Goal: Information Seeking & Learning: Learn about a topic

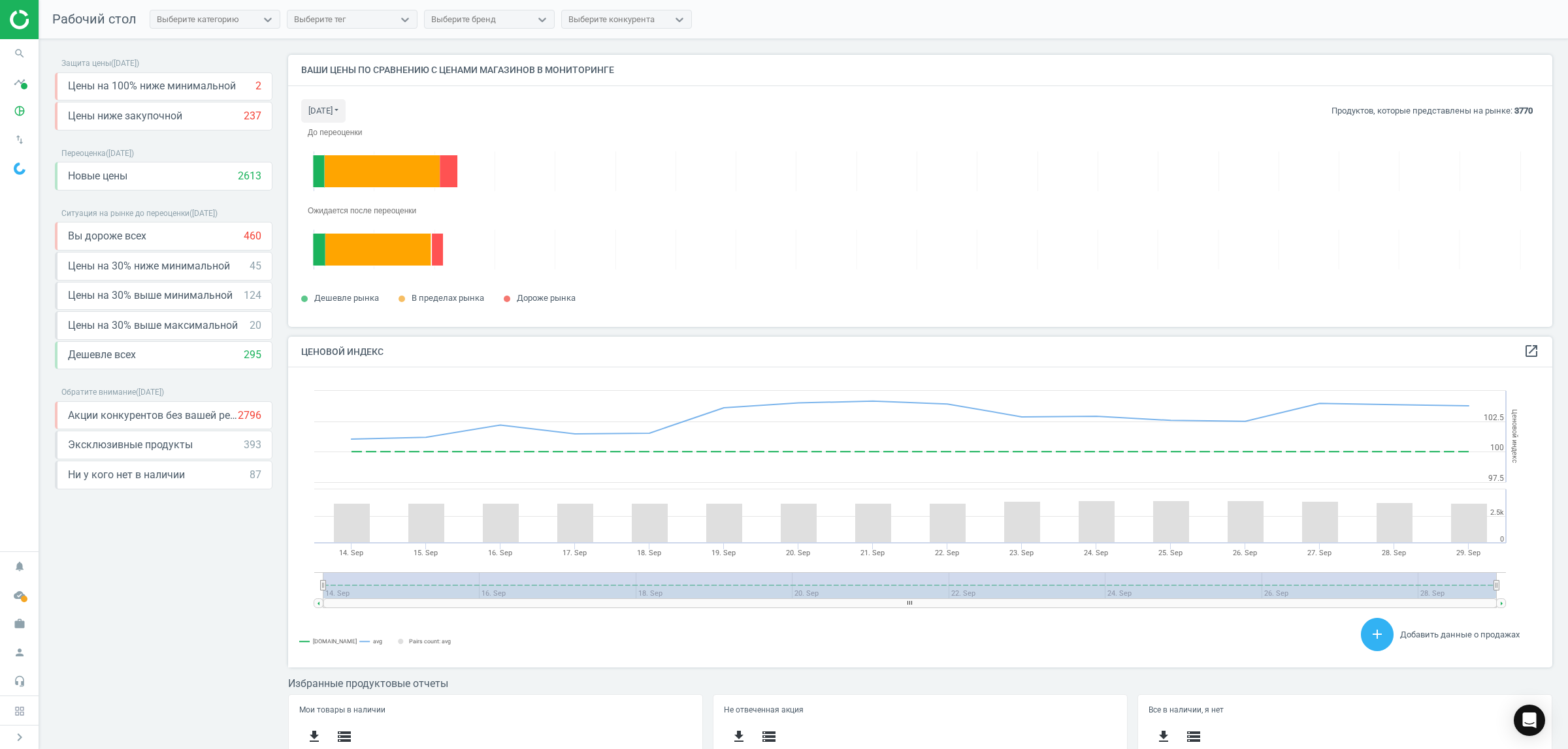
scroll to position [325, 1277]
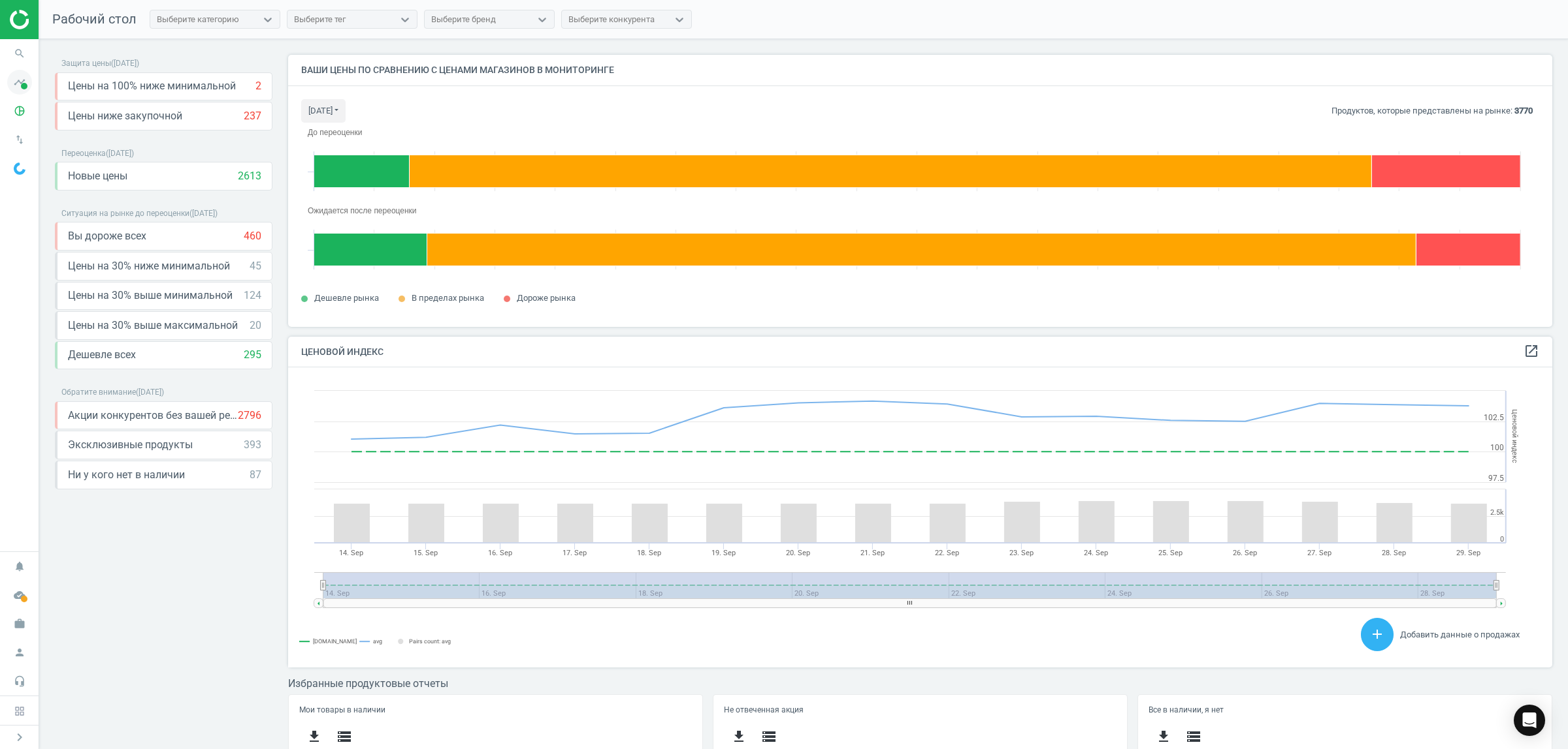
click at [24, 86] on span at bounding box center [23, 86] width 7 height 7
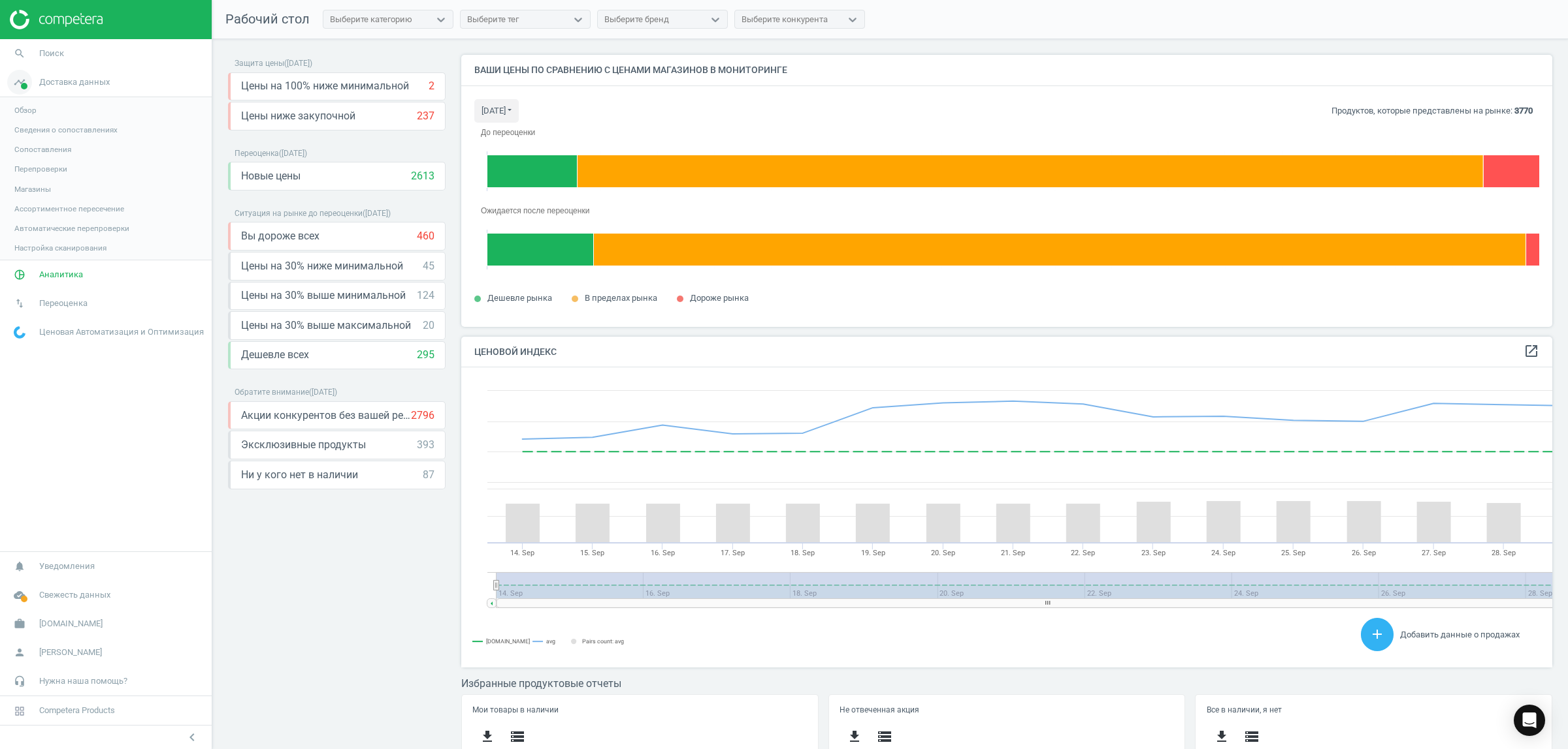
scroll to position [7, 7]
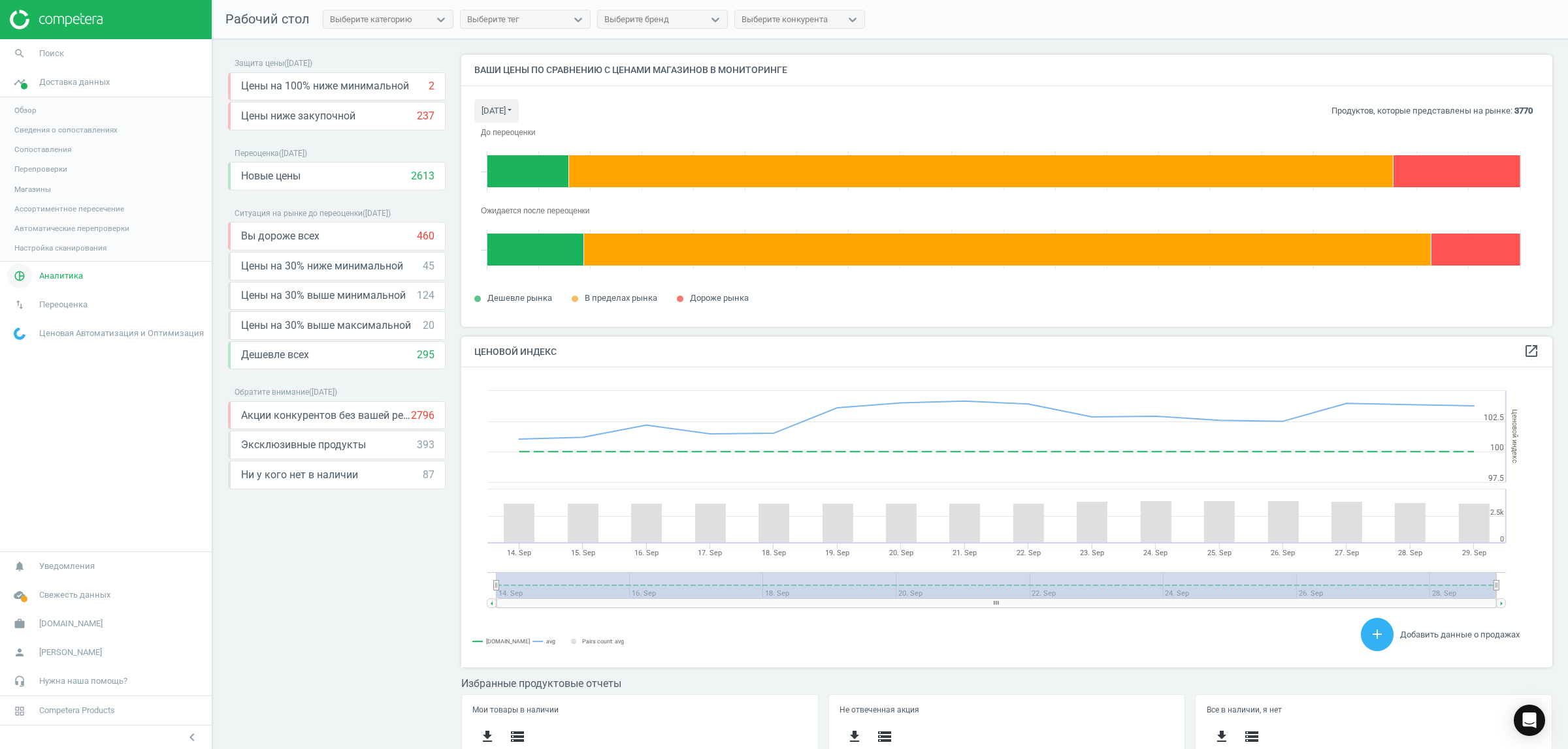
click at [59, 273] on span "Аналитика" at bounding box center [60, 276] width 44 height 12
click at [49, 174] on span "Ценовой индекс" at bounding box center [45, 178] width 60 height 11
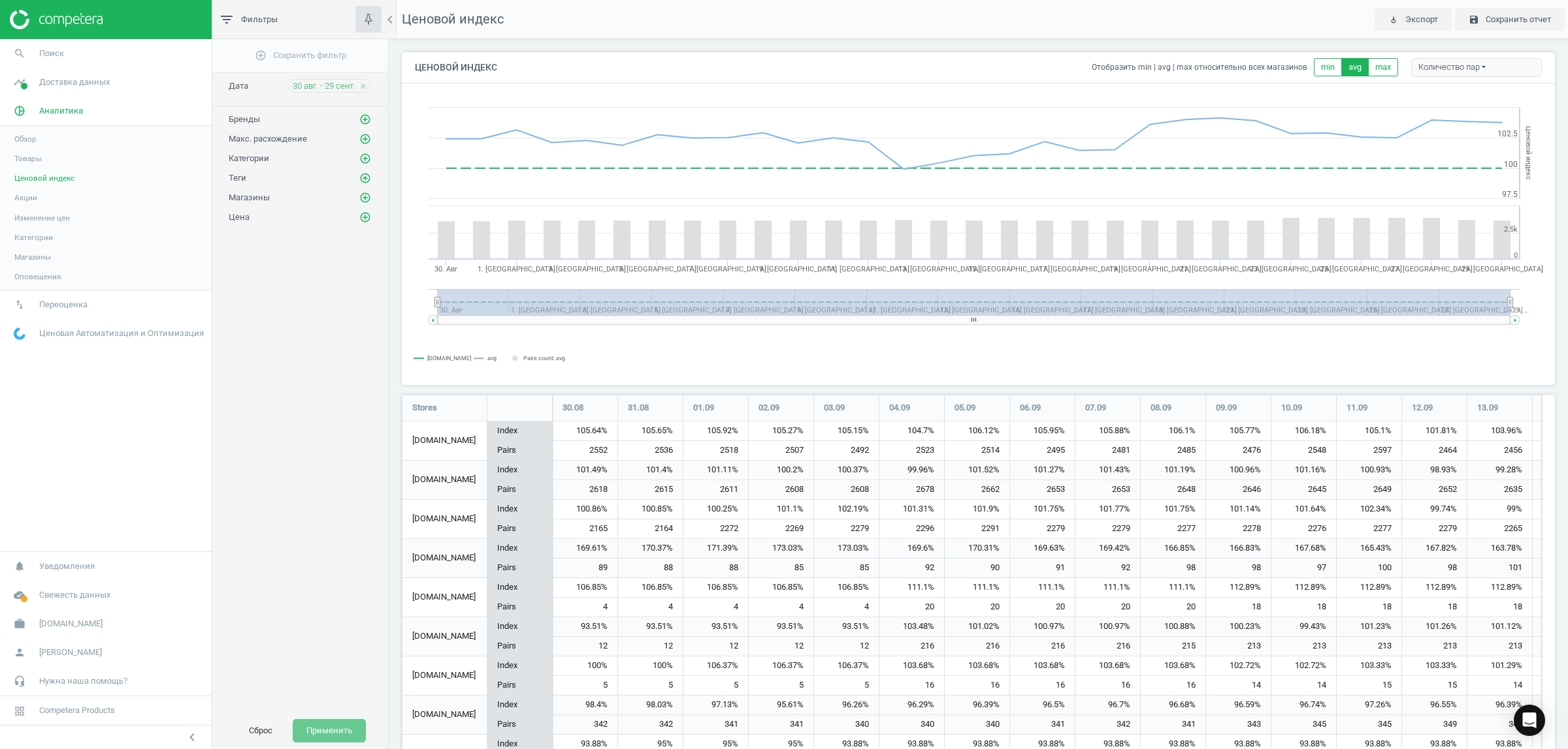
scroll to position [1073, 1166]
click at [351, 84] on span "30 авг. - 29 сент." at bounding box center [324, 87] width 62 height 12
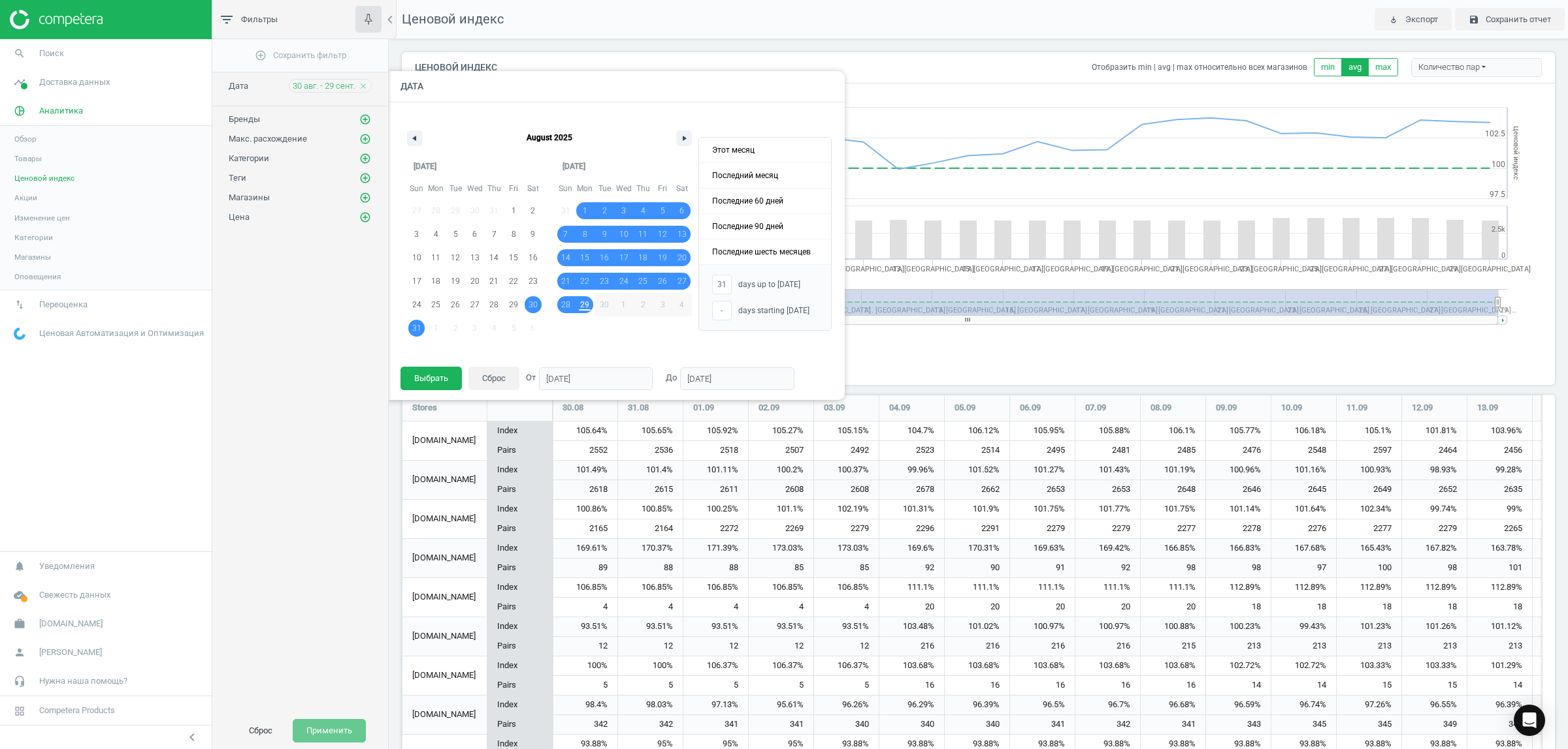
click at [276, 339] on div "add_circle_outline Сохранить фильтр Дата [DATE] - [DATE] close Дата [DATE] [DAT…" at bounding box center [300, 375] width 176 height 674
click at [295, 376] on div "add_circle_outline Сохранить фильтр Дата [DATE] - [DATE] close Дата [DATE] [DAT…" at bounding box center [300, 375] width 176 height 674
click at [364, 120] on icon "add_circle_outline" at bounding box center [365, 120] width 12 height 12
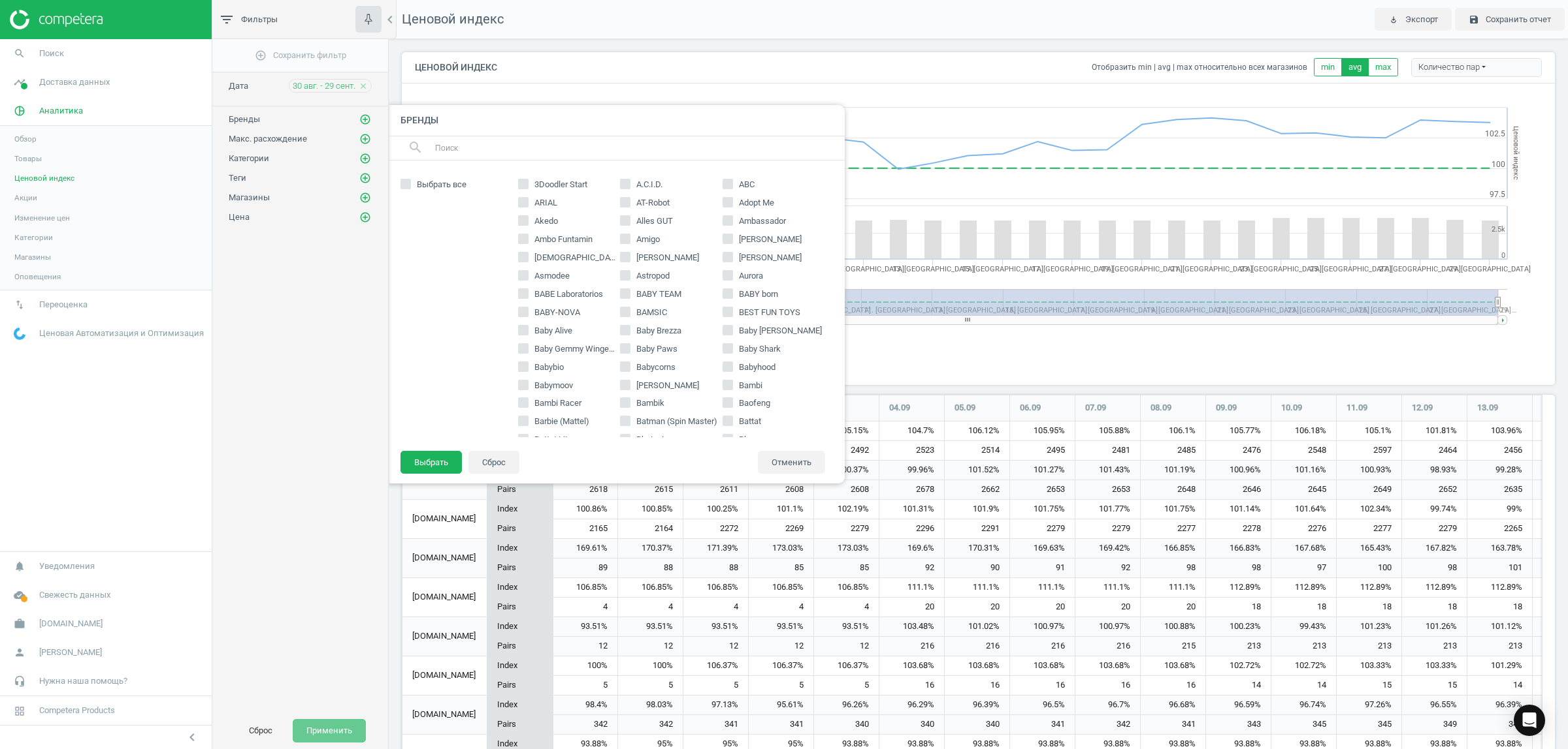
click at [490, 152] on input "text" at bounding box center [635, 148] width 401 height 20
type input "nutr"
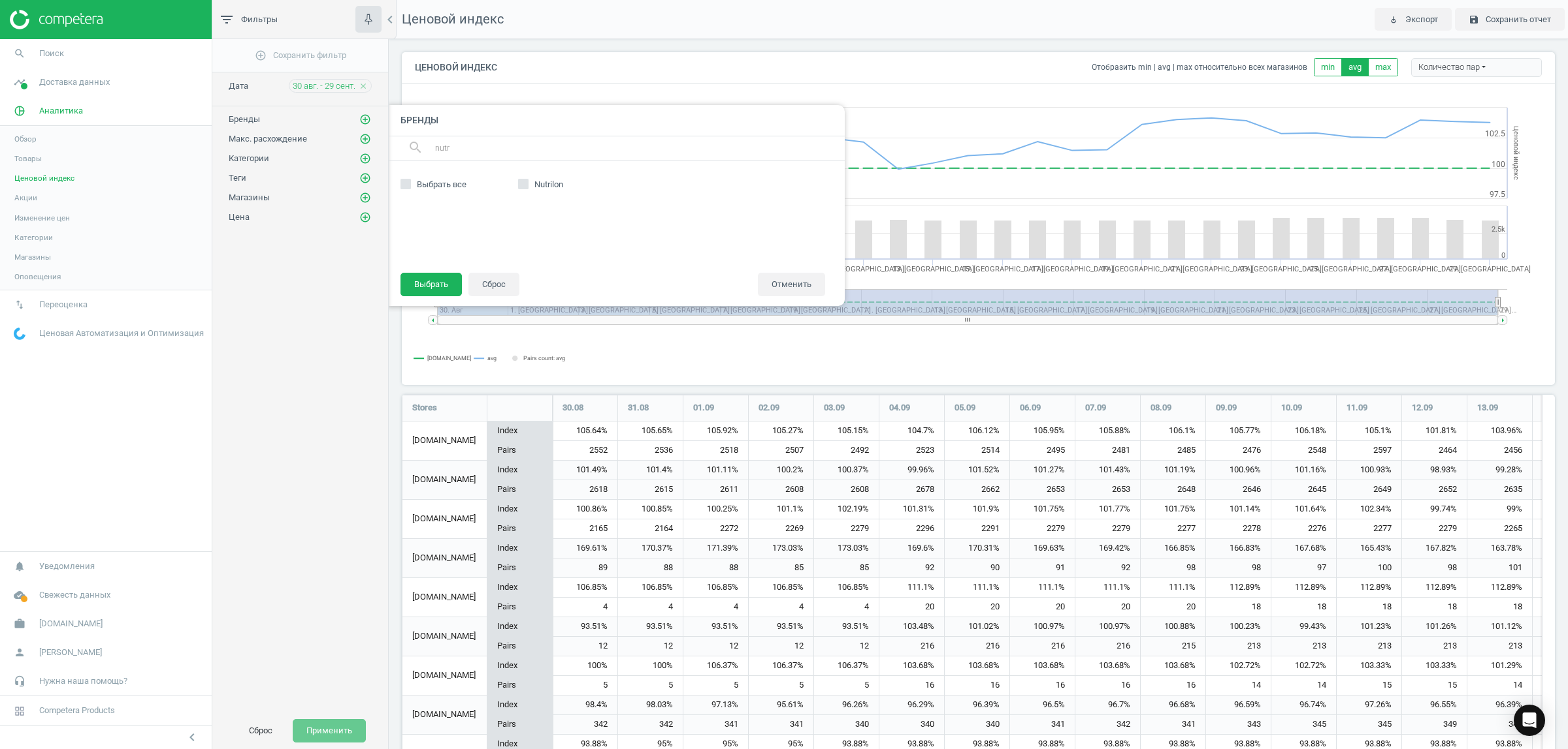
click at [525, 183] on input "Nutrilon" at bounding box center [523, 184] width 9 height 9
checkbox input "true"
click at [422, 281] on button "Выбрать" at bounding box center [430, 285] width 61 height 23
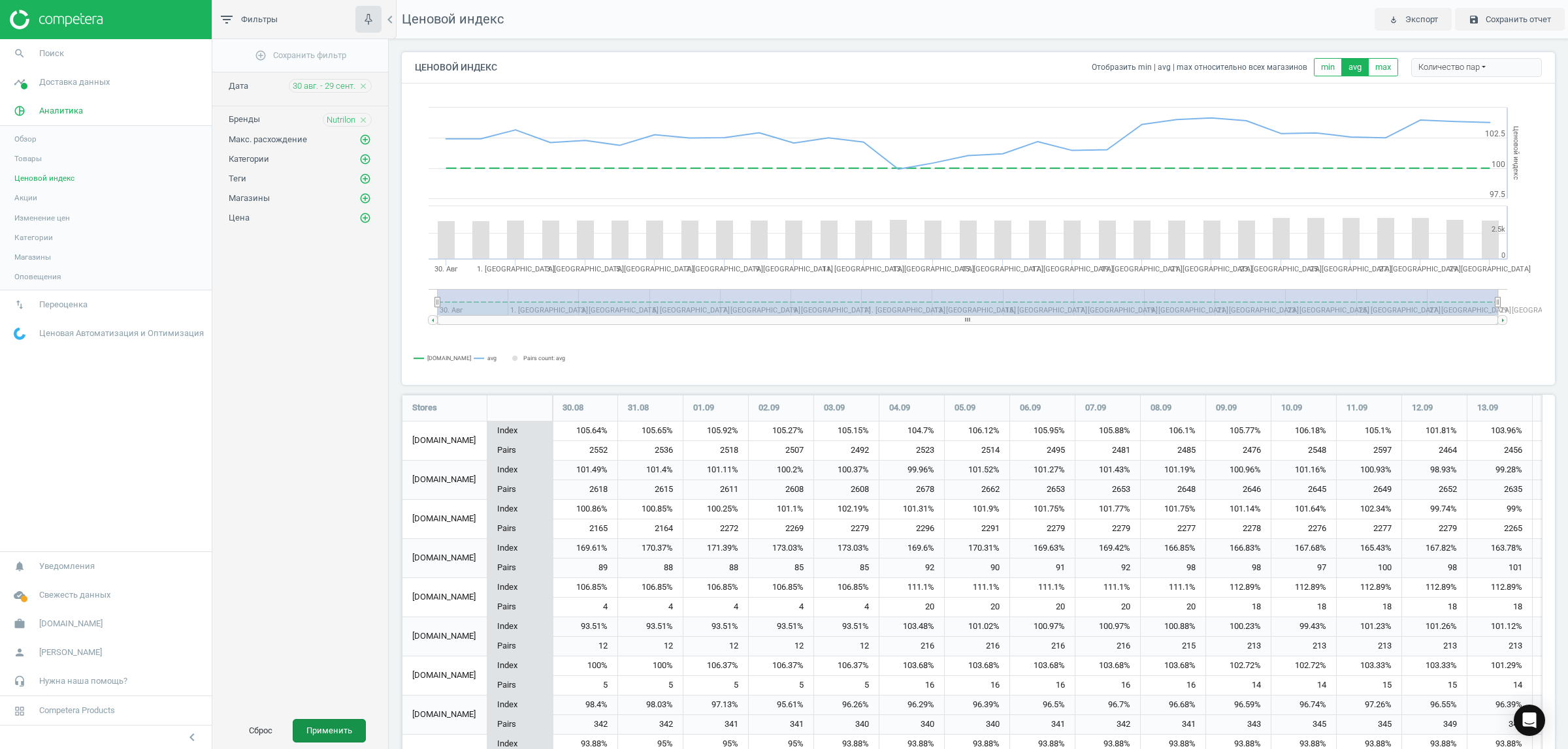
click at [327, 735] on button "Применить" at bounding box center [329, 731] width 73 height 23
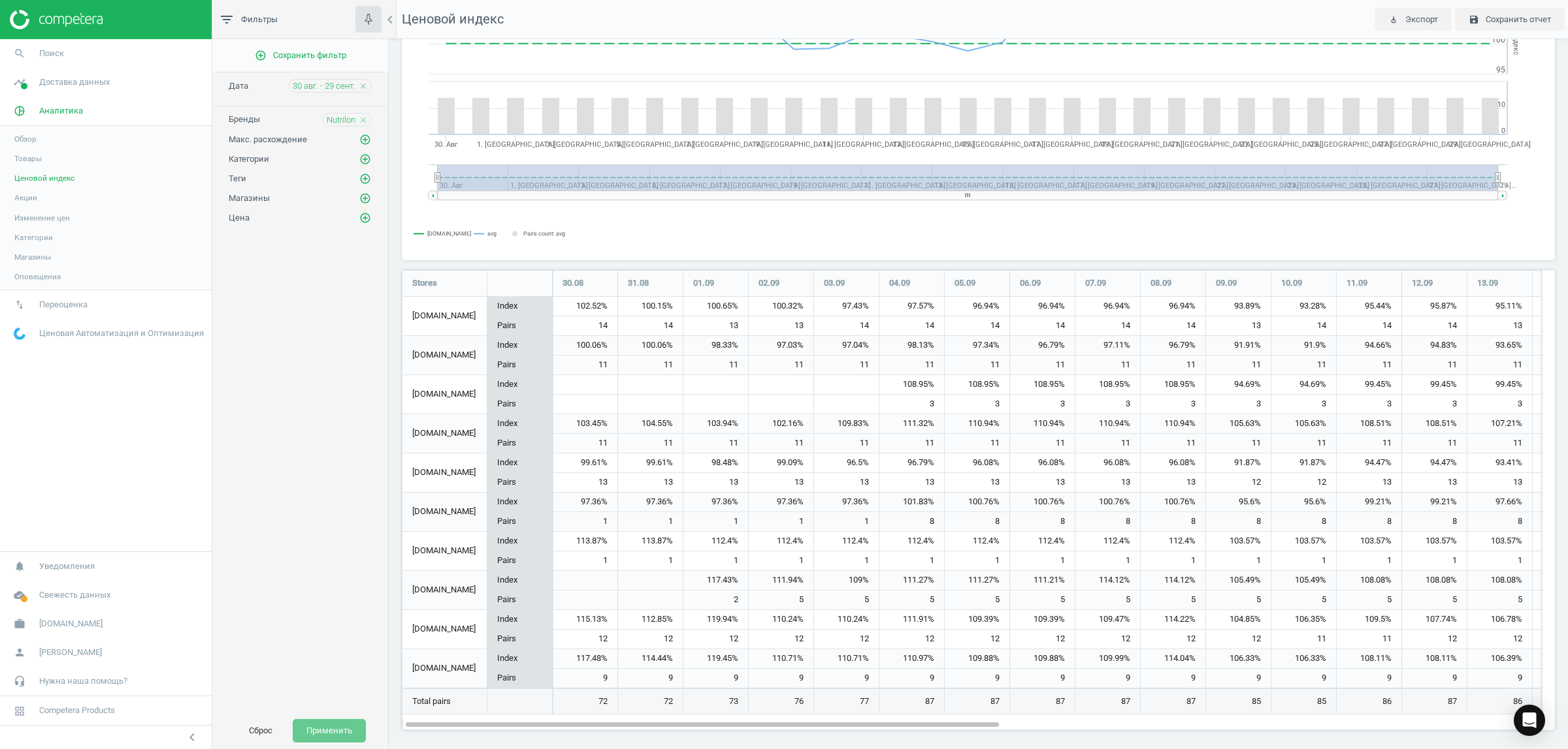
scroll to position [128, 0]
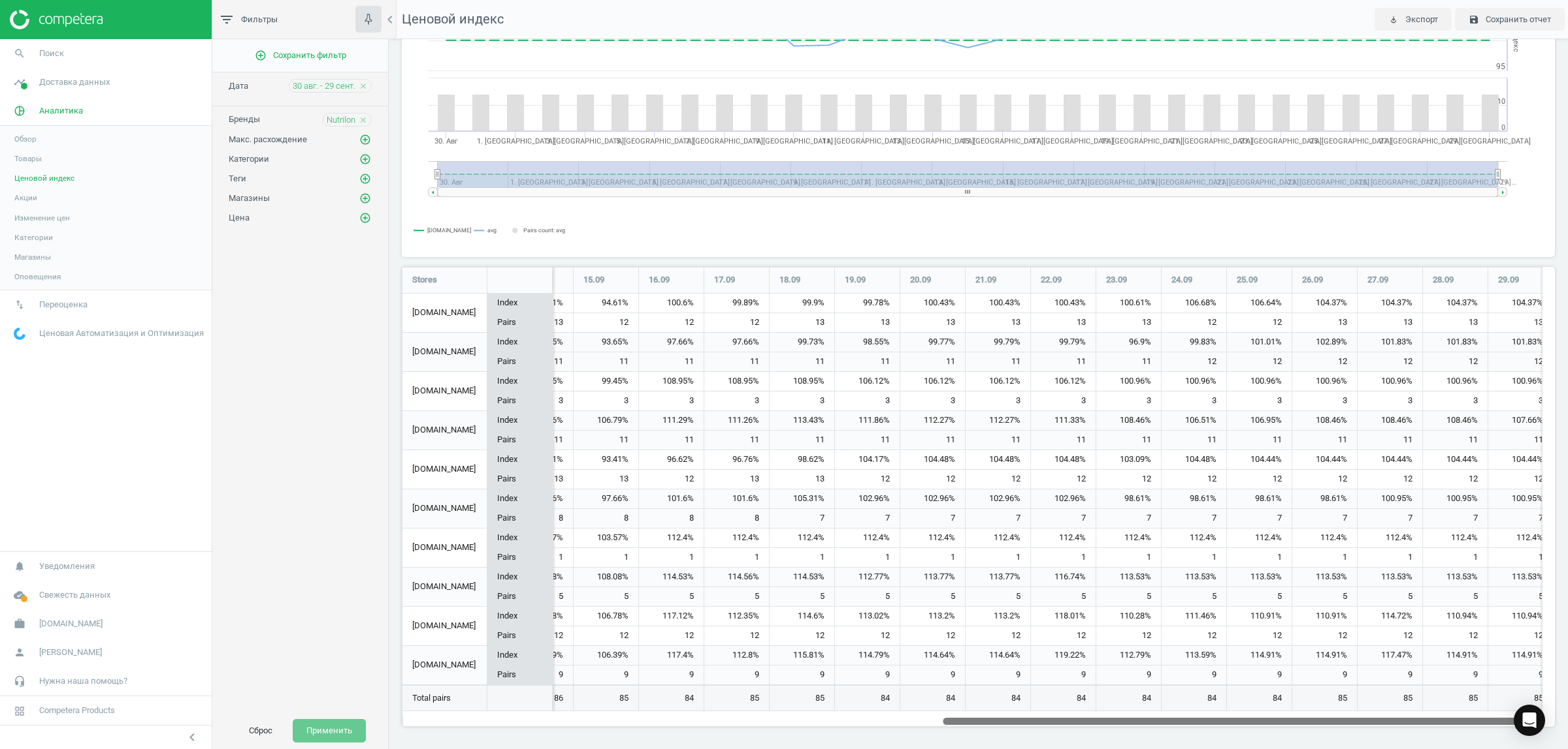
drag, startPoint x: 758, startPoint y: 720, endPoint x: 1566, endPoint y: 713, distance: 808.0
click at [1566, 713] on div "Ценовой индекс Отобразить min | avg | max относительно всех магазинов min avg m…" at bounding box center [977, 394] width 1179 height 710
drag, startPoint x: 1297, startPoint y: 720, endPoint x: 1389, endPoint y: 702, distance: 93.7
click at [1389, 702] on div "Stores 30.08 31.08 01.09 02.09 03.09 04.09 05.09 06.09 07.09 08.09 09.09 10.09 …" at bounding box center [972, 496] width 1141 height 460
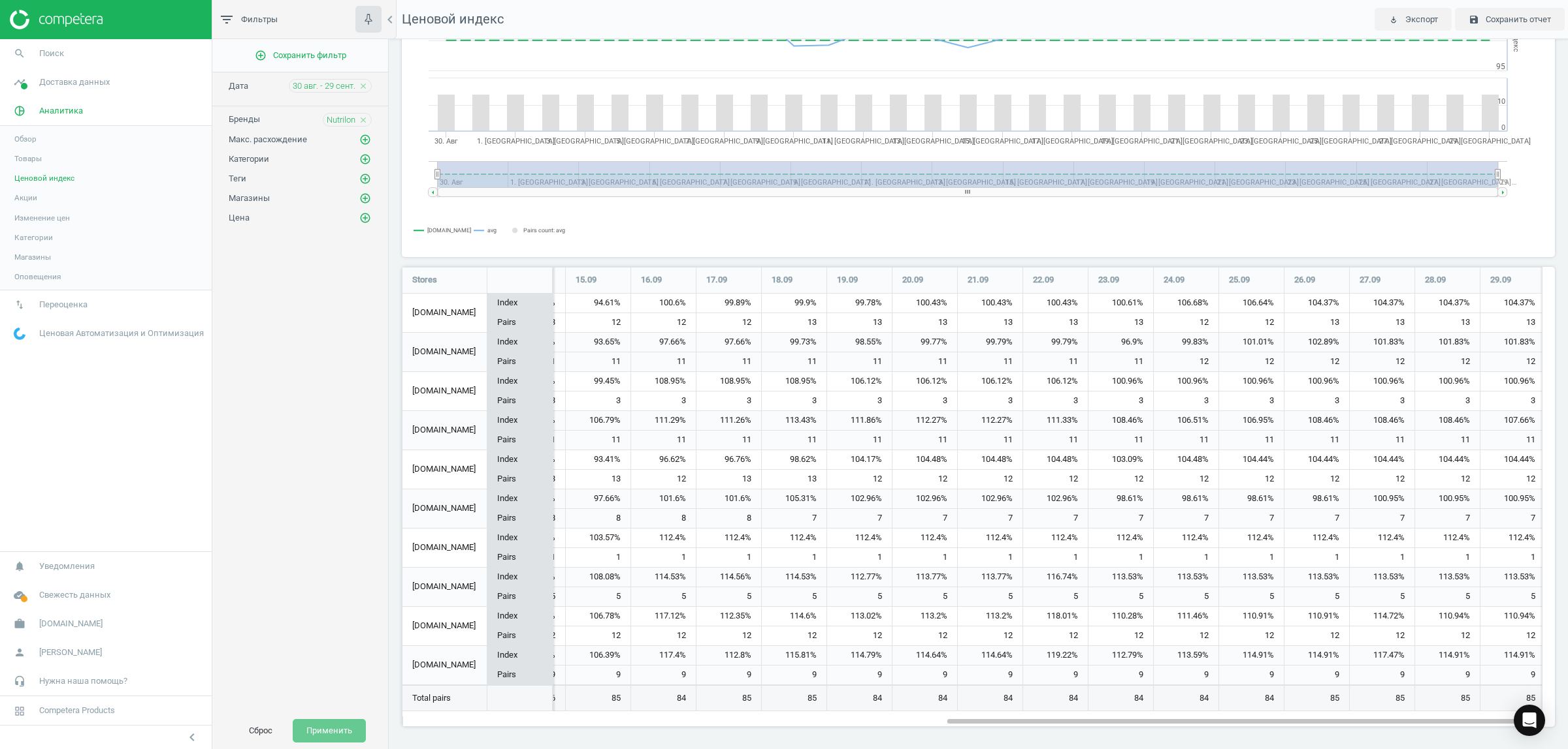
scroll to position [0, 0]
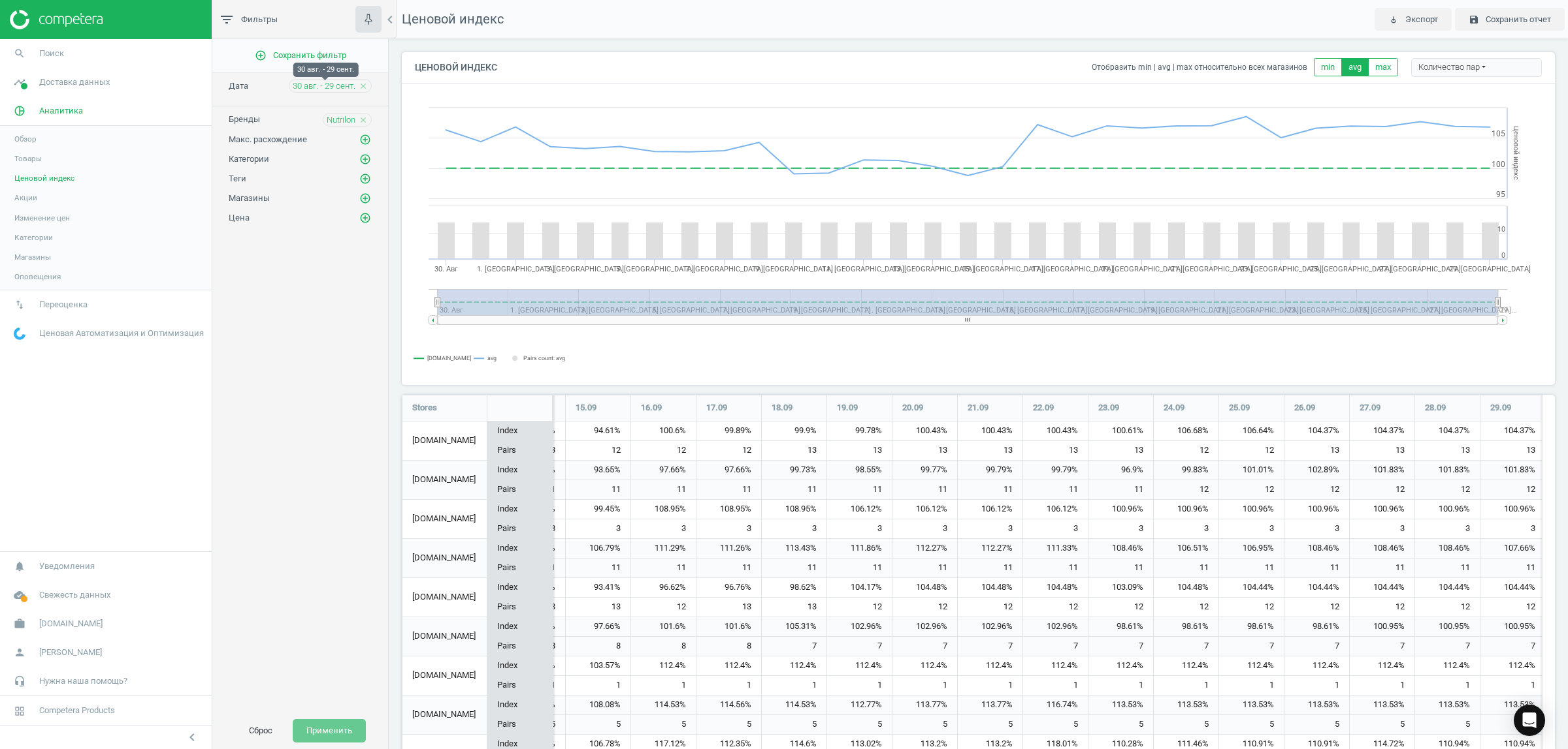
click at [350, 87] on span "30 авг. - 29 сент." at bounding box center [324, 87] width 62 height 12
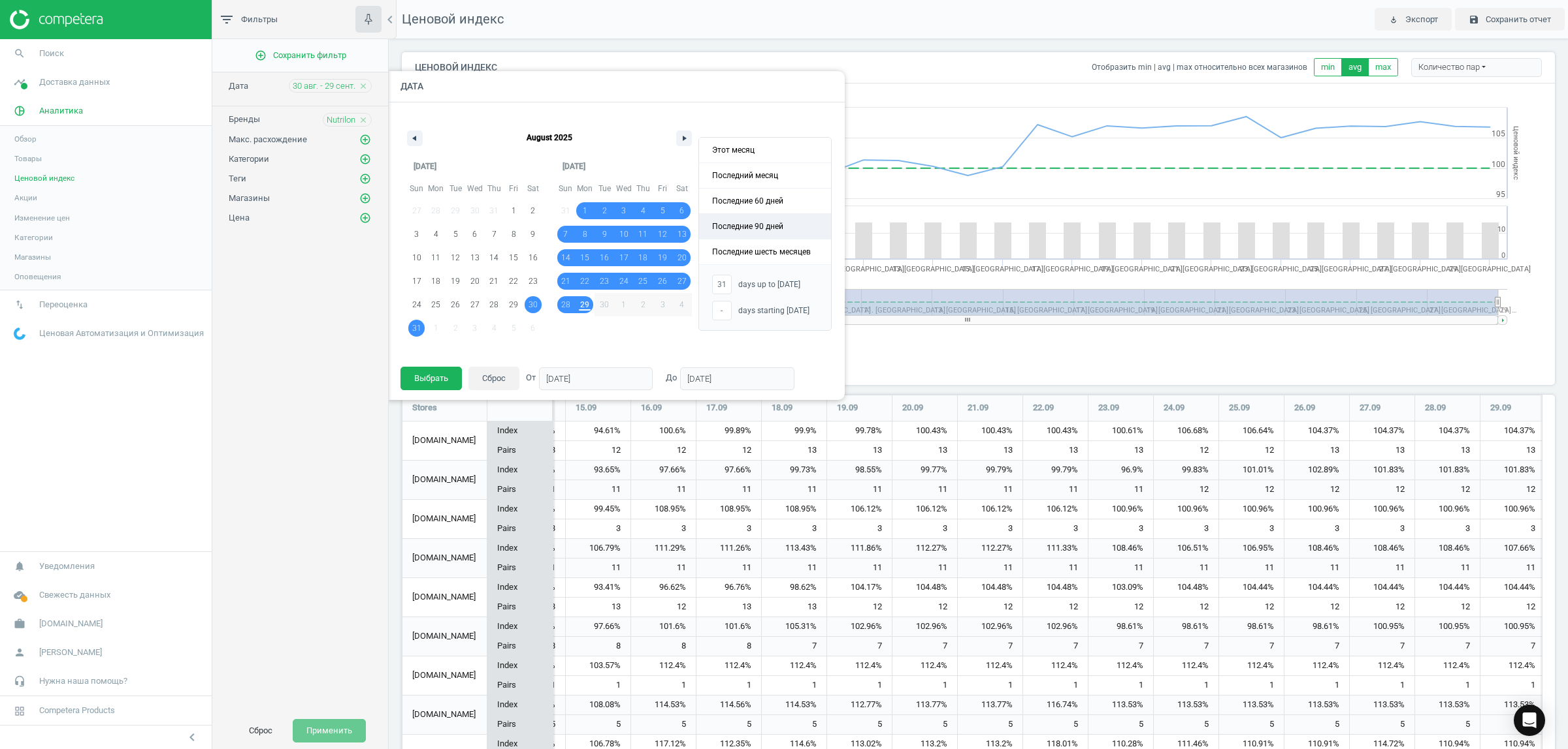
click at [790, 224] on span "Последние 90 дней" at bounding box center [765, 227] width 132 height 25
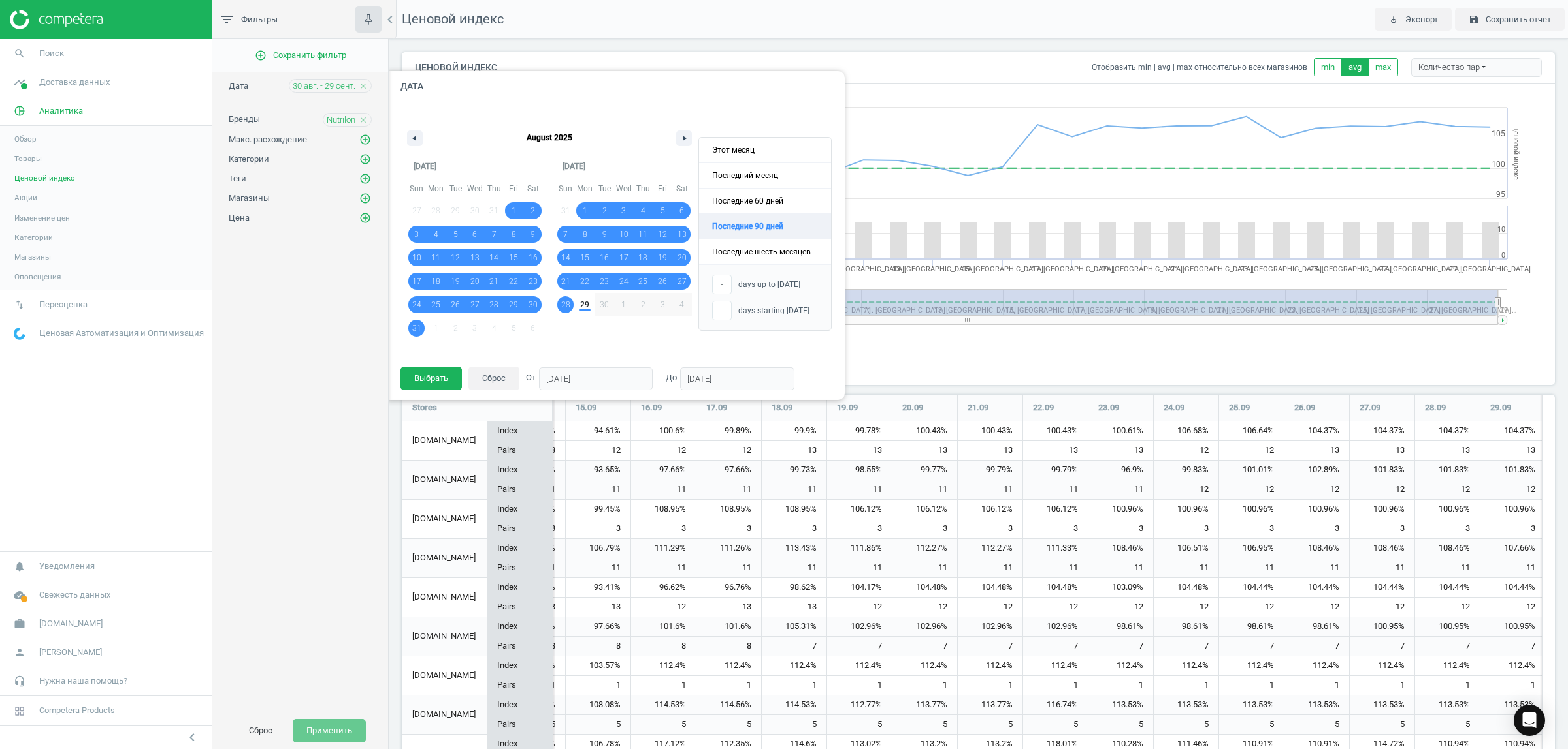
type input "-"
type input "[DATE]"
click at [441, 374] on button "Выбрать" at bounding box center [430, 378] width 61 height 23
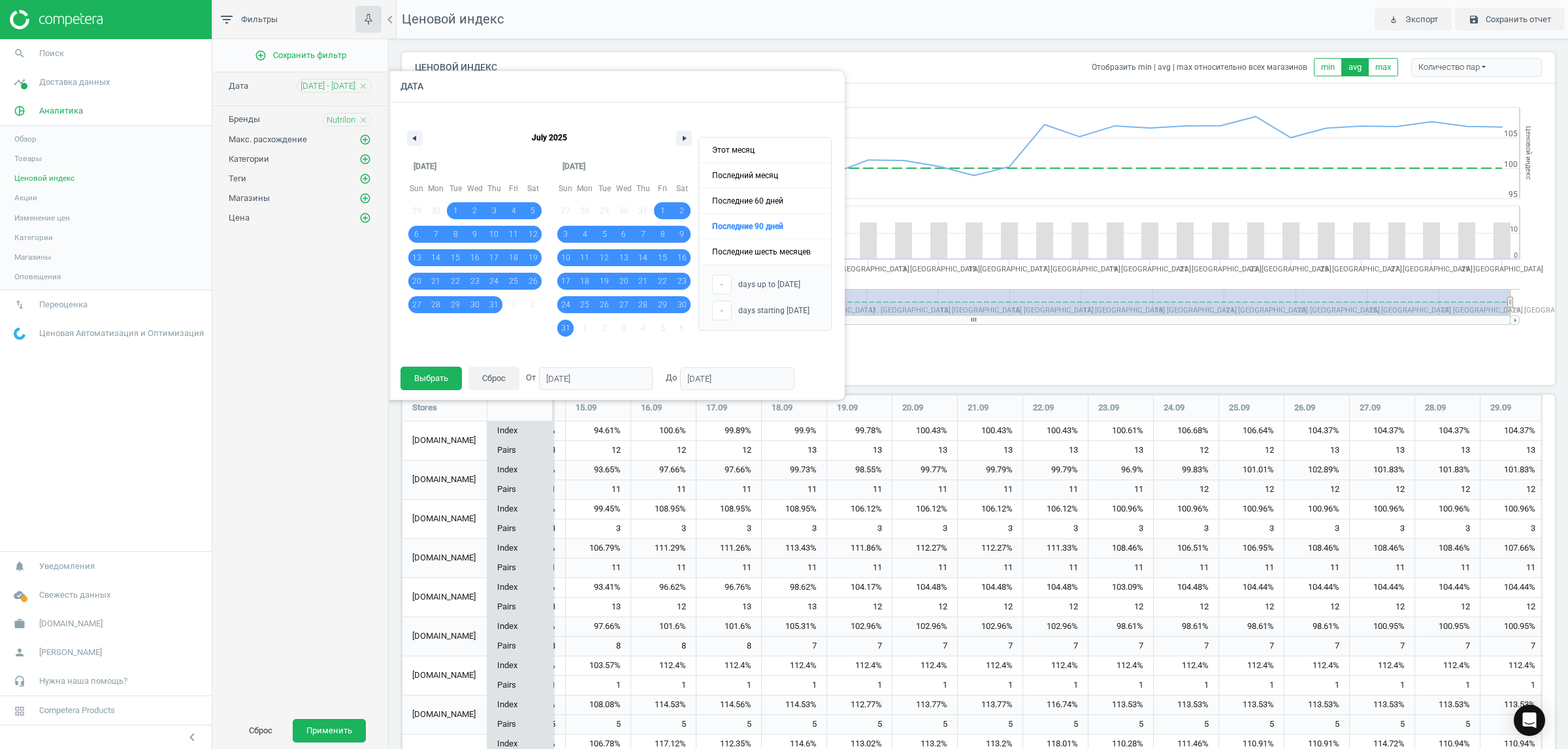
scroll to position [7, 7]
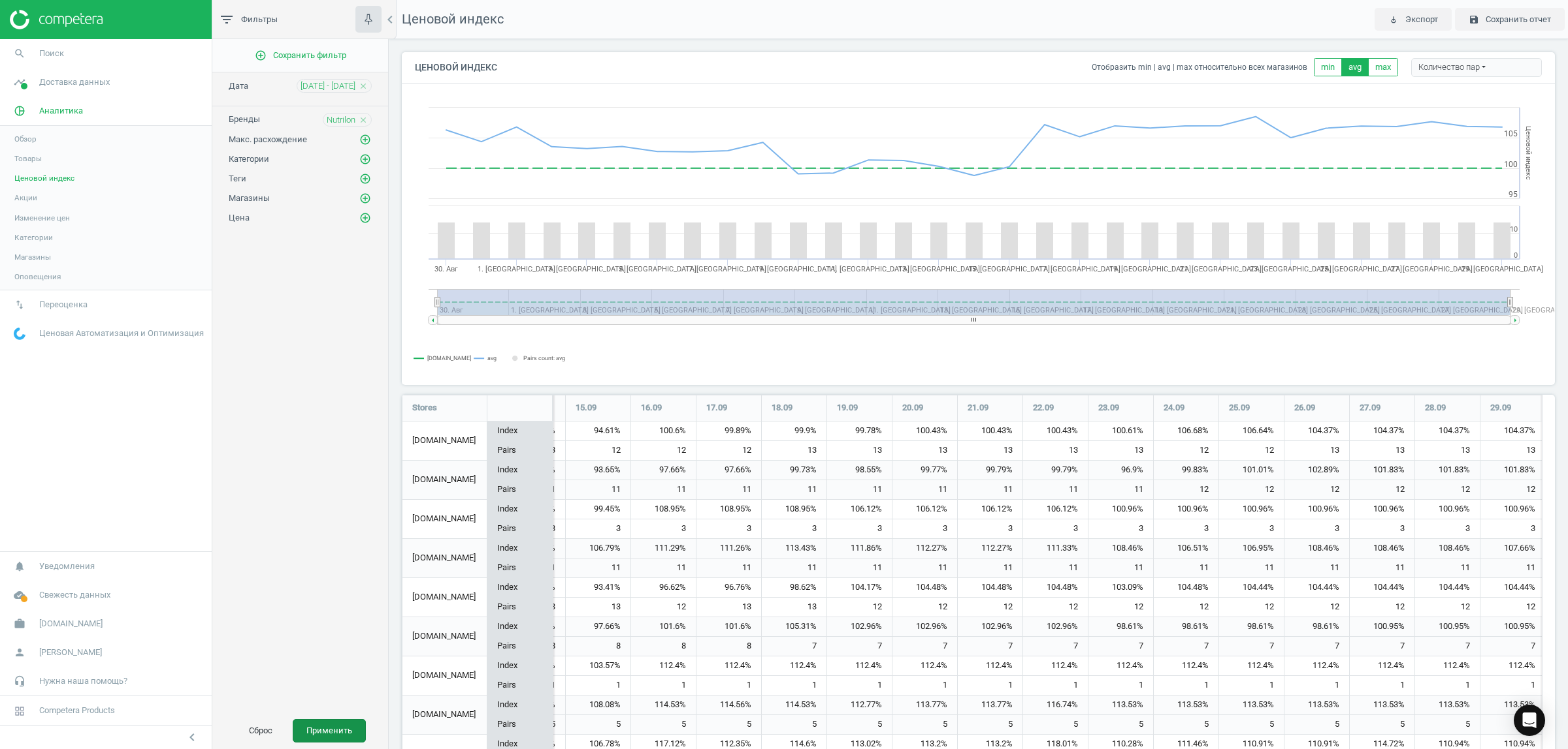
click at [335, 724] on button "Применить" at bounding box center [329, 731] width 73 height 23
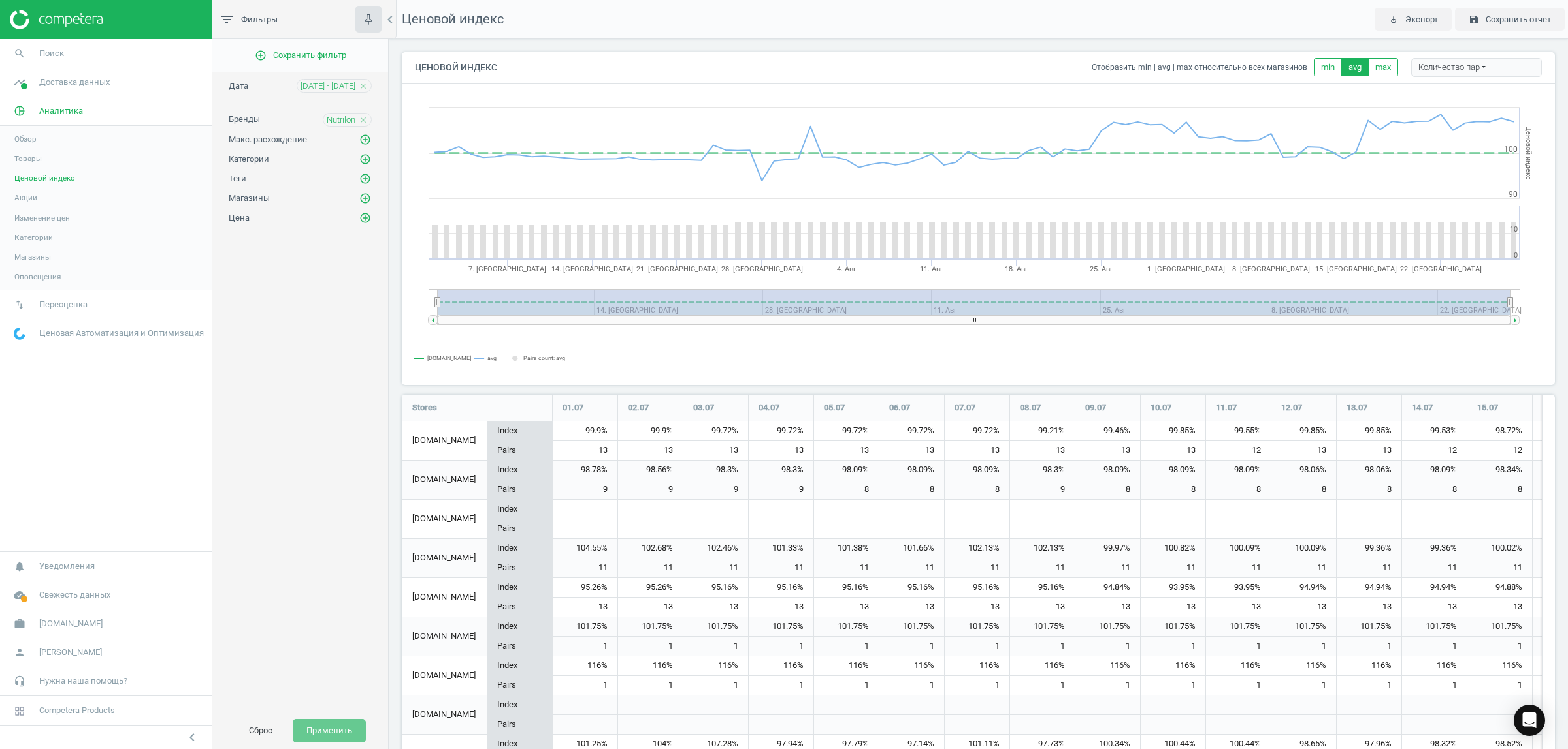
scroll to position [485, 1166]
click at [332, 83] on span "[DATE] - [DATE]" at bounding box center [328, 87] width 55 height 12
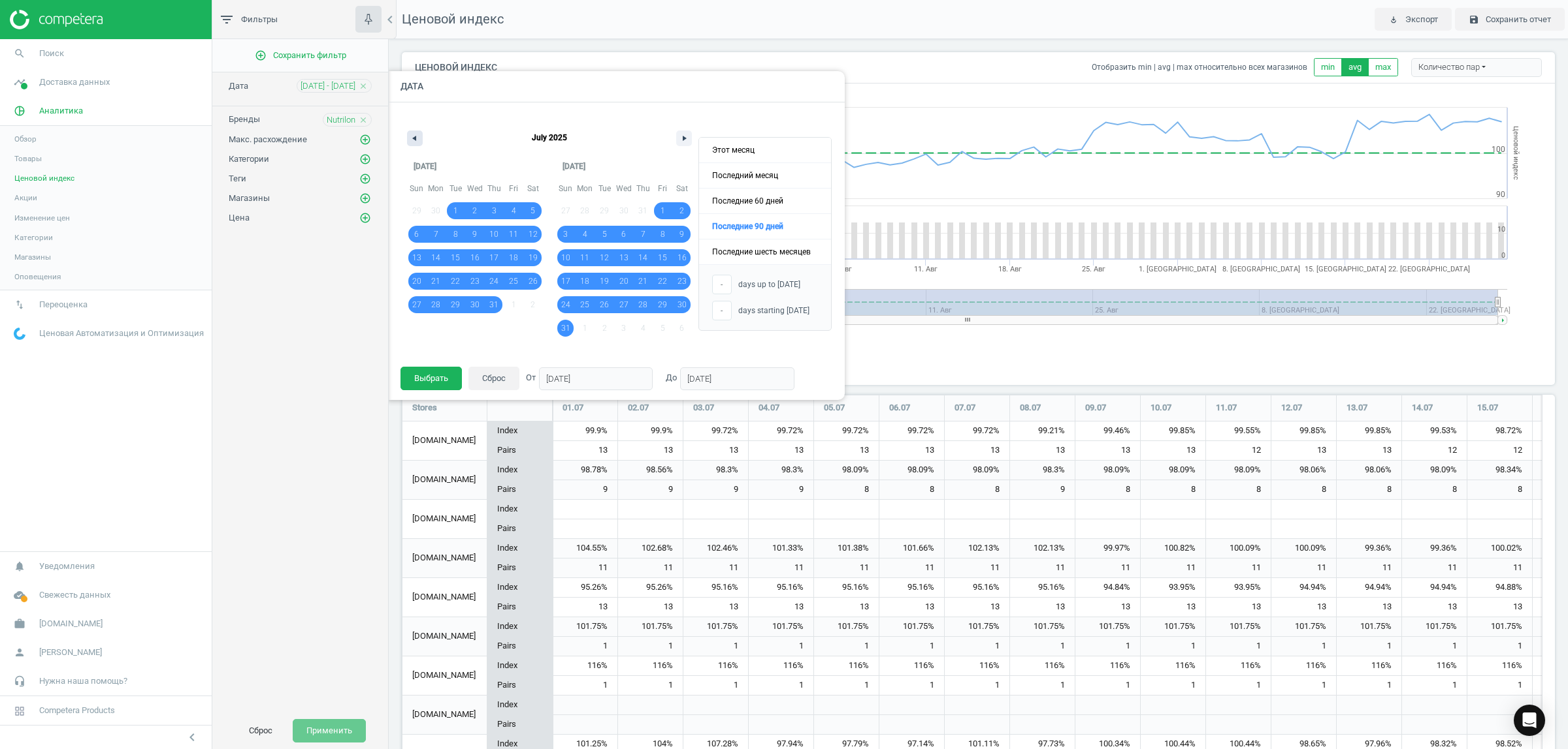
click at [414, 138] on icon "button" at bounding box center [413, 138] width 7 height 5
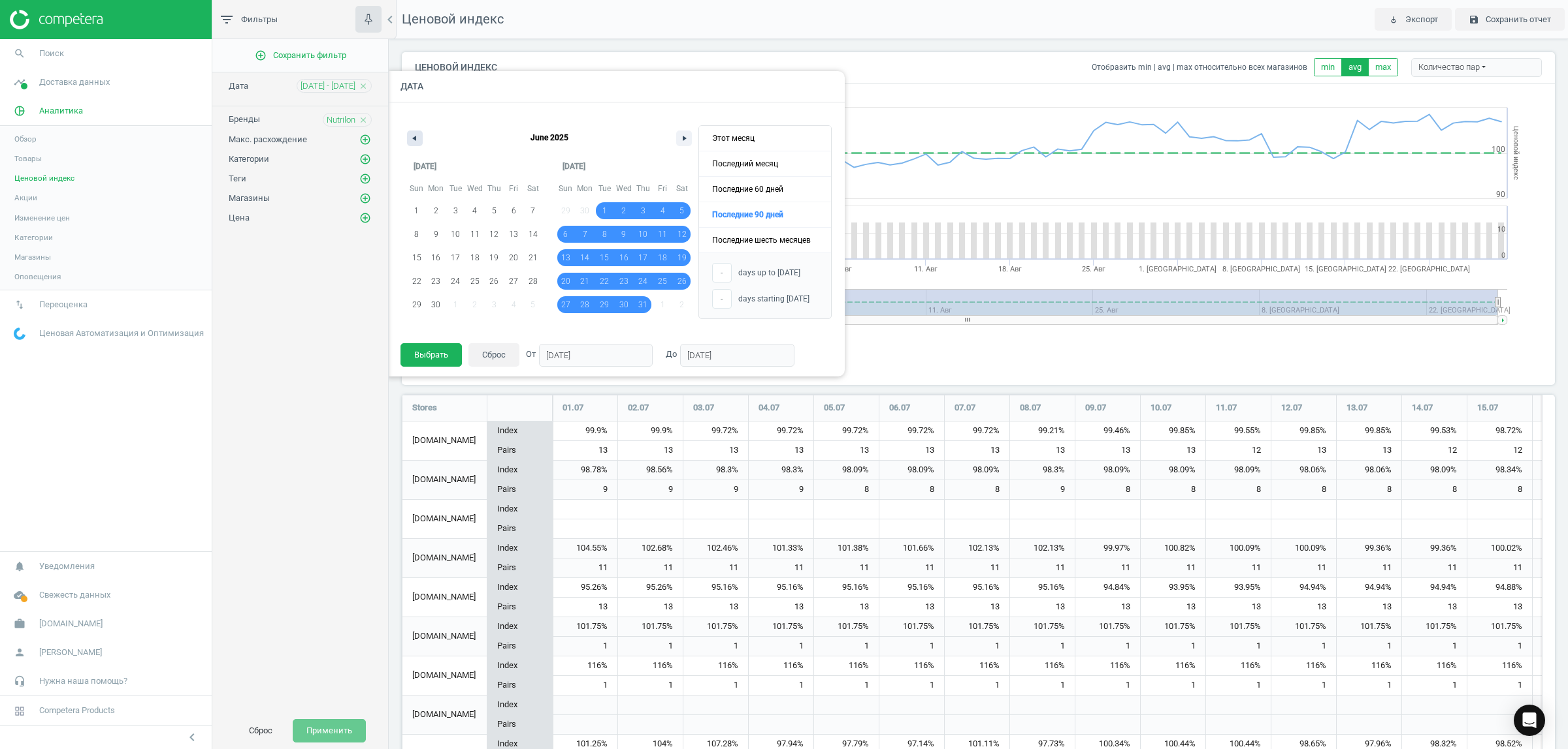
click at [414, 138] on icon "button" at bounding box center [413, 138] width 7 height 5
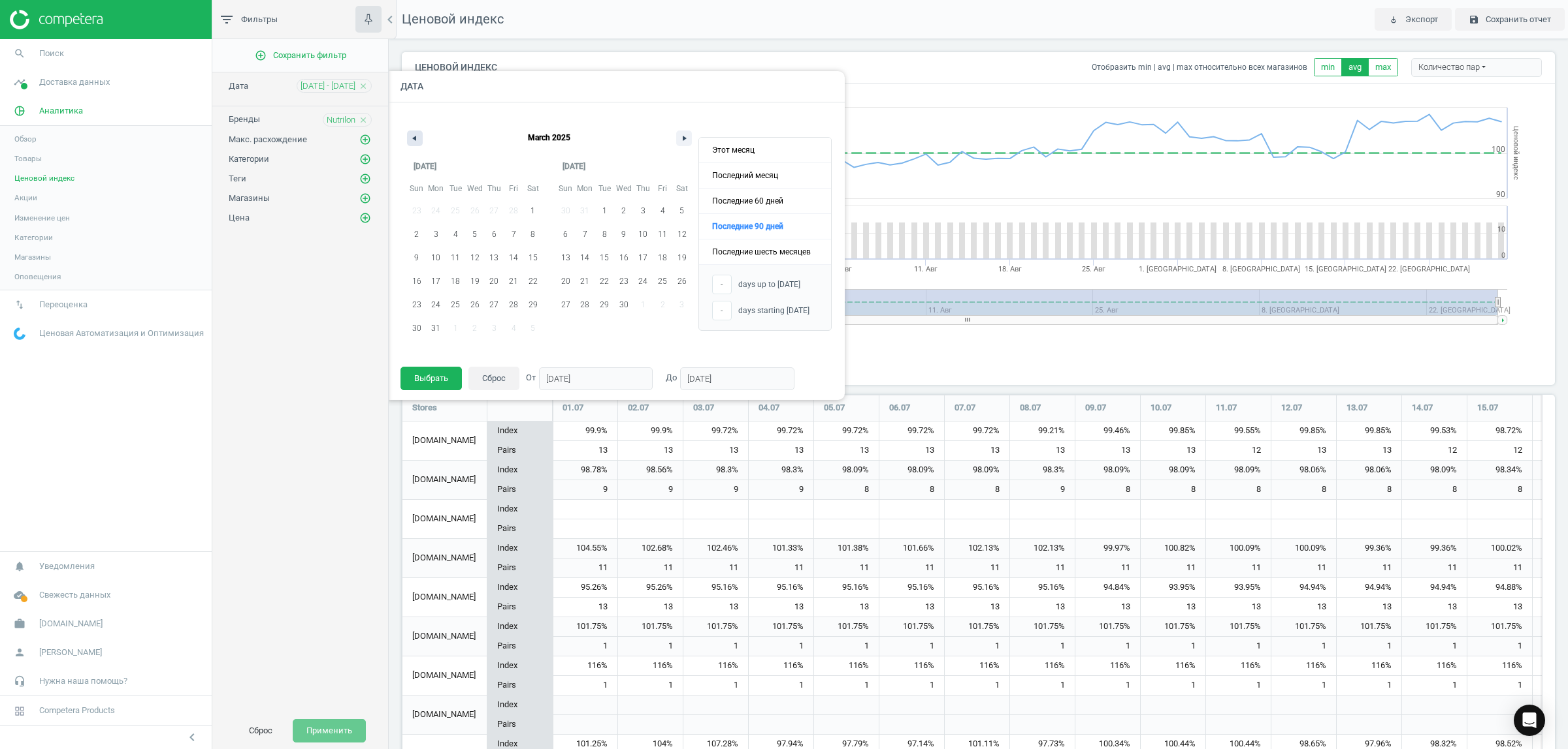
click at [414, 138] on icon "button" at bounding box center [413, 138] width 7 height 5
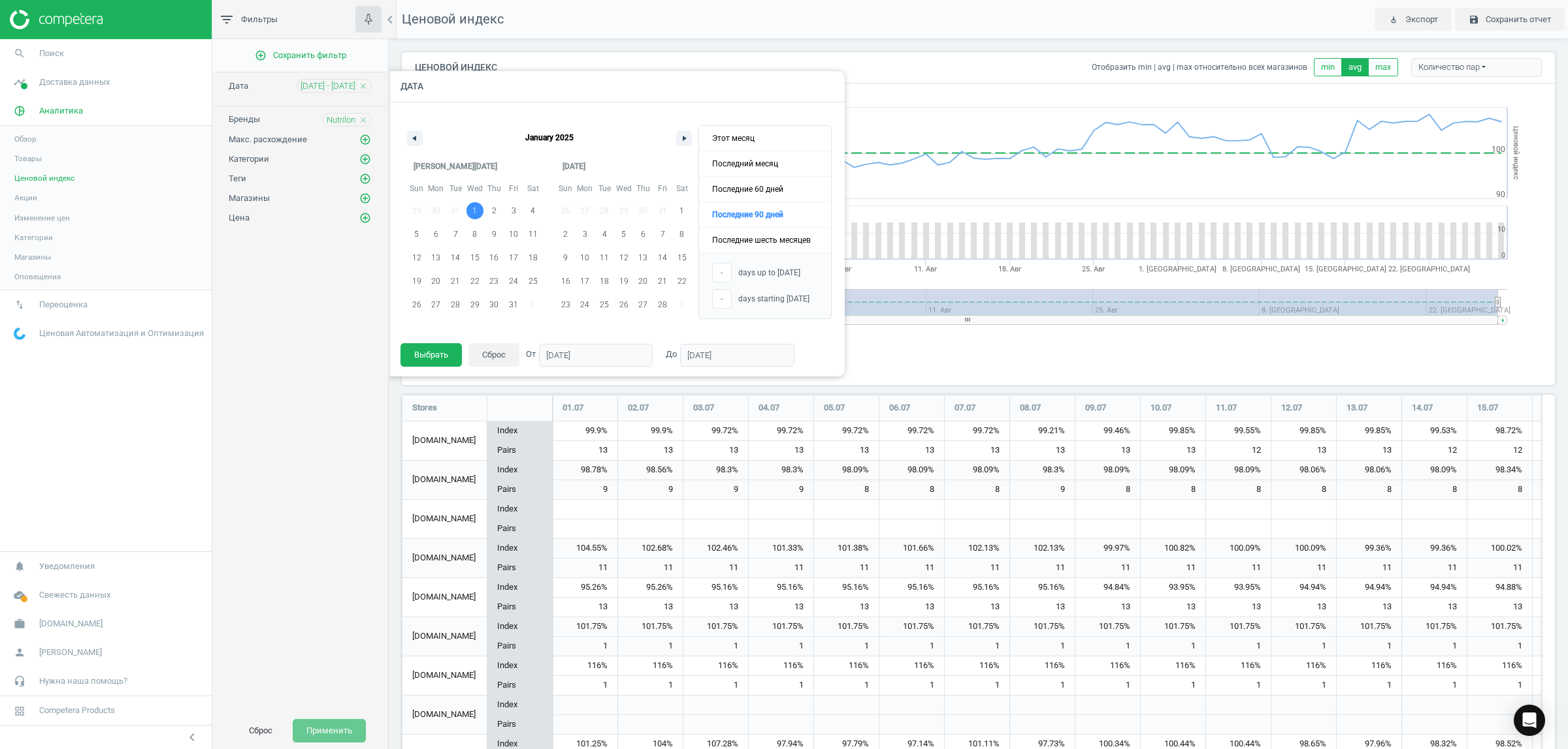
click at [476, 209] on span "1" at bounding box center [474, 211] width 5 height 23
type input "[DATE]"
click at [682, 142] on button "button" at bounding box center [684, 138] width 16 height 16
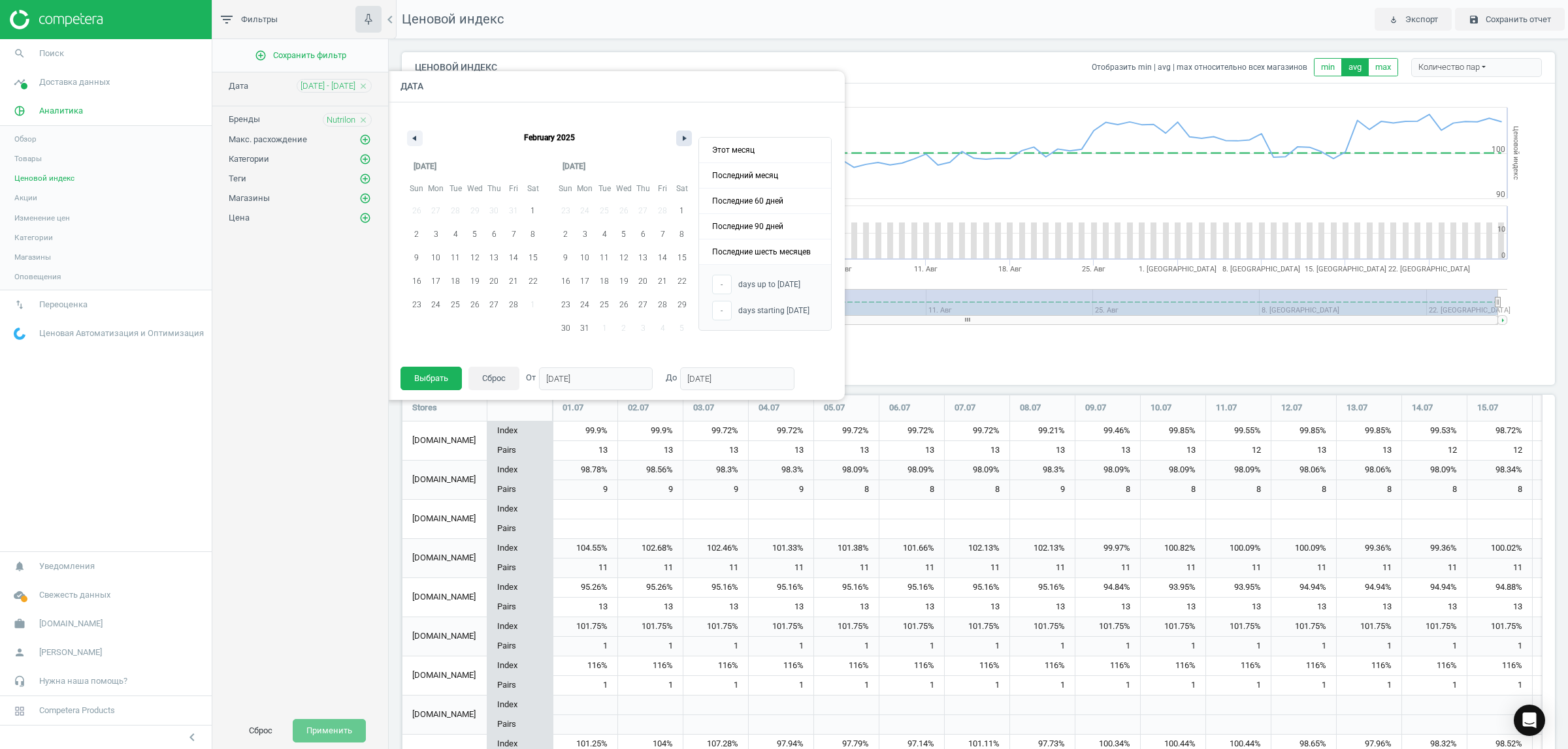
click at [682, 142] on button "button" at bounding box center [684, 138] width 16 height 16
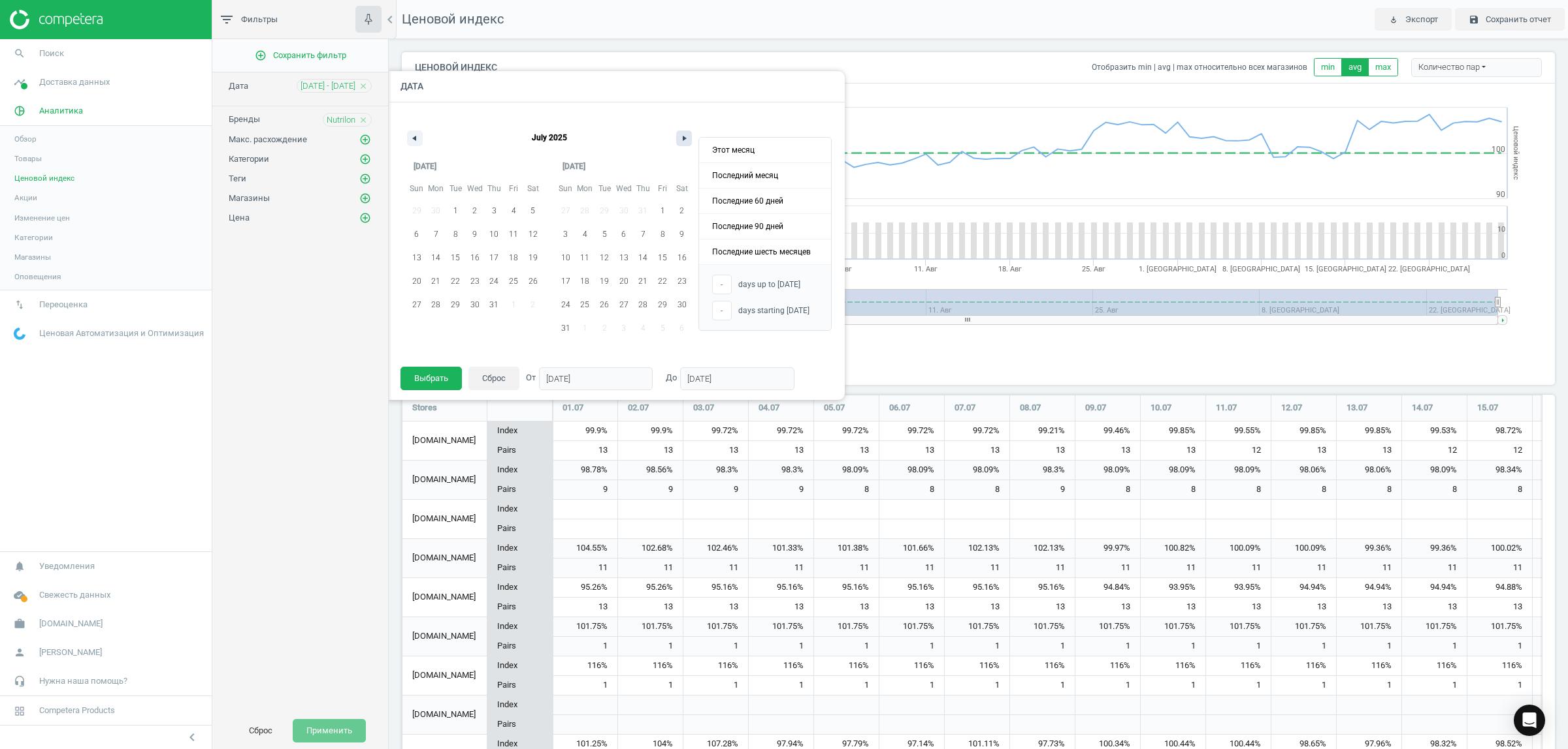
click at [682, 142] on button "button" at bounding box center [684, 138] width 16 height 16
click at [579, 301] on span "29" at bounding box center [585, 304] width 19 height 17
type input "272"
type input "[DATE]"
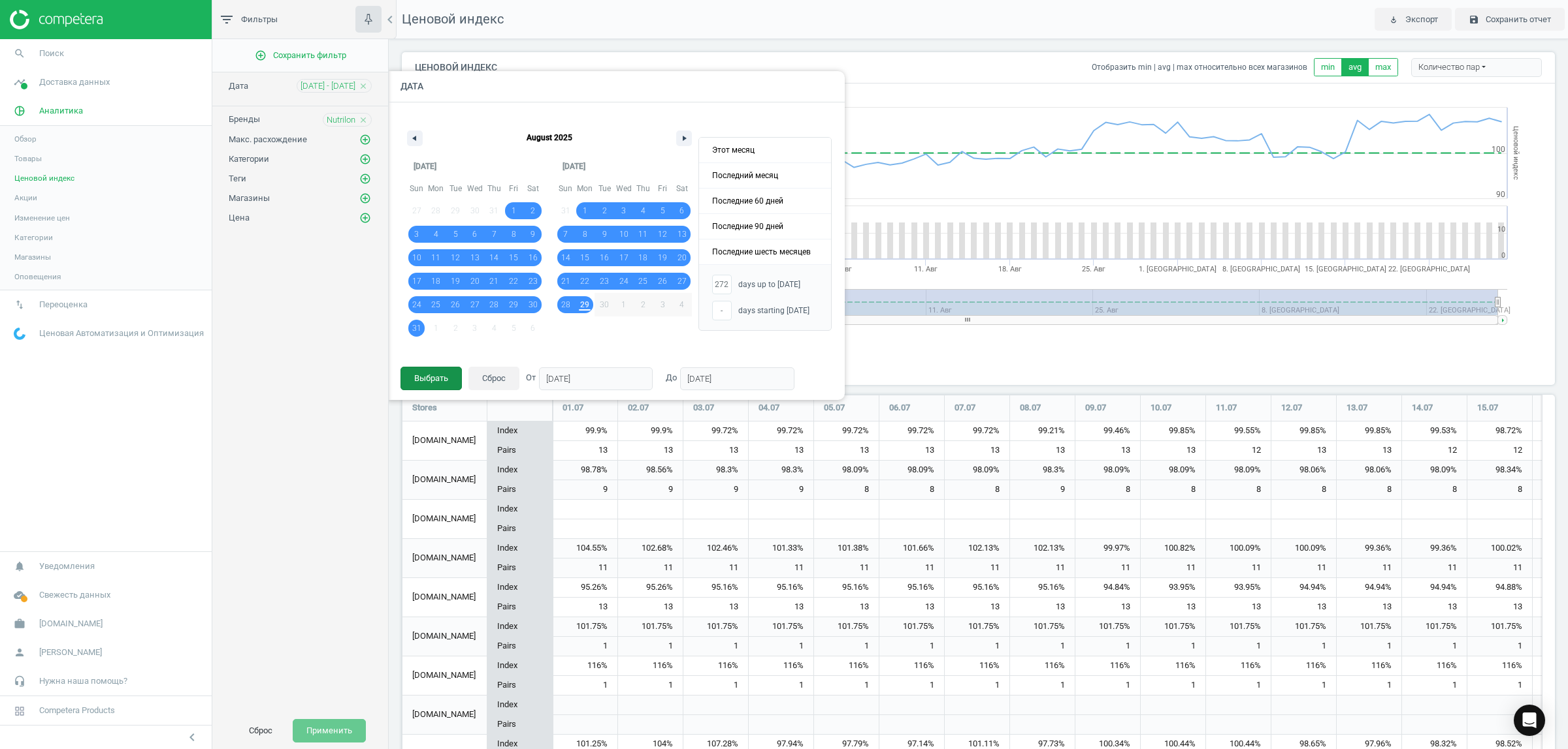
click at [438, 380] on button "Выбрать" at bounding box center [430, 378] width 61 height 23
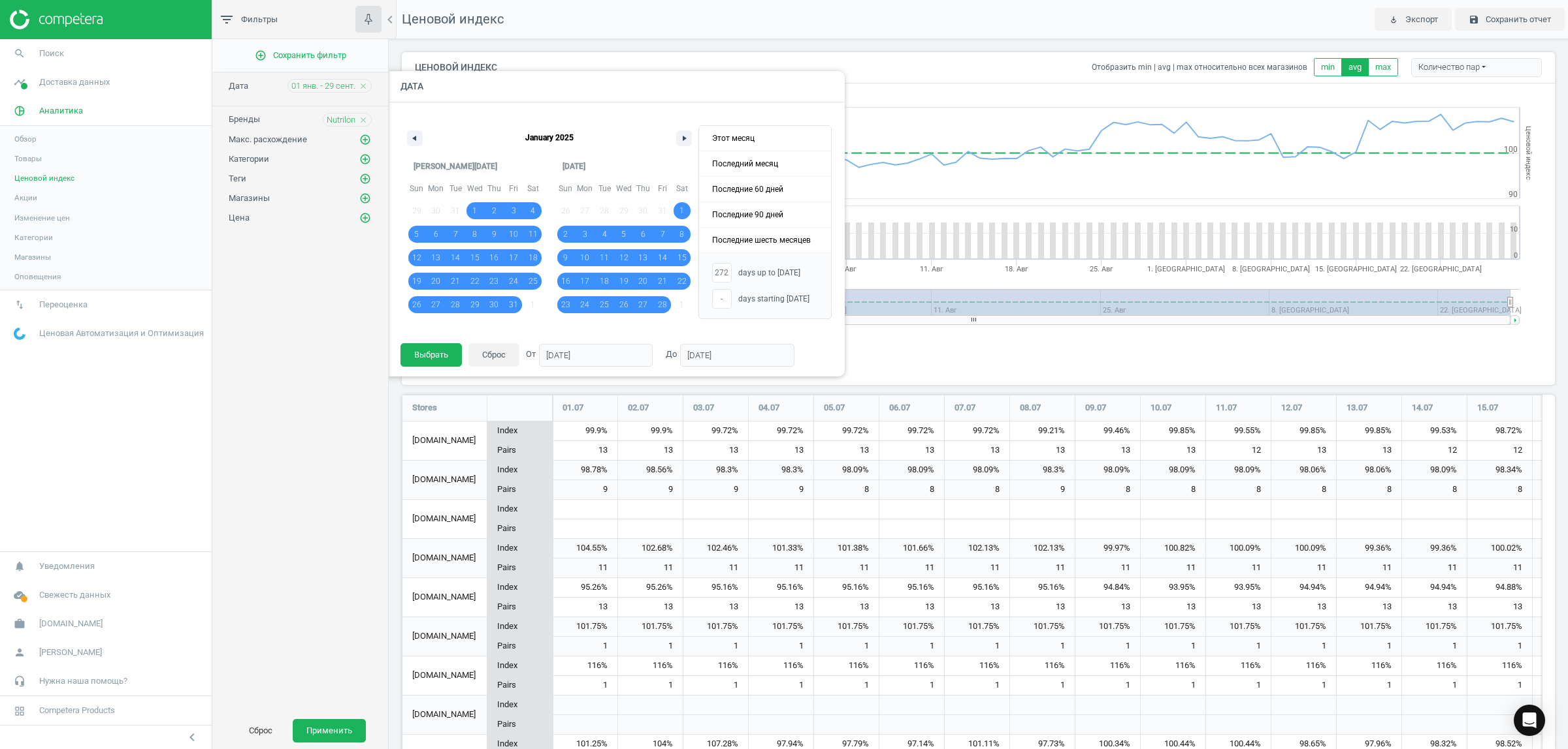
scroll to position [7, 7]
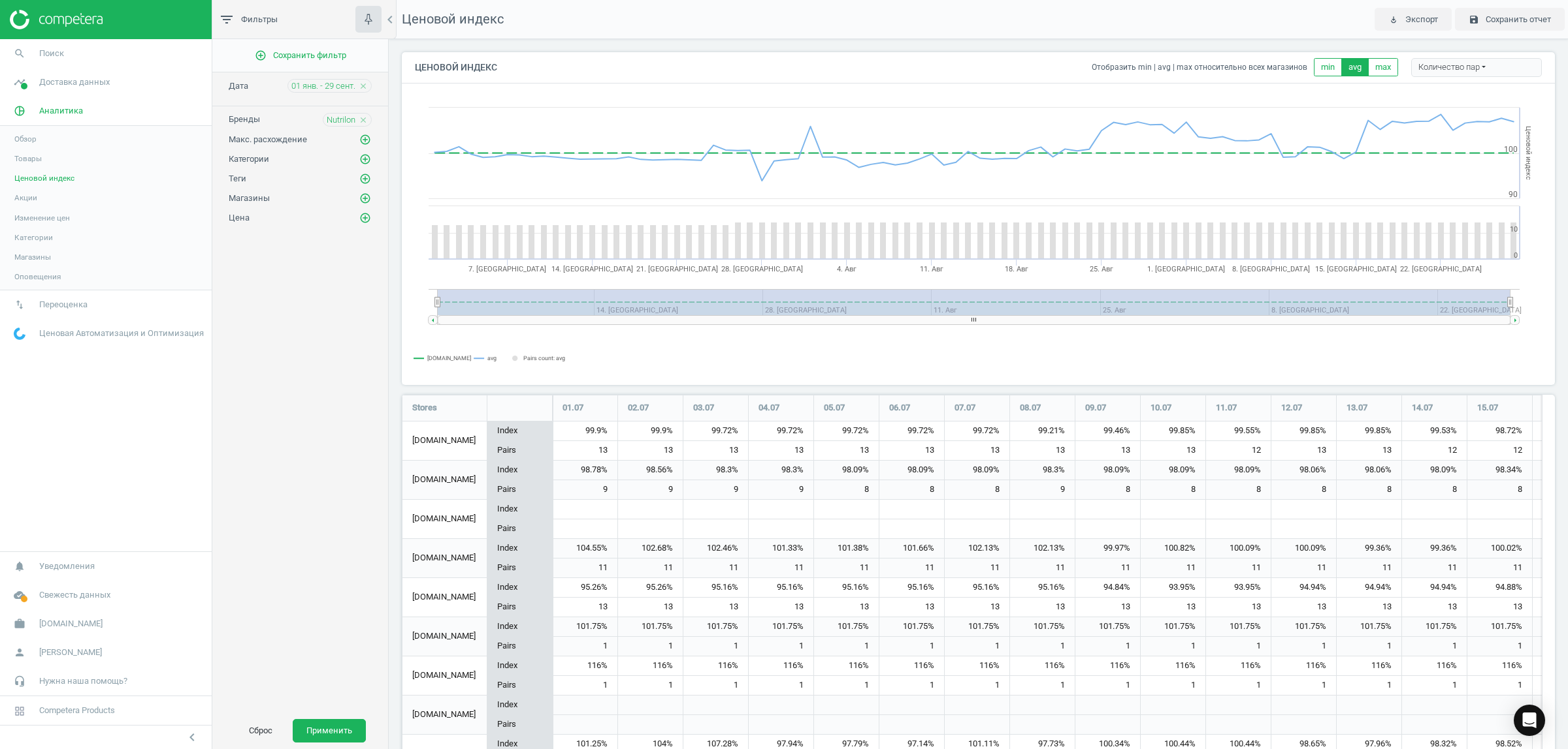
drag, startPoint x: 320, startPoint y: 726, endPoint x: 309, endPoint y: 477, distance: 249.2
click at [320, 726] on button "Применить" at bounding box center [329, 731] width 73 height 23
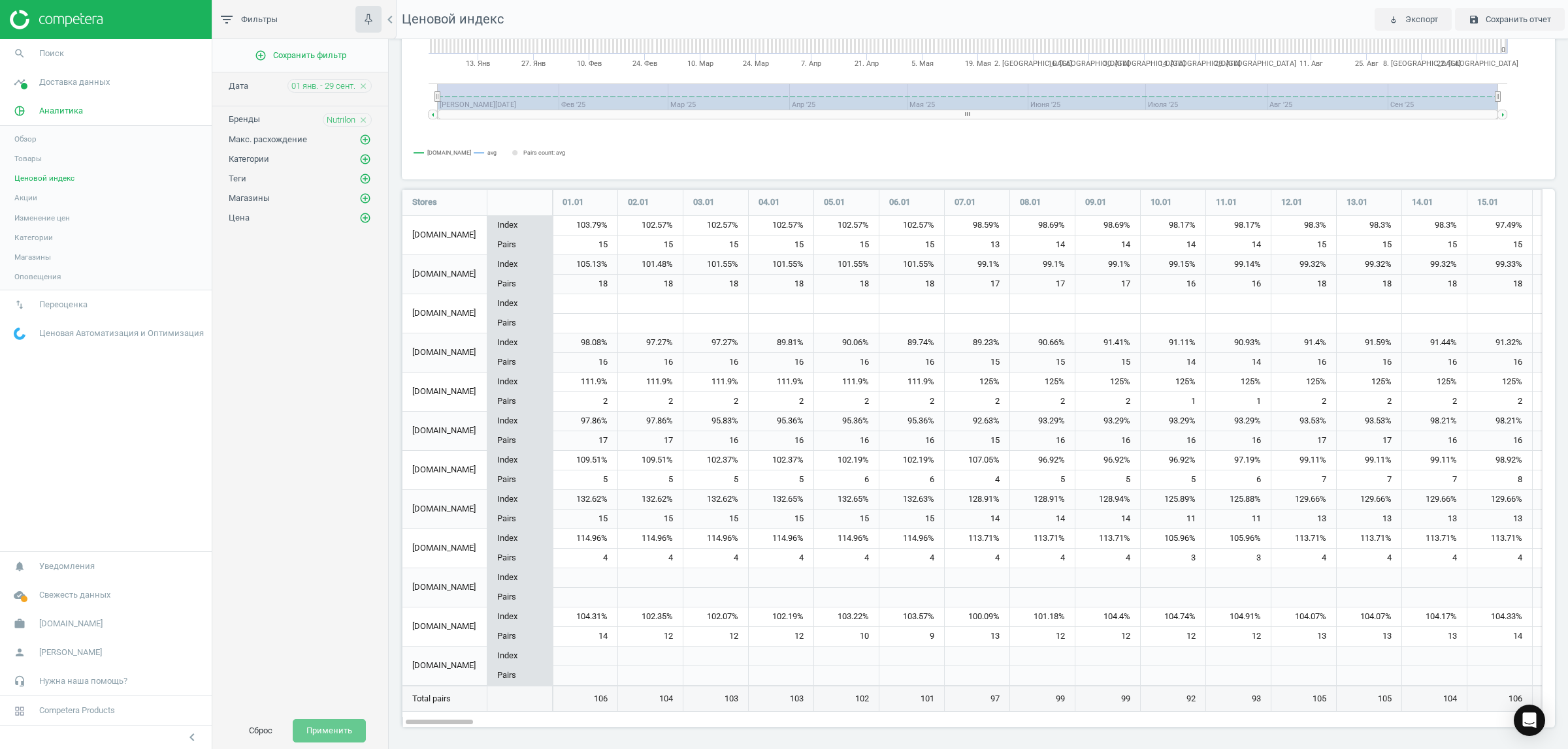
scroll to position [206, 0]
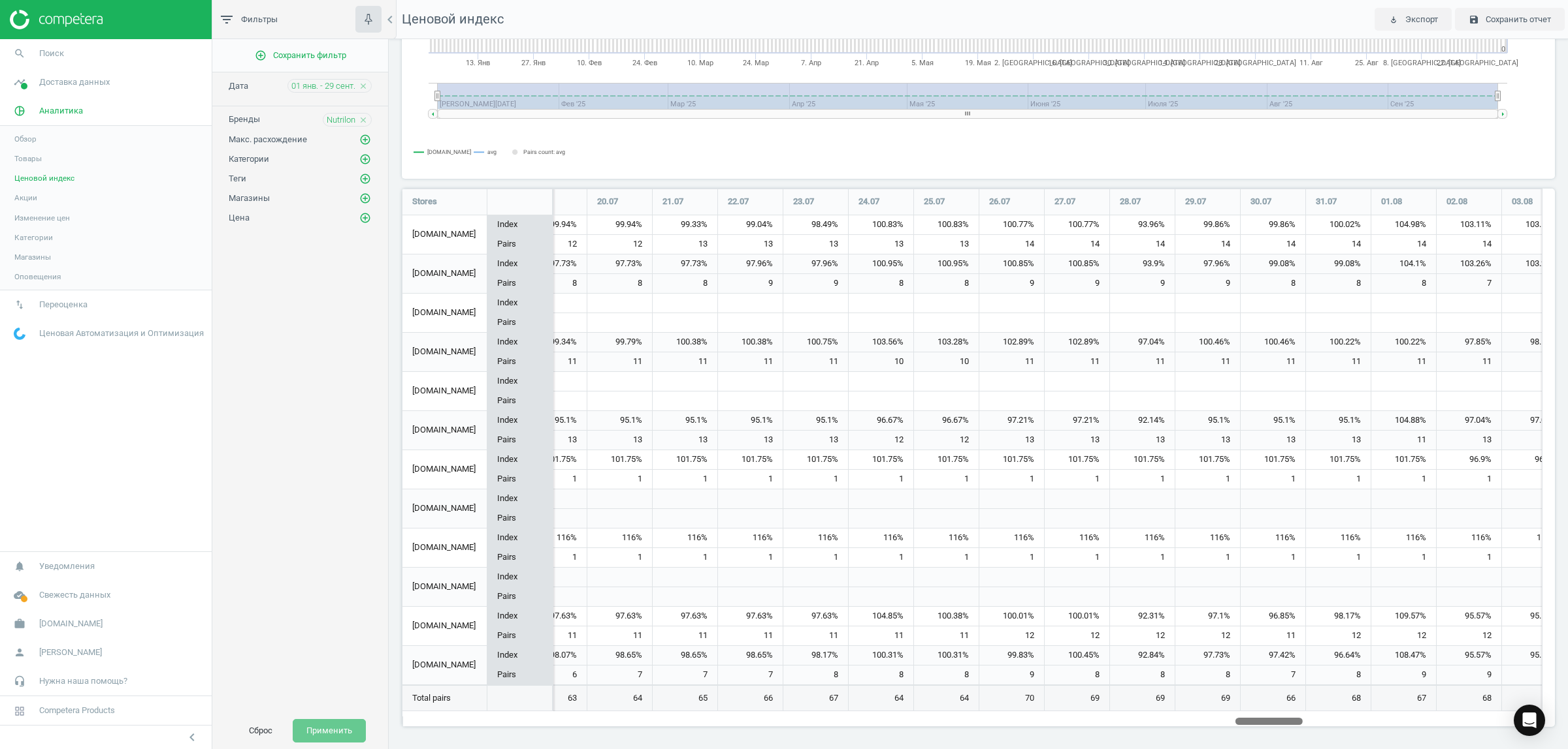
drag, startPoint x: 433, startPoint y: 720, endPoint x: 1566, endPoint y: 743, distance: 1133.2
click at [1566, 743] on div "Ценовой индекс Отобразить min | avg | max относительно всех магазинов min avg m…" at bounding box center [977, 394] width 1179 height 710
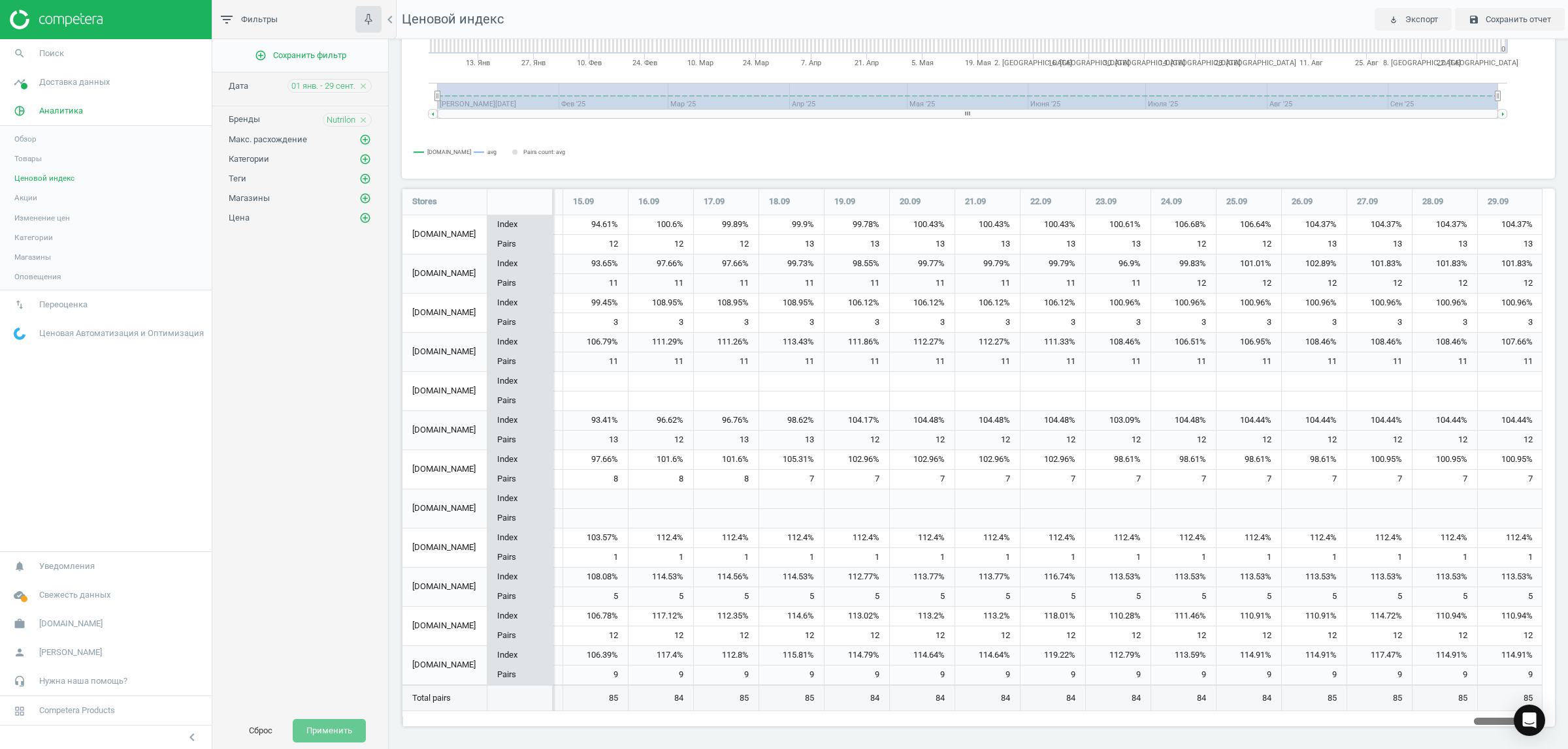
drag, startPoint x: 1278, startPoint y: 720, endPoint x: 1566, endPoint y: 755, distance: 290.1
click at [1566, 749] on html "Group 2 Created with Sketch. ic/cloud_download/grey600 Created with Sketch. gra…" at bounding box center [784, 374] width 1568 height 749
click at [18, 154] on span "Товары" at bounding box center [28, 159] width 27 height 11
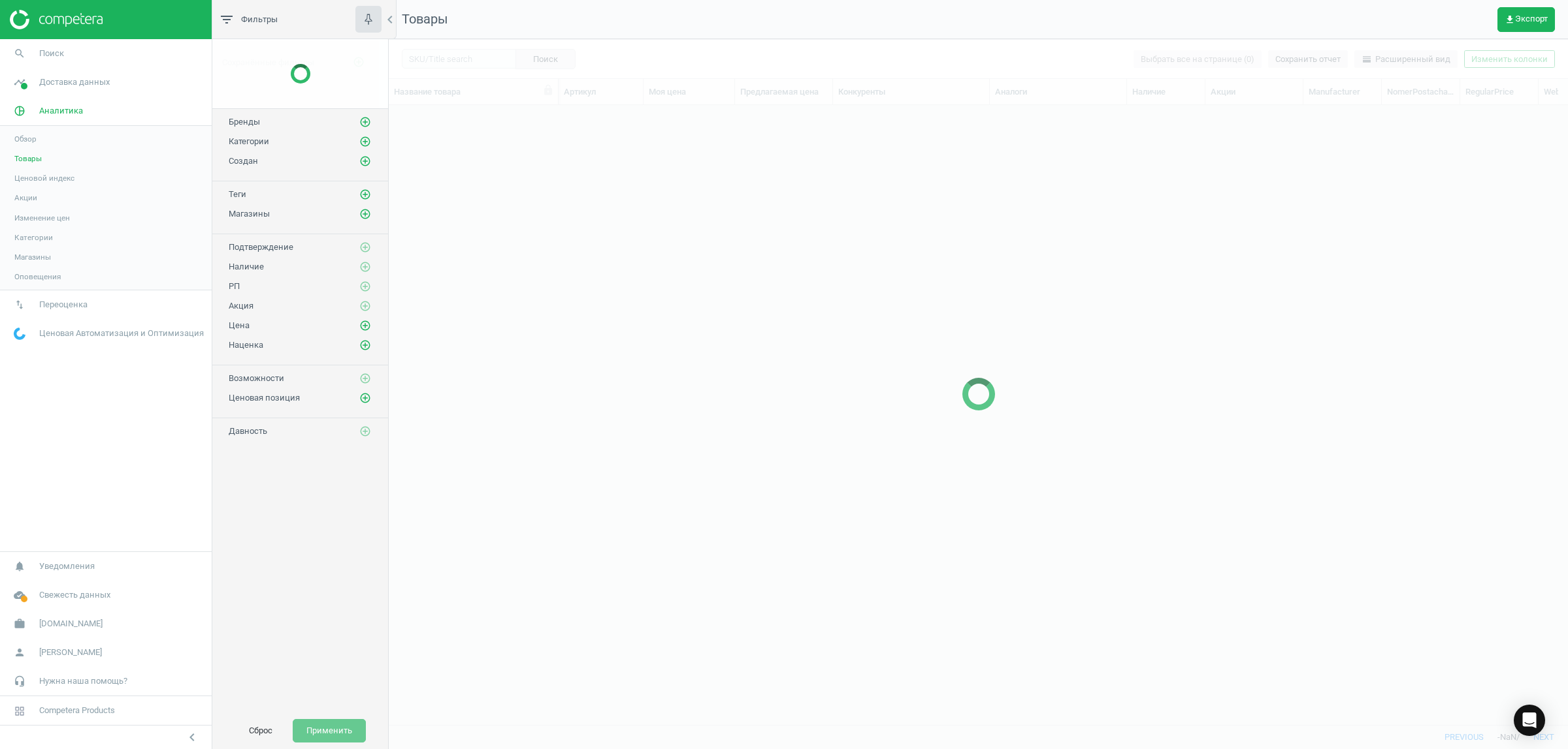
scroll to position [594, 1167]
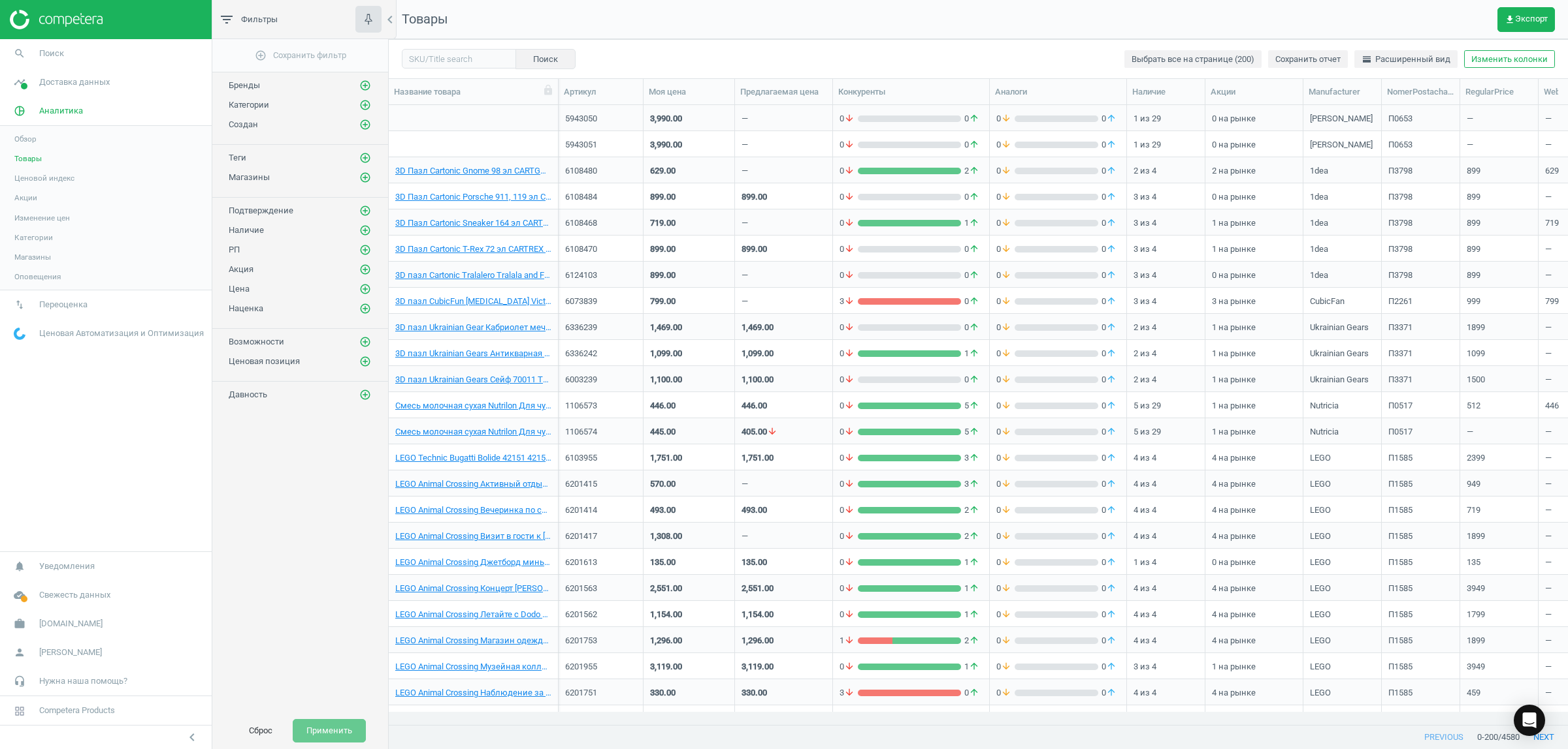
click at [59, 177] on span "Ценовой индекс" at bounding box center [45, 178] width 60 height 11
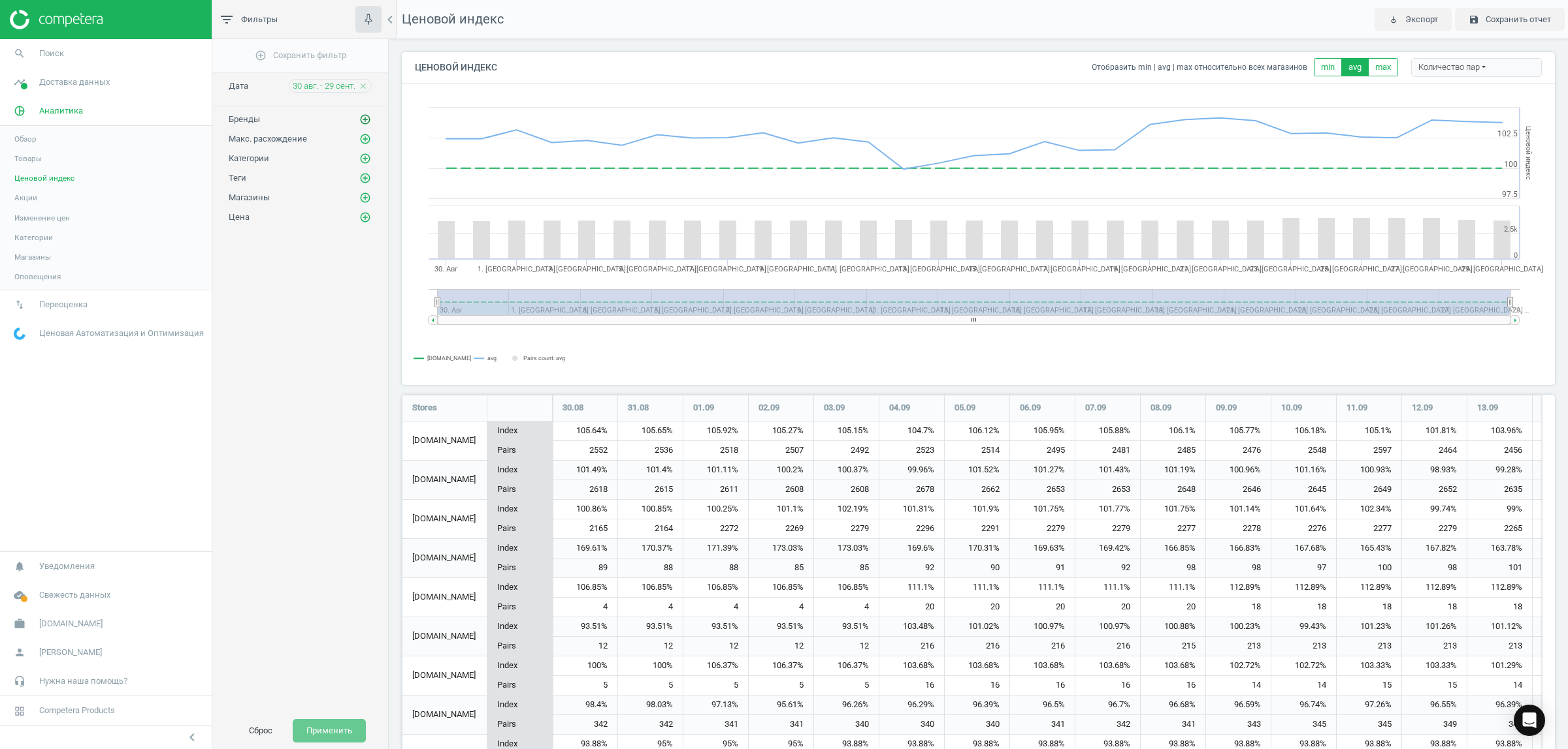
scroll to position [1073, 1166]
click at [369, 122] on icon "add_circle_outline" at bounding box center [365, 120] width 12 height 12
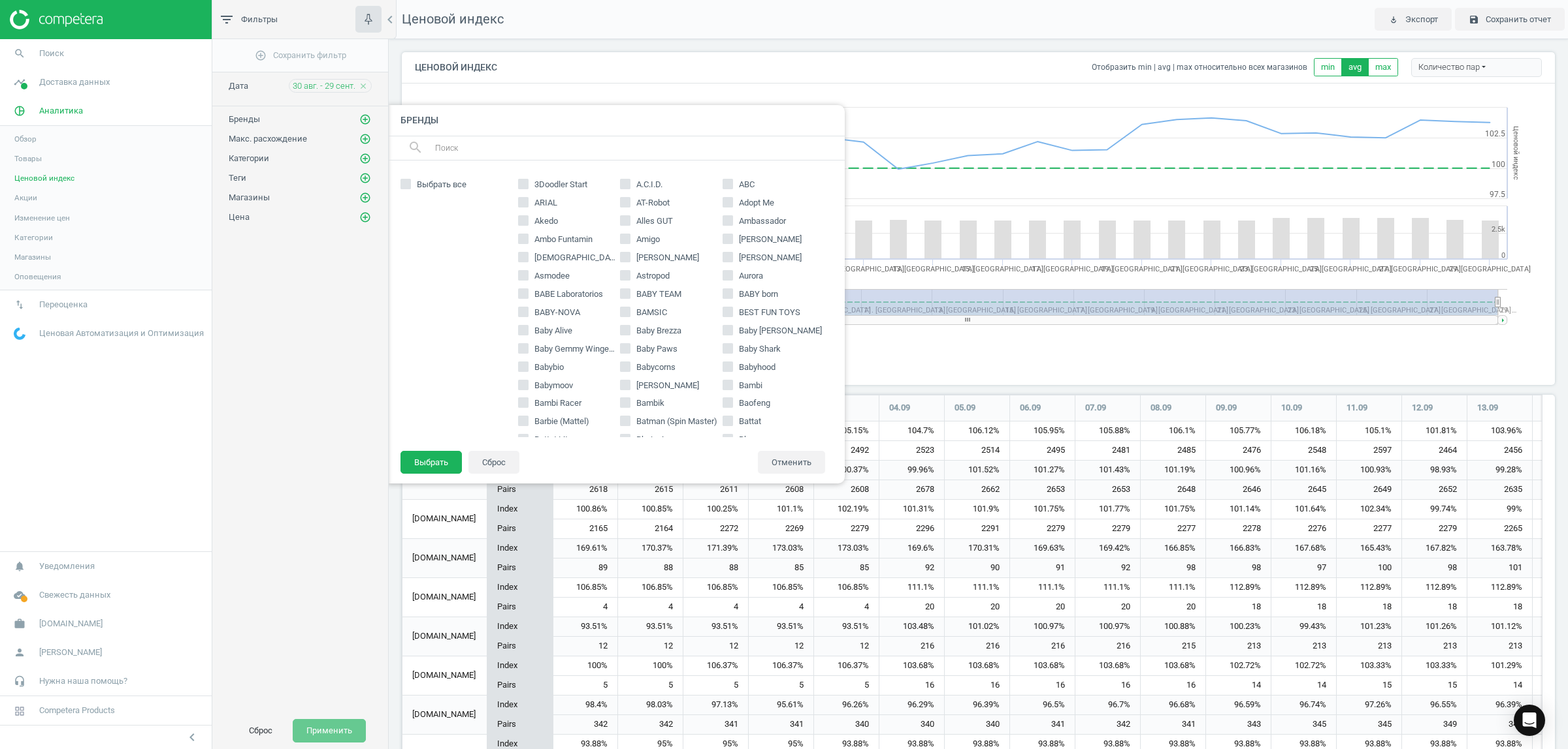
click at [573, 138] on input "text" at bounding box center [635, 148] width 401 height 20
type input "nut"
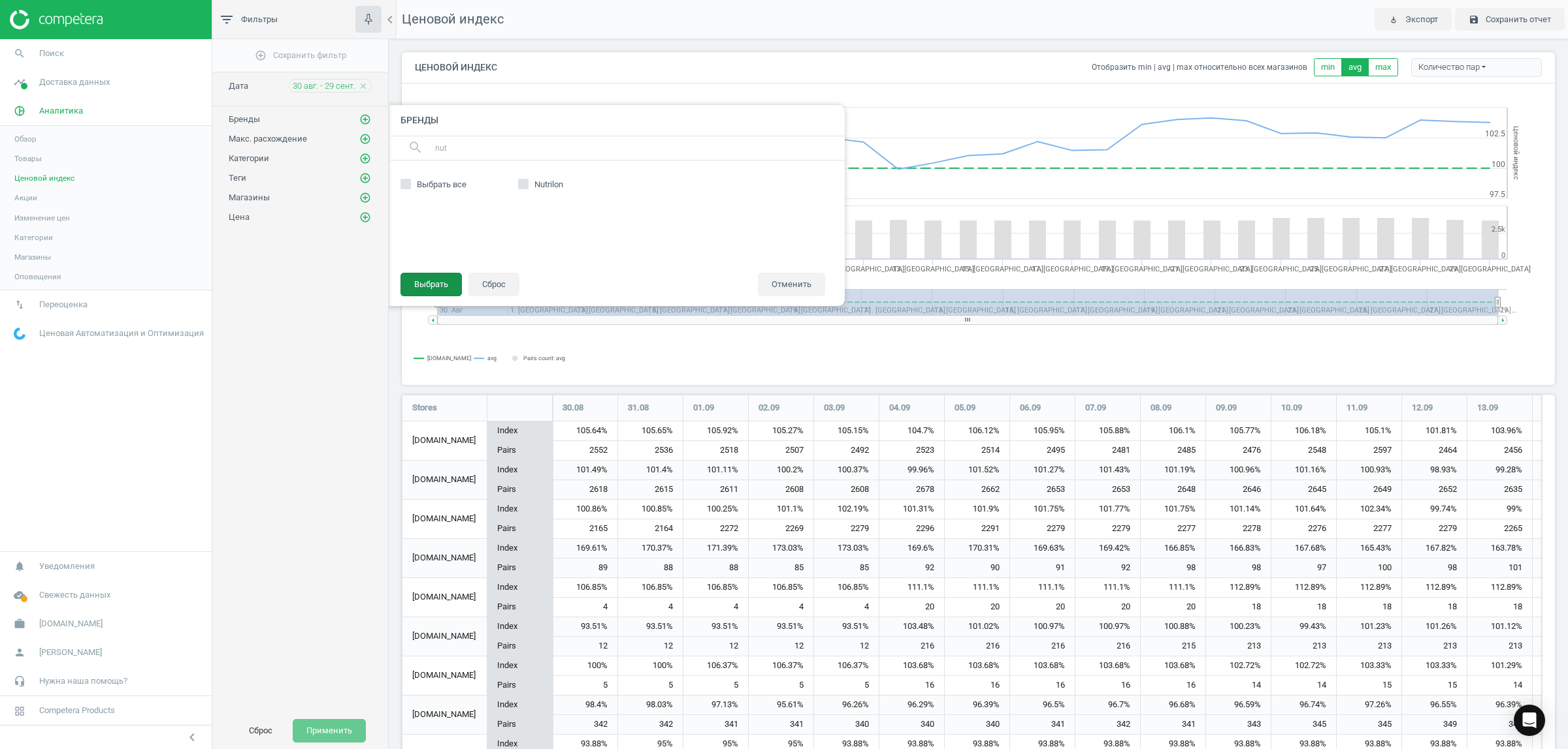
click at [440, 285] on button "Выбрать" at bounding box center [430, 285] width 61 height 23
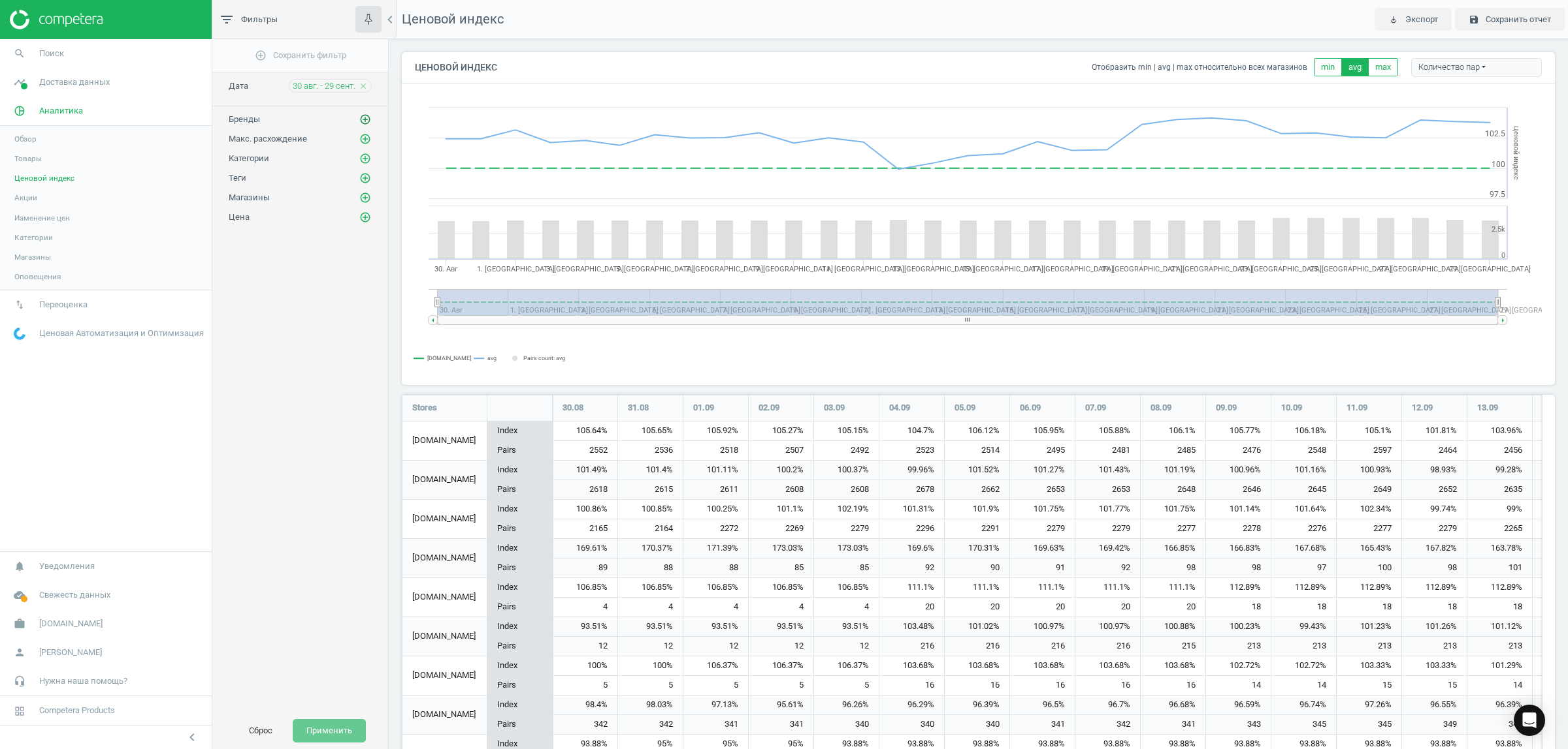
click at [364, 118] on icon "add_circle_outline" at bounding box center [365, 120] width 12 height 12
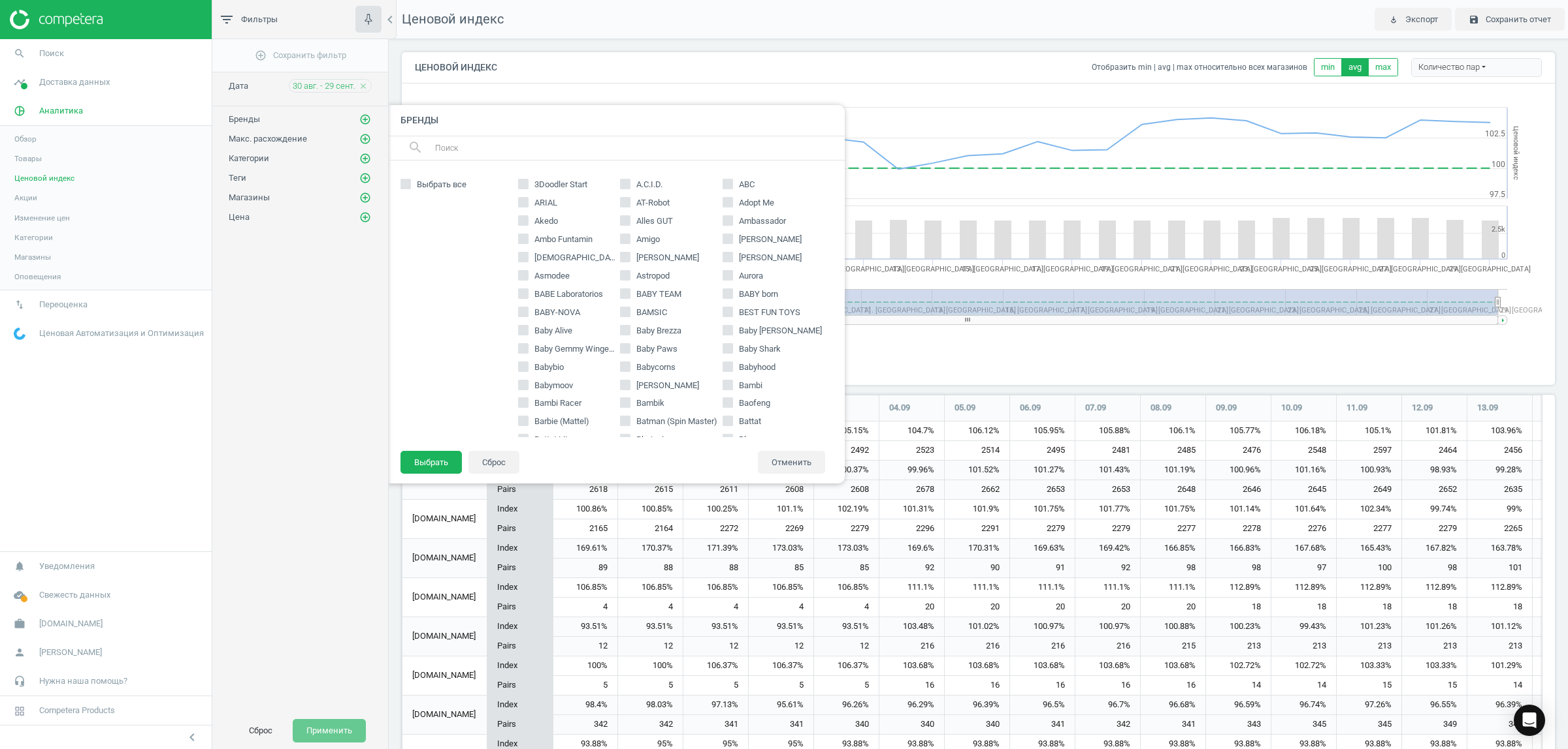
click at [491, 148] on input "text" at bounding box center [635, 148] width 401 height 20
type input "nut"
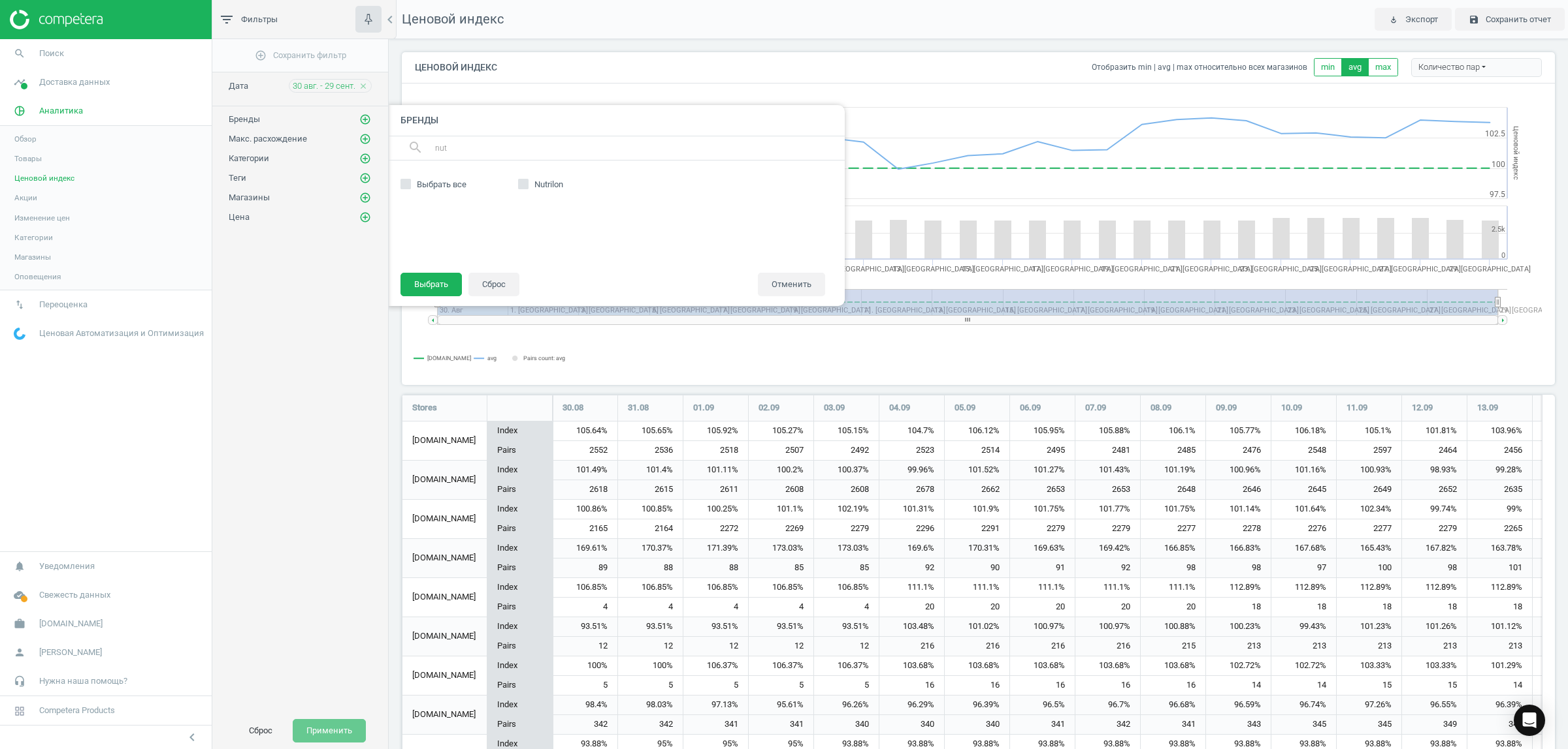
click at [521, 184] on input "Nutrilon" at bounding box center [523, 184] width 9 height 9
checkbox input "true"
click at [432, 283] on button "Выбрать" at bounding box center [430, 285] width 61 height 23
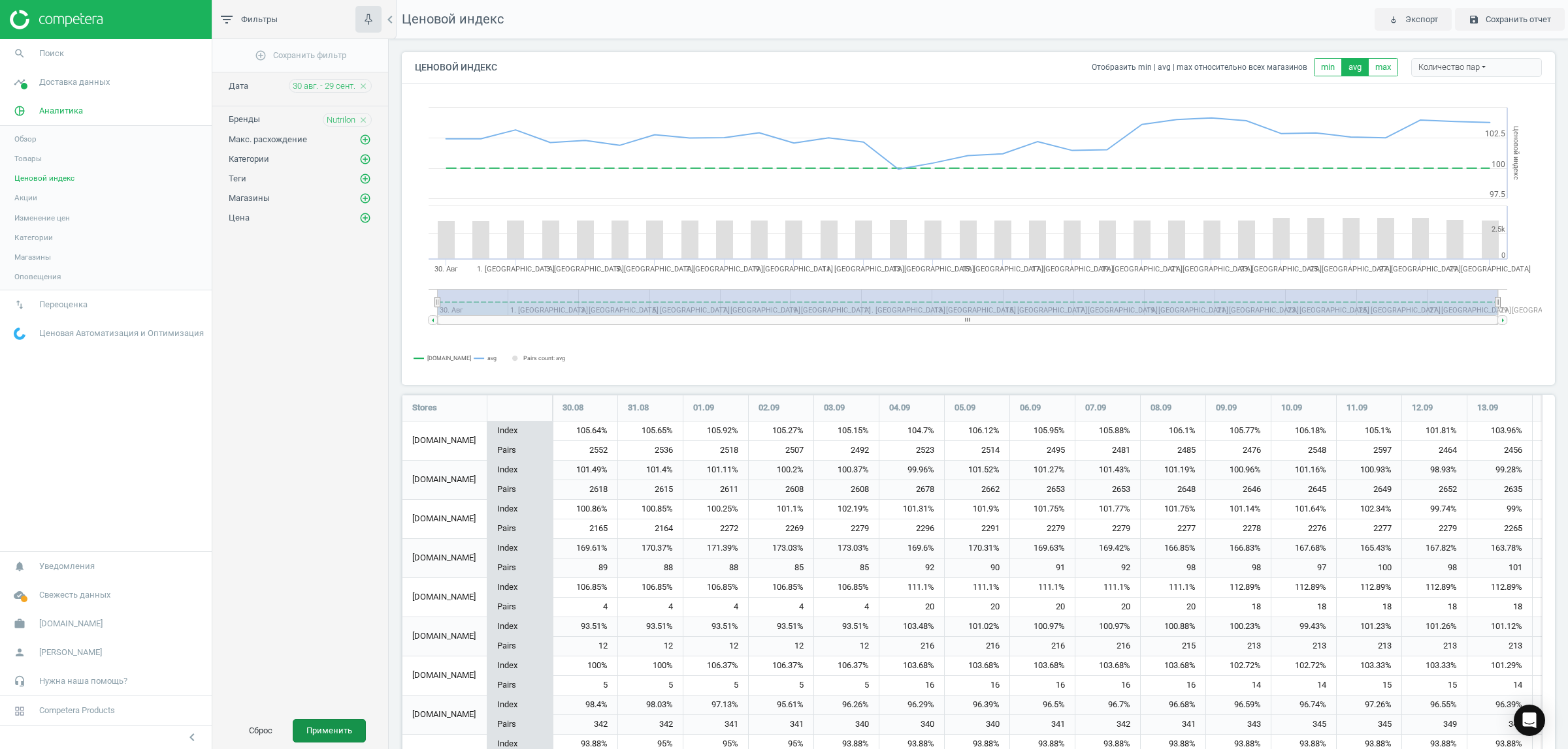
click at [319, 728] on button "Применить" at bounding box center [329, 731] width 73 height 23
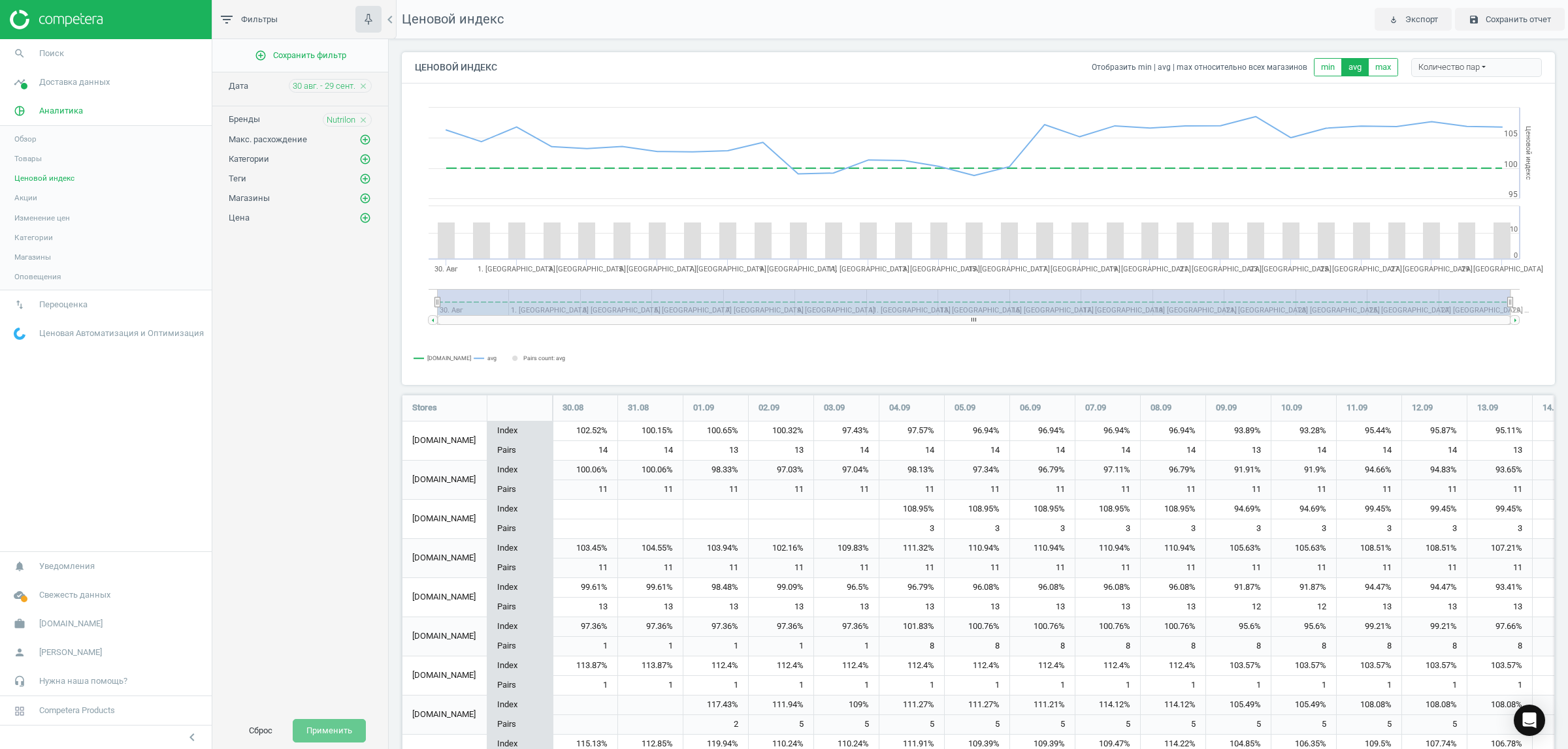
scroll to position [485, 1166]
click at [364, 196] on icon "add_circle_outline" at bounding box center [365, 198] width 12 height 12
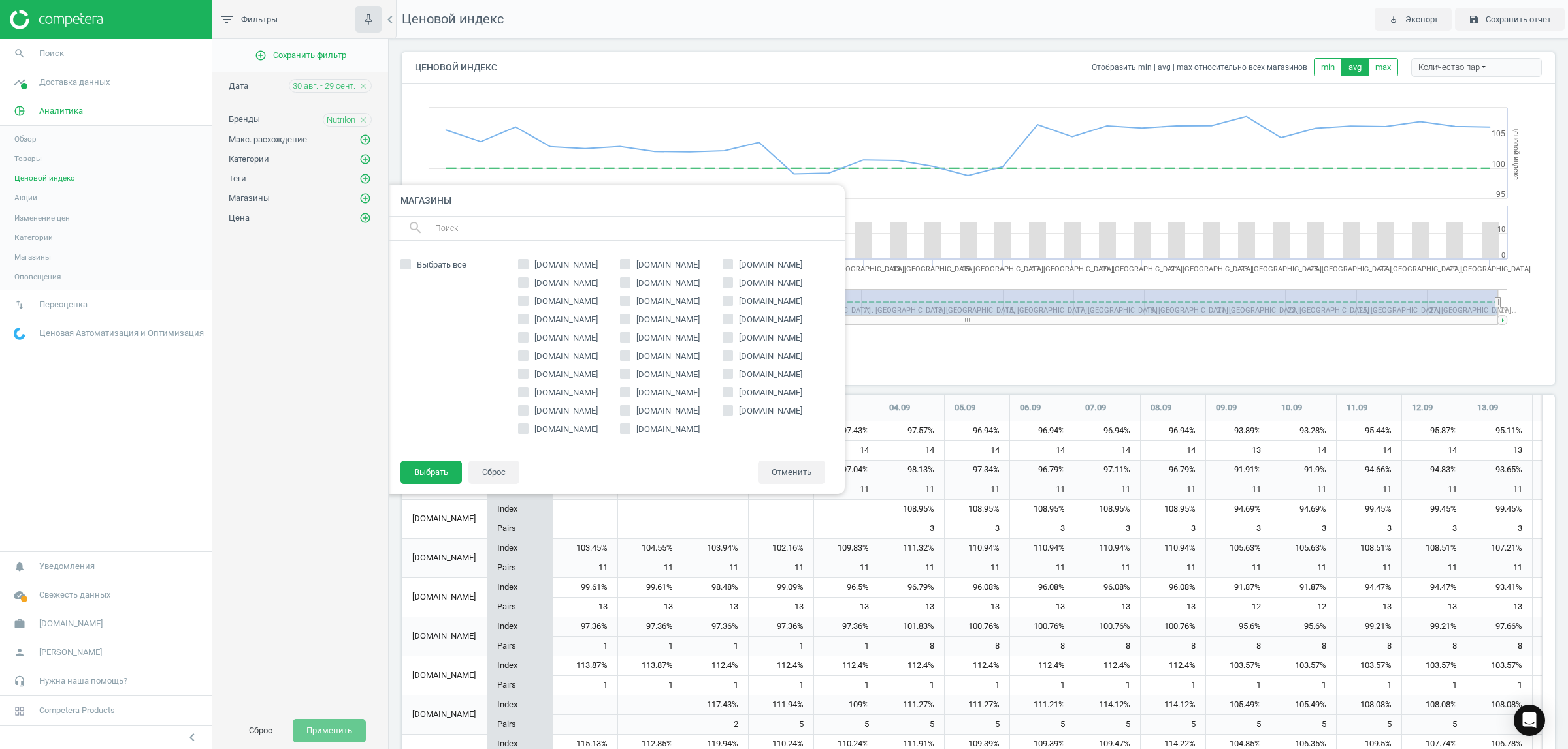
click at [677, 266] on span "[DOMAIN_NAME]" at bounding box center [668, 265] width 68 height 12
click at [630, 266] on input "[DOMAIN_NAME]" at bounding box center [625, 265] width 9 height 9
checkbox input "true"
click at [431, 468] on button "Выбрать" at bounding box center [430, 473] width 61 height 23
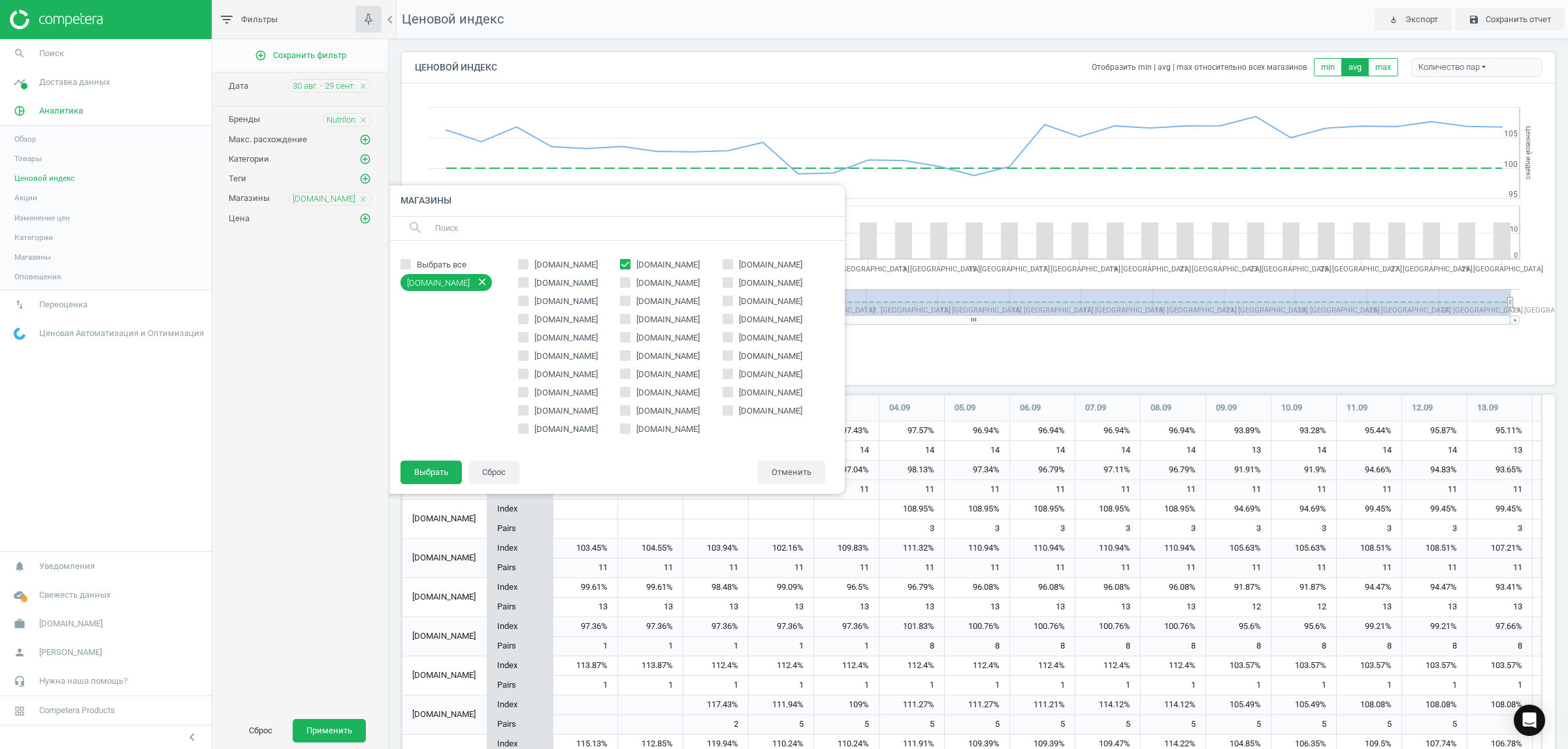
scroll to position [7, 7]
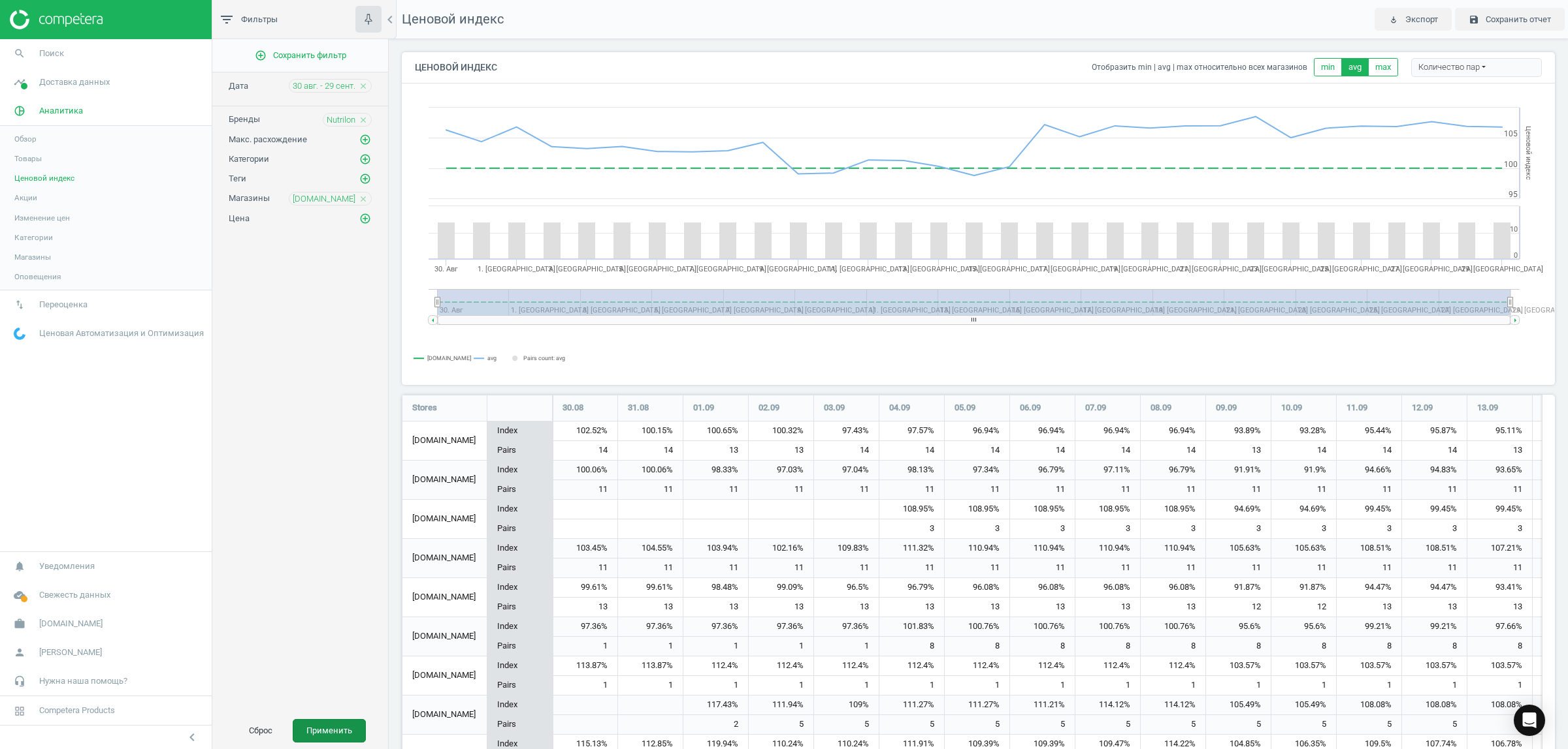
click at [342, 725] on button "Применить" at bounding box center [329, 731] width 73 height 23
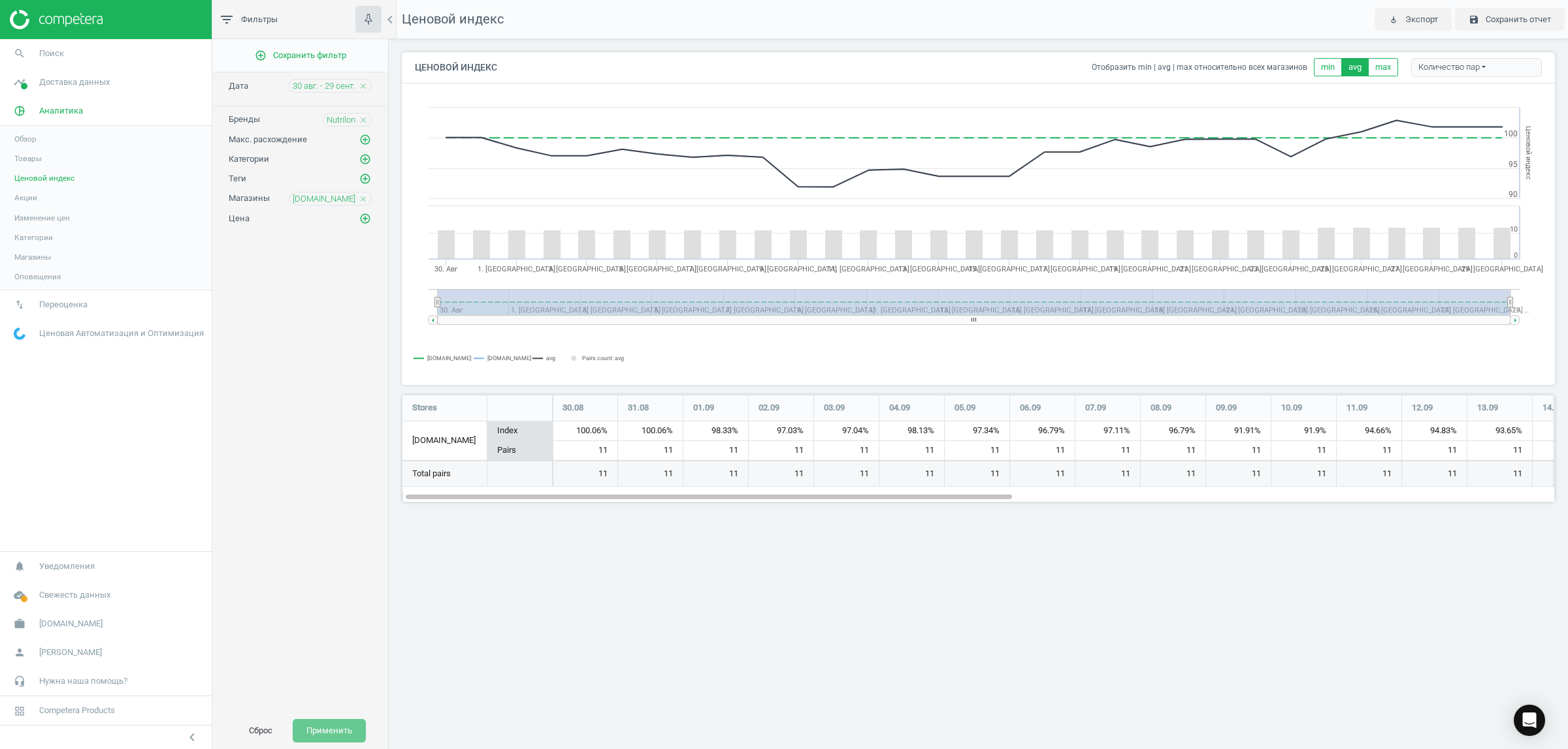
scroll to position [132, 1178]
drag, startPoint x: 930, startPoint y: 498, endPoint x: 398, endPoint y: 521, distance: 532.5
click at [398, 521] on div "Ценовой индекс Отобразить min | avg | max относительно всех магазинов min avg m…" at bounding box center [977, 282] width 1179 height 486
click at [335, 82] on span "30 авг. - 29 сент." at bounding box center [324, 87] width 62 height 12
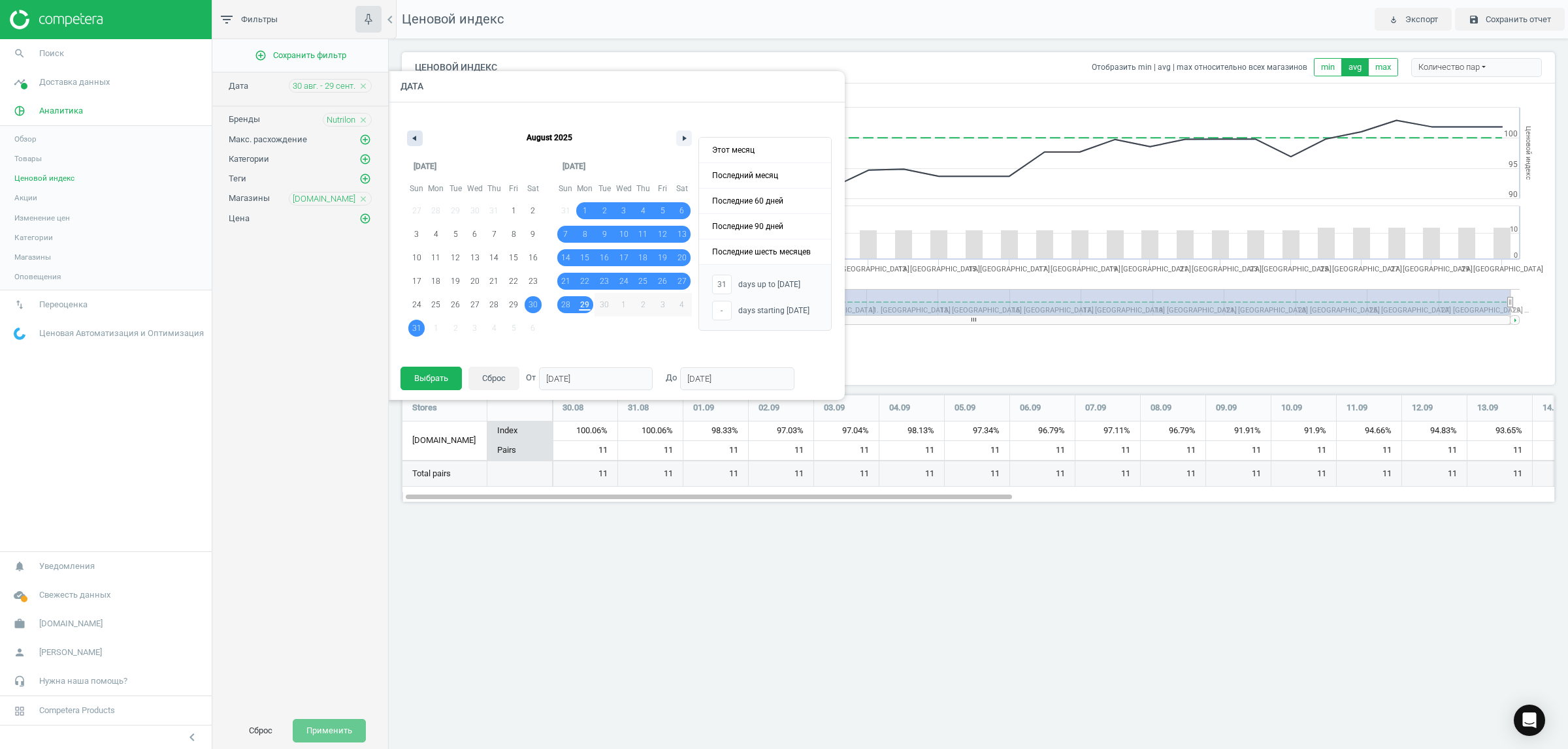
click at [413, 134] on button "button" at bounding box center [415, 138] width 16 height 16
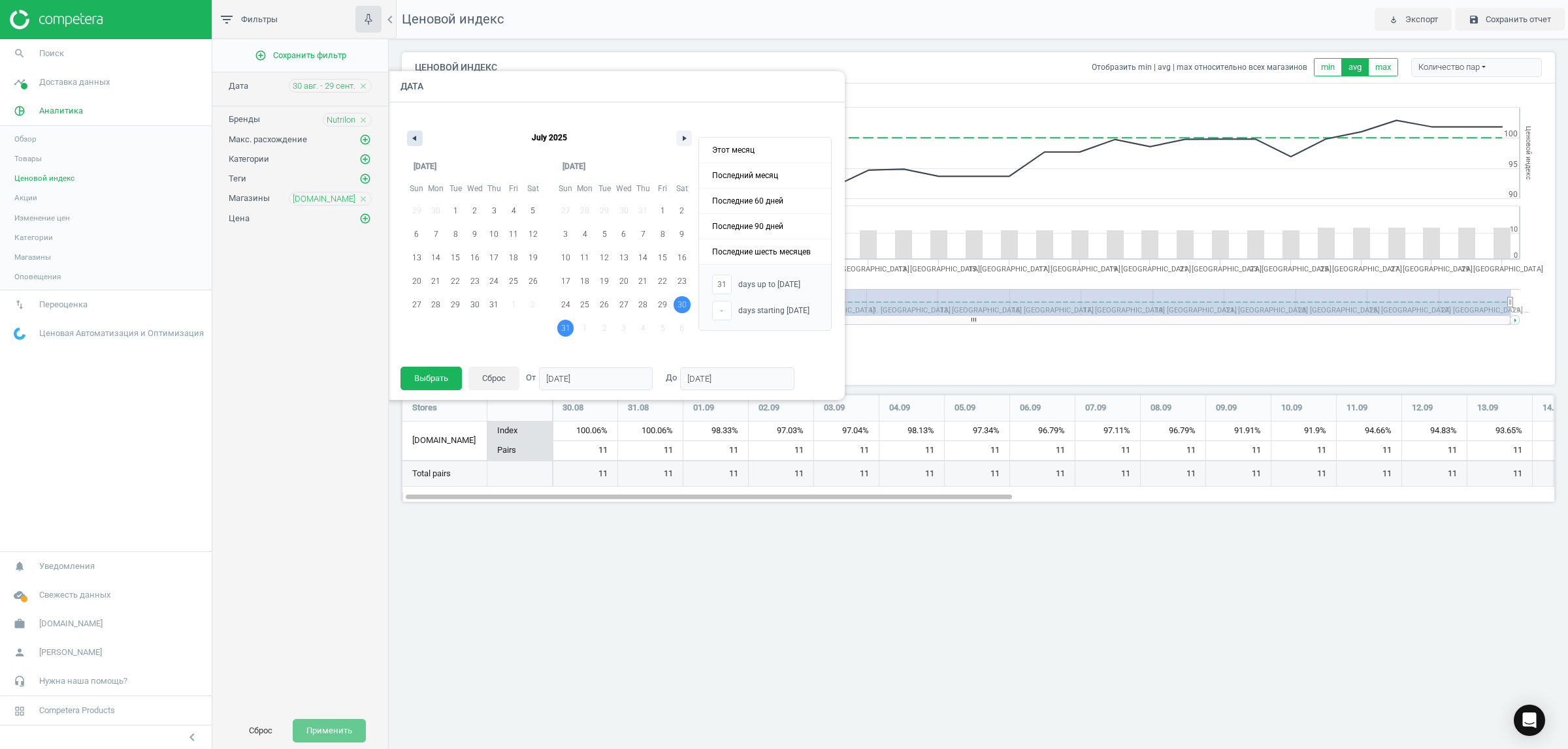
click at [413, 134] on button "button" at bounding box center [415, 138] width 16 height 16
click at [491, 209] on span "1" at bounding box center [494, 210] width 19 height 17
type input "-"
type input "[DATE]"
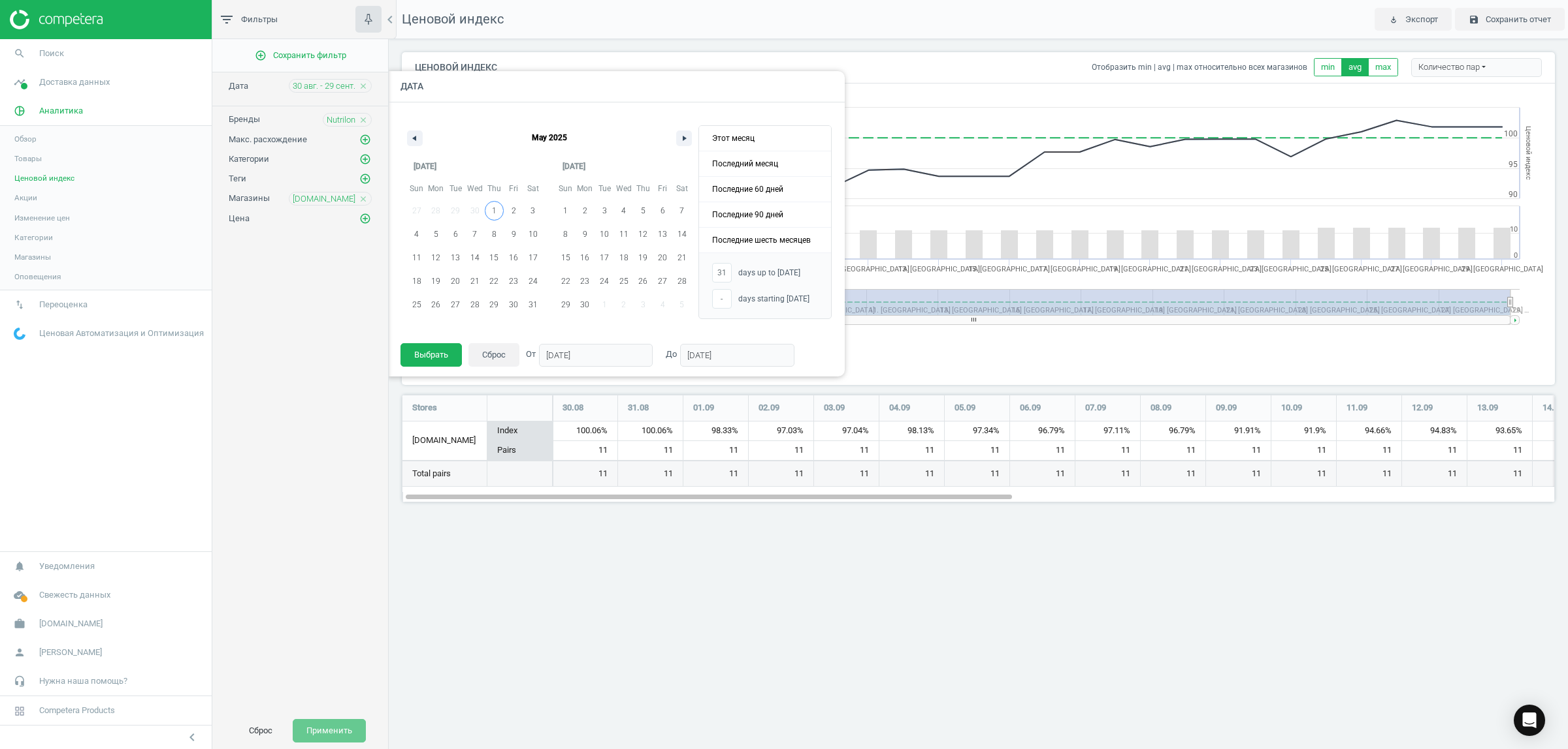
type input "[DATE]"
click at [680, 138] on button "button" at bounding box center [684, 138] width 16 height 16
drag, startPoint x: 585, startPoint y: 301, endPoint x: 569, endPoint y: 321, distance: 25.6
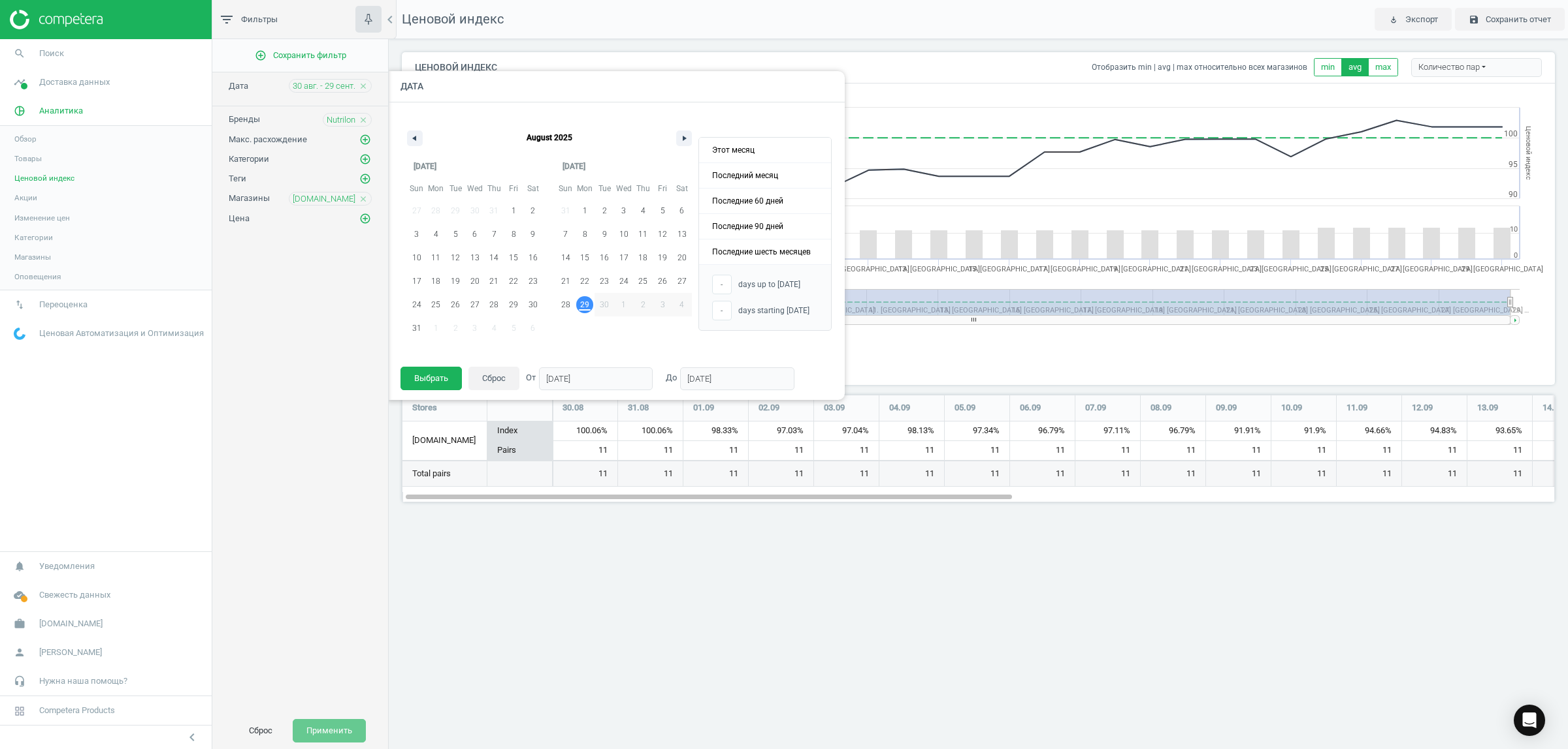
click at [586, 301] on span "29" at bounding box center [584, 304] width 9 height 23
type input "152"
type input "[DATE]"
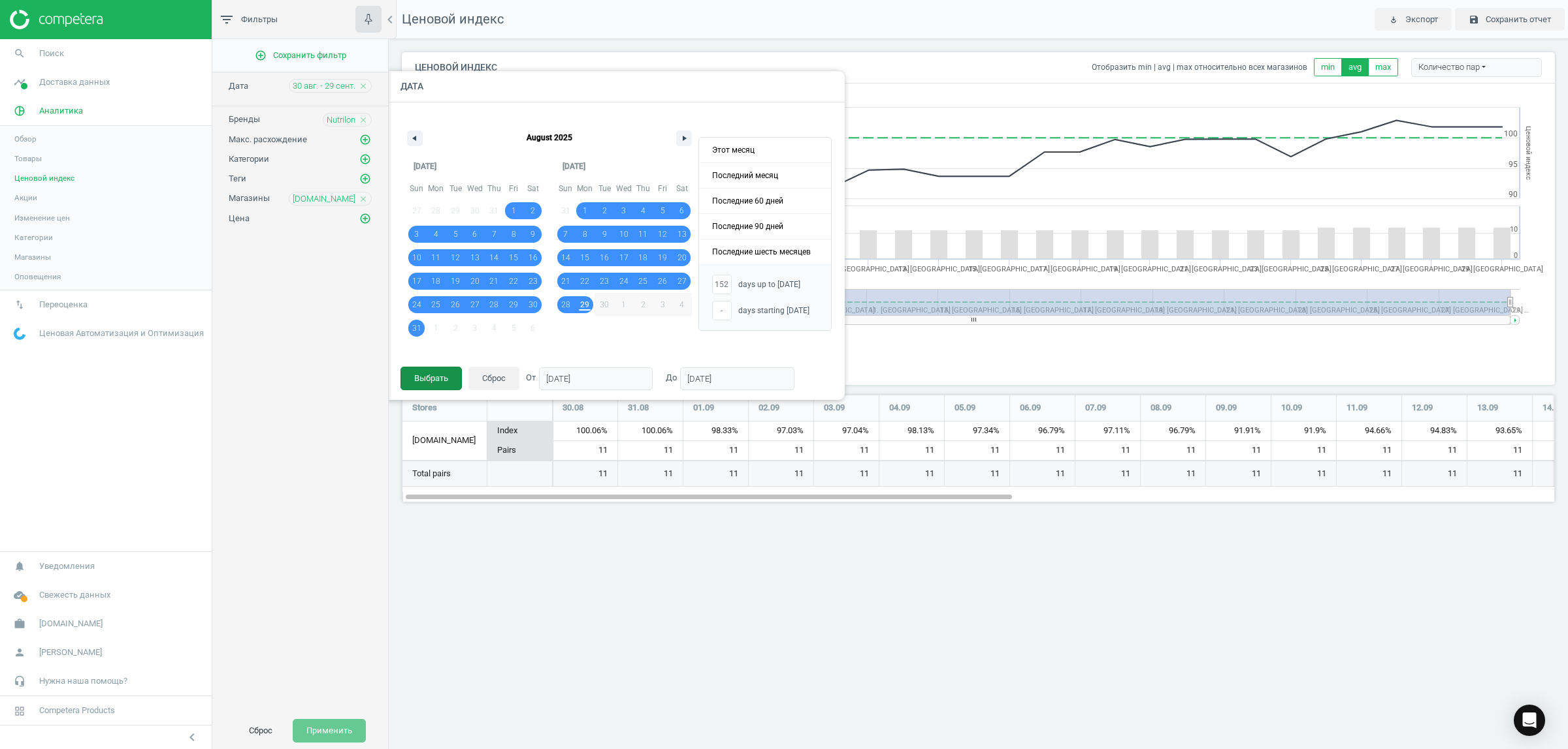
click at [436, 378] on button "Выбрать" at bounding box center [430, 378] width 61 height 23
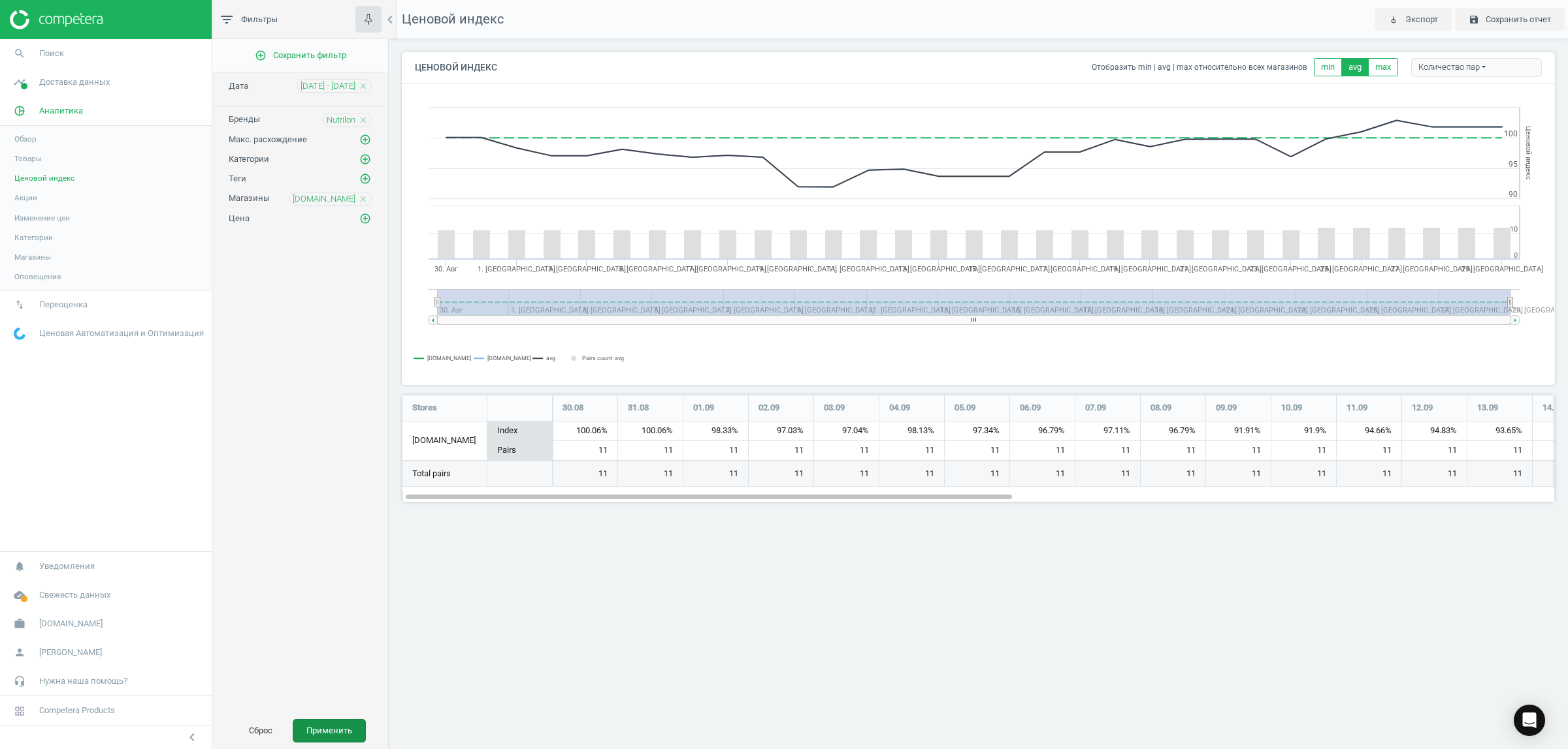
click at [329, 727] on button "Применить" at bounding box center [329, 731] width 73 height 23
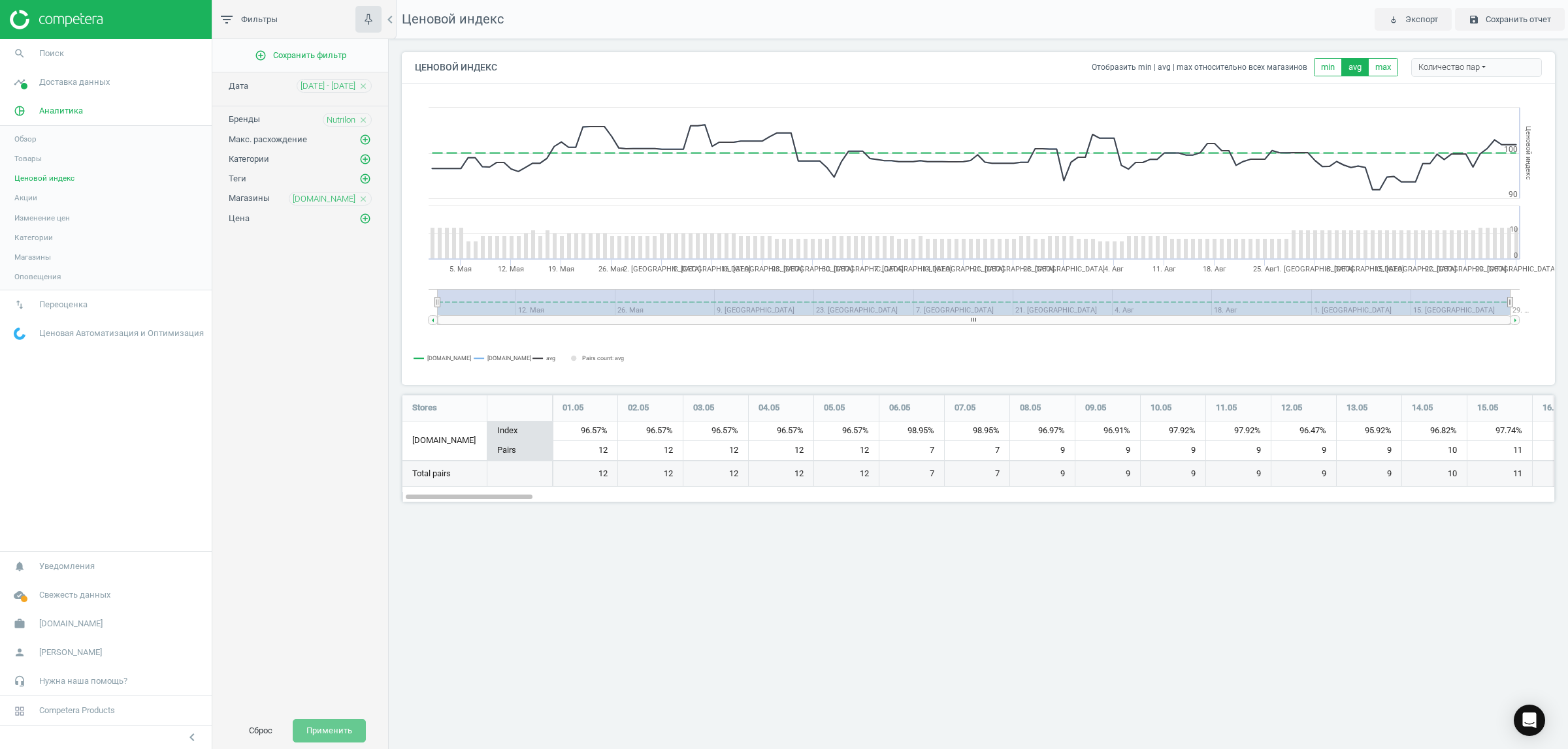
scroll to position [132, 1178]
click at [362, 199] on icon "close" at bounding box center [362, 198] width 9 height 9
click at [364, 200] on icon "add_circle_outline" at bounding box center [365, 198] width 12 height 12
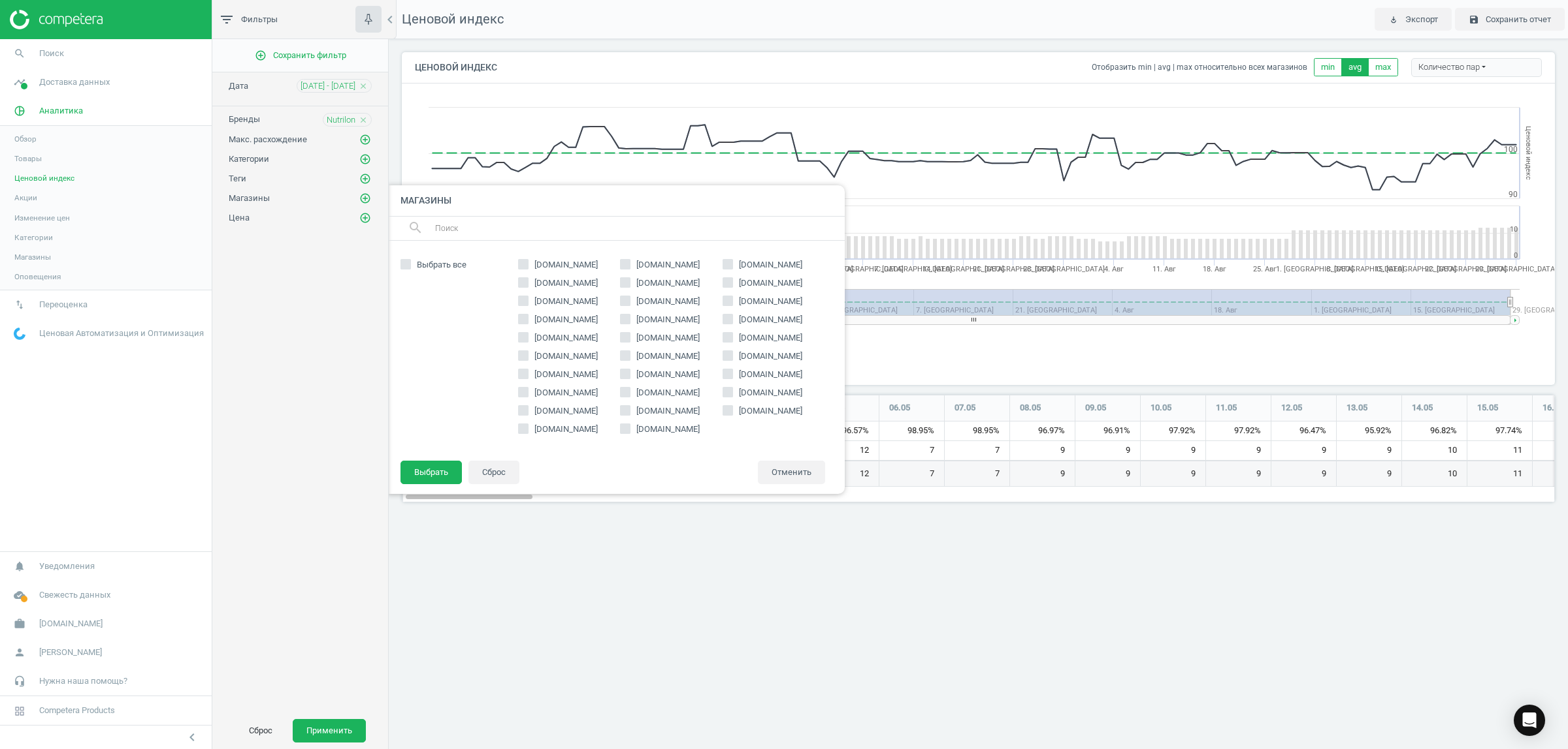
click at [657, 334] on span "[DOMAIN_NAME]" at bounding box center [668, 339] width 68 height 12
click at [630, 334] on input "[DOMAIN_NAME]" at bounding box center [625, 337] width 9 height 9
checkbox input "true"
click at [441, 470] on button "Выбрать" at bounding box center [430, 473] width 61 height 23
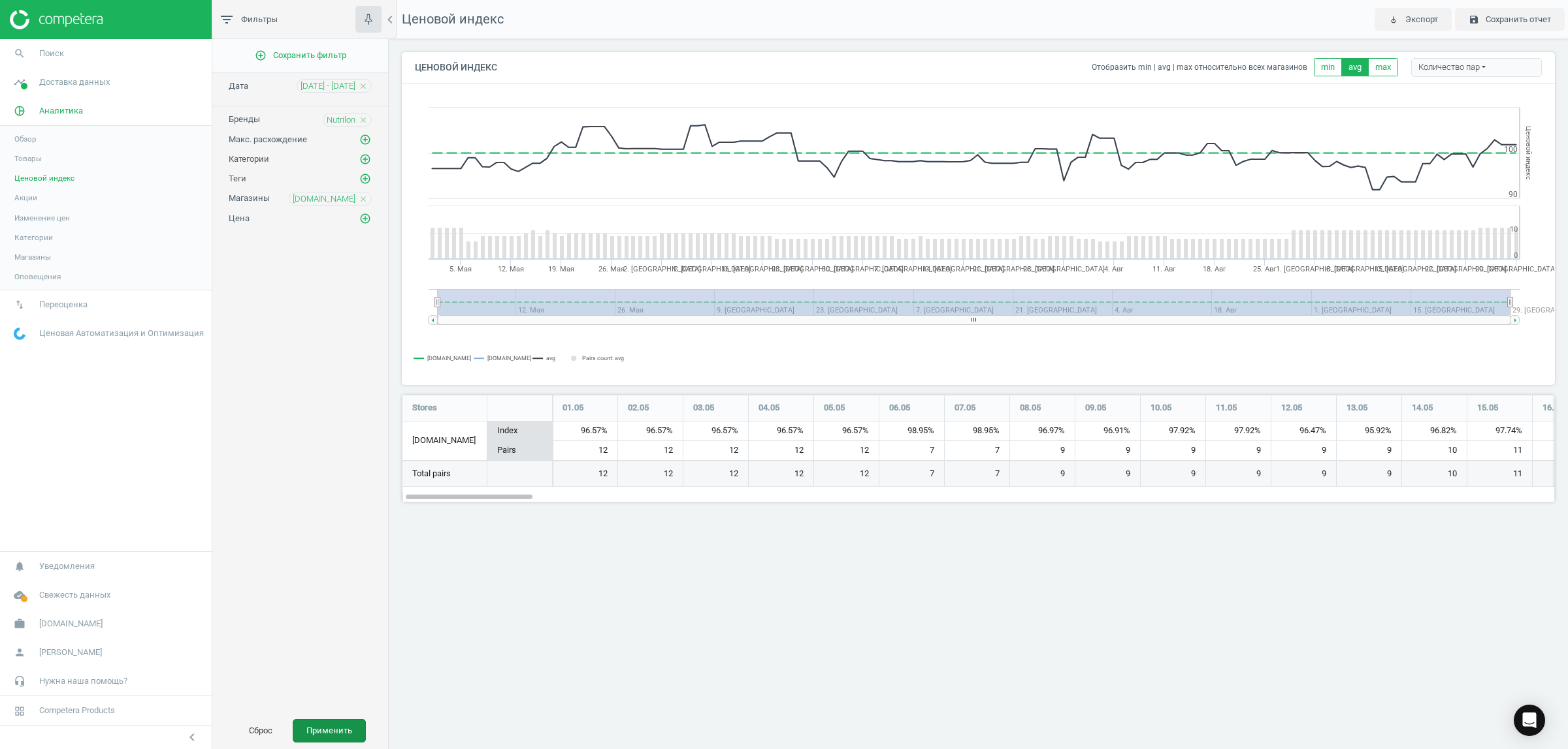
click at [337, 728] on button "Применить" at bounding box center [329, 731] width 73 height 23
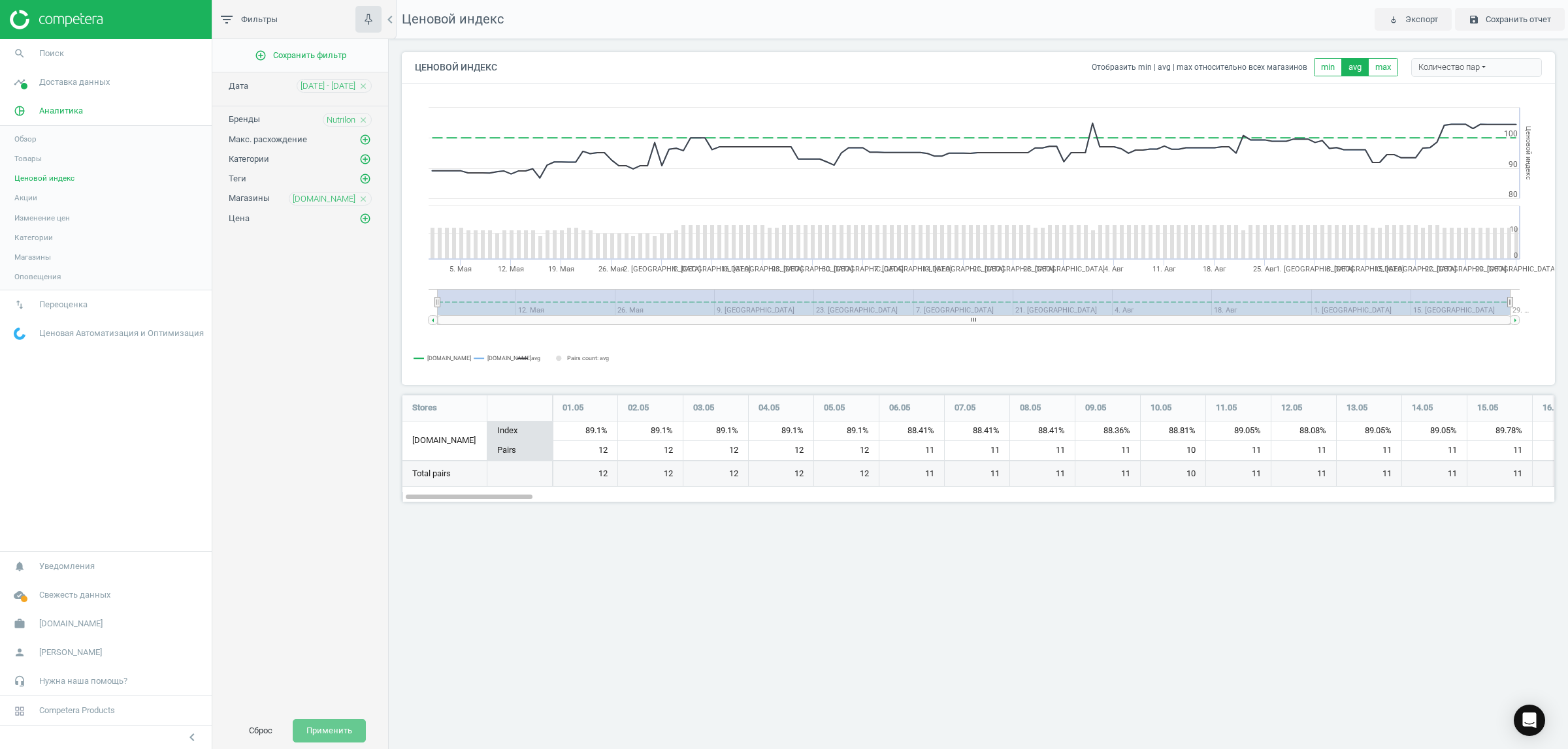
scroll to position [132, 1178]
click at [363, 197] on icon "close" at bounding box center [362, 198] width 9 height 9
click at [364, 202] on icon "add_circle_outline" at bounding box center [365, 198] width 12 height 12
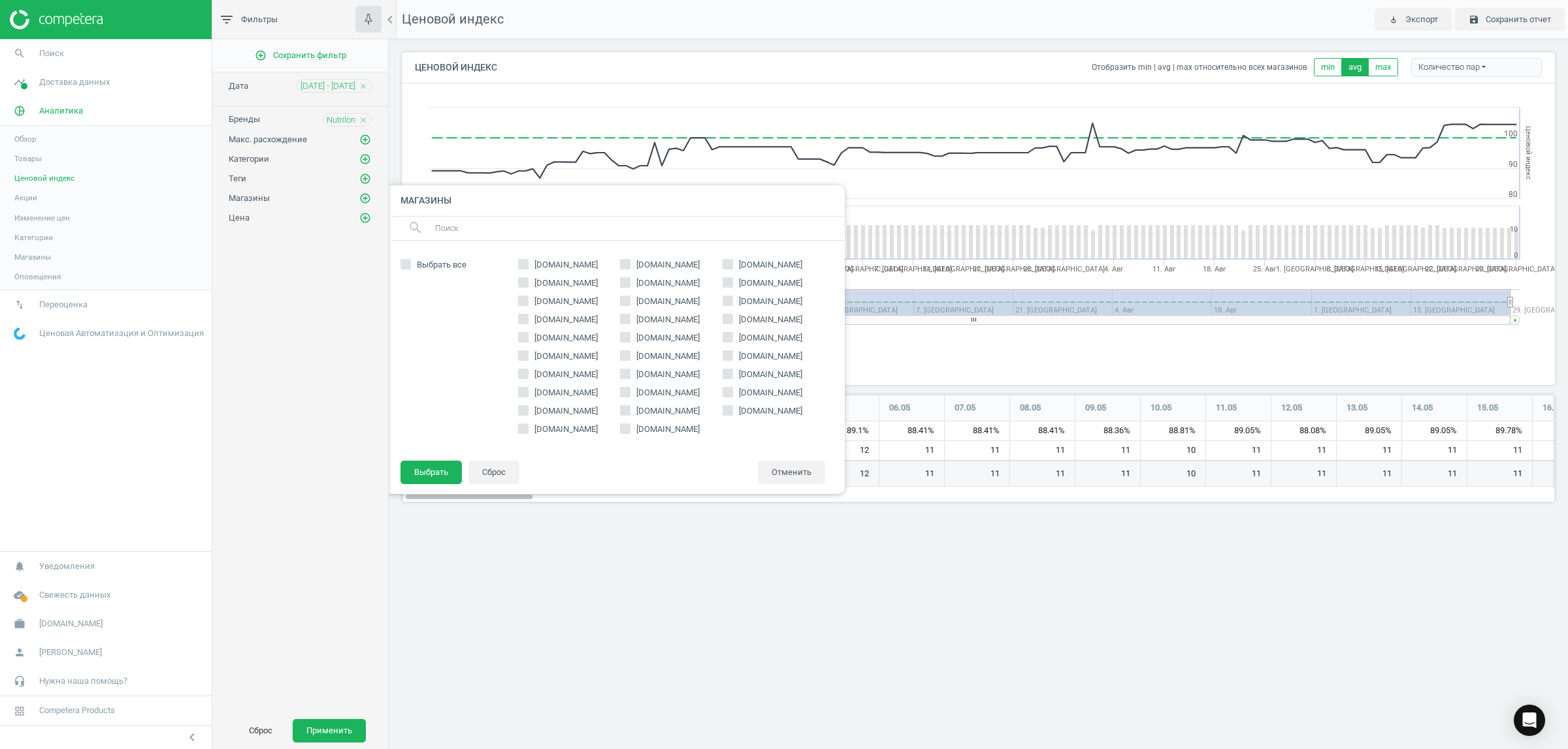
click at [570, 265] on span "[DOMAIN_NAME]" at bounding box center [565, 265] width 68 height 12
click at [528, 265] on input "[DOMAIN_NAME]" at bounding box center [523, 265] width 9 height 9
checkbox input "true"
click at [440, 464] on button "Выбрать" at bounding box center [430, 473] width 61 height 23
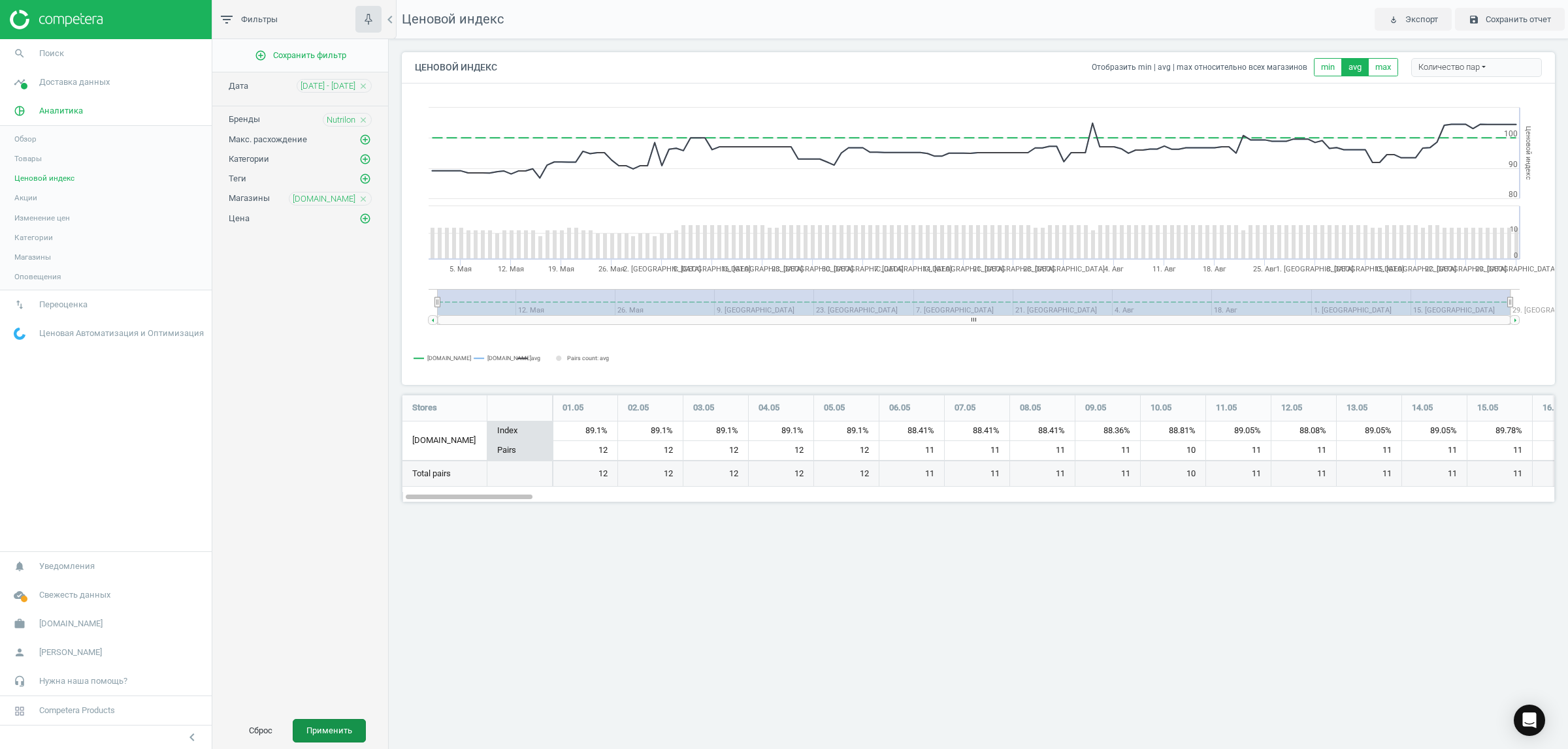
click at [338, 730] on button "Применить" at bounding box center [329, 731] width 73 height 23
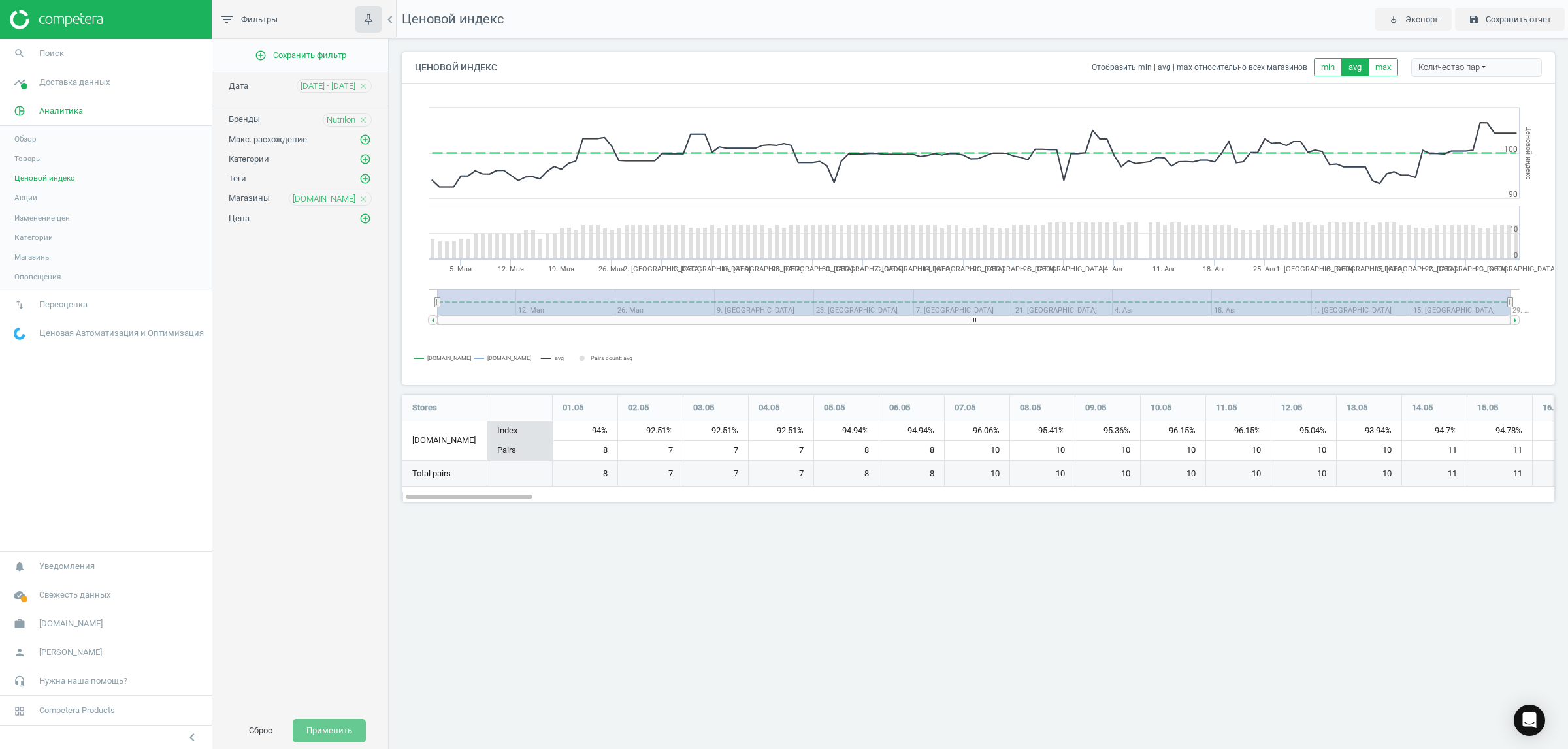
scroll to position [132, 1178]
click at [364, 197] on icon "close" at bounding box center [362, 198] width 9 height 9
click at [364, 197] on icon "add_circle_outline" at bounding box center [365, 198] width 12 height 12
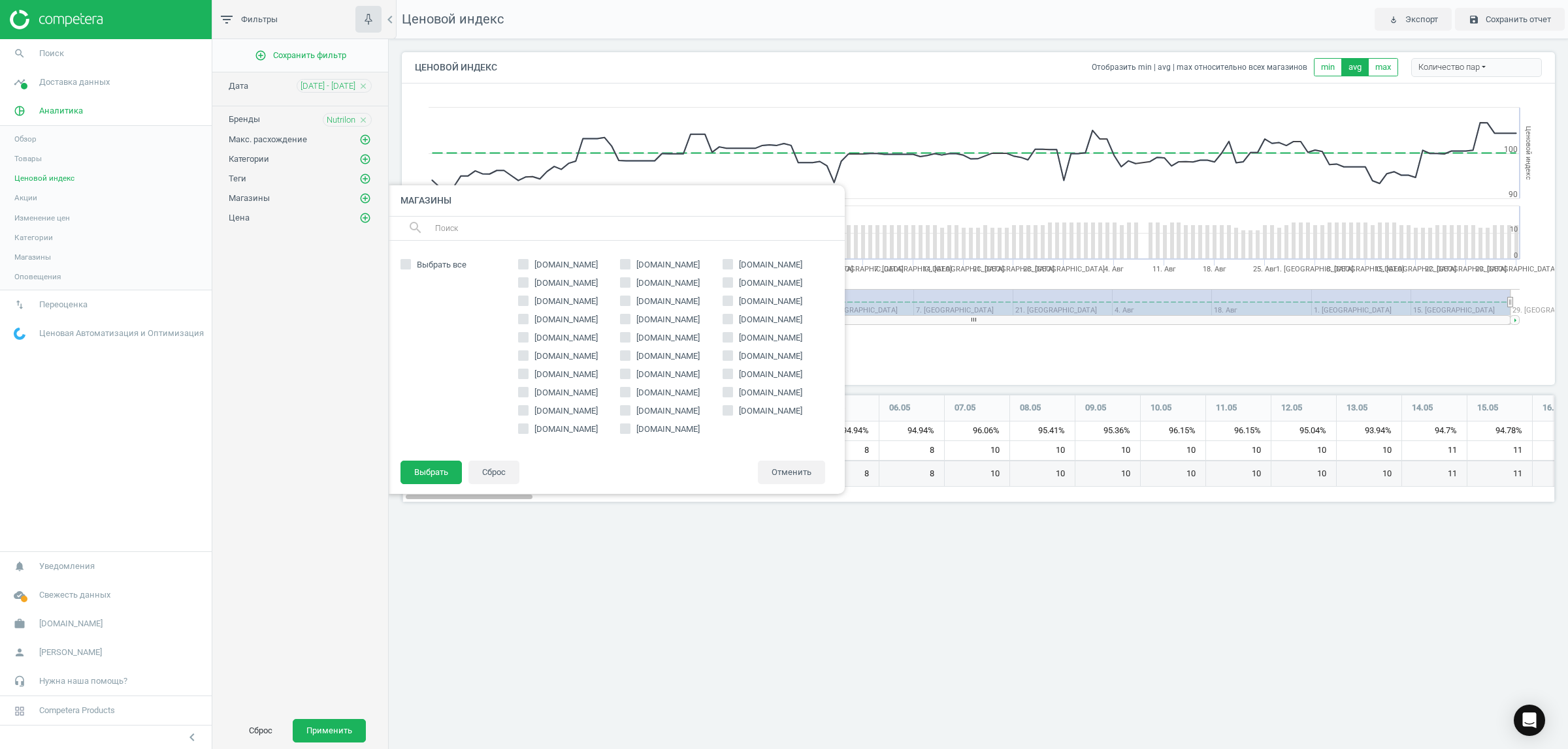
click at [771, 303] on span "[DOMAIN_NAME]" at bounding box center [770, 302] width 68 height 12
click at [732, 303] on input "[DOMAIN_NAME]" at bounding box center [728, 301] width 9 height 9
checkbox input "true"
click at [435, 468] on button "Выбрать" at bounding box center [430, 473] width 61 height 23
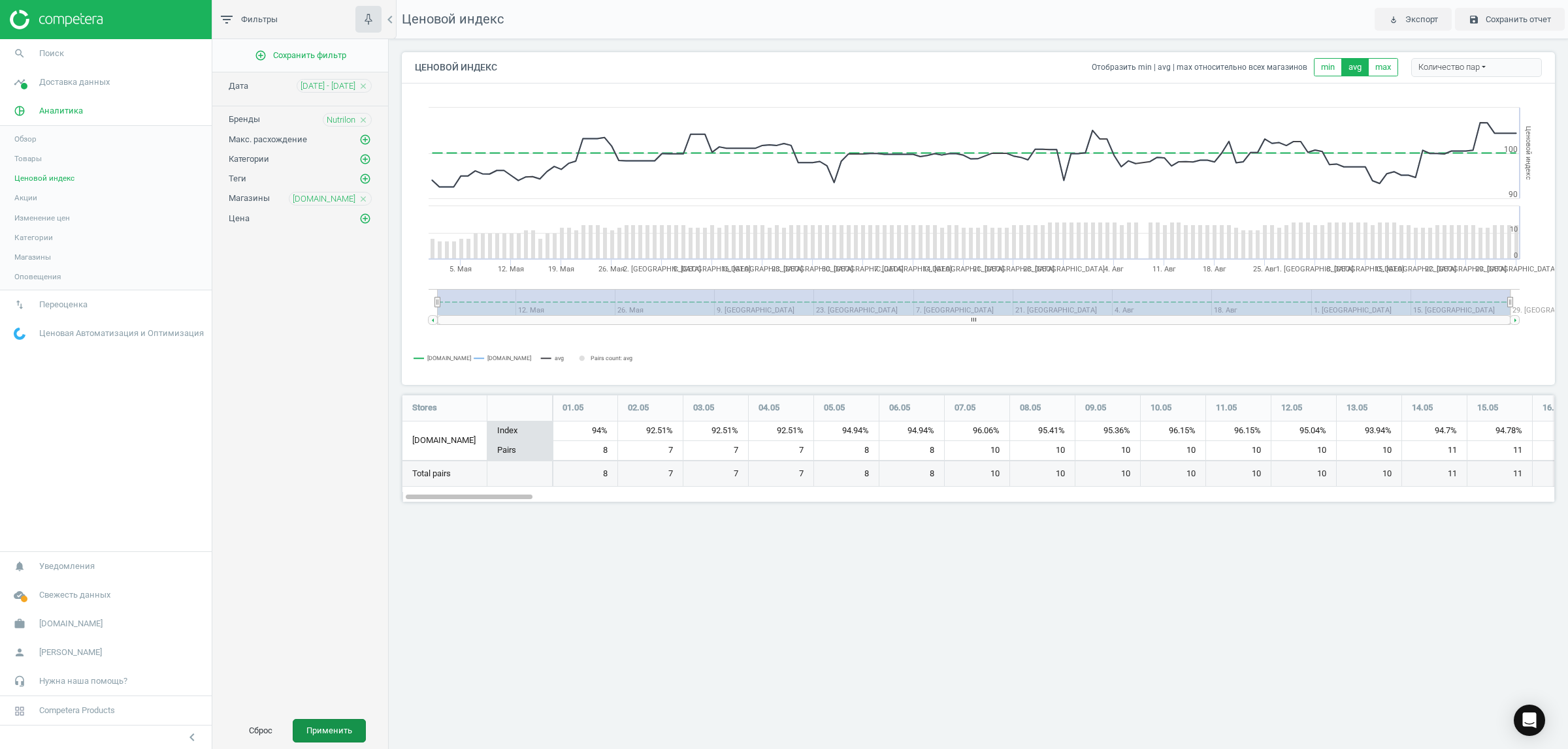
click at [342, 725] on button "Применить" at bounding box center [329, 731] width 73 height 23
click at [359, 196] on icon "close" at bounding box center [362, 198] width 9 height 9
click at [366, 197] on icon "add_circle_outline" at bounding box center [365, 198] width 12 height 12
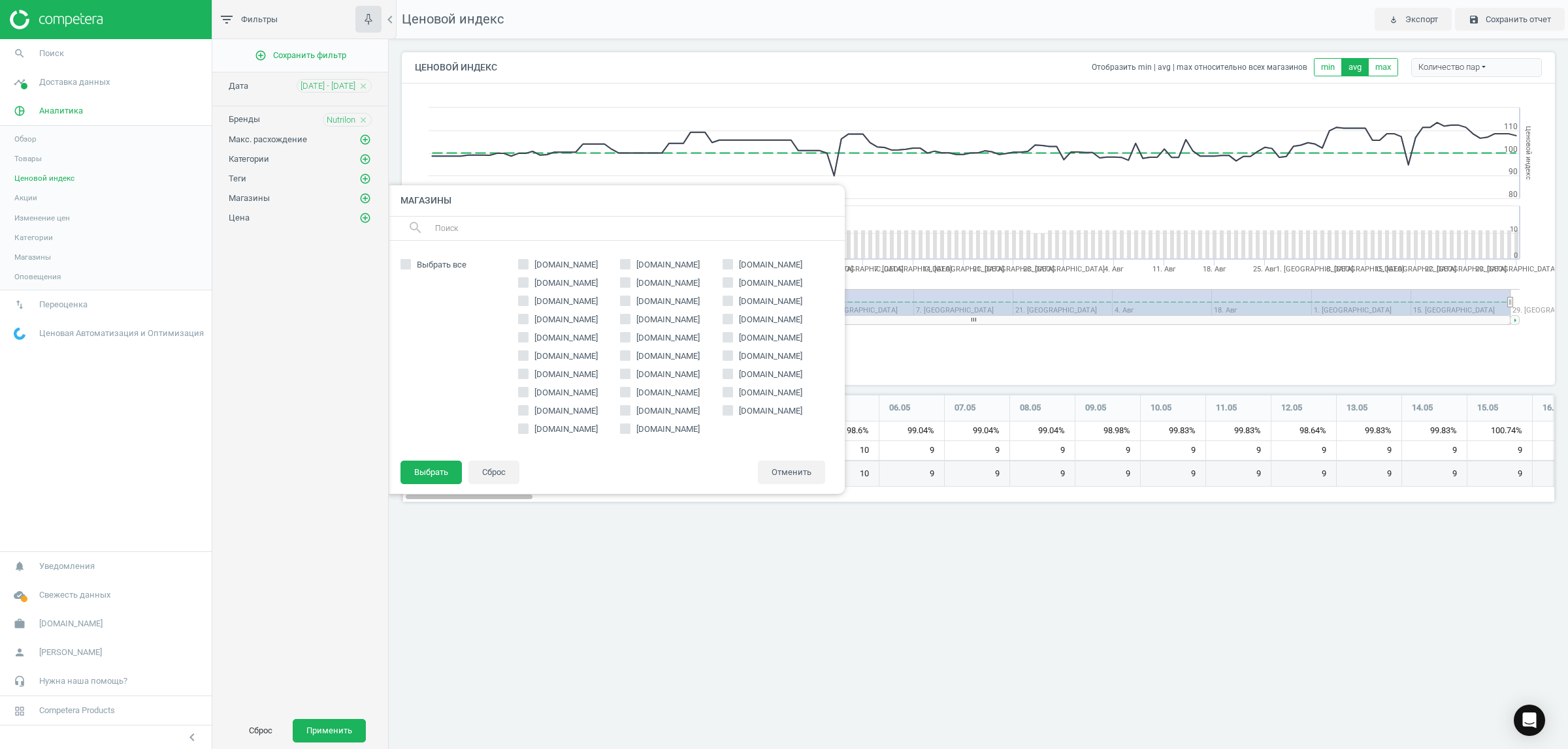
click at [653, 425] on span "[DOMAIN_NAME]" at bounding box center [668, 430] width 68 height 12
click at [630, 425] on input "[DOMAIN_NAME]" at bounding box center [625, 428] width 9 height 9
checkbox input "true"
click at [438, 470] on button "Выбрать" at bounding box center [430, 473] width 61 height 23
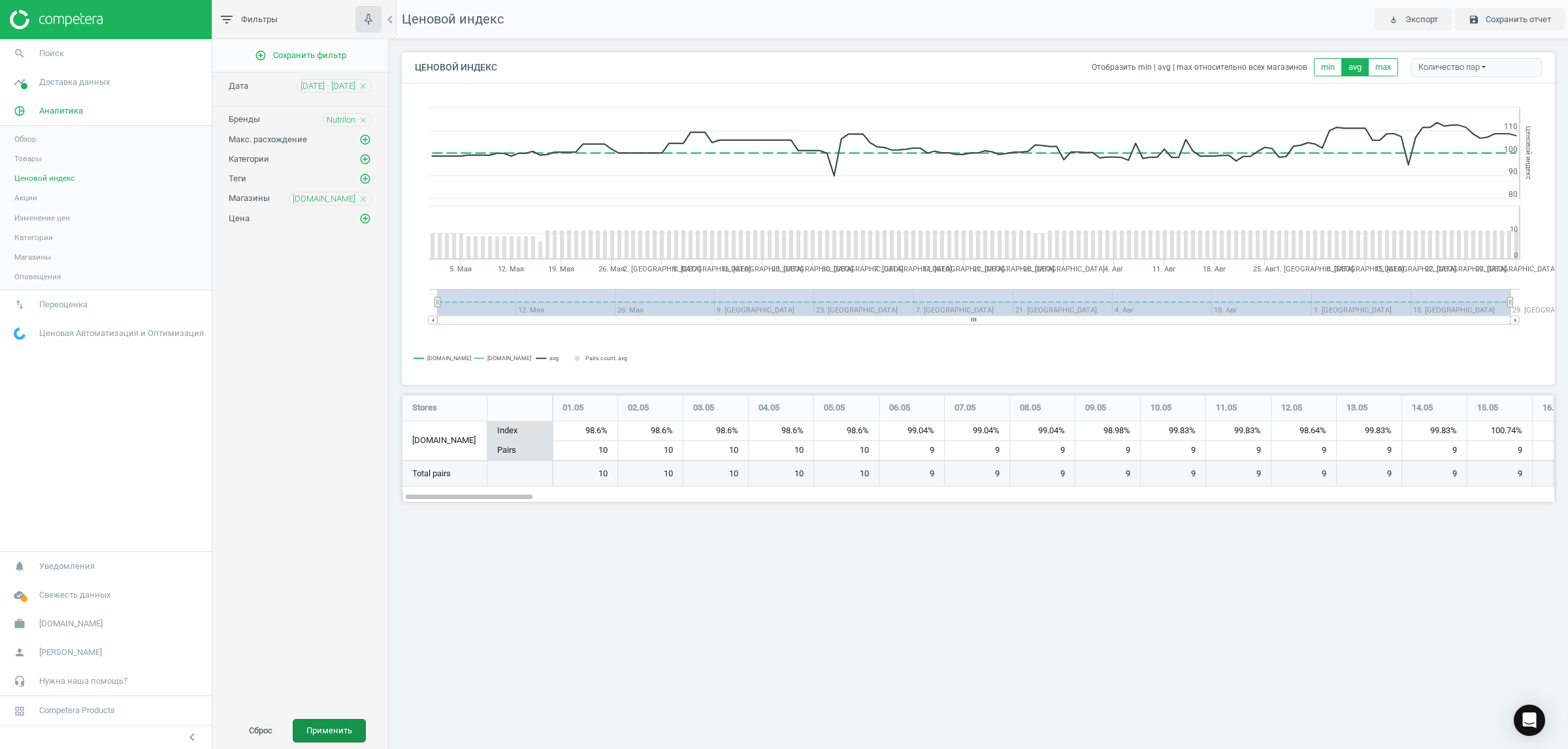
click at [335, 735] on button "Применить" at bounding box center [329, 731] width 73 height 23
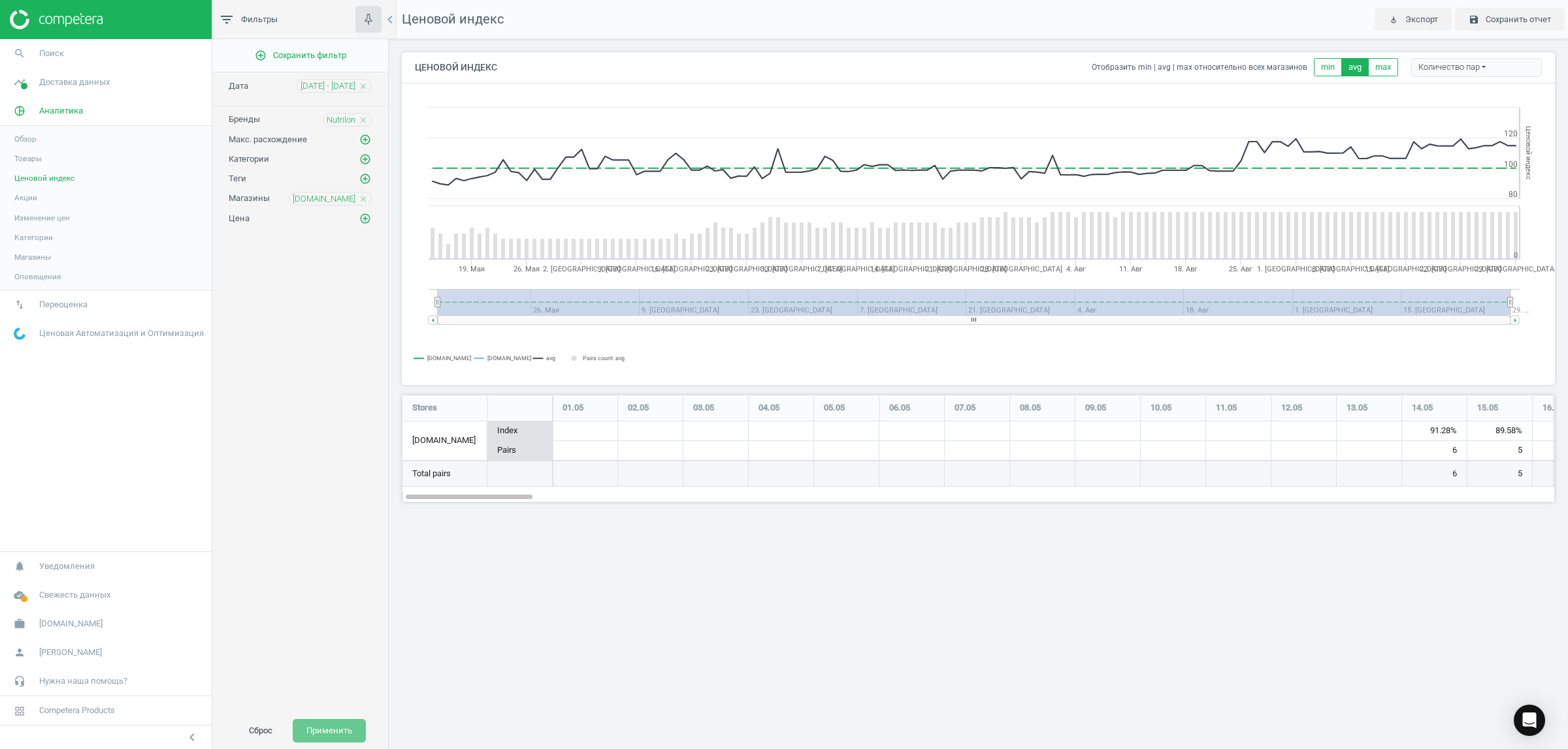
scroll to position [132, 1178]
click at [360, 199] on icon "close" at bounding box center [362, 198] width 9 height 9
click at [364, 199] on icon "add_circle_outline" at bounding box center [365, 198] width 12 height 12
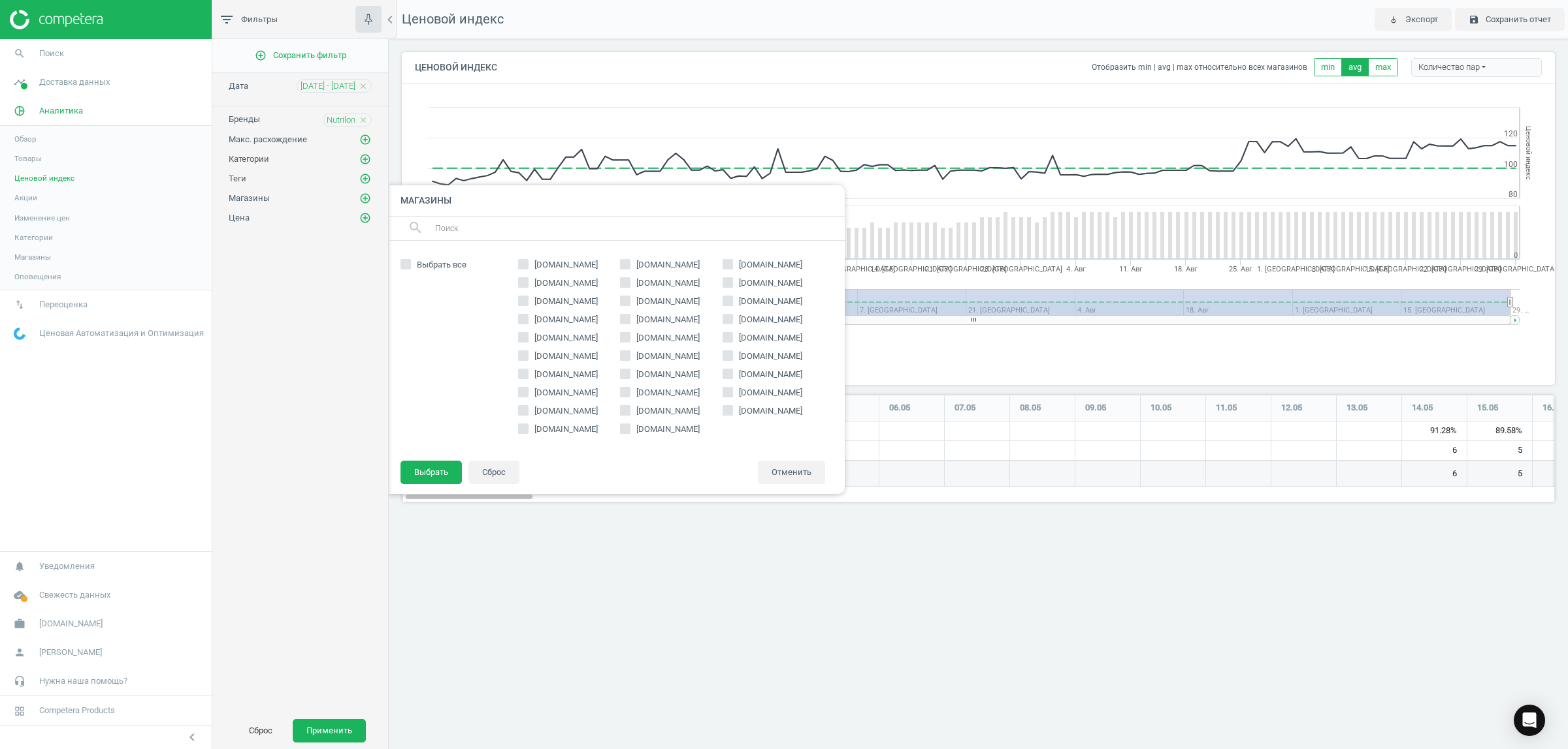
click at [696, 416] on span "[DOMAIN_NAME]" at bounding box center [668, 411] width 68 height 12
click at [630, 414] on input "[DOMAIN_NAME]" at bounding box center [625, 410] width 9 height 9
checkbox input "true"
click at [442, 469] on button "Выбрать" at bounding box center [430, 473] width 61 height 23
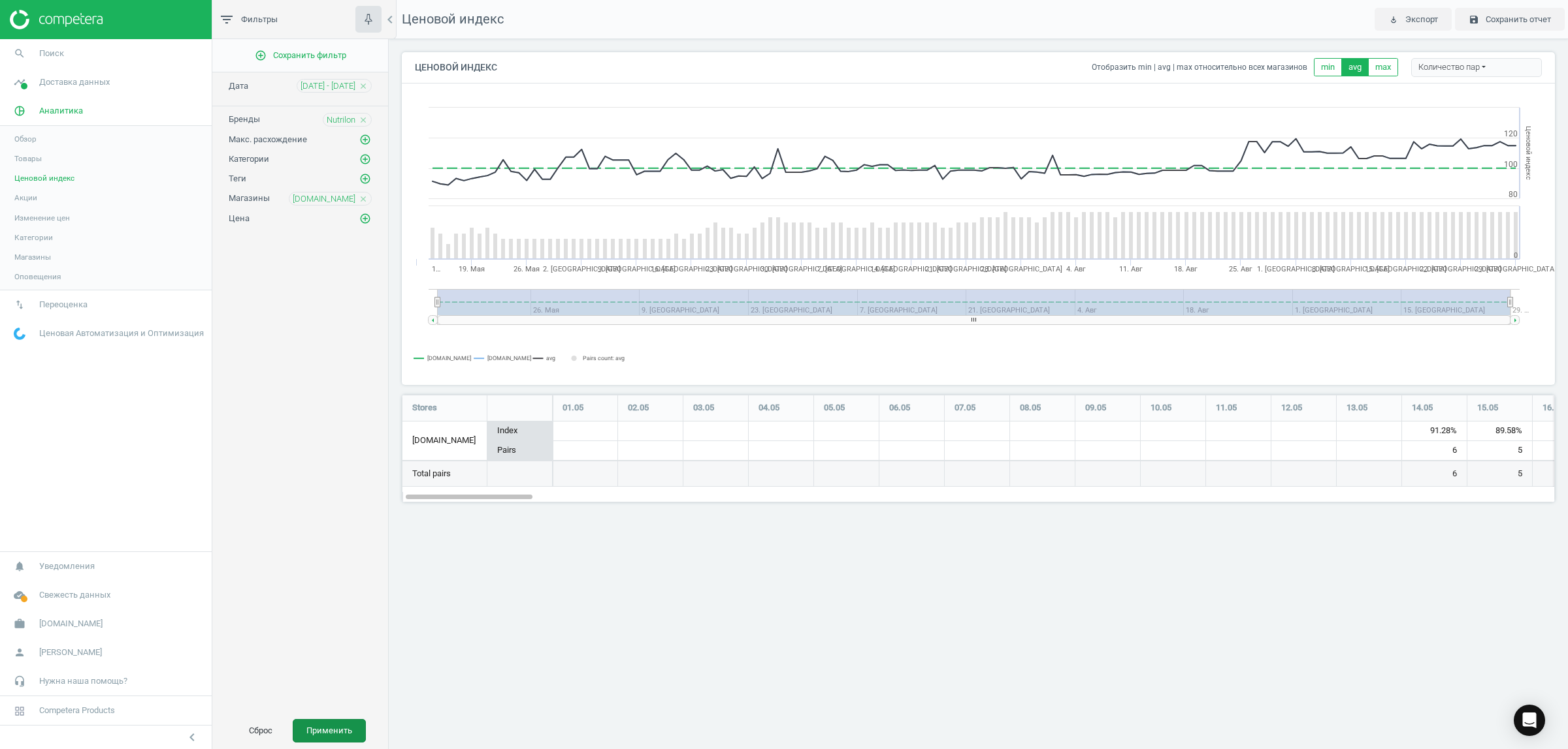
click at [330, 732] on button "Применить" at bounding box center [329, 731] width 73 height 23
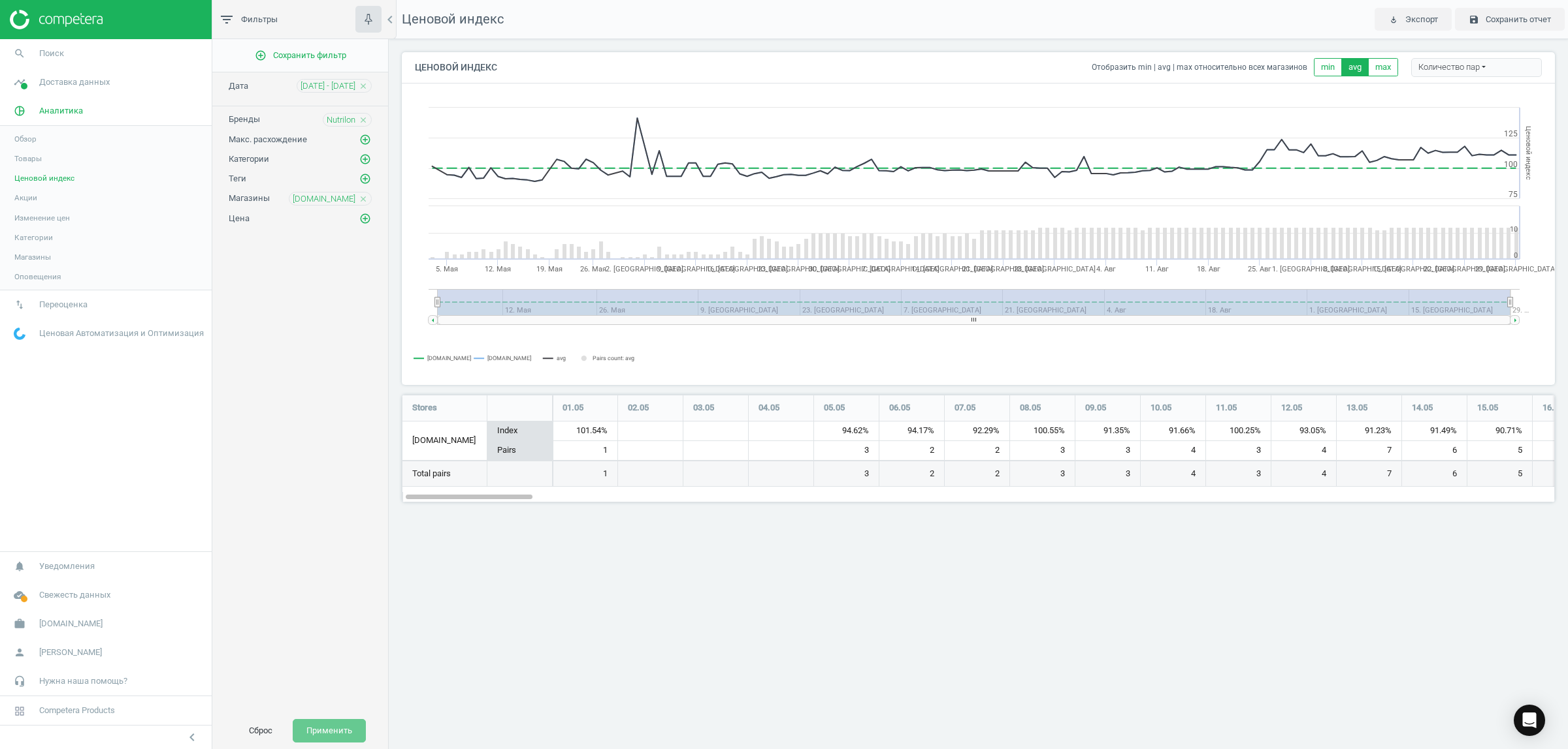
scroll to position [132, 1178]
click at [362, 196] on div "[DOMAIN_NAME] close" at bounding box center [330, 198] width 83 height 14
click at [364, 201] on icon "close" at bounding box center [362, 198] width 9 height 9
click at [366, 201] on icon "add_circle_outline" at bounding box center [365, 198] width 12 height 12
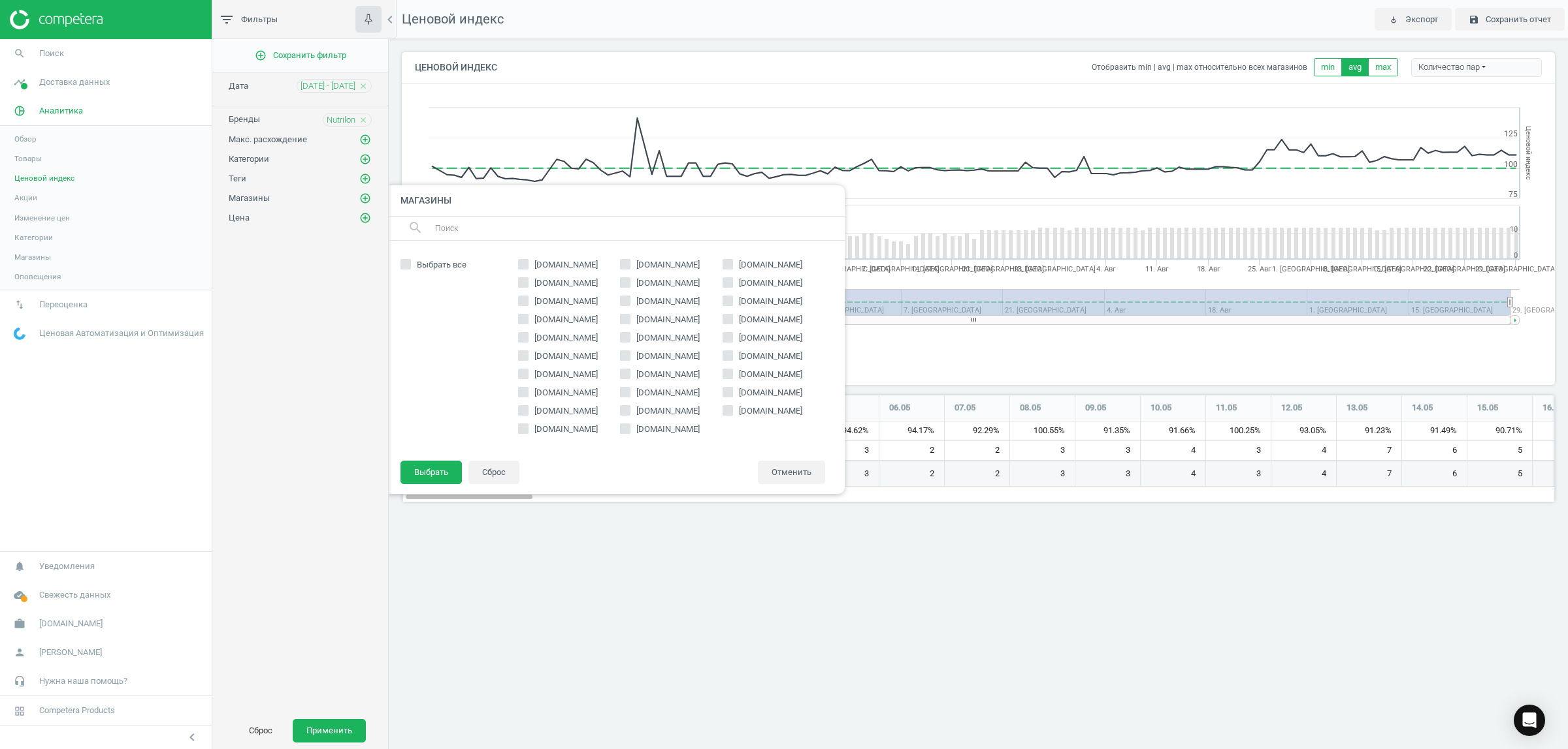
click at [740, 316] on span "[DOMAIN_NAME]" at bounding box center [770, 320] width 68 height 12
click at [732, 316] on input "[DOMAIN_NAME]" at bounding box center [728, 319] width 9 height 9
checkbox input "true"
click at [445, 462] on button "Выбрать" at bounding box center [430, 473] width 61 height 23
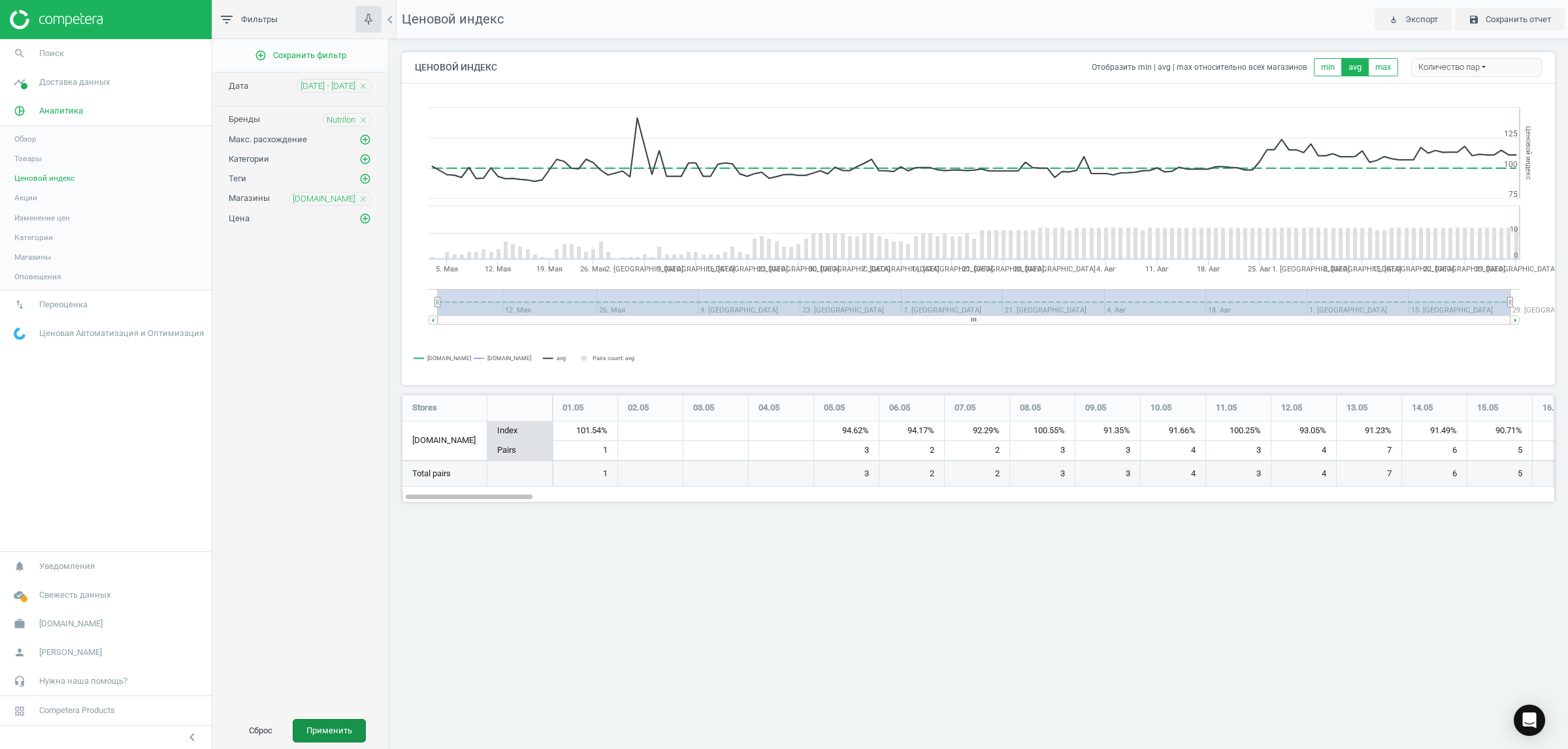
click at [331, 724] on button "Применить" at bounding box center [329, 731] width 73 height 23
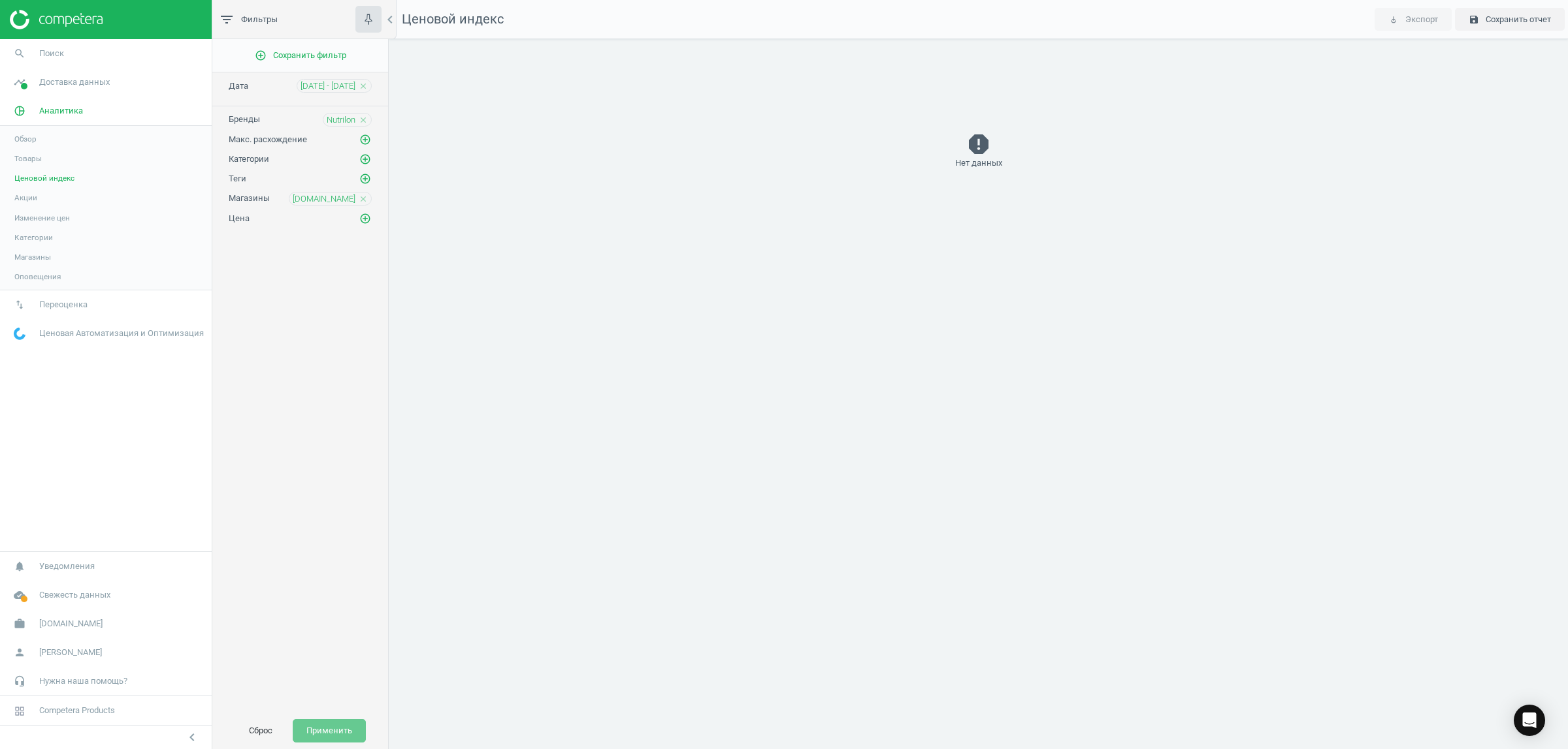
click at [364, 199] on icon "close" at bounding box center [362, 198] width 9 height 9
click at [364, 199] on icon "add_circle_outline" at bounding box center [365, 198] width 12 height 12
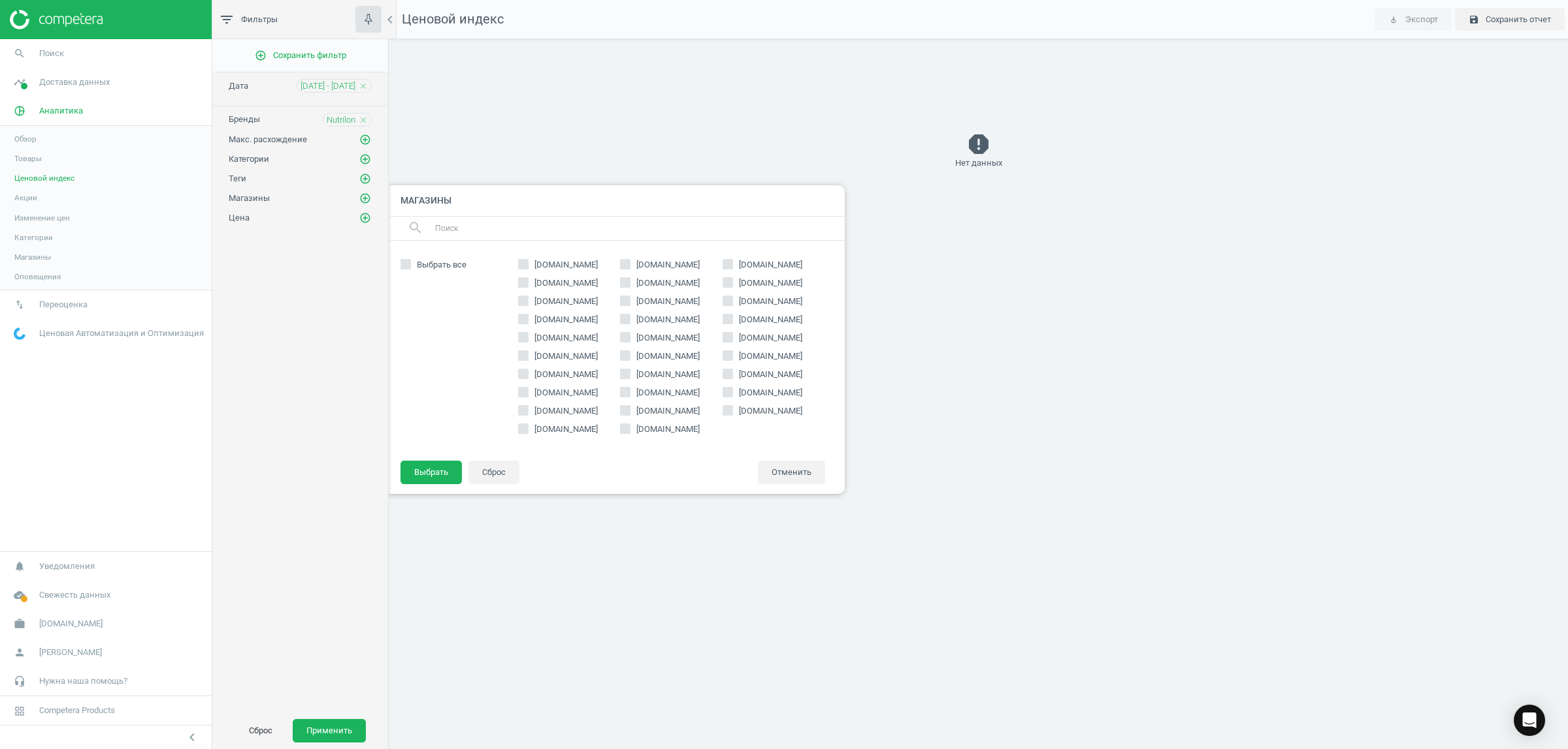
click at [763, 333] on span "[DOMAIN_NAME]" at bounding box center [770, 339] width 68 height 12
click at [732, 333] on input "[DOMAIN_NAME]" at bounding box center [728, 337] width 9 height 9
checkbox input "true"
click at [424, 470] on button "Выбрать" at bounding box center [430, 473] width 61 height 23
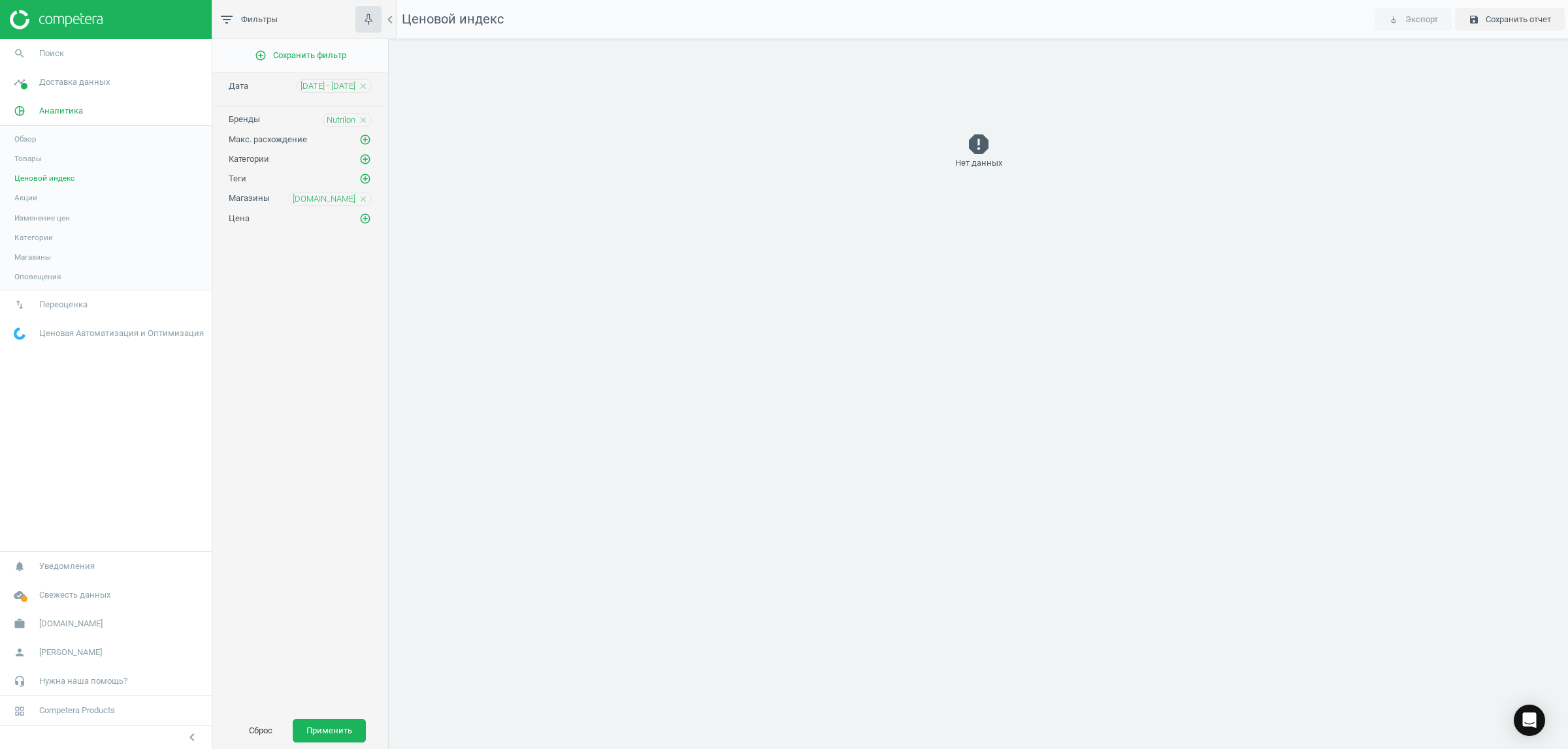
drag, startPoint x: 321, startPoint y: 730, endPoint x: 345, endPoint y: 671, distance: 63.7
click at [322, 724] on button "Применить" at bounding box center [329, 731] width 73 height 23
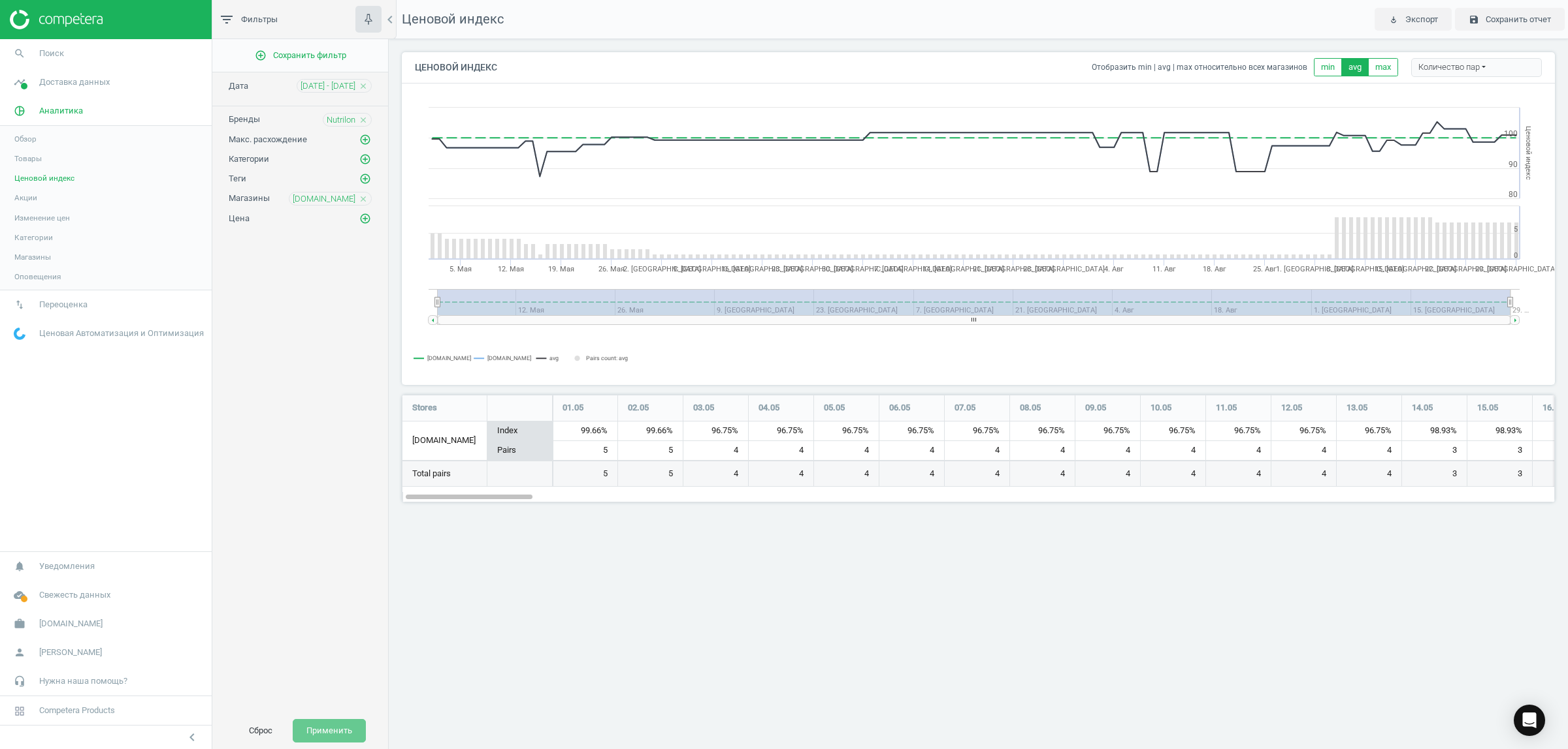
scroll to position [132, 1178]
click at [360, 200] on icon "close" at bounding box center [362, 198] width 9 height 9
click at [364, 201] on icon "add_circle_outline" at bounding box center [365, 198] width 12 height 12
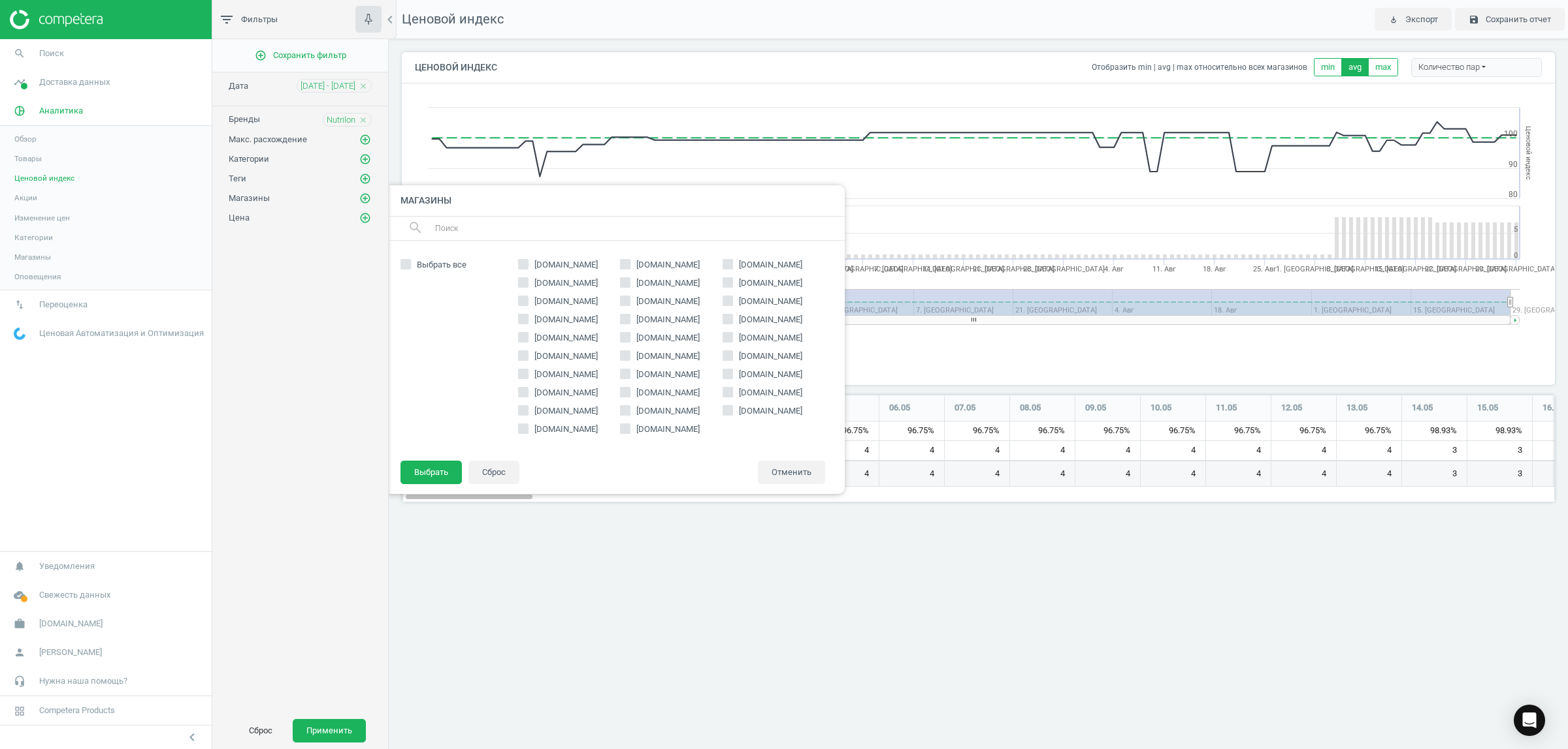
click at [533, 356] on span "[DOMAIN_NAME]" at bounding box center [565, 356] width 68 height 12
click at [528, 356] on input "[DOMAIN_NAME]" at bounding box center [523, 355] width 9 height 9
checkbox input "true"
click at [420, 465] on button "Выбрать" at bounding box center [430, 473] width 61 height 23
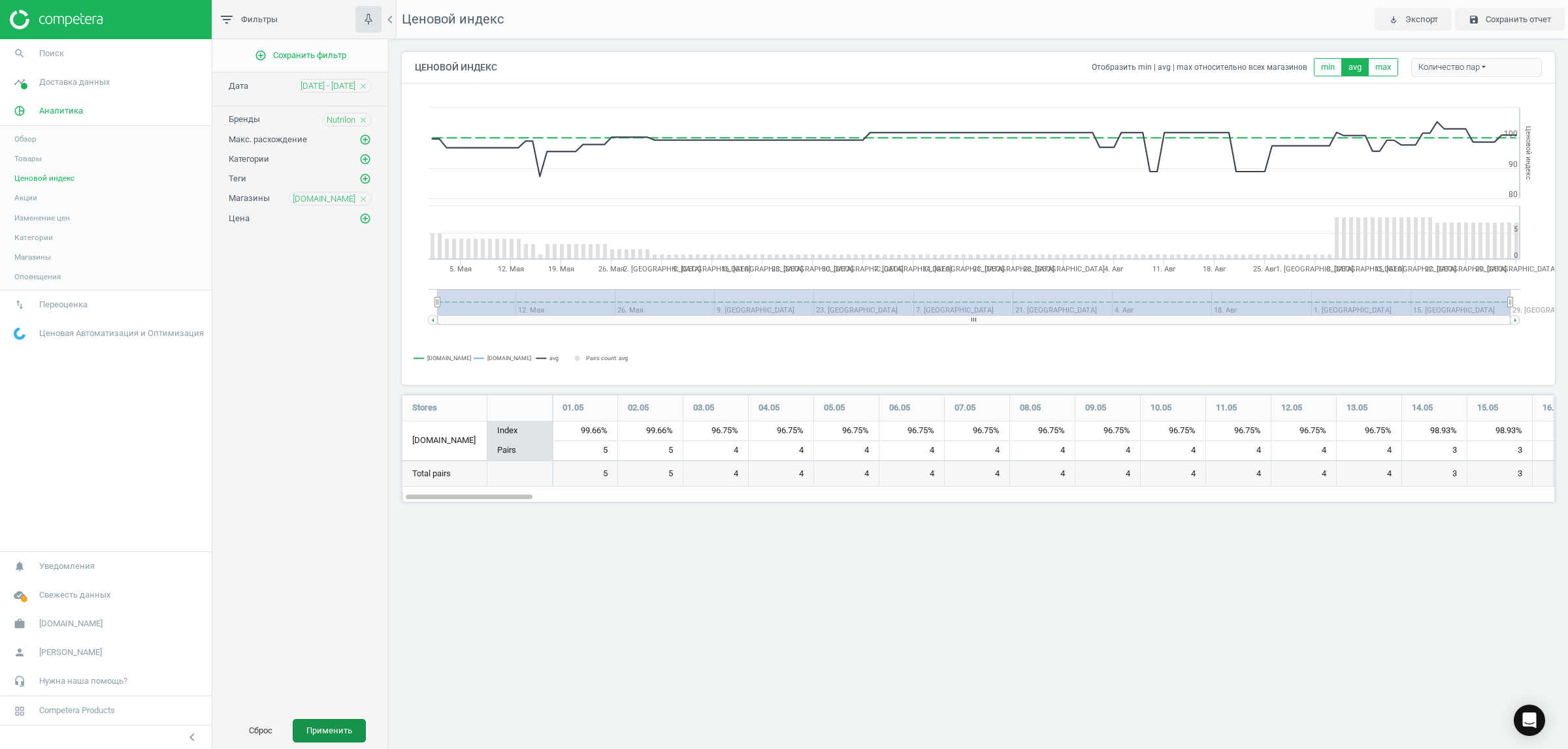
click at [335, 737] on button "Применить" at bounding box center [329, 731] width 73 height 23
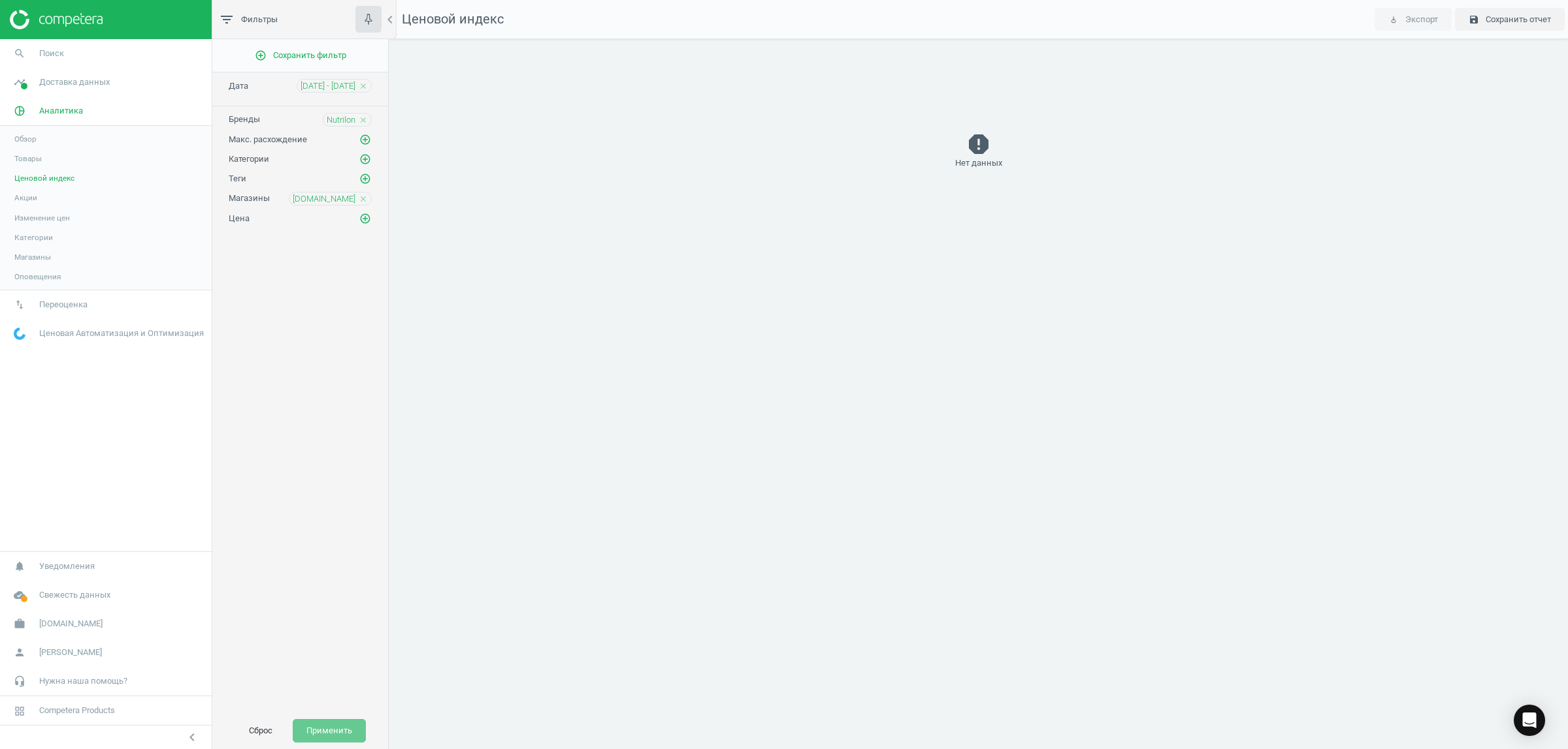
click at [363, 200] on icon "close" at bounding box center [362, 198] width 9 height 9
click at [362, 201] on icon "add_circle_outline" at bounding box center [365, 198] width 12 height 12
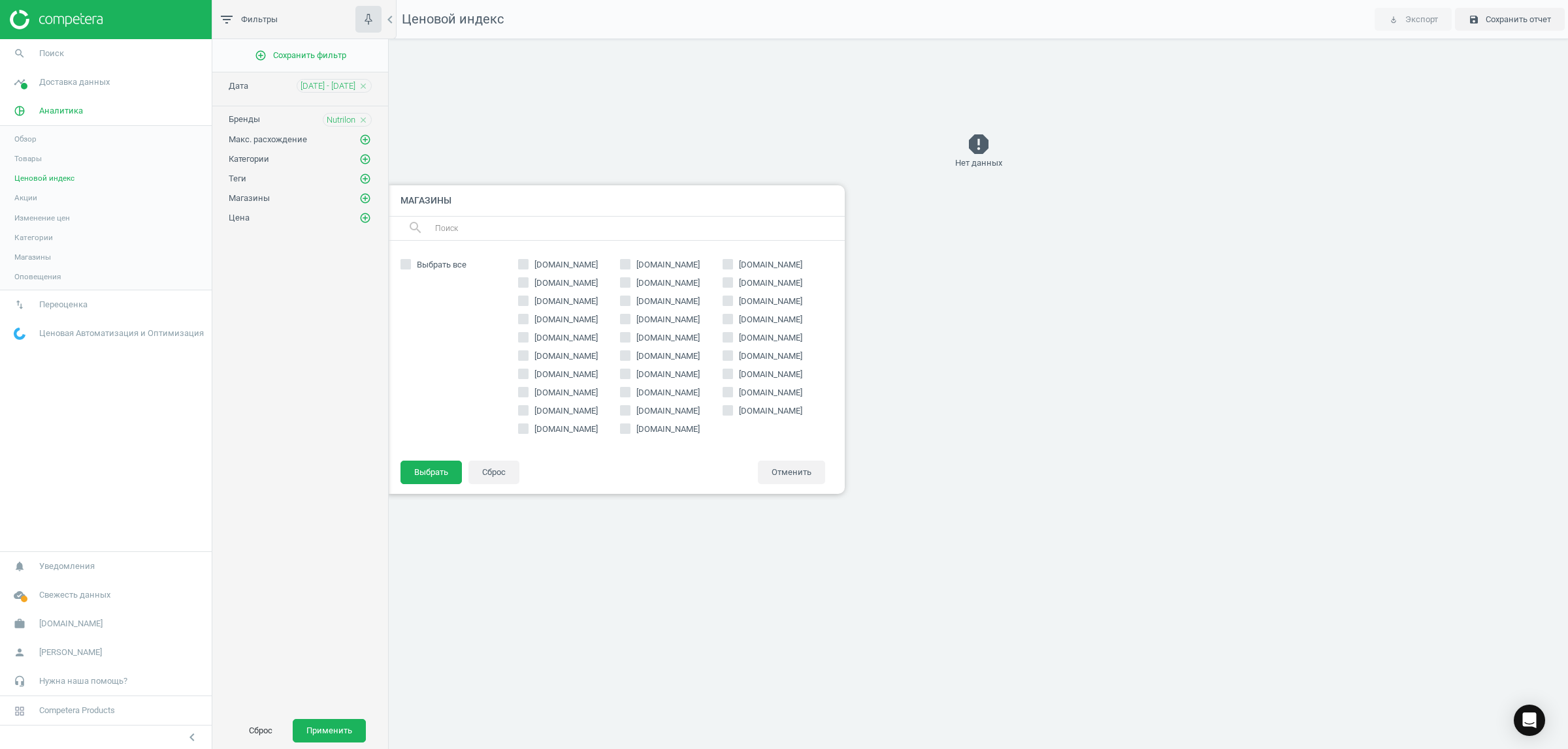
click at [728, 412] on input "[DOMAIN_NAME]" at bounding box center [728, 410] width 9 height 9
checkbox input "true"
click at [438, 472] on button "Выбрать" at bounding box center [430, 473] width 61 height 23
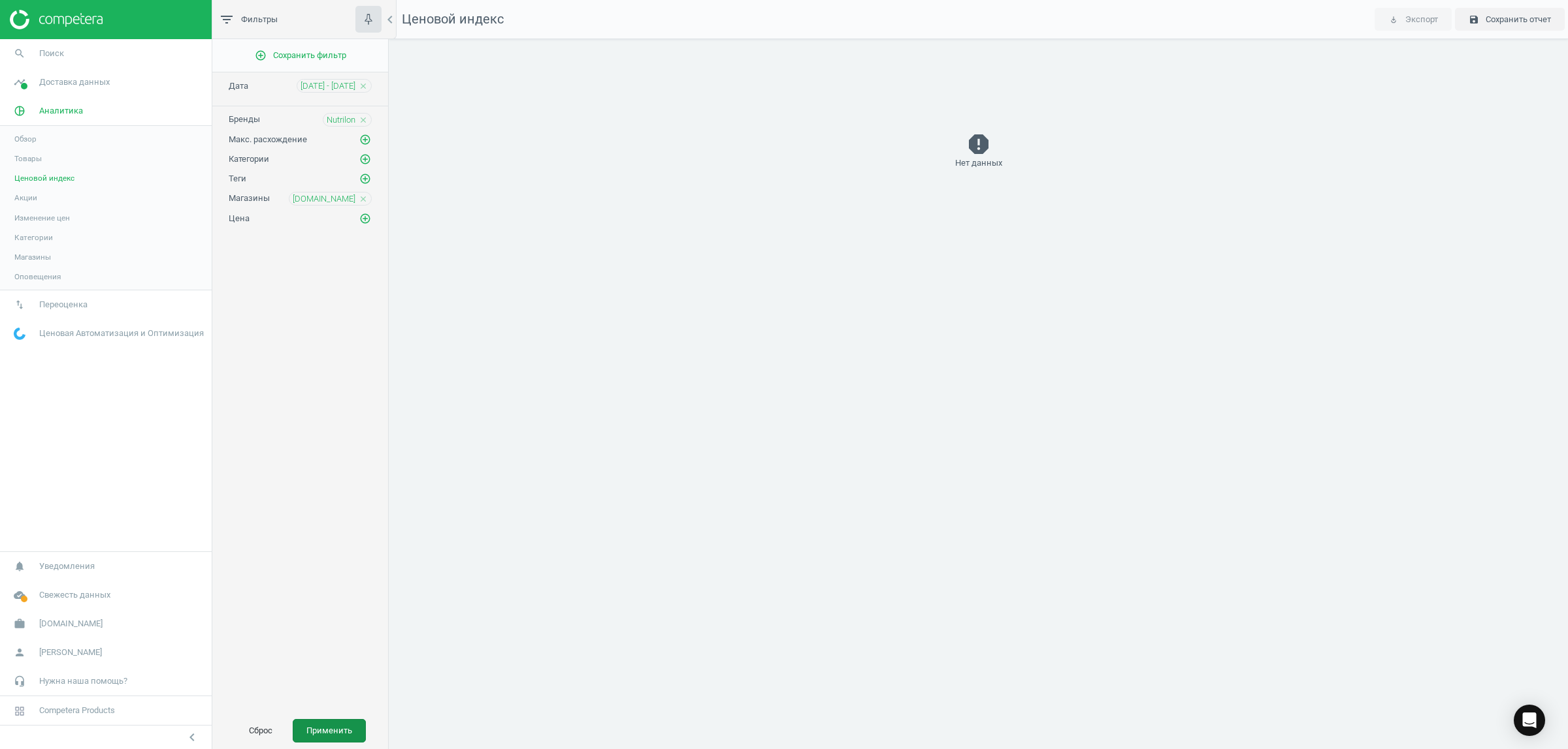
click at [331, 729] on button "Применить" at bounding box center [329, 731] width 73 height 23
click at [361, 202] on icon "close" at bounding box center [362, 198] width 9 height 9
click at [366, 199] on icon "add_circle_outline" at bounding box center [365, 198] width 12 height 12
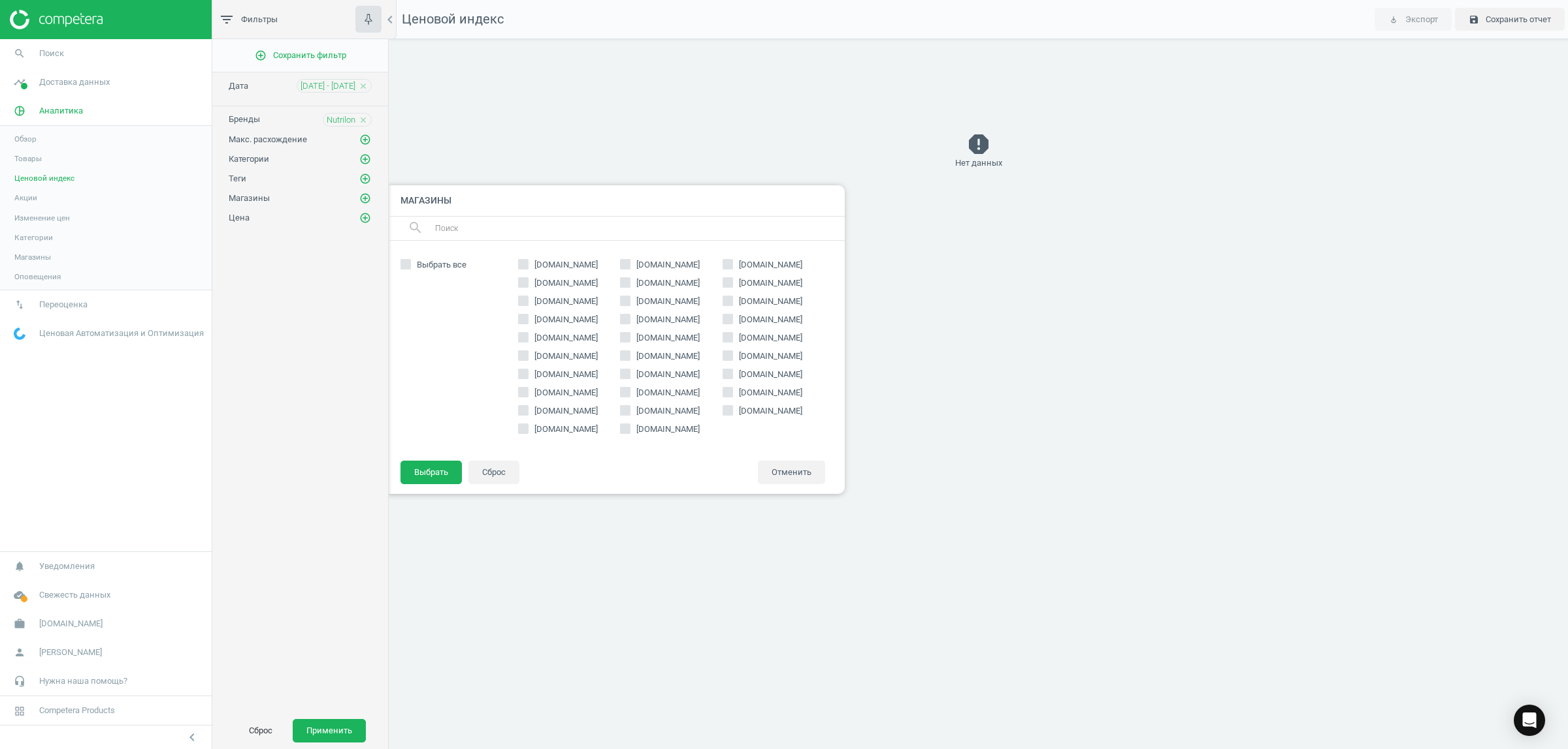
click at [668, 376] on span "[DOMAIN_NAME]" at bounding box center [668, 374] width 68 height 12
click at [630, 376] on input "[DOMAIN_NAME]" at bounding box center [625, 374] width 9 height 9
checkbox input "true"
click at [436, 462] on button "Выбрать" at bounding box center [430, 473] width 61 height 23
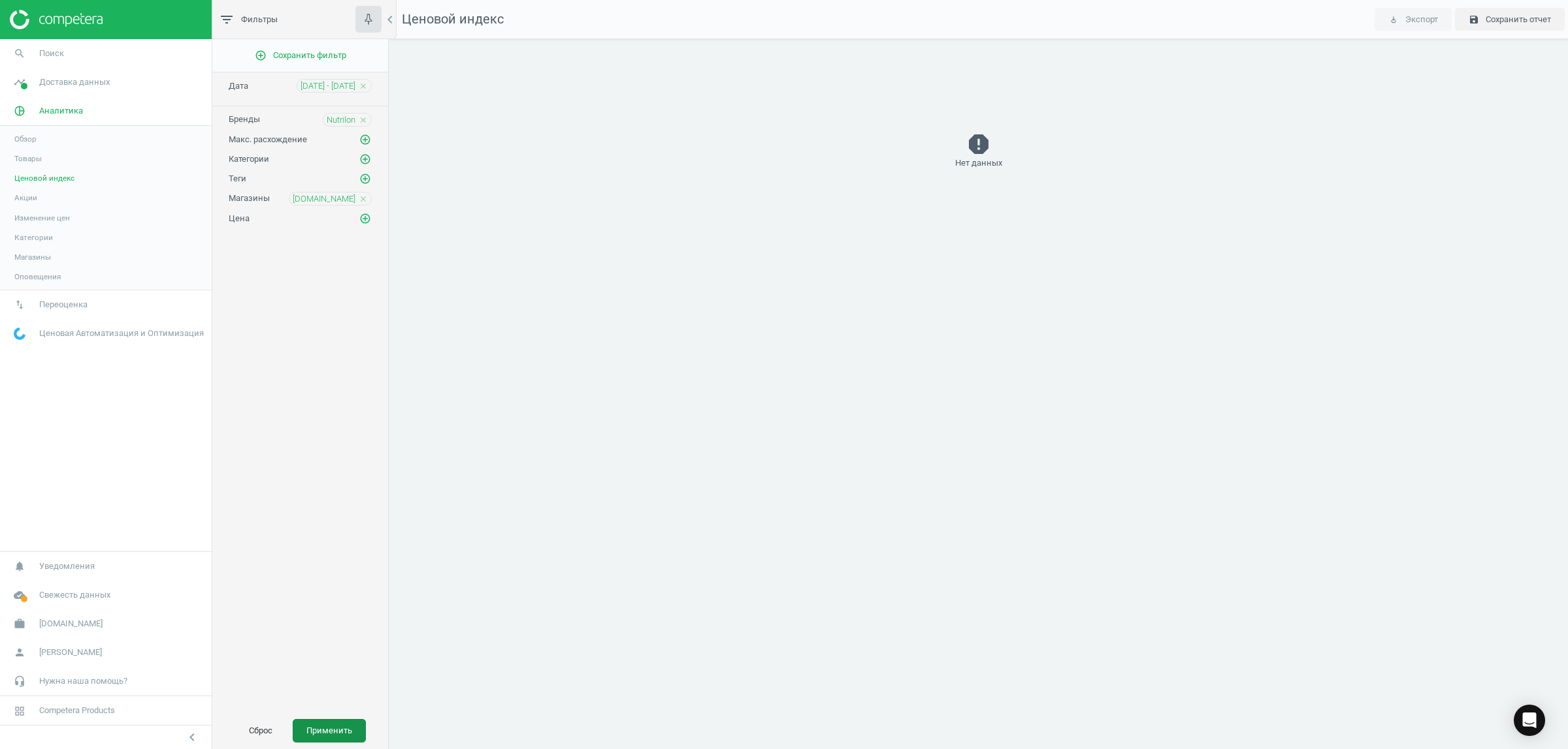
click at [340, 727] on button "Применить" at bounding box center [329, 731] width 73 height 23
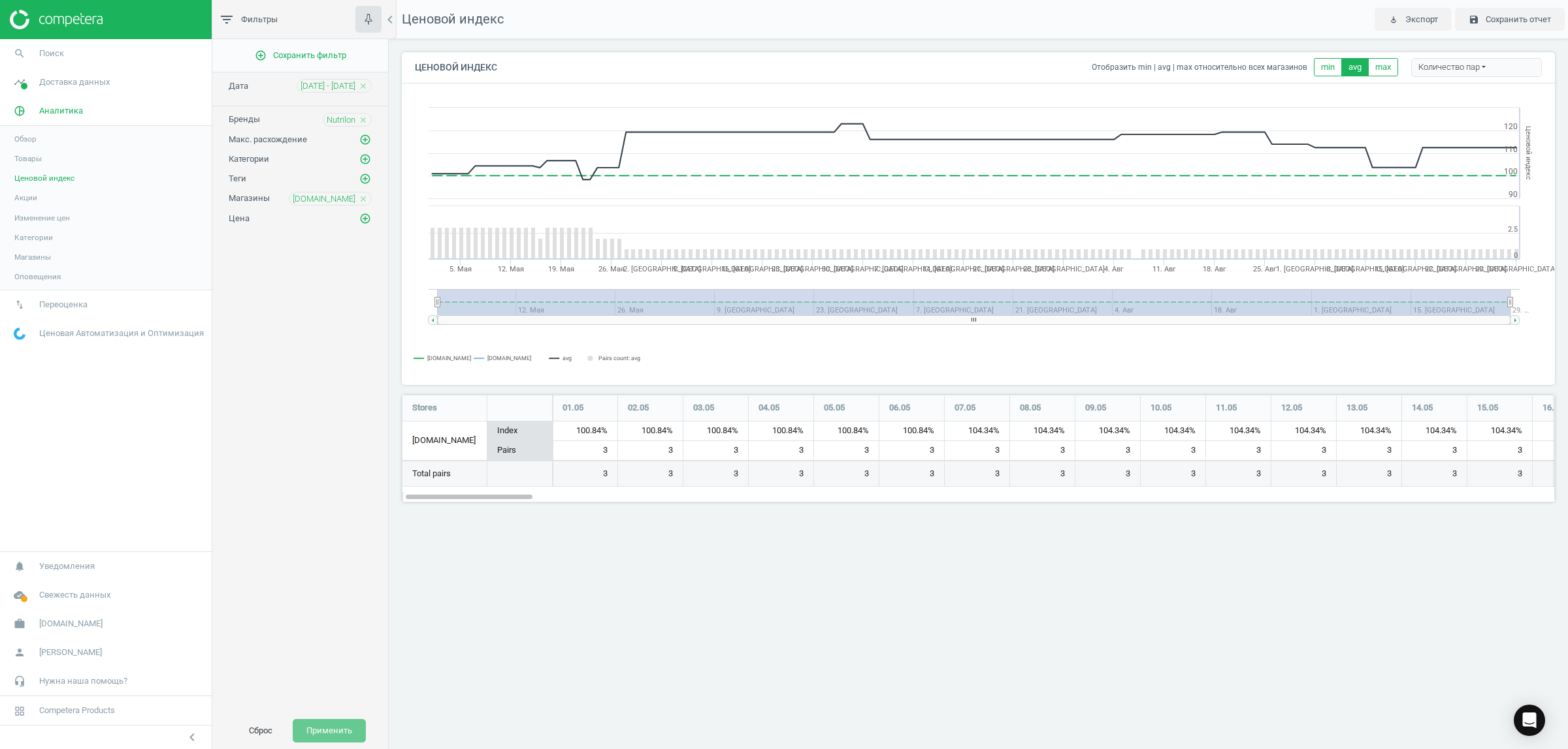
scroll to position [132, 1178]
click at [360, 196] on icon "close" at bounding box center [362, 198] width 9 height 9
click at [366, 199] on icon "add_circle_outline" at bounding box center [365, 198] width 12 height 12
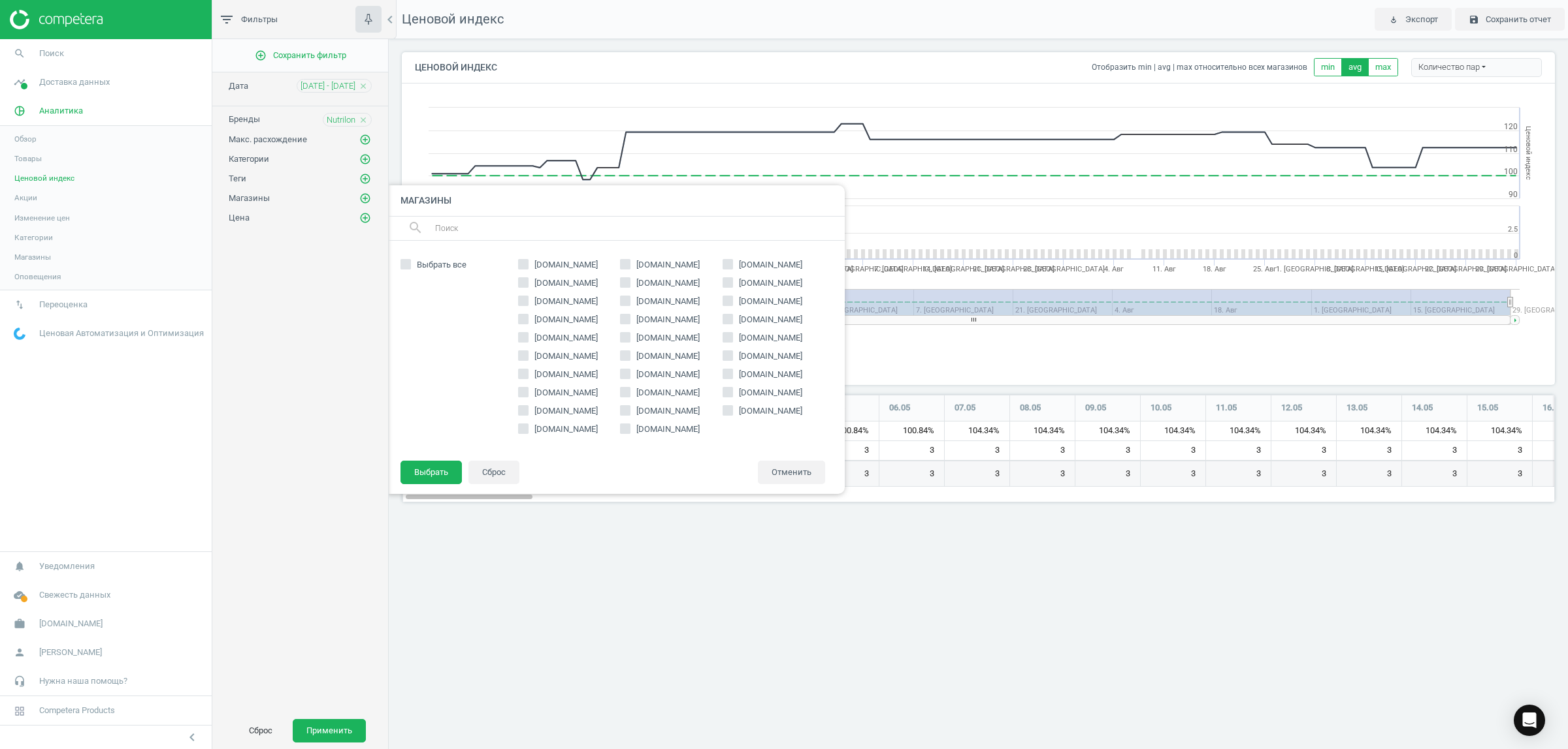
click at [727, 281] on input "[DOMAIN_NAME]" at bounding box center [728, 283] width 9 height 9
checkbox input "true"
click at [432, 471] on button "Выбрать" at bounding box center [430, 473] width 61 height 23
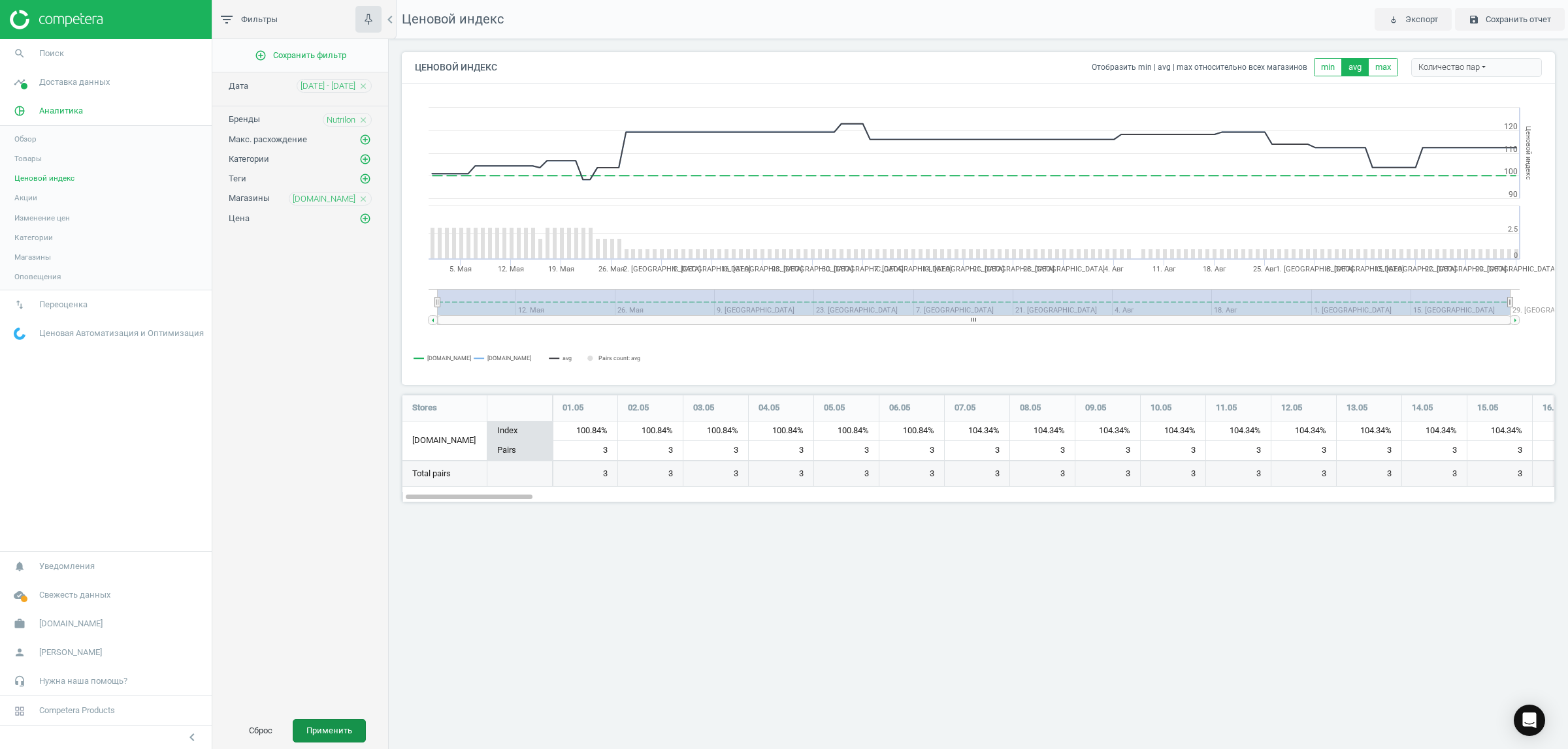
click at [332, 737] on button "Применить" at bounding box center [329, 731] width 73 height 23
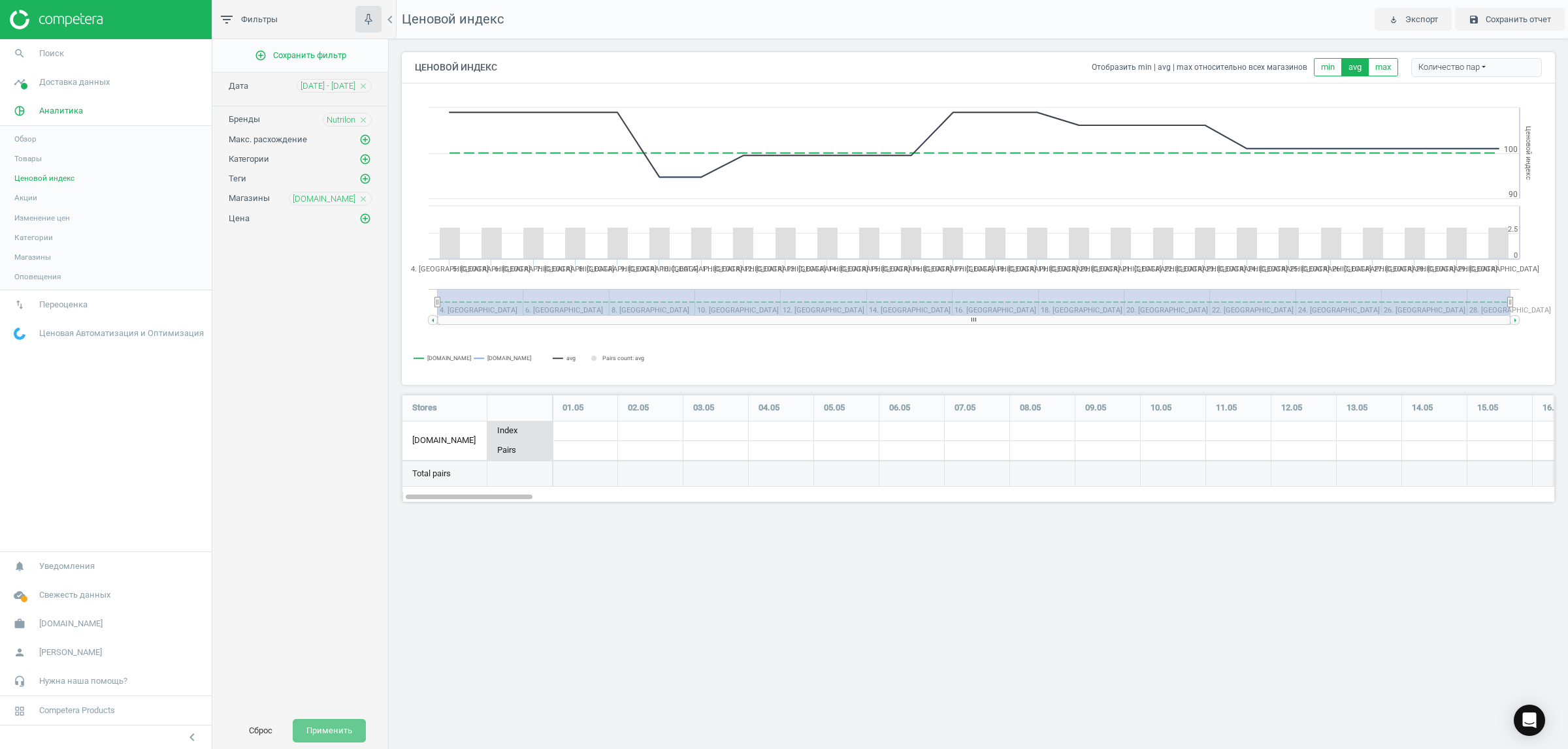
scroll to position [132, 1178]
drag, startPoint x: 529, startPoint y: 497, endPoint x: 1566, endPoint y: 527, distance: 1037.4
click at [1566, 527] on div "Ценовой индекс play_for_work Экспорт save Сохранить отчет Ценовой индекс Отобра…" at bounding box center [977, 374] width 1179 height 749
click at [359, 197] on icon "close" at bounding box center [362, 198] width 9 height 9
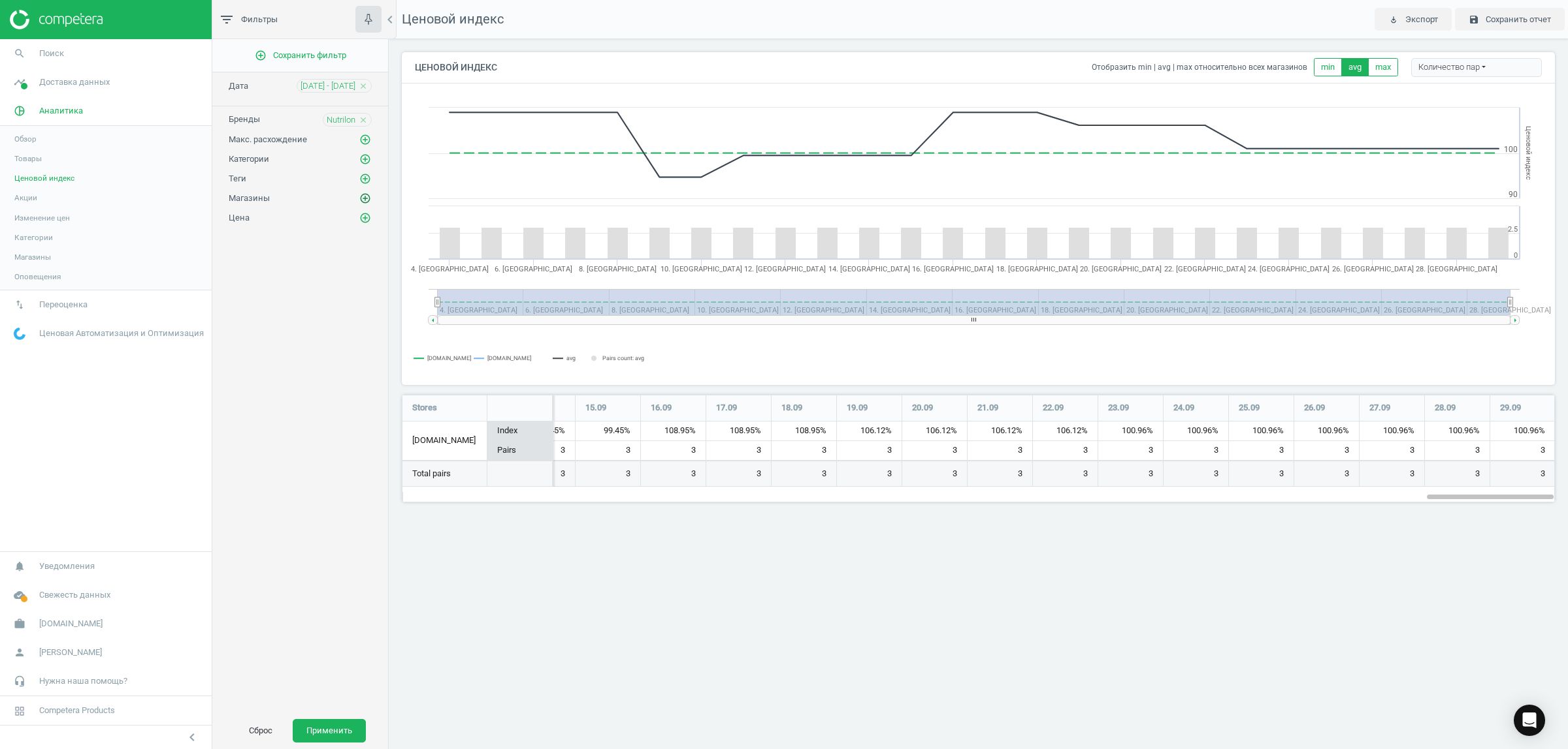
click at [364, 204] on icon "add_circle_outline" at bounding box center [365, 198] width 12 height 12
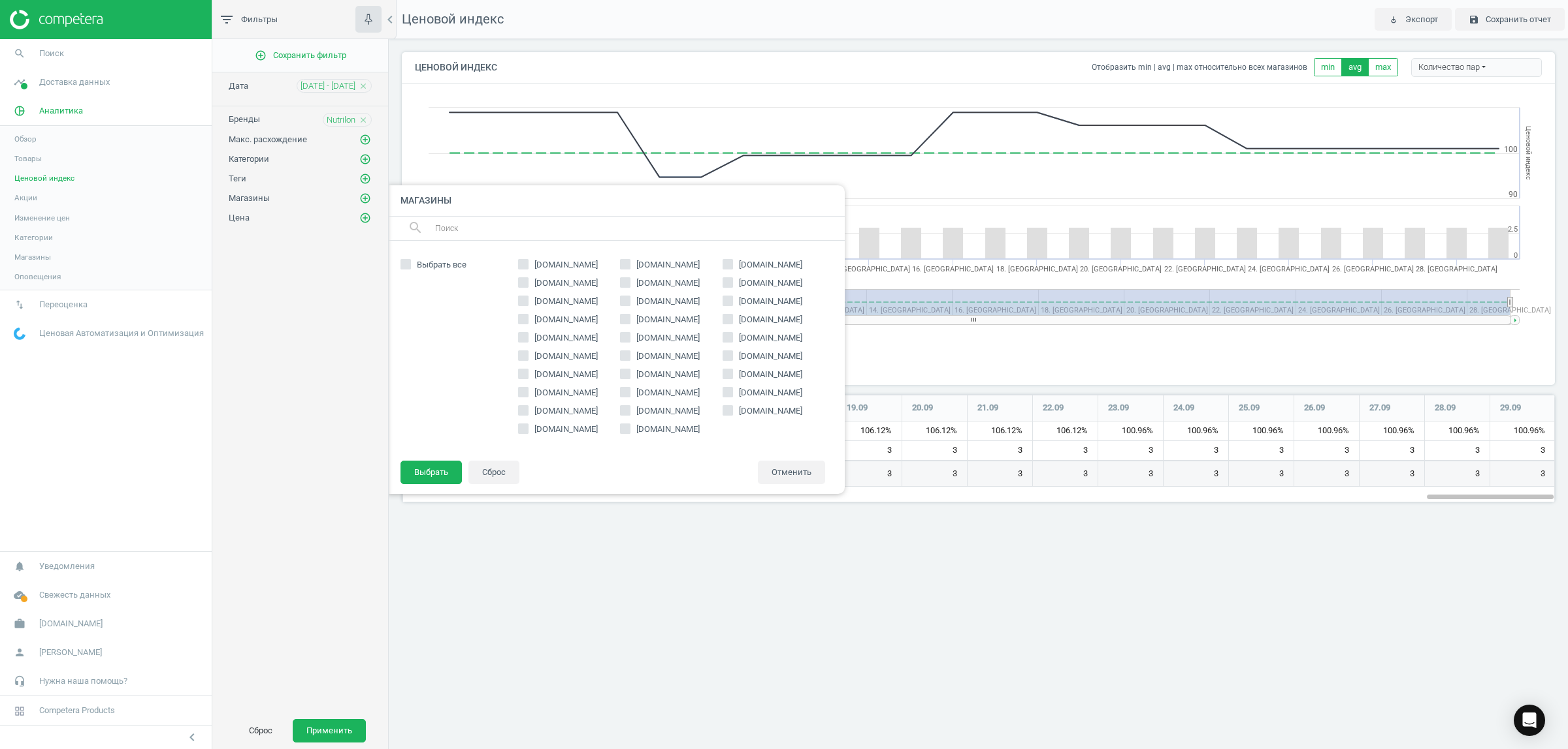
click at [646, 337] on span "[DOMAIN_NAME]" at bounding box center [668, 339] width 68 height 12
click at [630, 337] on input "[DOMAIN_NAME]" at bounding box center [625, 337] width 9 height 9
checkbox input "true"
click at [650, 268] on span "[DOMAIN_NAME]" at bounding box center [668, 265] width 68 height 12
click at [630, 268] on input "[DOMAIN_NAME]" at bounding box center [625, 265] width 9 height 9
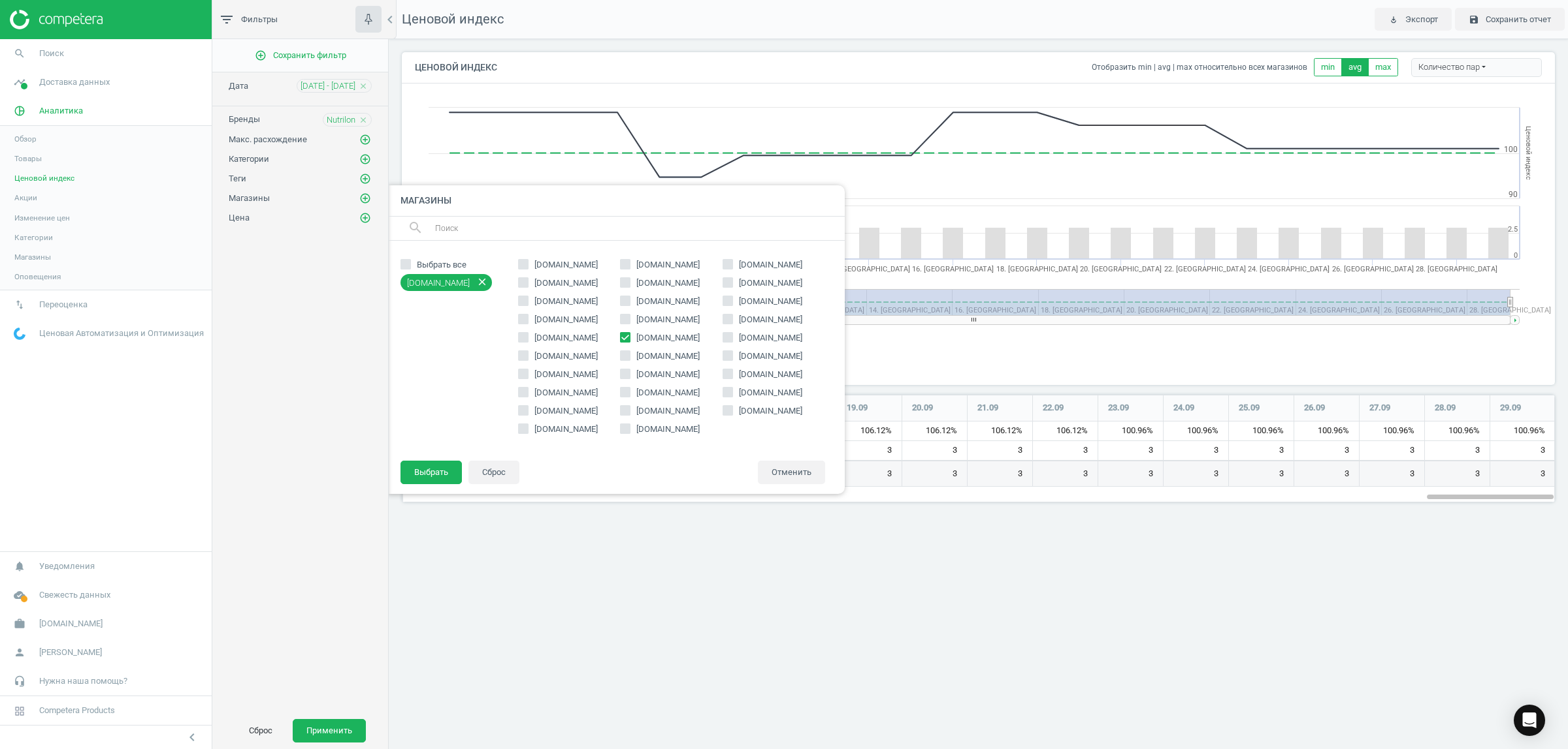
checkbox input "true"
click at [752, 304] on span "[DOMAIN_NAME]" at bounding box center [770, 302] width 68 height 12
click at [732, 304] on input "[DOMAIN_NAME]" at bounding box center [728, 301] width 9 height 9
checkbox input "true"
click at [648, 429] on span "[DOMAIN_NAME]" at bounding box center [668, 430] width 68 height 12
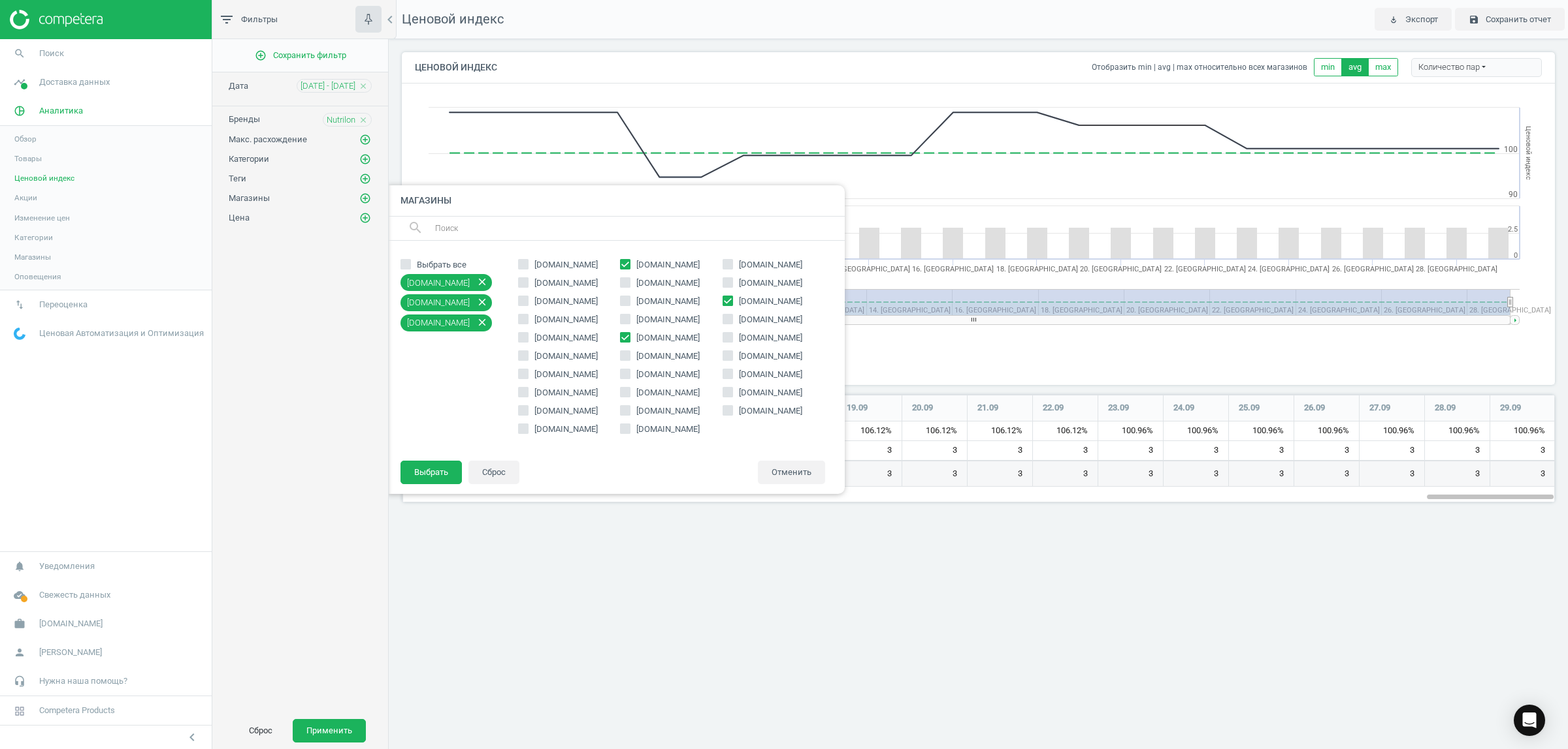
click at [630, 429] on input "[DOMAIN_NAME]" at bounding box center [625, 428] width 9 height 9
checkbox input "true"
click at [675, 413] on span "[DOMAIN_NAME]" at bounding box center [668, 411] width 68 height 12
click at [630, 413] on input "[DOMAIN_NAME]" at bounding box center [625, 410] width 9 height 9
checkbox input "true"
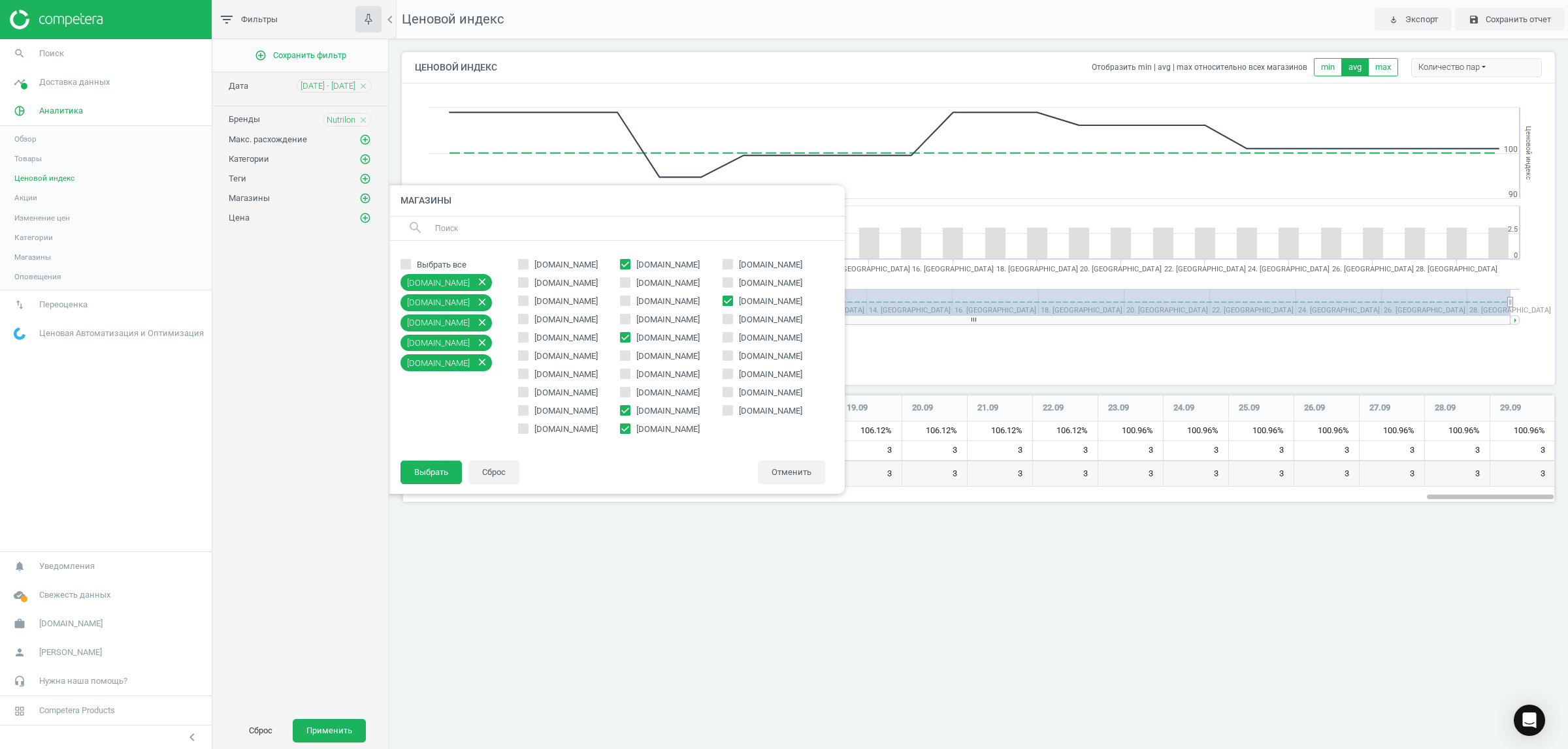
click at [570, 263] on span "[DOMAIN_NAME]" at bounding box center [565, 265] width 68 height 12
click at [528, 263] on input "[DOMAIN_NAME]" at bounding box center [523, 265] width 9 height 9
checkbox input "true"
click at [420, 474] on button "Выбрать" at bounding box center [430, 473] width 61 height 23
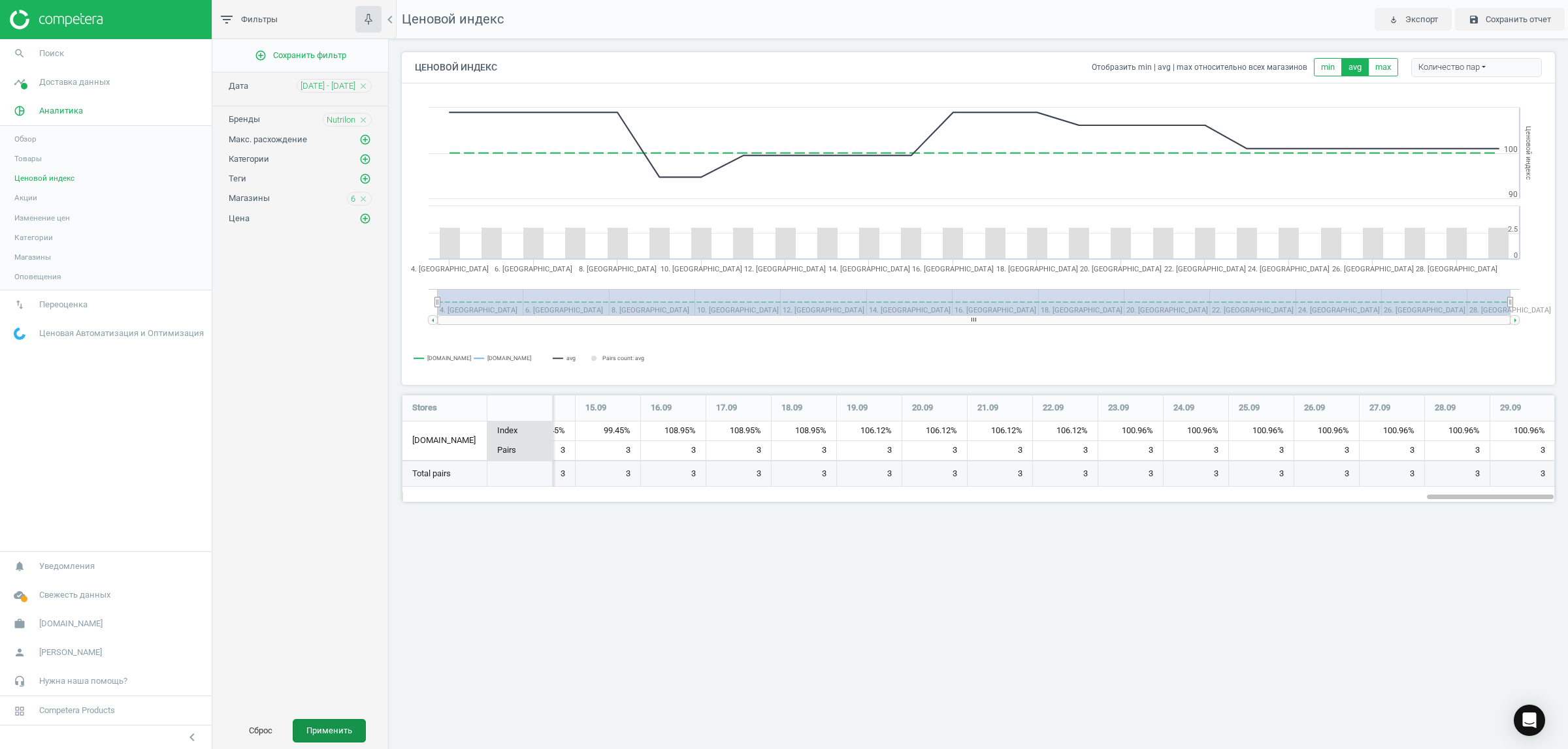
click at [341, 727] on button "Применить" at bounding box center [329, 731] width 73 height 23
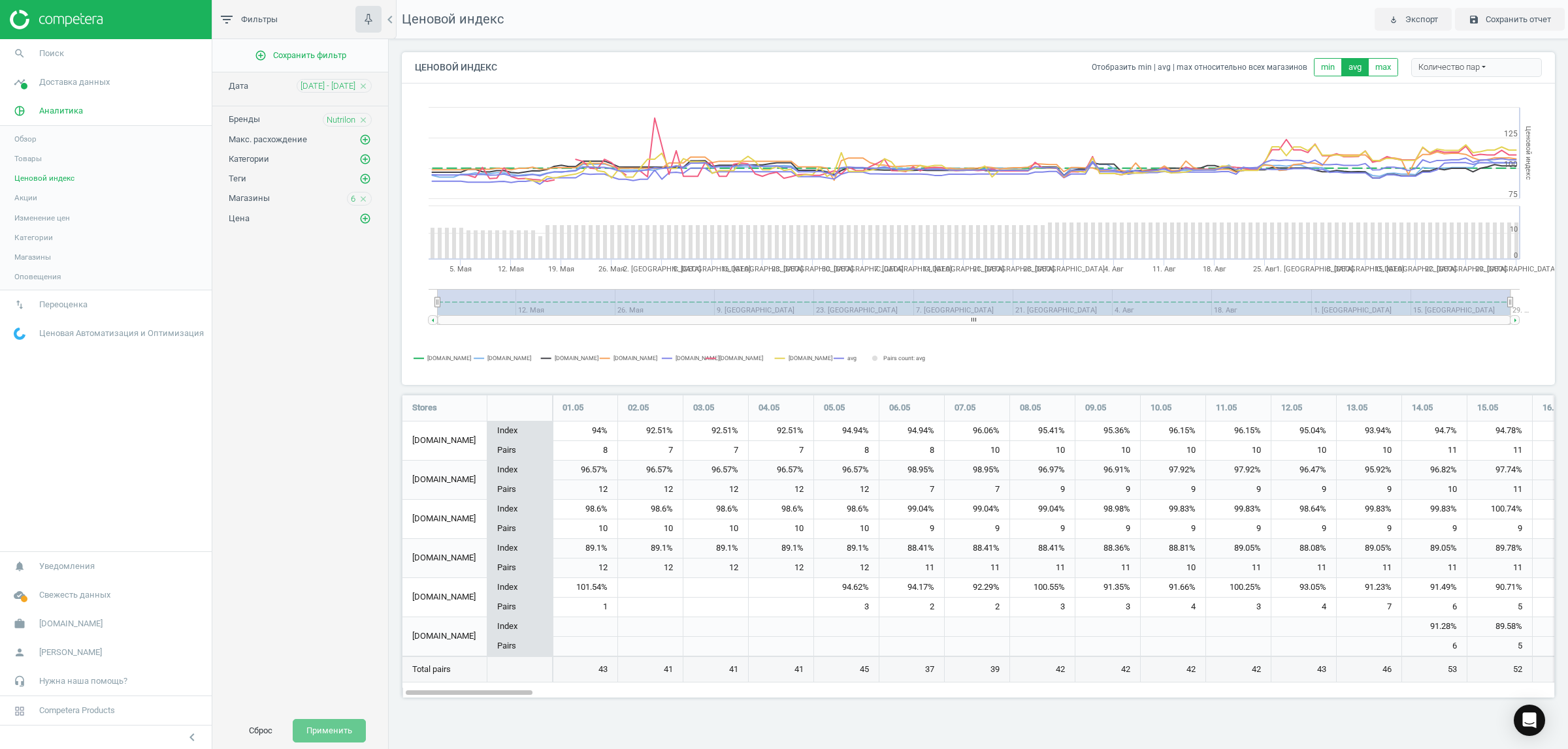
scroll to position [329, 1178]
click at [55, 217] on span "Изменение цен" at bounding box center [42, 218] width 55 height 11
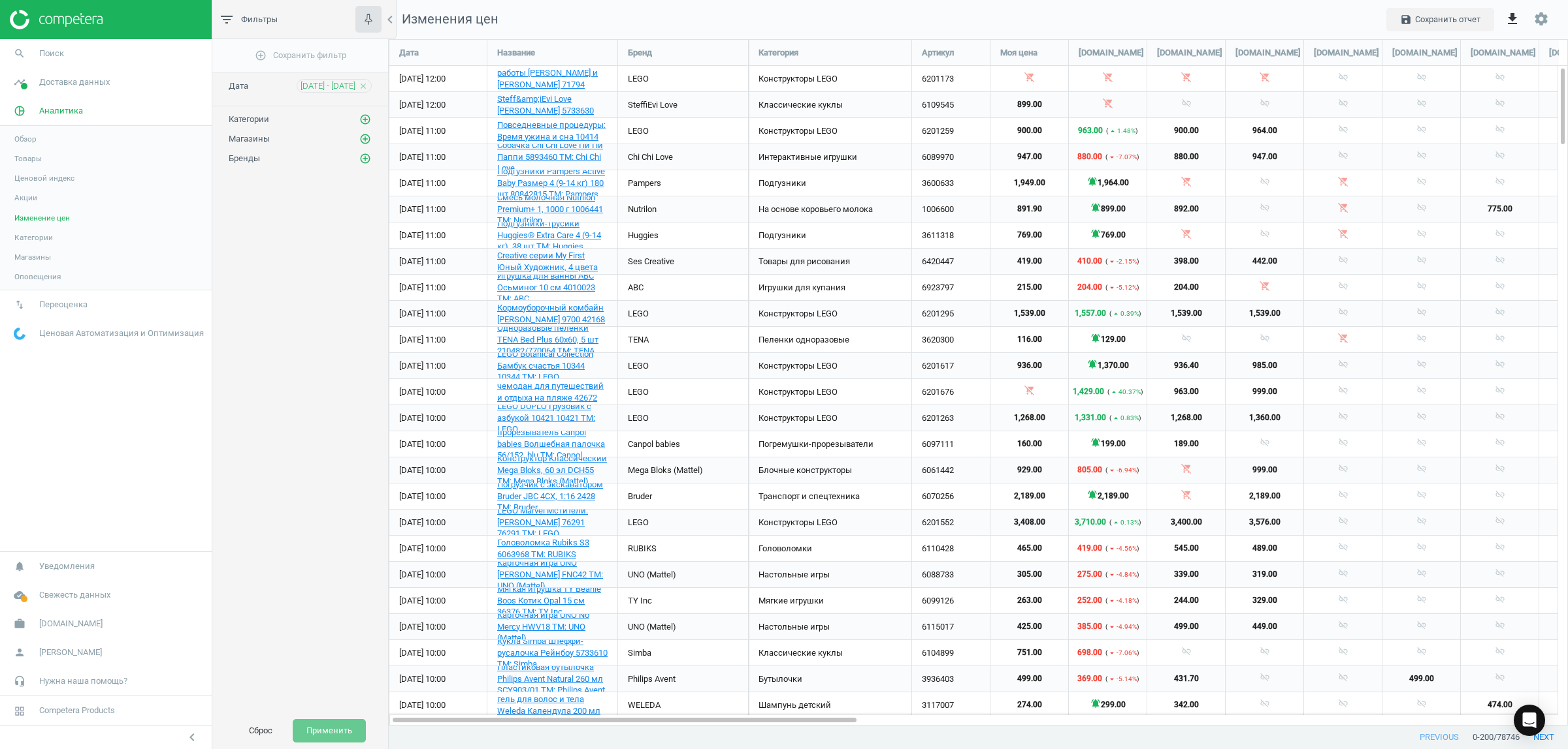
scroll to position [712, 1204]
click at [364, 158] on icon "add_circle_outline" at bounding box center [365, 159] width 12 height 12
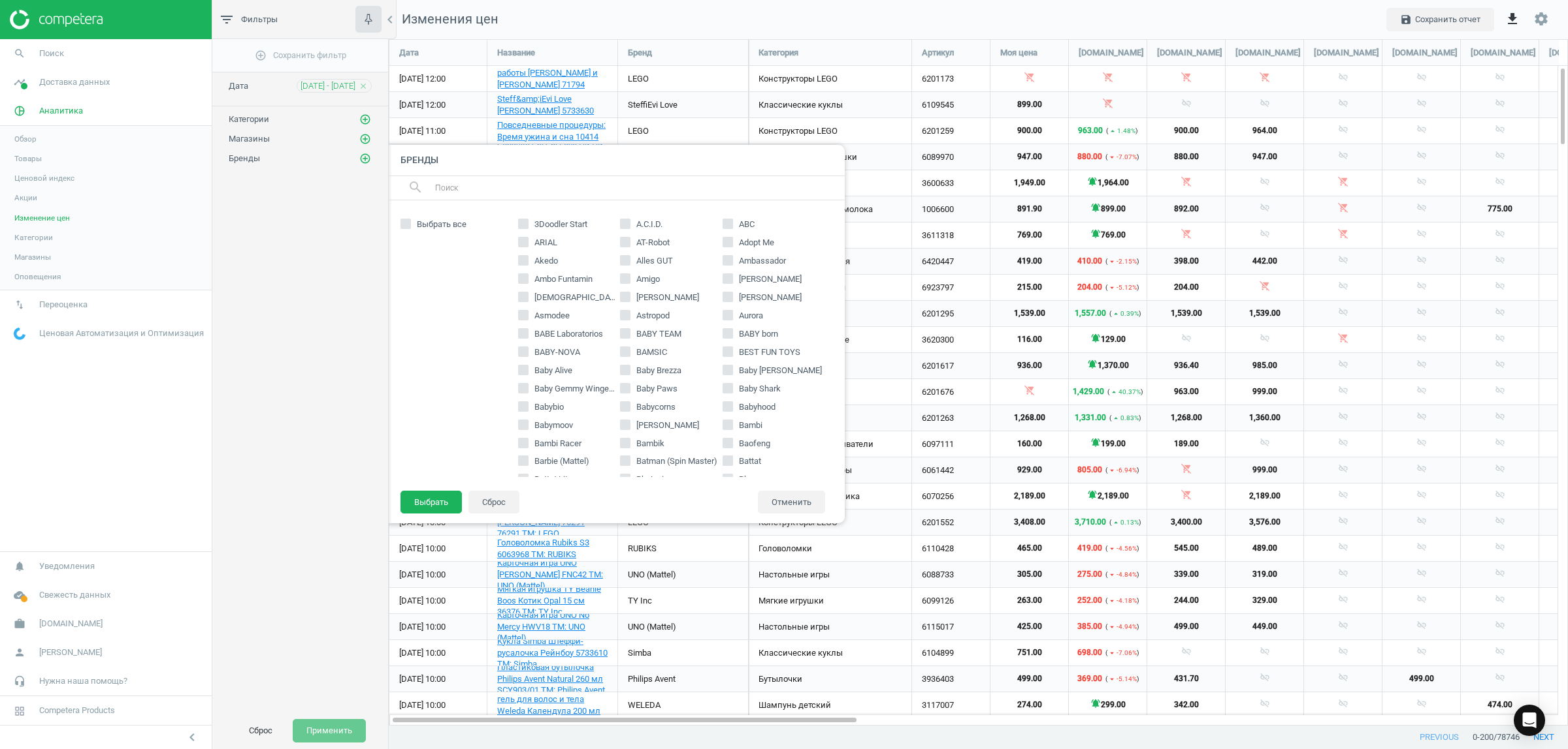
click at [501, 194] on input "text" at bounding box center [635, 188] width 401 height 20
type input "nutr"
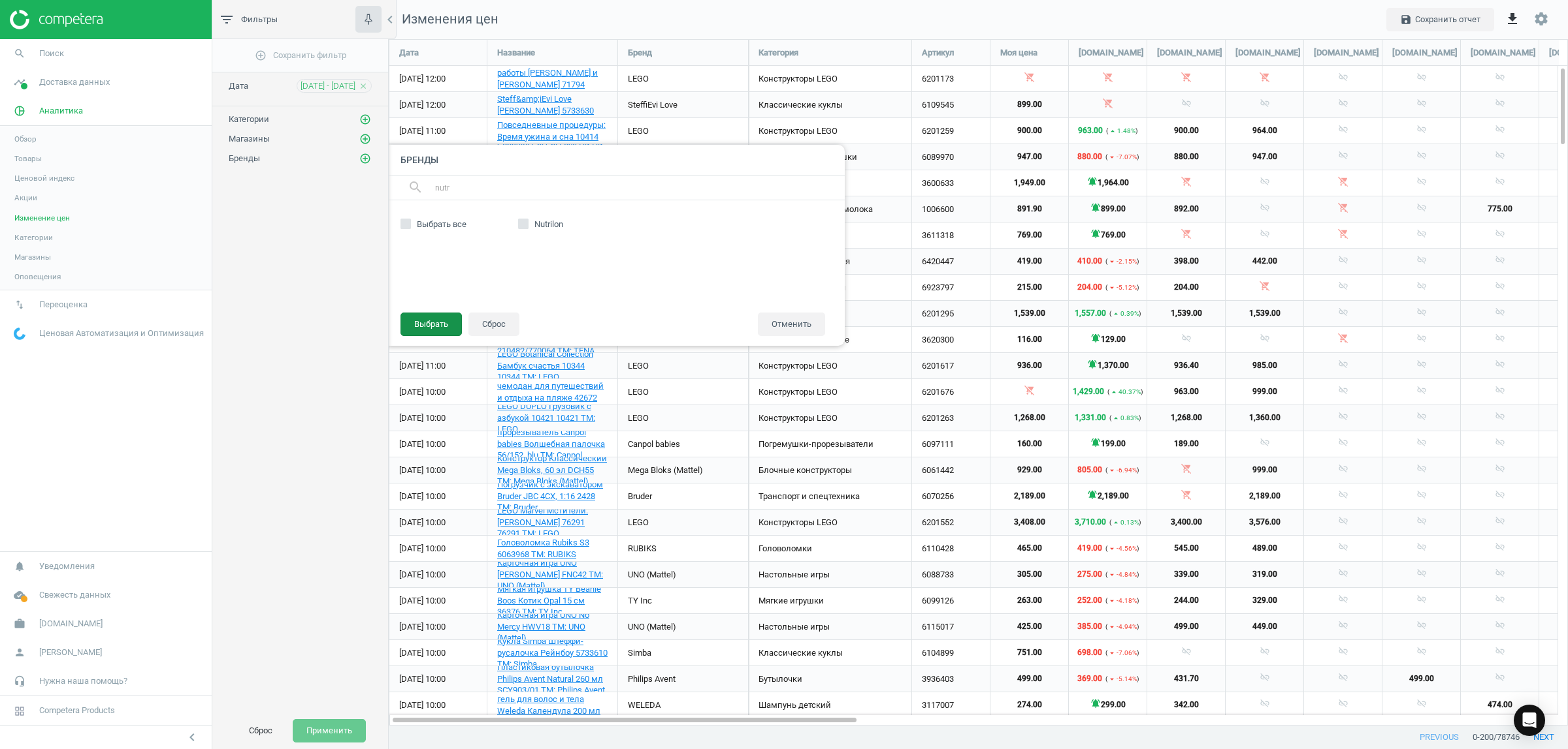
click at [425, 328] on button "Выбрать" at bounding box center [430, 324] width 61 height 23
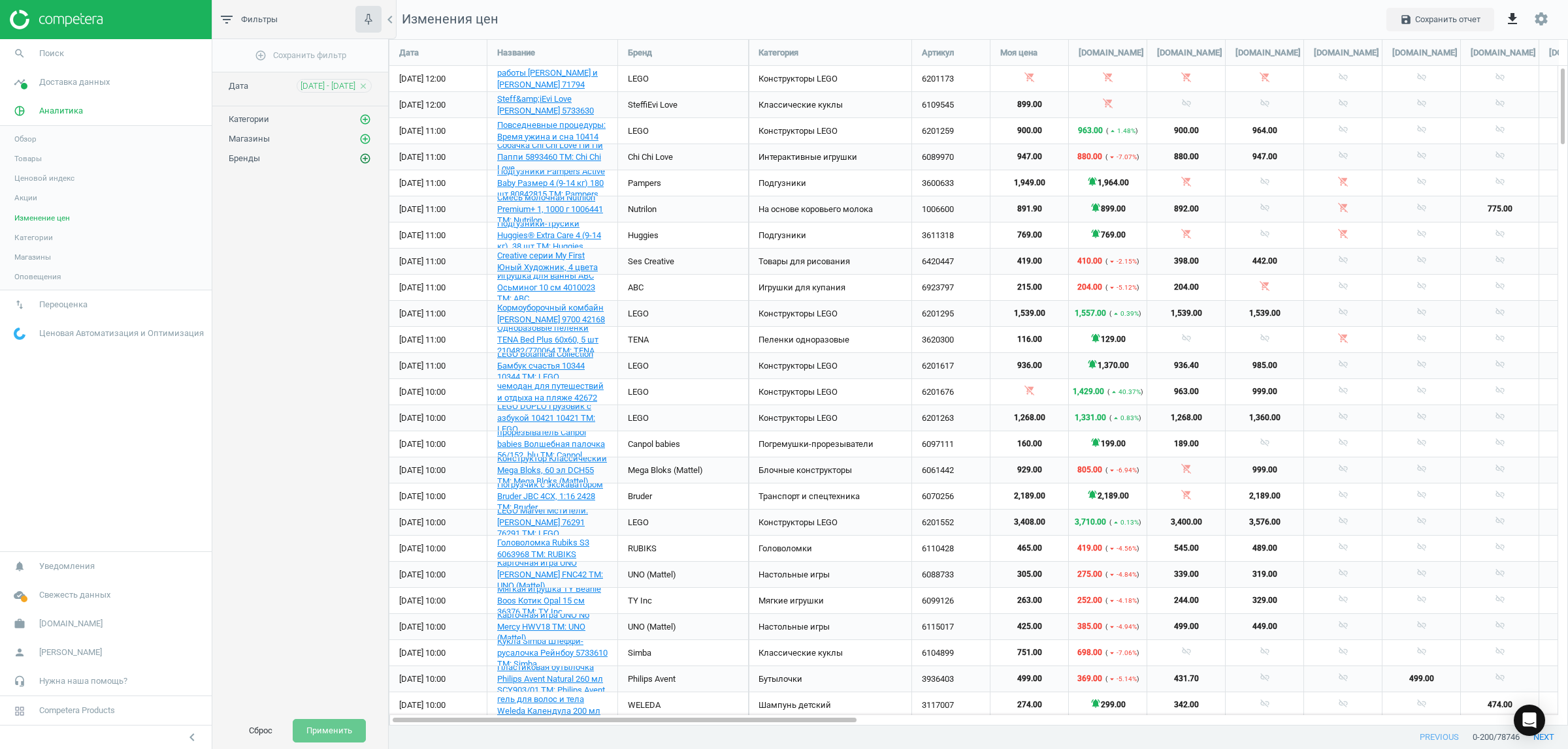
click at [367, 154] on icon "add_circle_outline" at bounding box center [365, 159] width 12 height 12
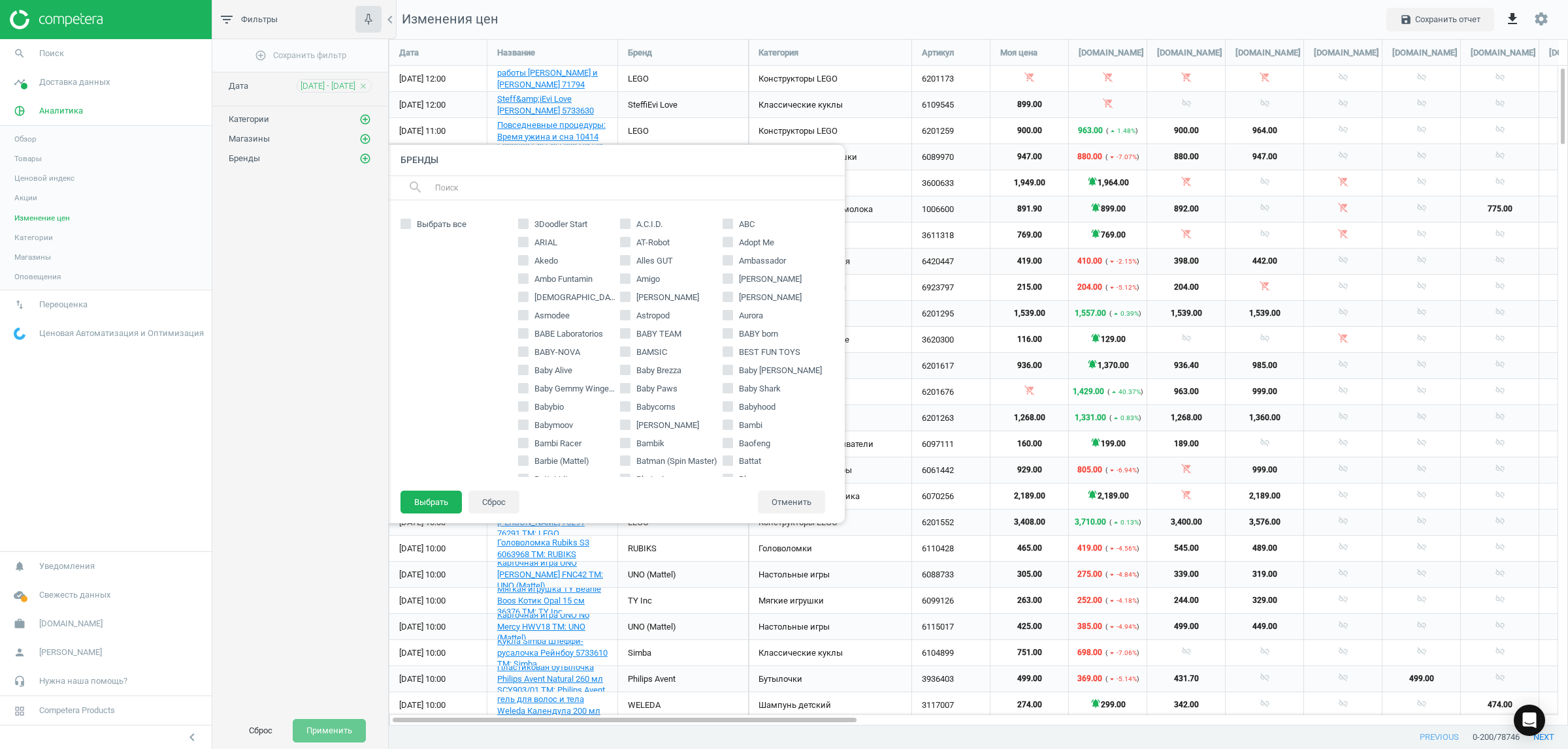
click at [484, 193] on input "text" at bounding box center [635, 188] width 401 height 20
type input "nut"
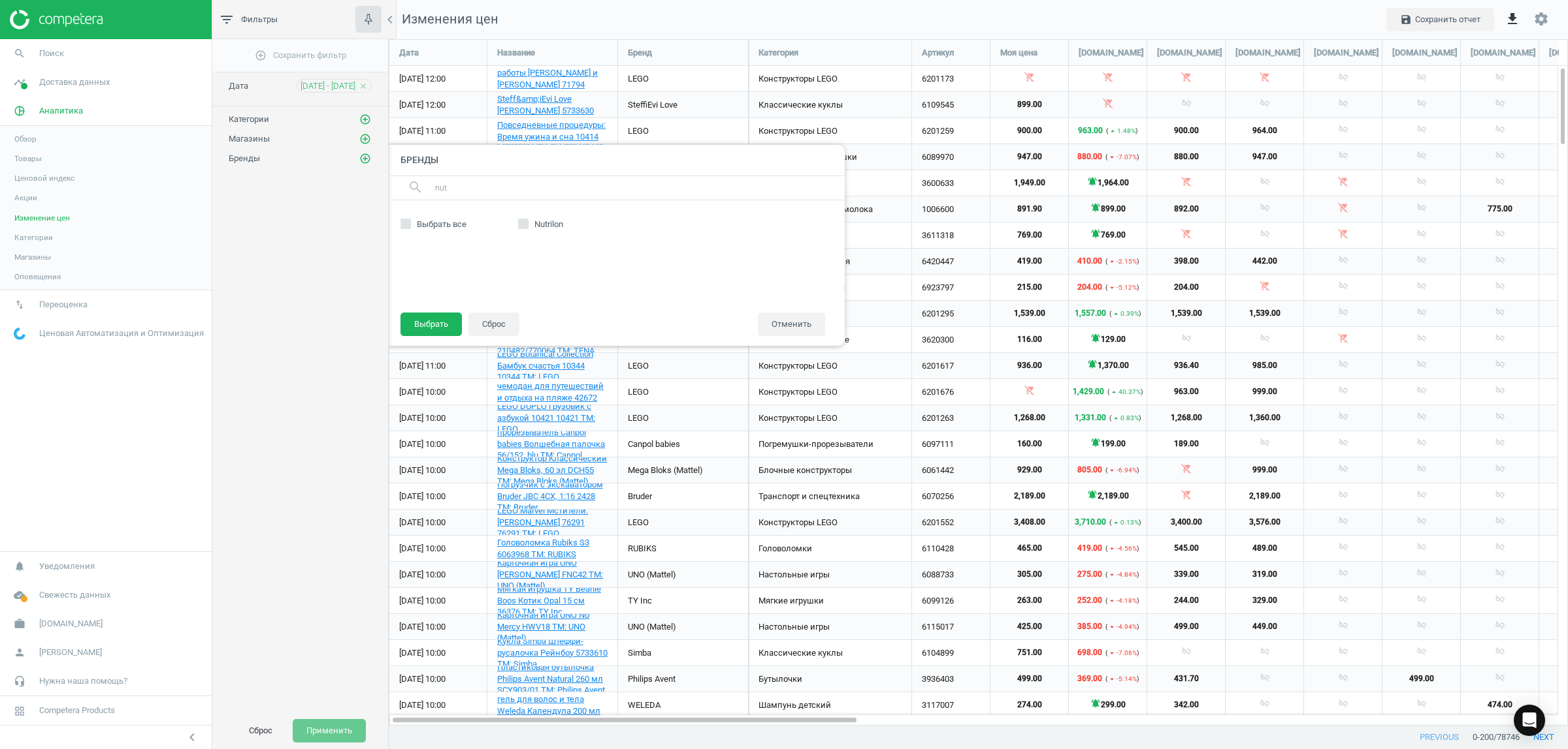
click at [523, 226] on input "Nutrilon" at bounding box center [523, 224] width 9 height 9
checkbox input "true"
click at [436, 321] on button "Выбрать" at bounding box center [430, 324] width 61 height 23
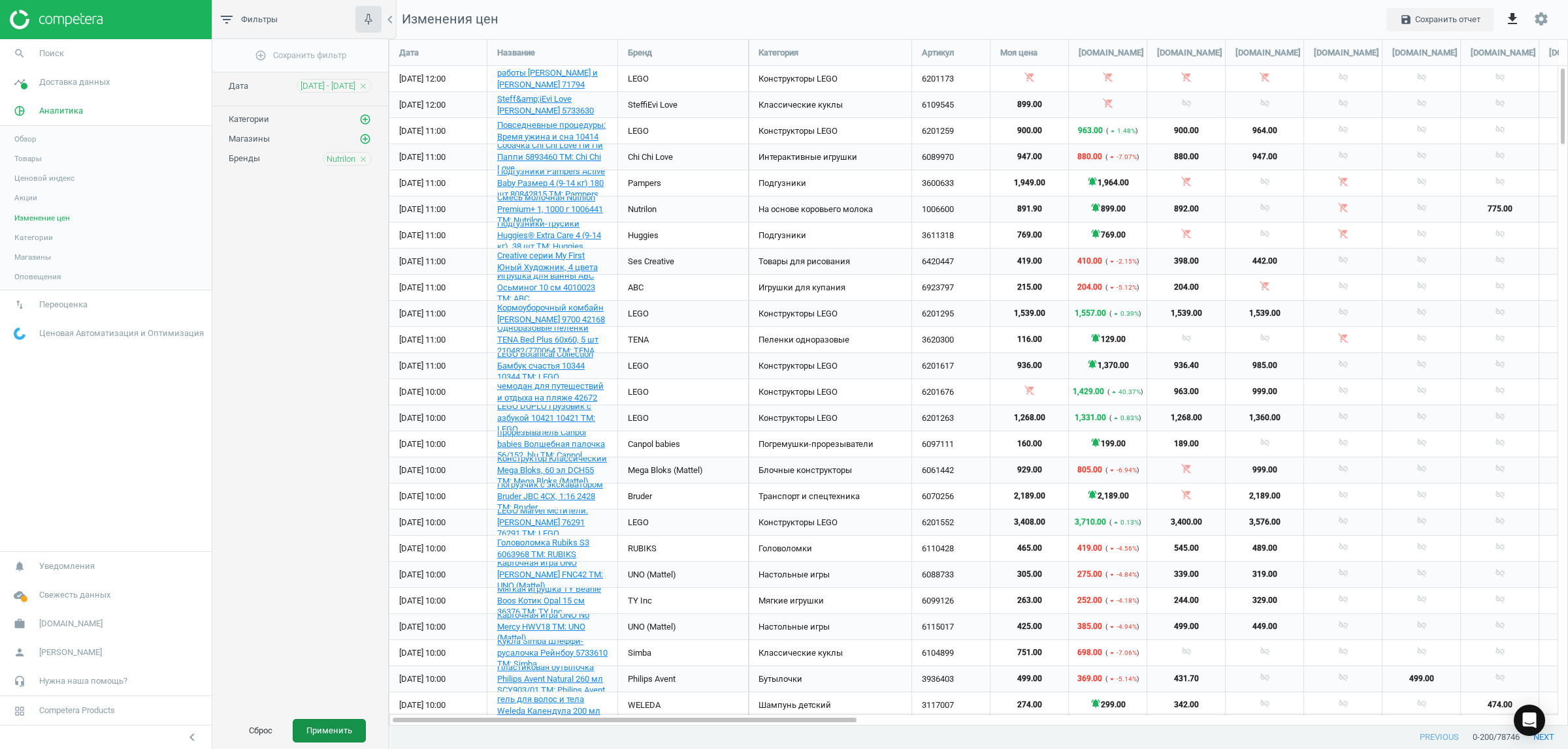
click at [314, 731] on button "Применить" at bounding box center [329, 731] width 73 height 23
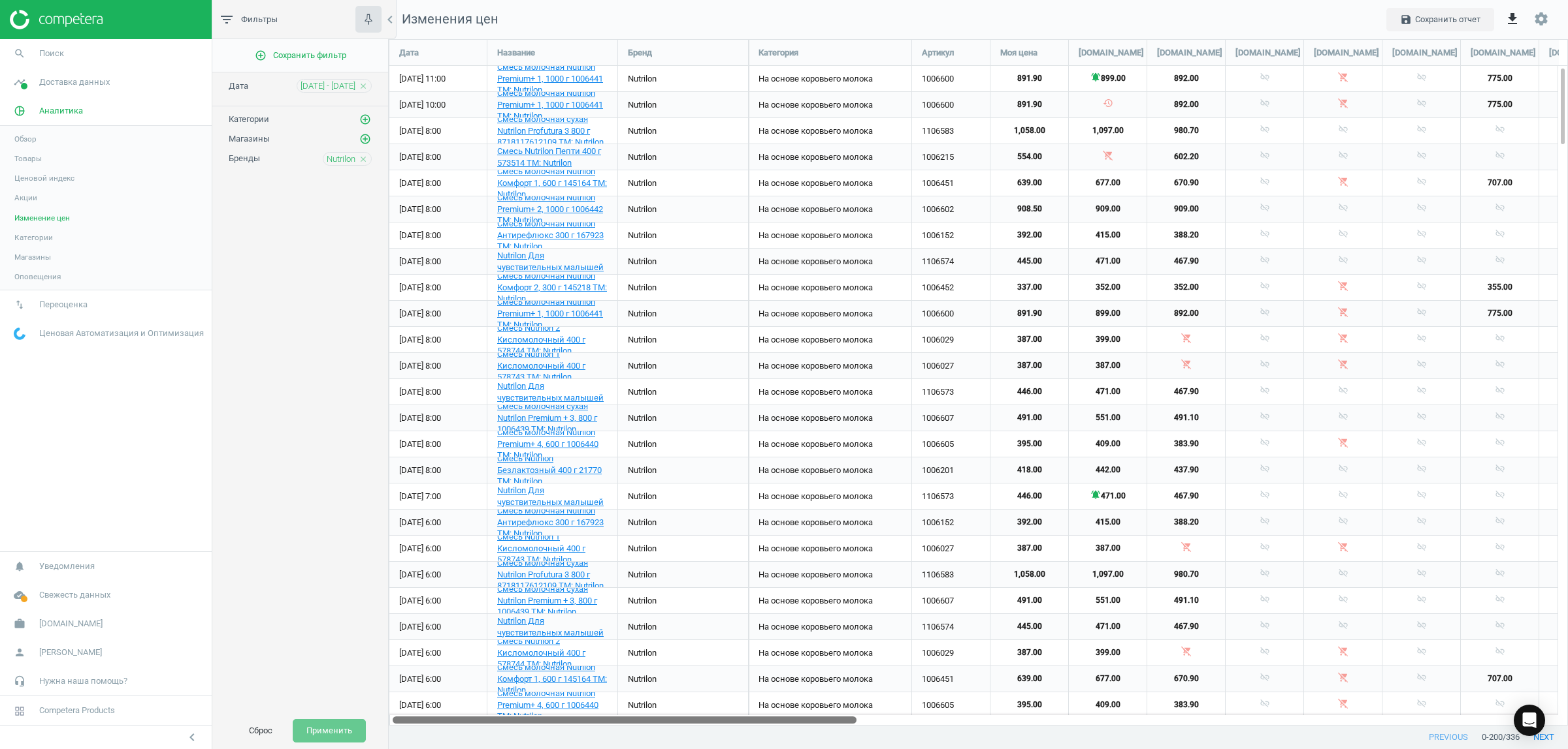
drag, startPoint x: 800, startPoint y: 722, endPoint x: 799, endPoint y: 734, distance: 12.0
click at [799, 734] on div "Дата Название Бренд Категория Артикул Моя цена [DOMAIN_NAME] [DOMAIN_NAME] [DOM…" at bounding box center [977, 394] width 1179 height 710
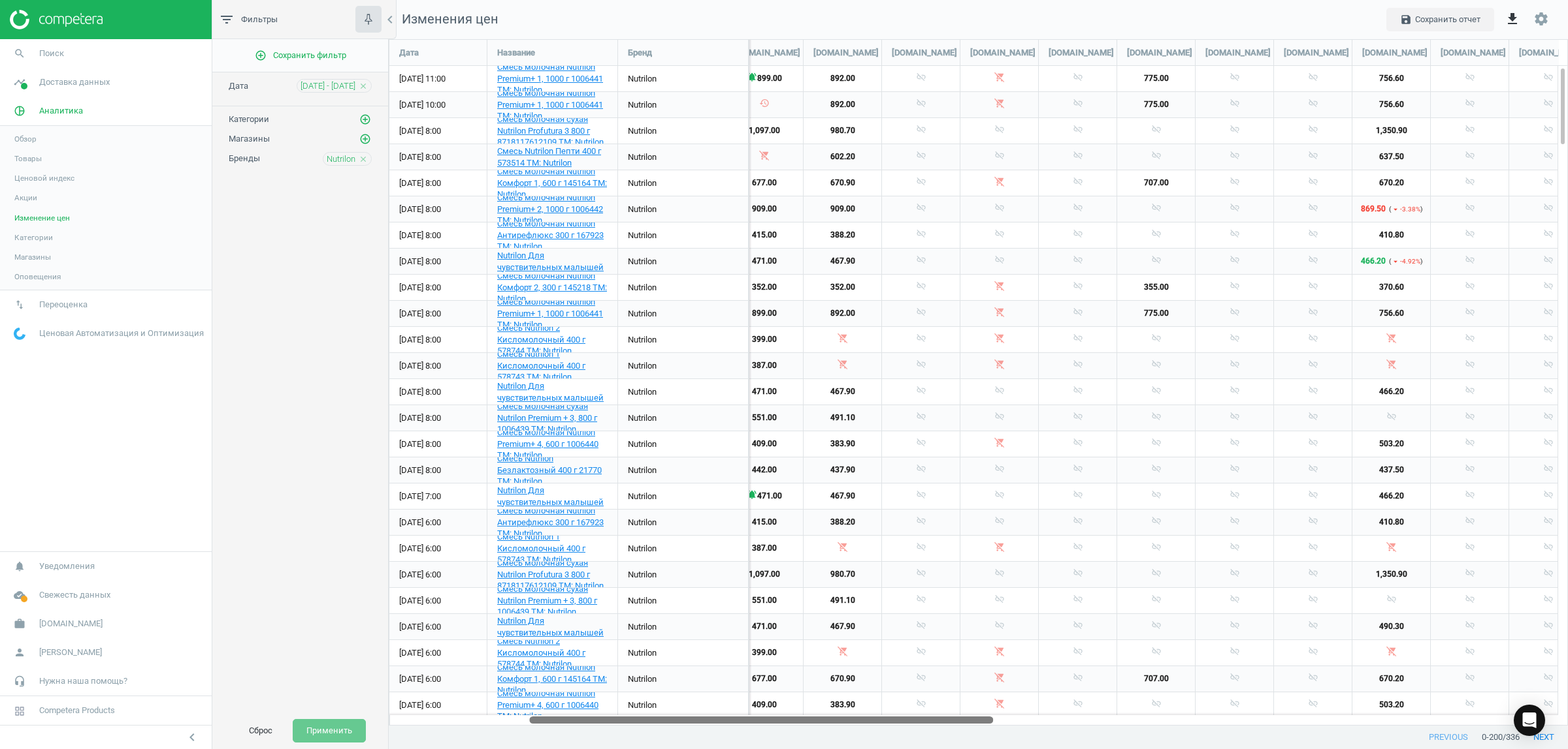
drag, startPoint x: 795, startPoint y: 719, endPoint x: 873, endPoint y: 745, distance: 82.2
click at [873, 745] on div "Дата Название Бренд Категория Артикул Моя цена [DOMAIN_NAME] [DOMAIN_NAME] [DOM…" at bounding box center [977, 394] width 1179 height 710
click at [1377, 50] on span "[DOMAIN_NAME]" at bounding box center [1394, 53] width 65 height 12
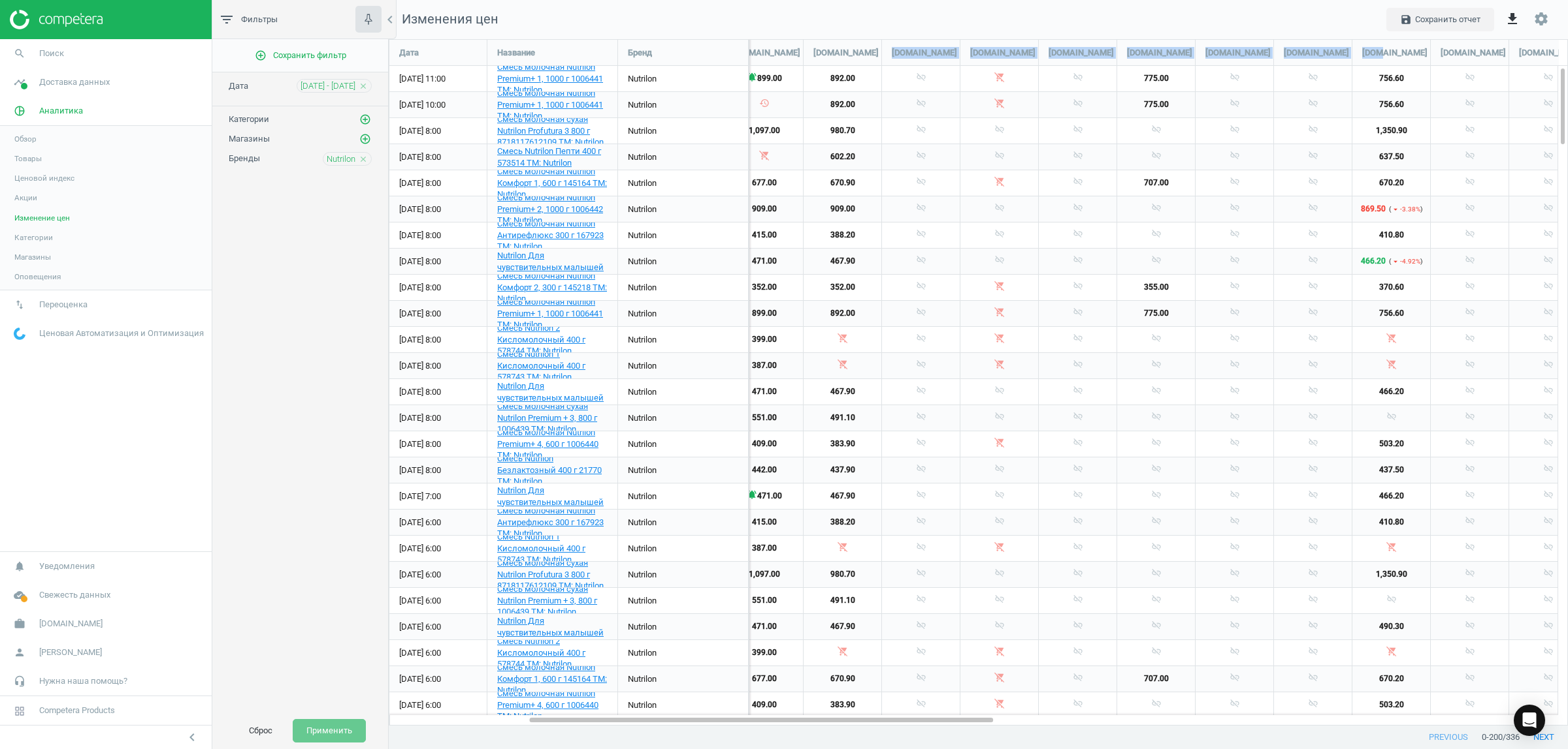
drag, startPoint x: 1381, startPoint y: 59, endPoint x: 1082, endPoint y: 84, distance: 300.0
click at [1402, 54] on span "[DOMAIN_NAME]" at bounding box center [1394, 53] width 65 height 12
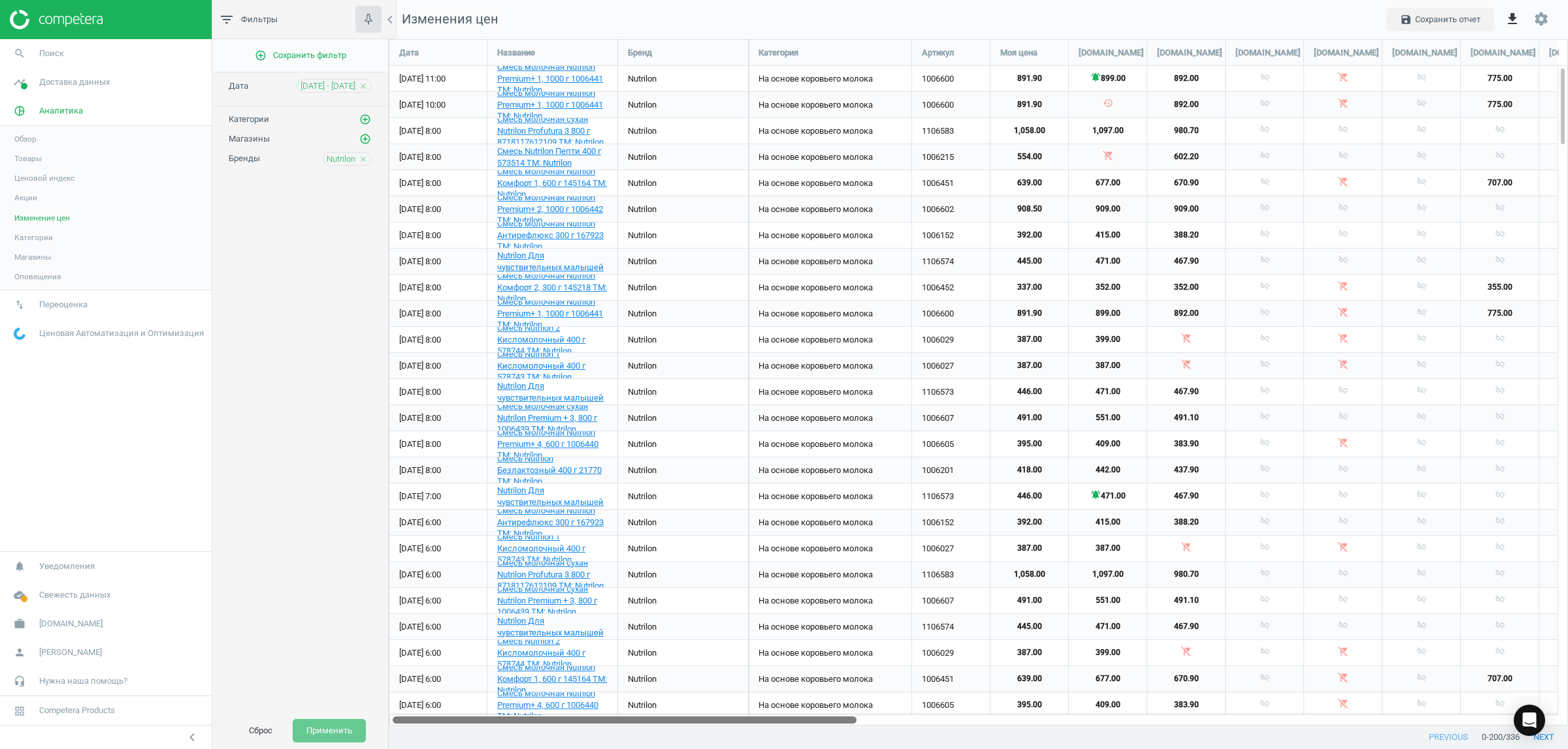
drag, startPoint x: 965, startPoint y: 718, endPoint x: 553, endPoint y: 751, distance: 413.3
click at [553, 749] on html "Group 2 Created with Sketch. ic/cloud_download/grey600 Created with Sketch. gra…" at bounding box center [784, 374] width 1568 height 749
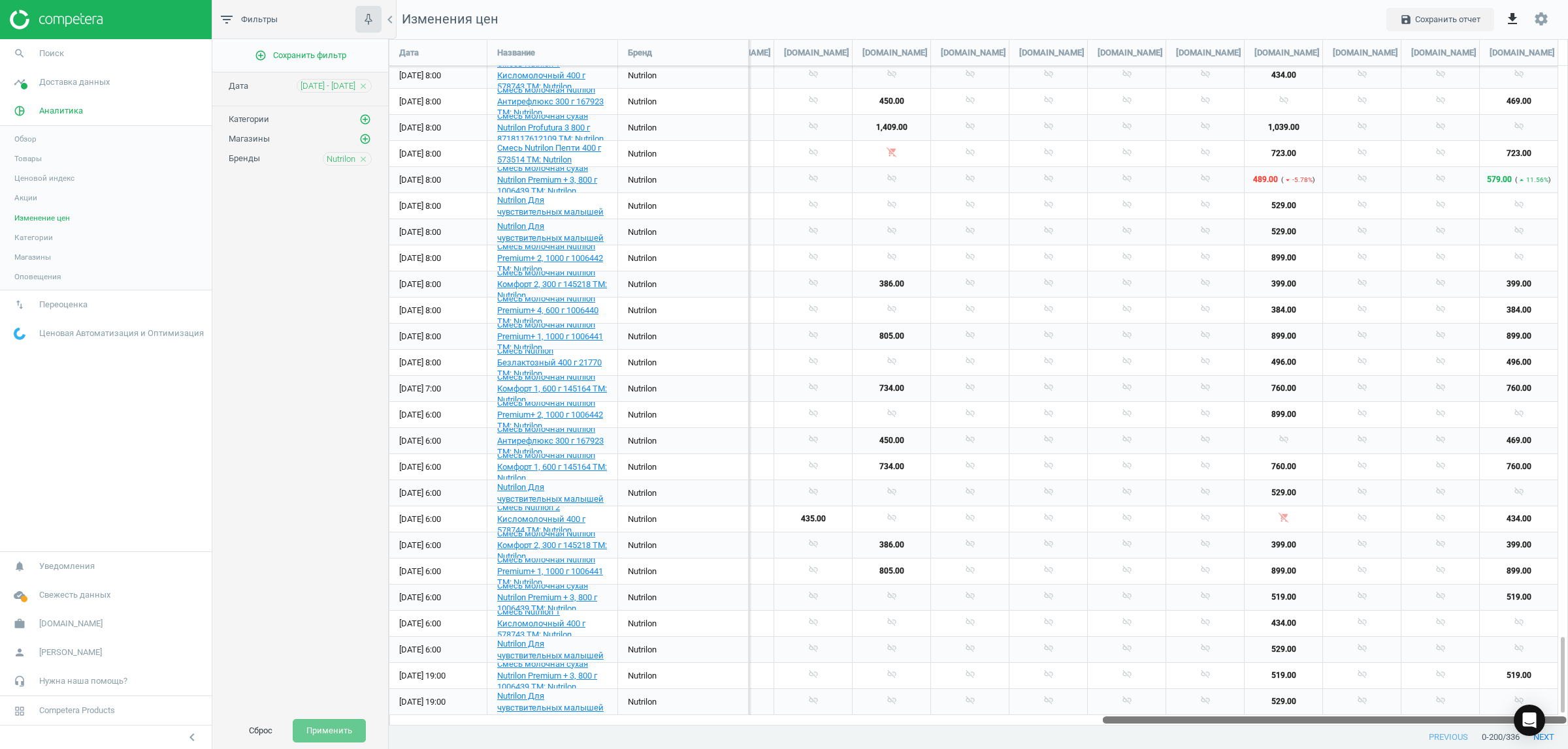
drag, startPoint x: 844, startPoint y: 718, endPoint x: 1565, endPoint y: 760, distance: 722.2
click at [1565, 749] on html "Group 2 Created with Sketch. ic/cloud_download/grey600 Created with Sketch. gra…" at bounding box center [784, 374] width 1568 height 749
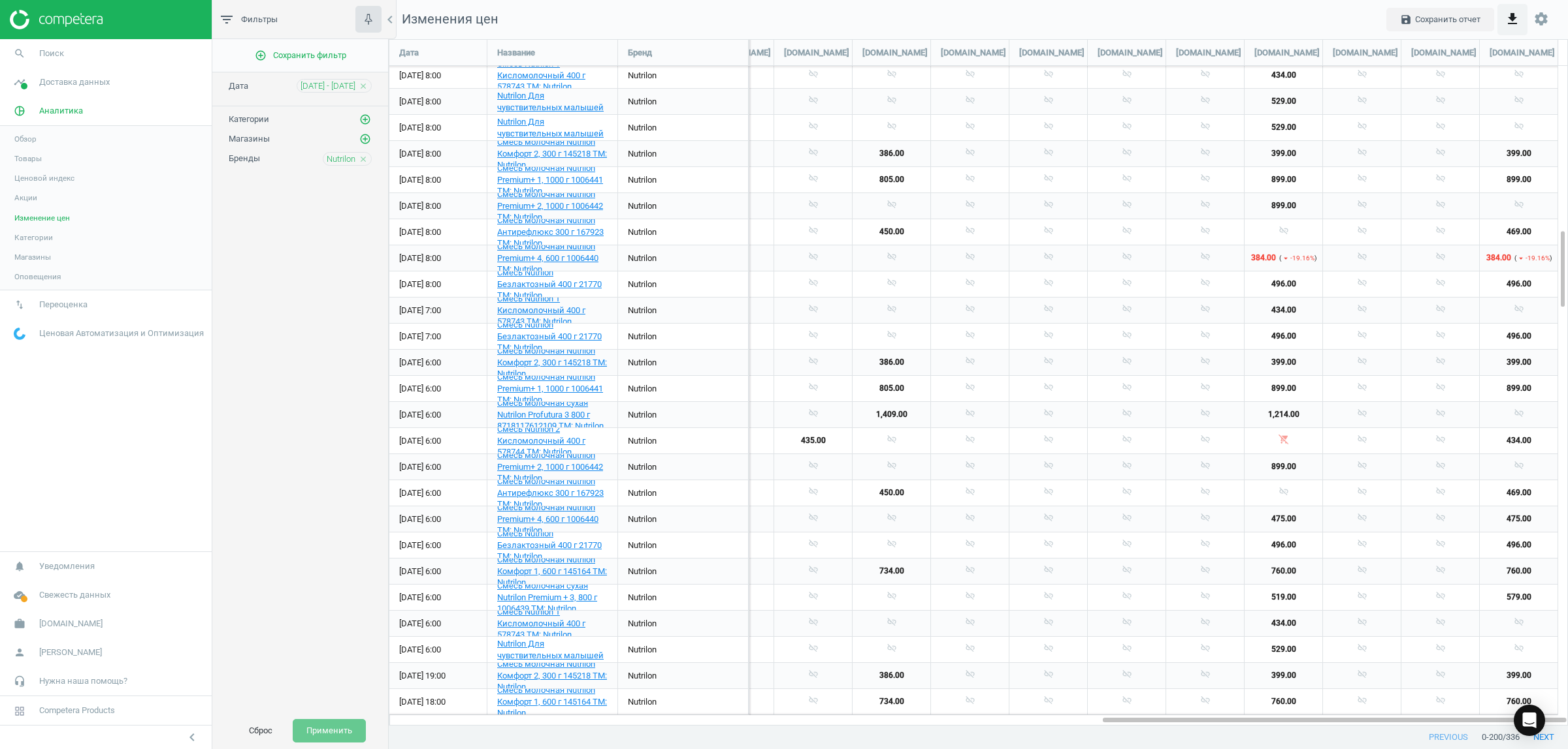
click at [1513, 15] on icon "get_app" at bounding box center [1513, 18] width 16 height 16
click at [1383, 56] on label "Excel" at bounding box center [1390, 53] width 33 height 12
click at [1382, 54] on input "Excel" at bounding box center [1377, 51] width 9 height 9
radio input "true"
click at [1379, 79] on button "insert_drive_file Развернутый отчет (Excel)" at bounding box center [1413, 78] width 228 height 25
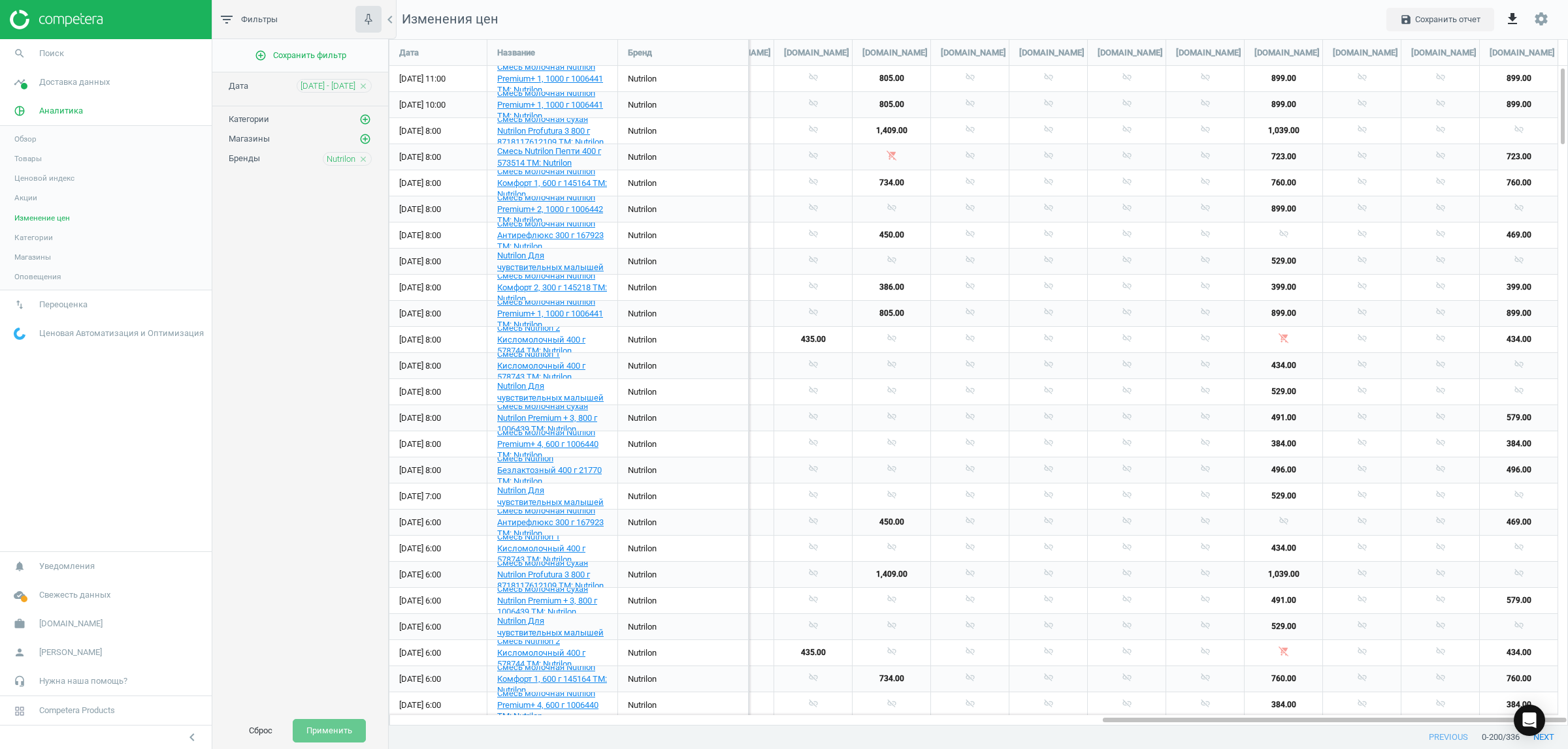
click at [33, 155] on span "Товары" at bounding box center [28, 159] width 27 height 11
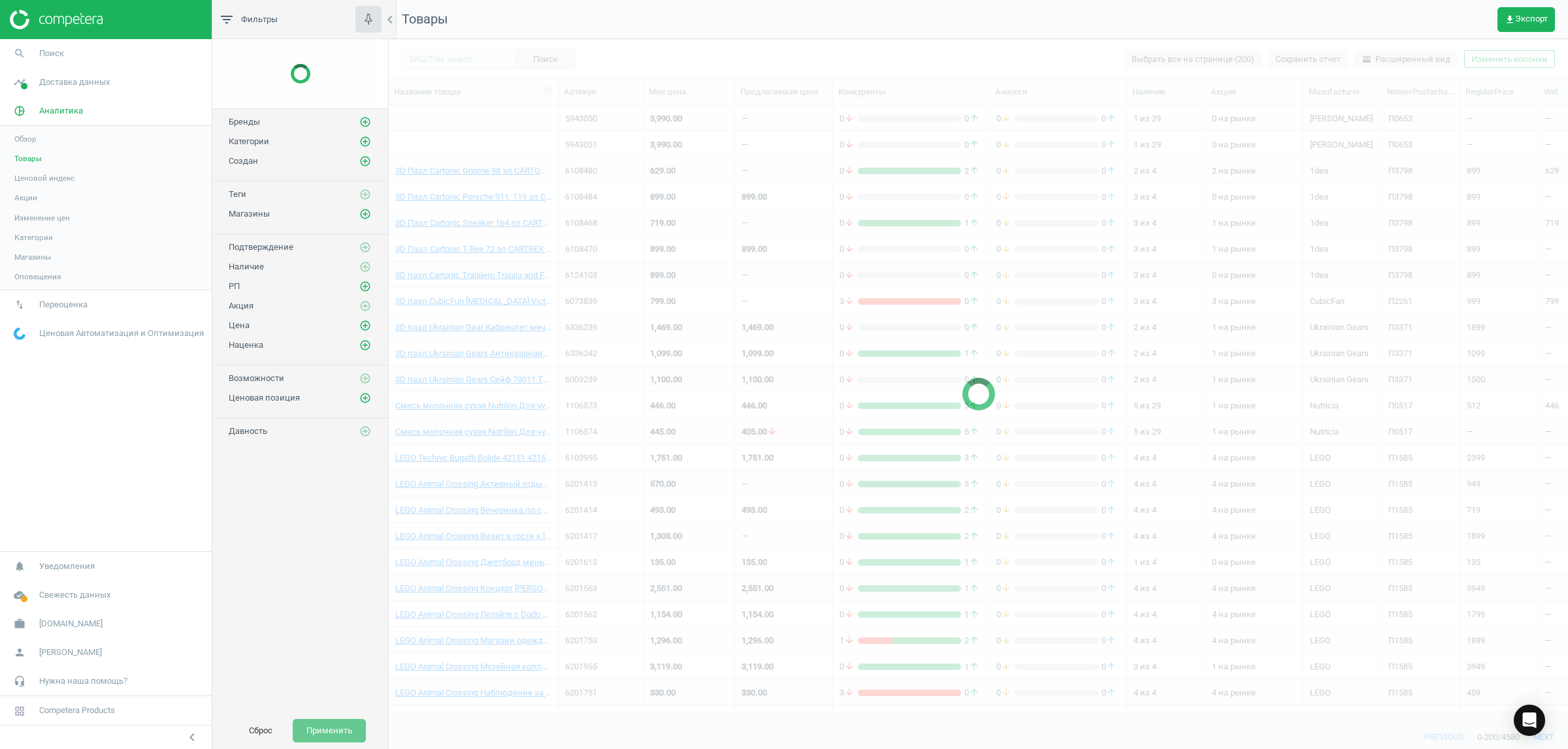
scroll to position [594, 1167]
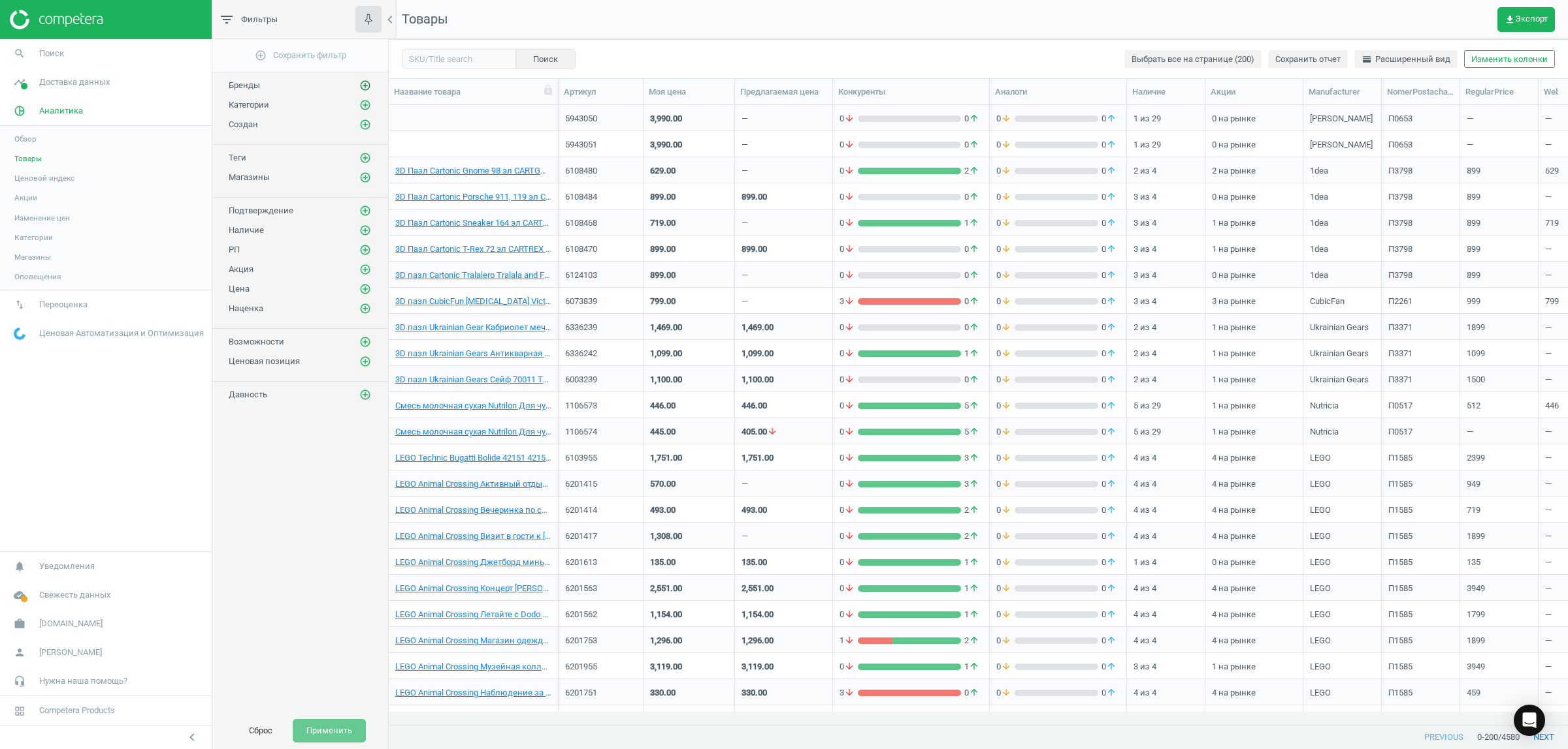
click at [366, 81] on icon "add_circle_outline" at bounding box center [365, 86] width 12 height 12
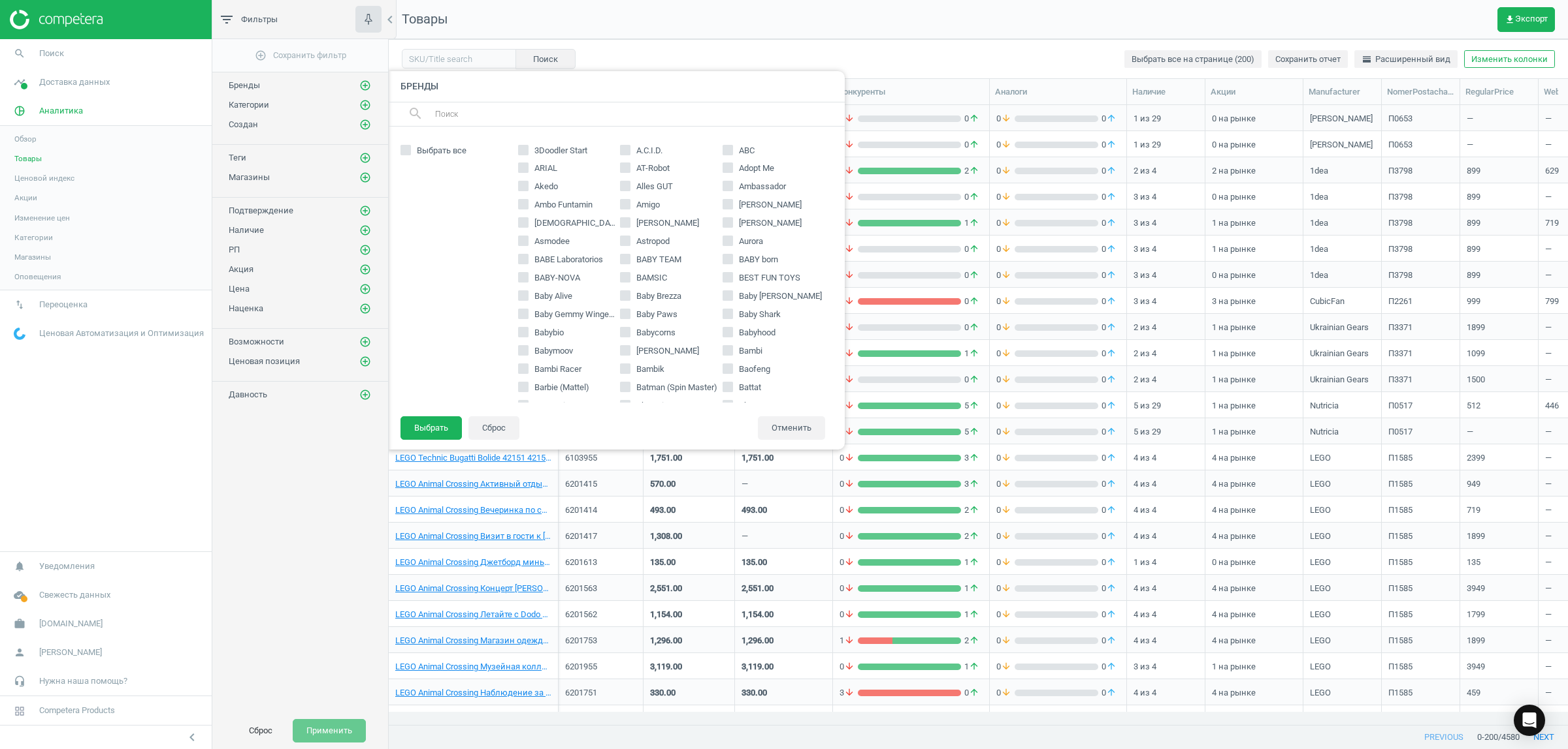
click at [551, 110] on input "text" at bounding box center [635, 114] width 401 height 20
type input "nutr"
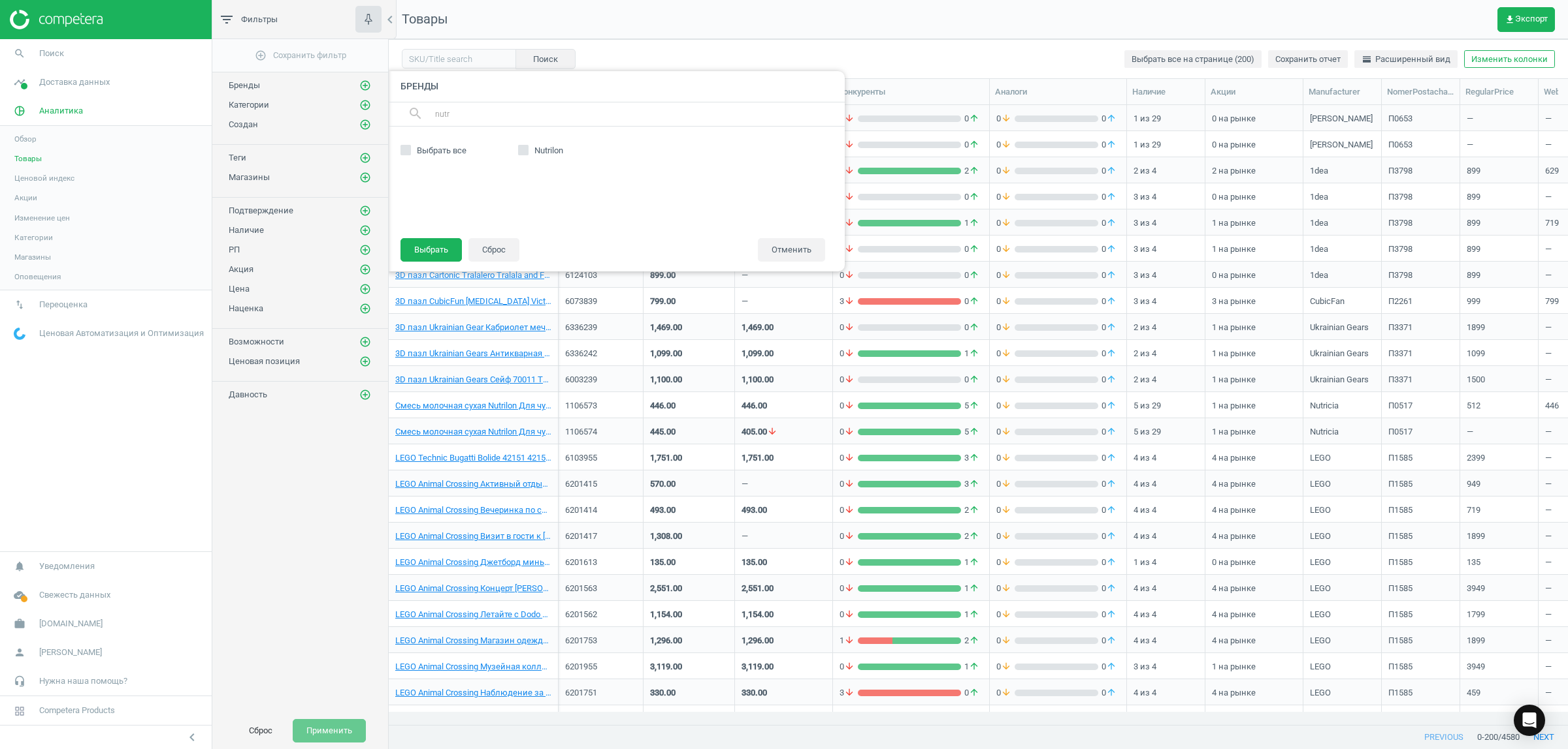
click at [523, 150] on input "Nutrilon" at bounding box center [523, 150] width 9 height 9
checkbox input "true"
click at [440, 241] on button "Выбрать" at bounding box center [430, 250] width 61 height 23
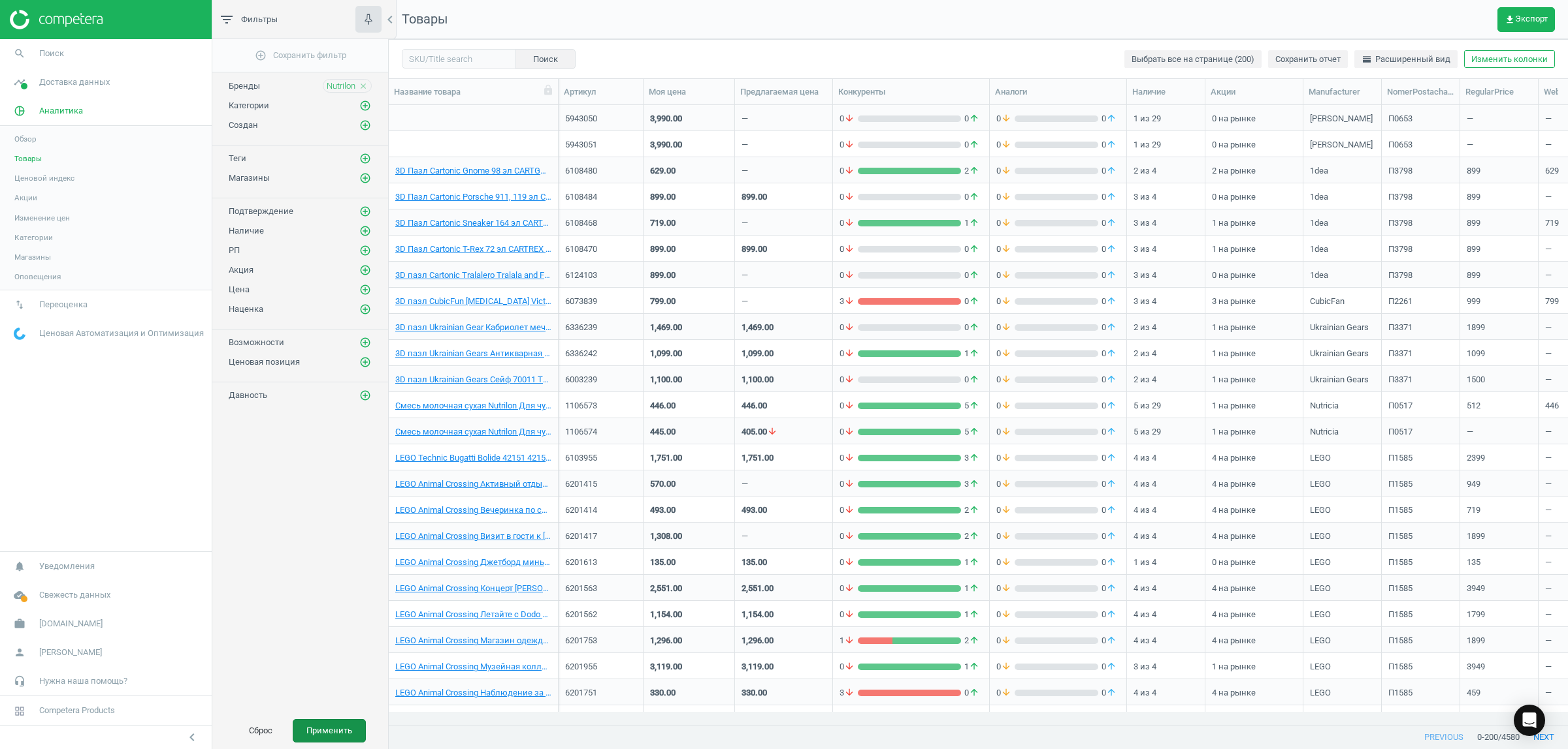
click at [332, 735] on button "Применить" at bounding box center [329, 731] width 73 height 23
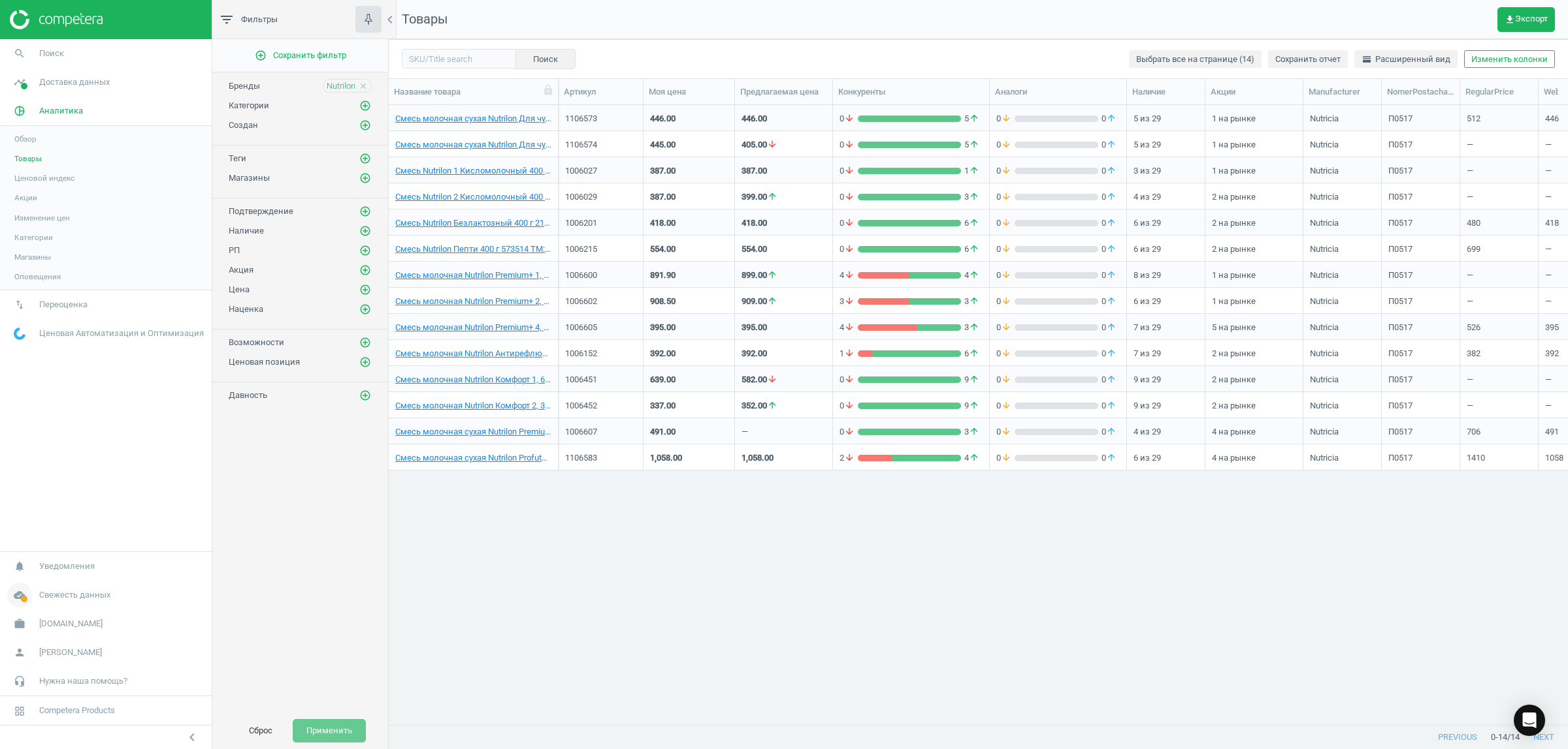
click at [60, 594] on span "Свежесть данных" at bounding box center [74, 595] width 71 height 12
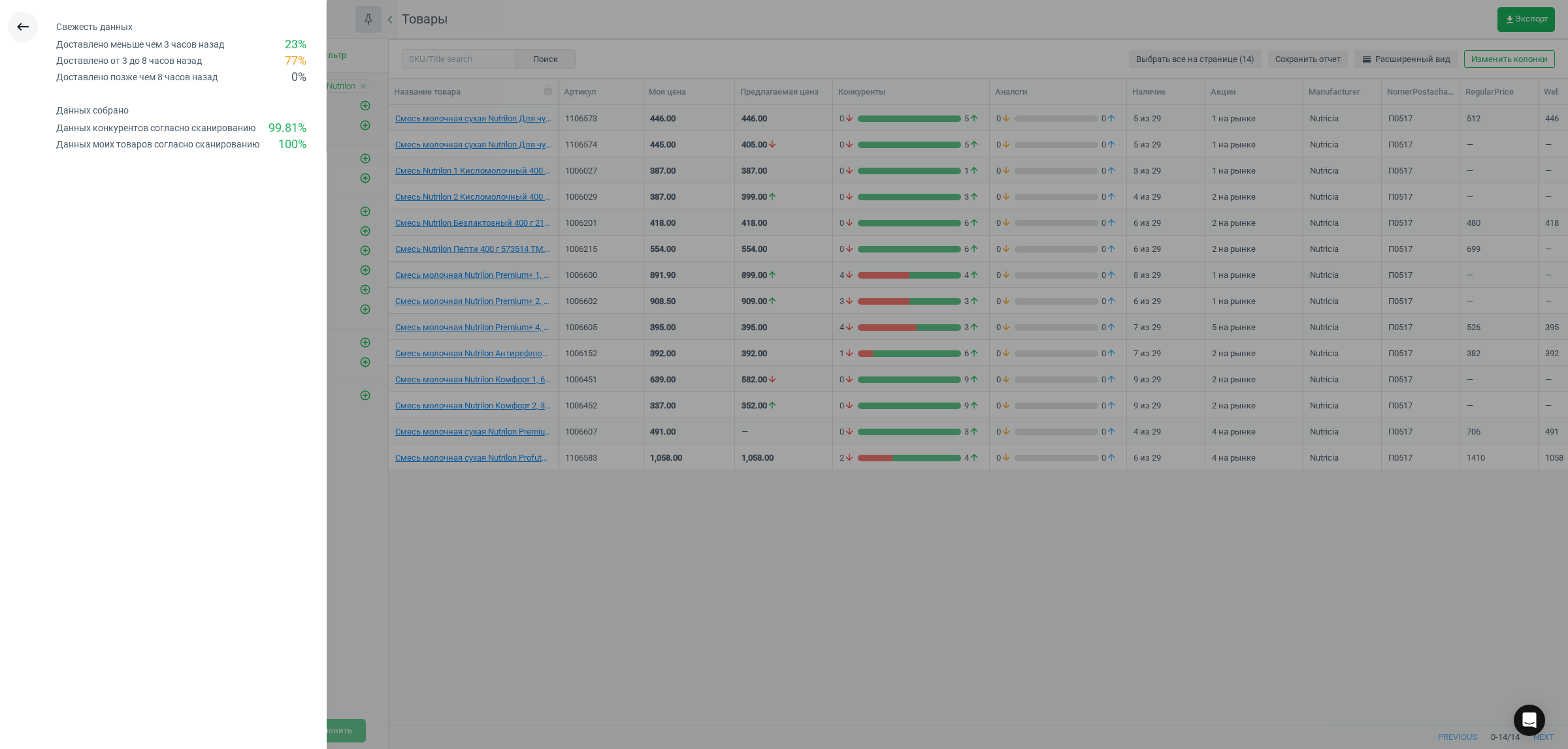
click at [18, 20] on icon "keyboard_backspace" at bounding box center [22, 26] width 16 height 16
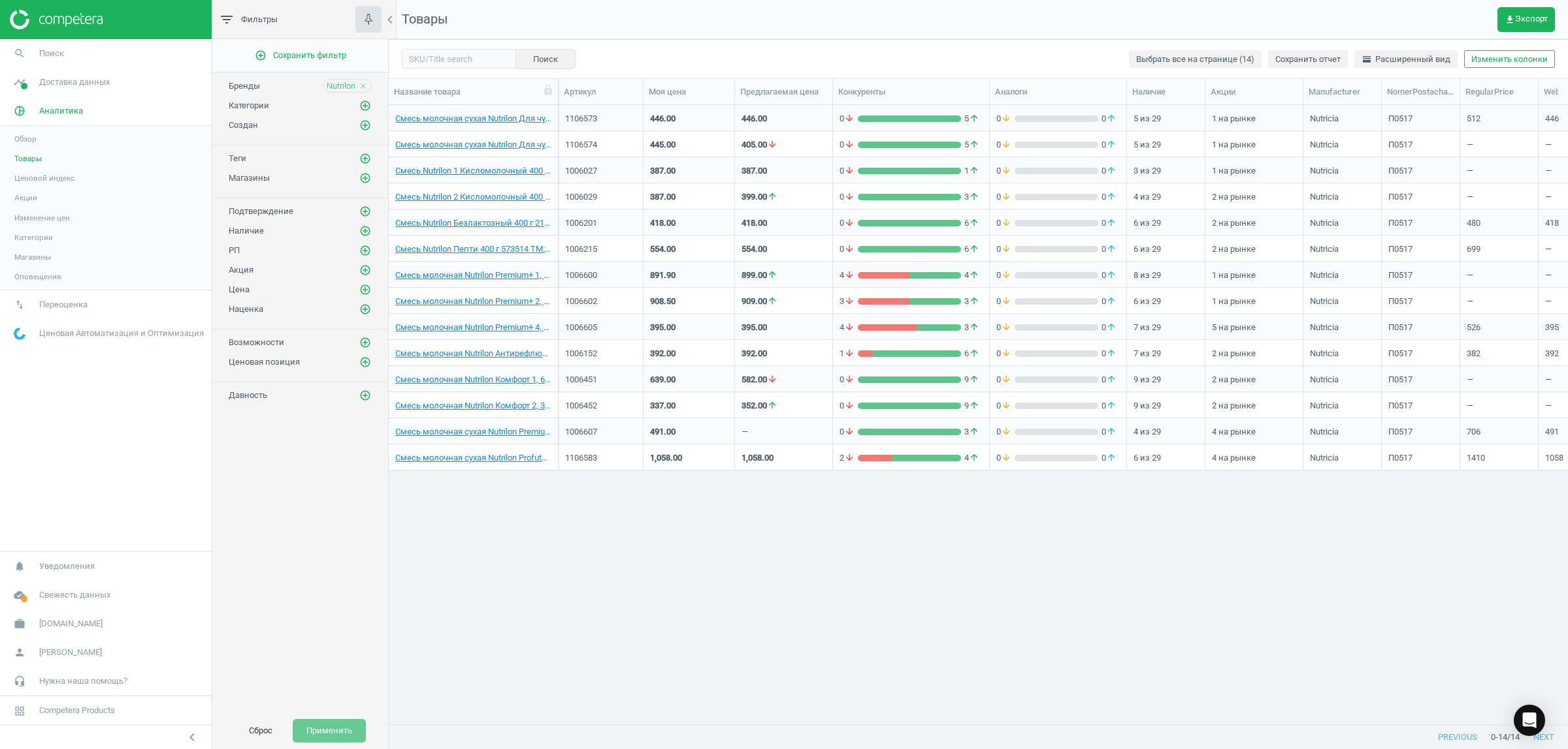
click at [105, 333] on span "Ценовая Автоматизация и Оптимизация" at bounding box center [121, 334] width 164 height 12
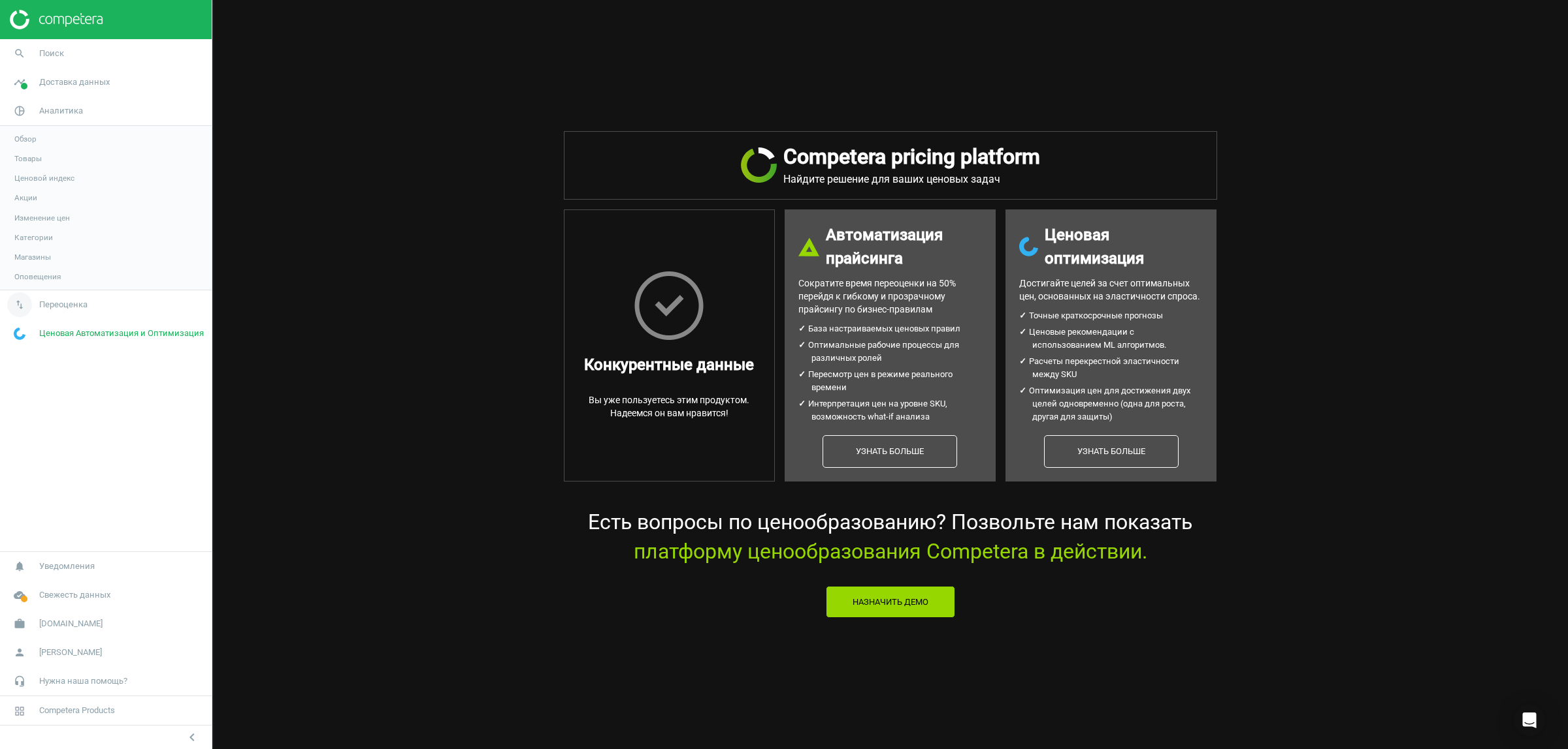
click at [77, 308] on span "Переоценка" at bounding box center [63, 304] width 49 height 12
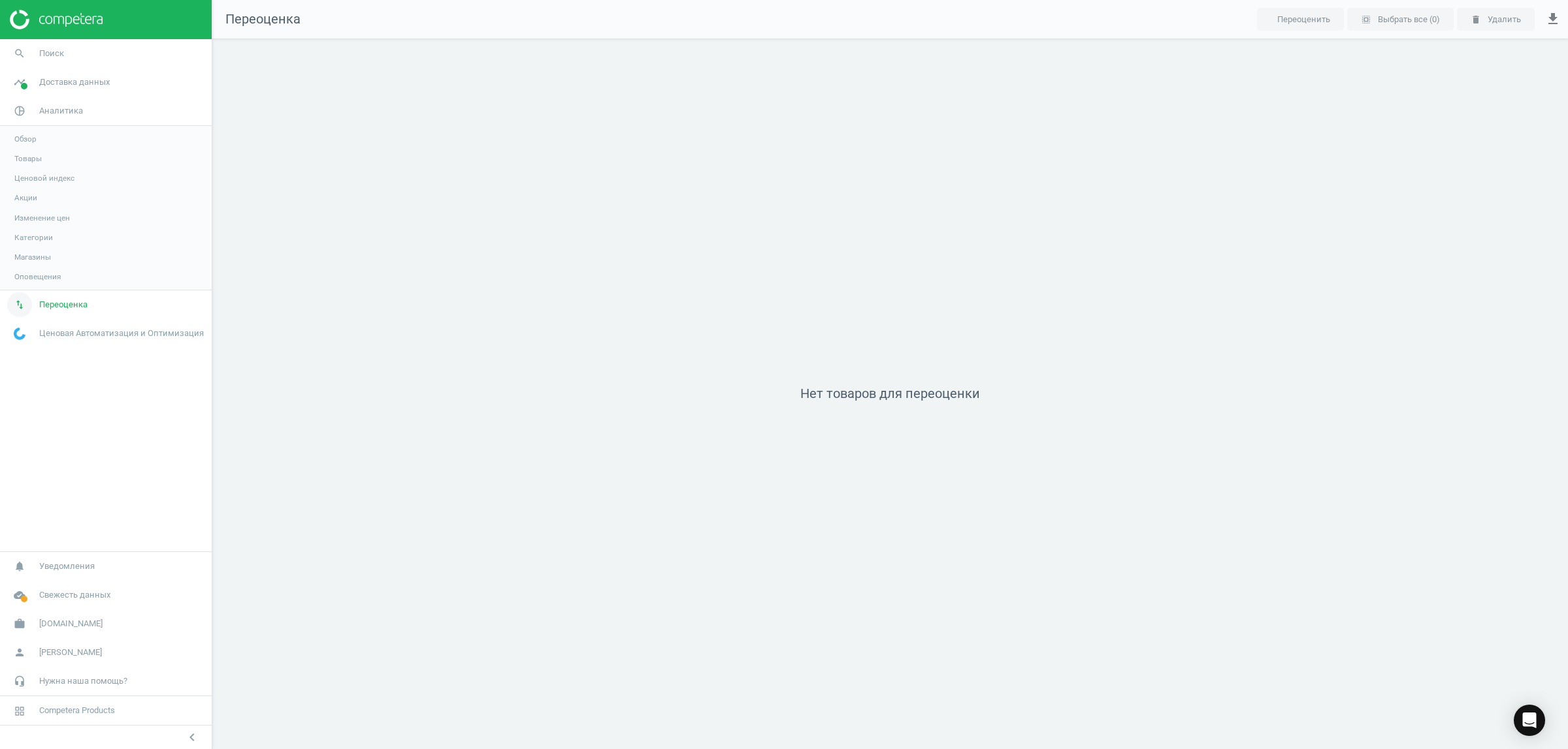
scroll to position [735, 1380]
click at [50, 304] on span "Переоценка" at bounding box center [63, 304] width 49 height 12
click at [51, 569] on span "Уведомления" at bounding box center [66, 567] width 55 height 12
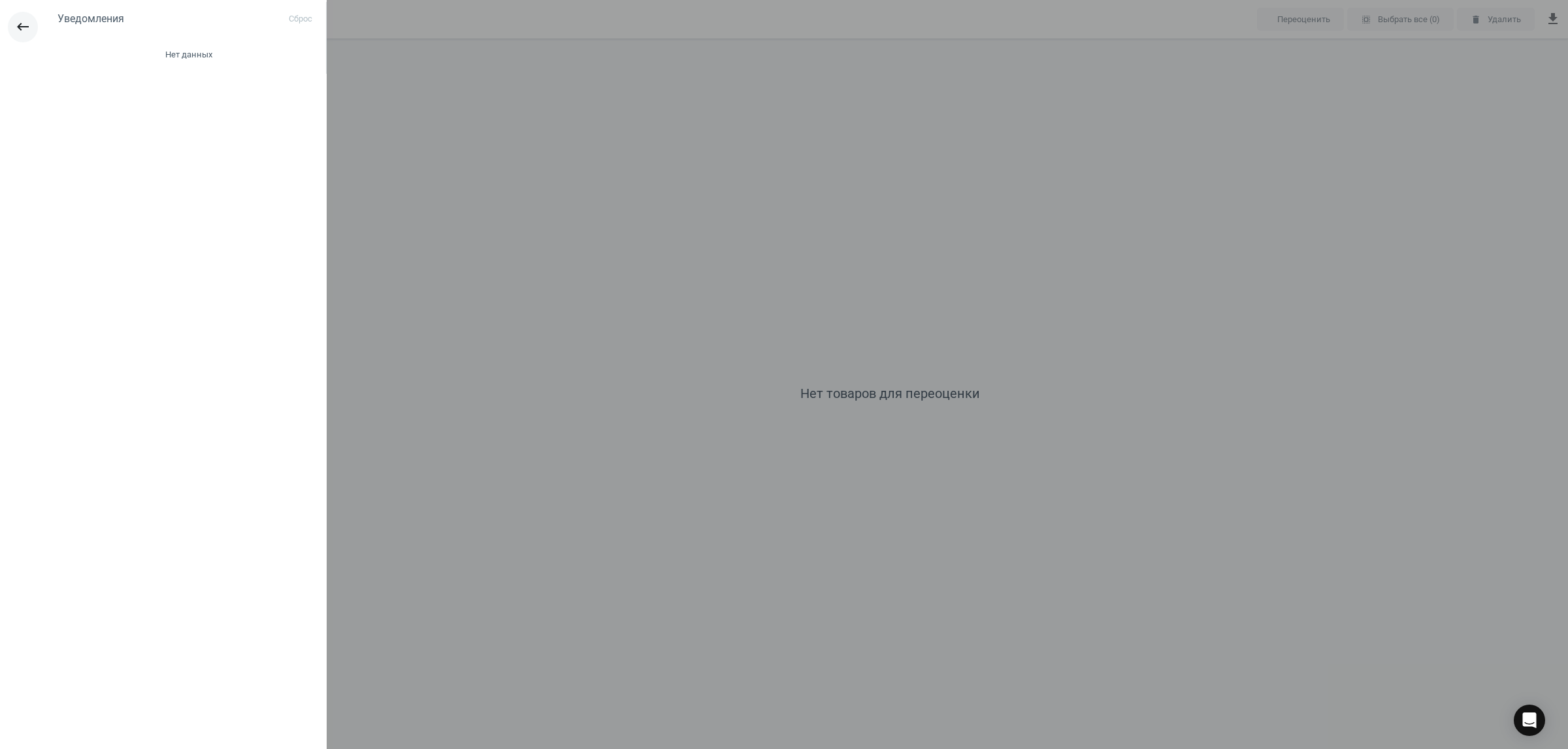
click at [19, 26] on icon "keyboard_backspace" at bounding box center [22, 26] width 16 height 16
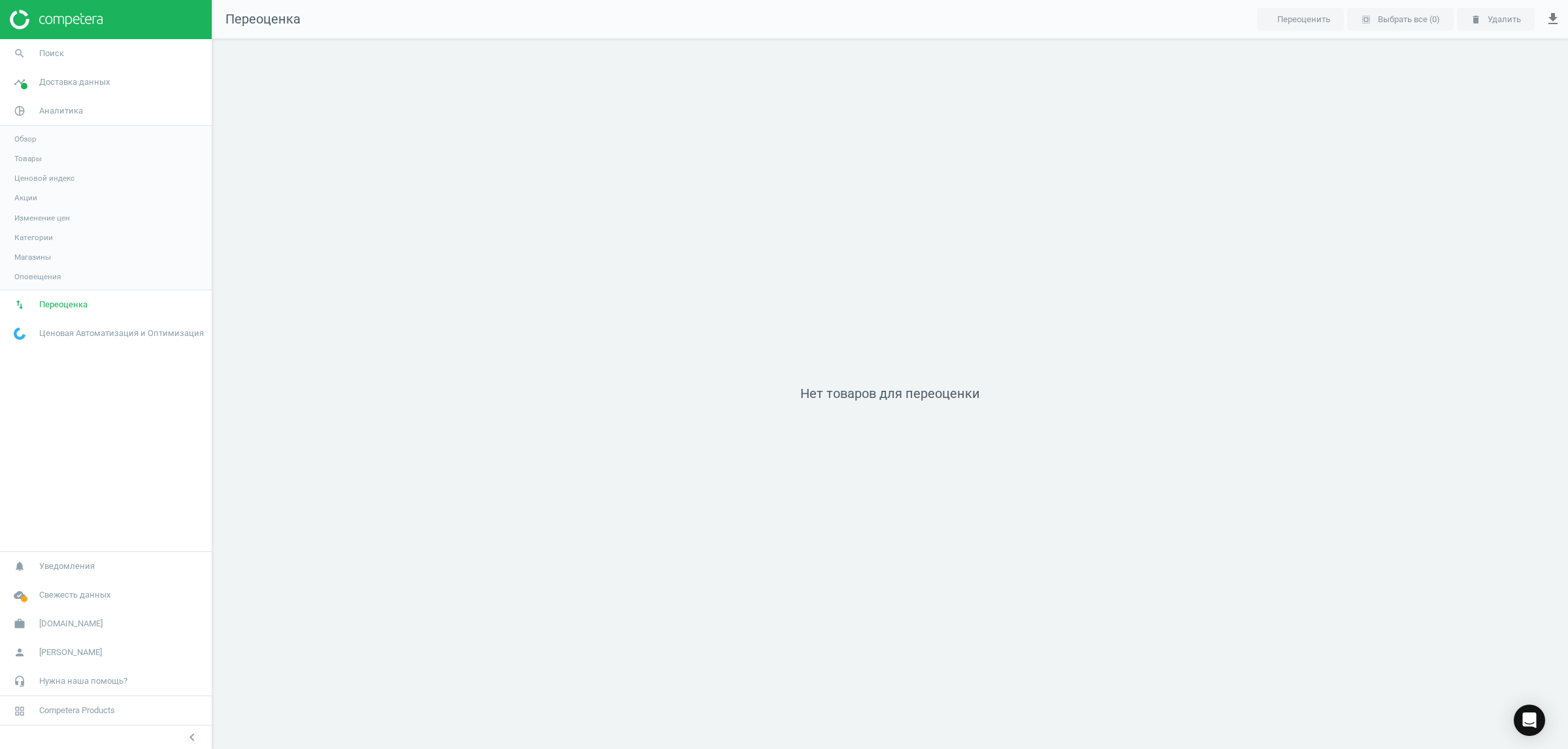
click at [41, 137] on link "Обзор" at bounding box center [105, 139] width 211 height 19
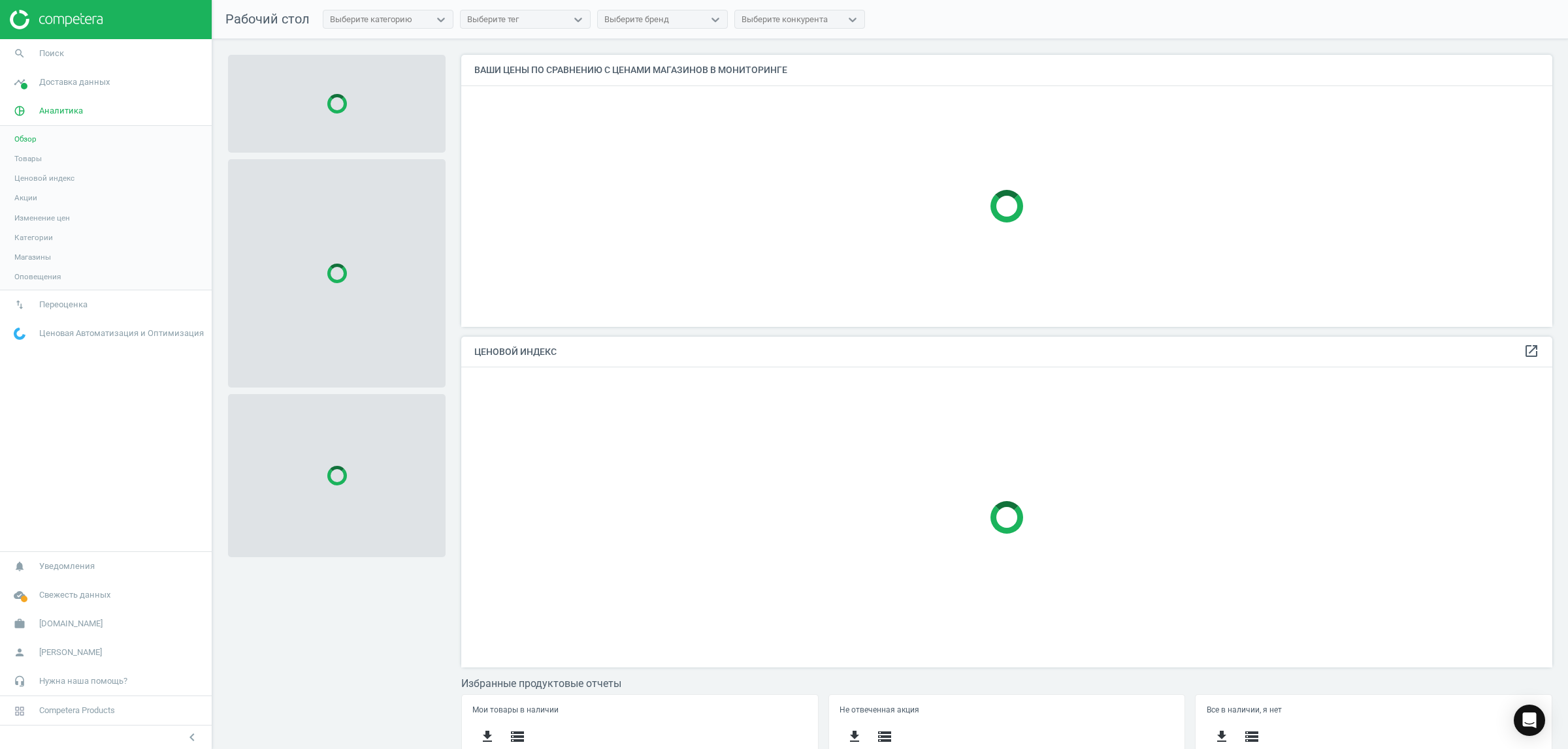
scroll to position [325, 1104]
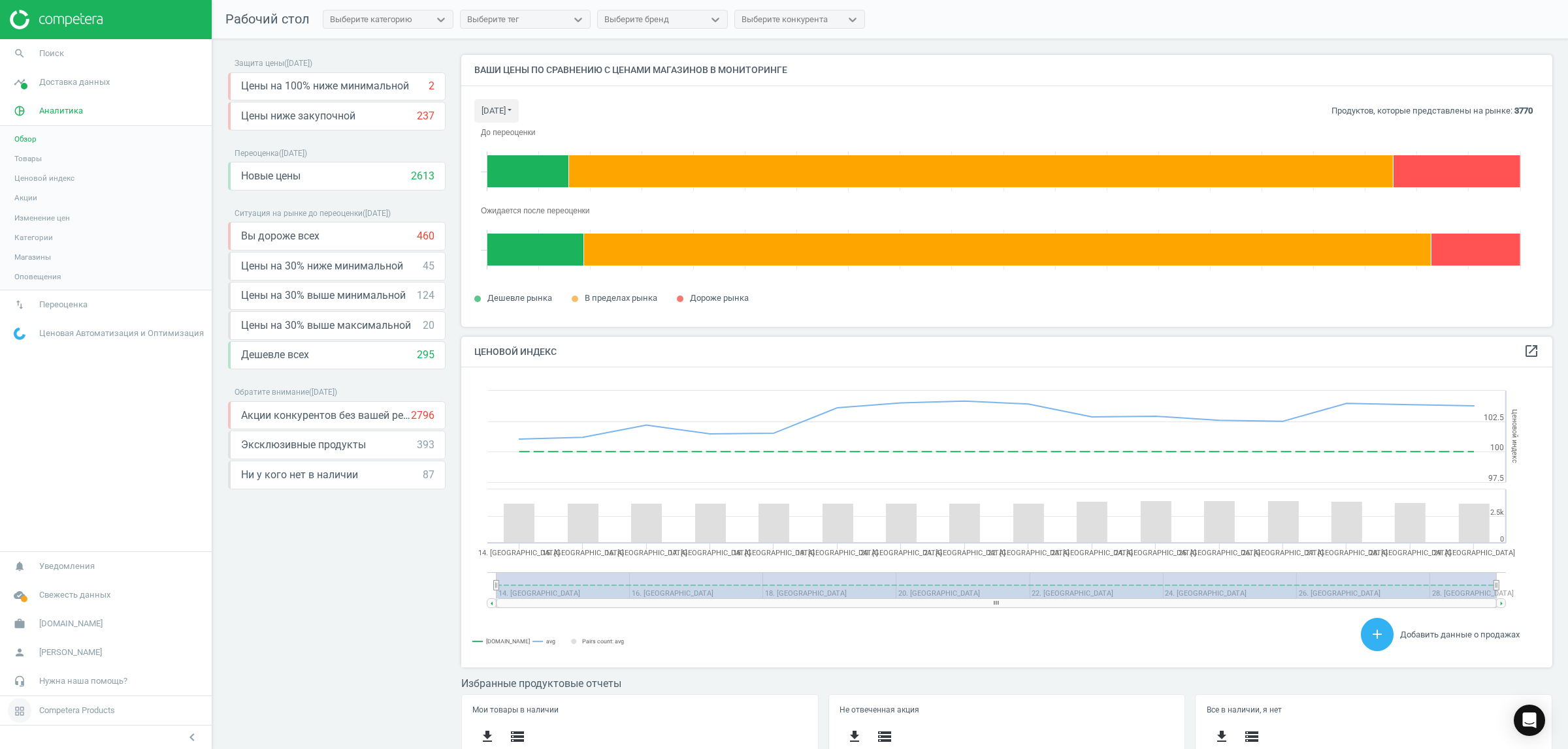
click at [82, 710] on span "Competera Products" at bounding box center [77, 711] width 76 height 12
click at [284, 690] on icon at bounding box center [282, 692] width 5 height 5
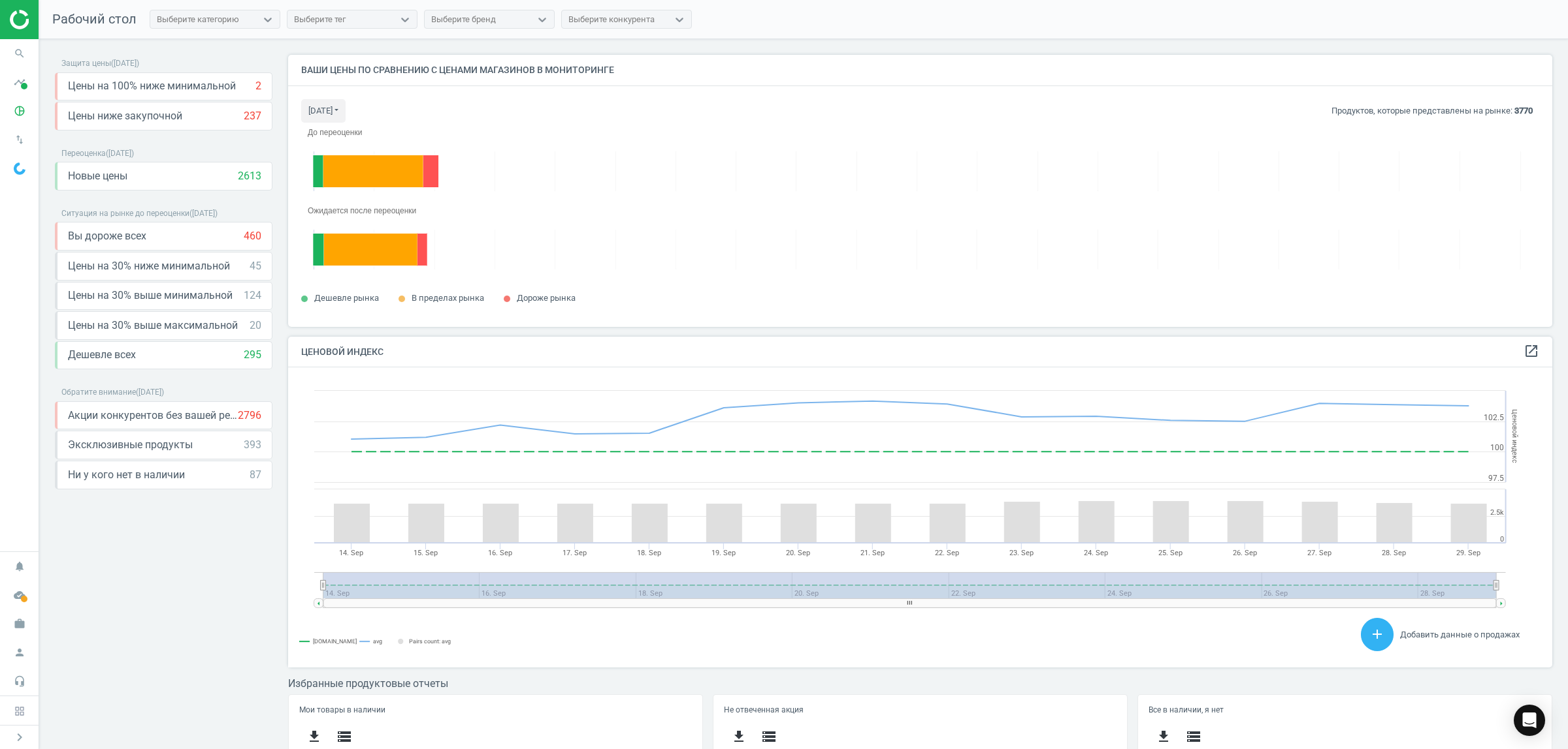
scroll to position [325, 1277]
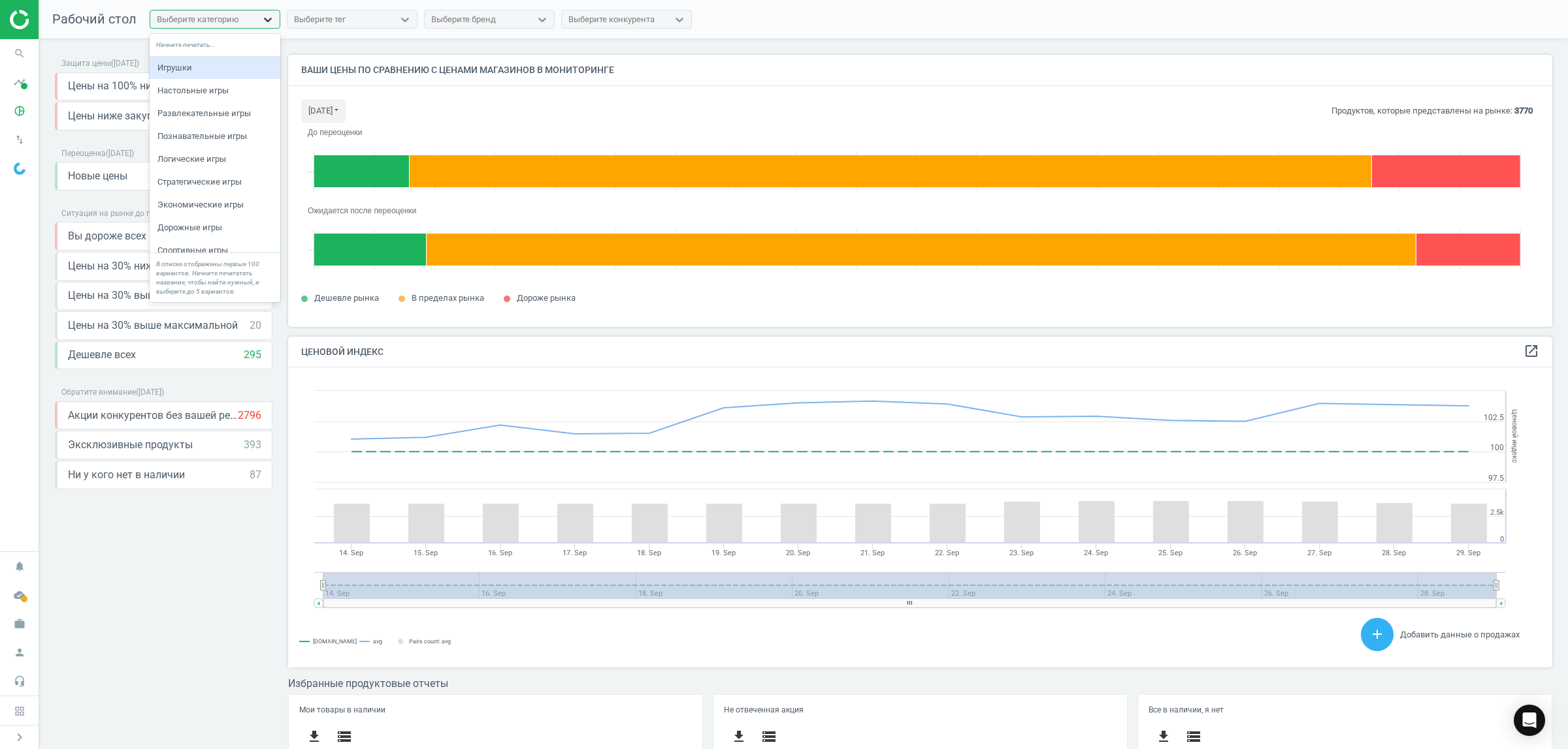
click at [265, 19] on icon at bounding box center [268, 19] width 8 height 5
type input "пит"
click at [202, 183] on div "Питание" at bounding box center [215, 182] width 130 height 22
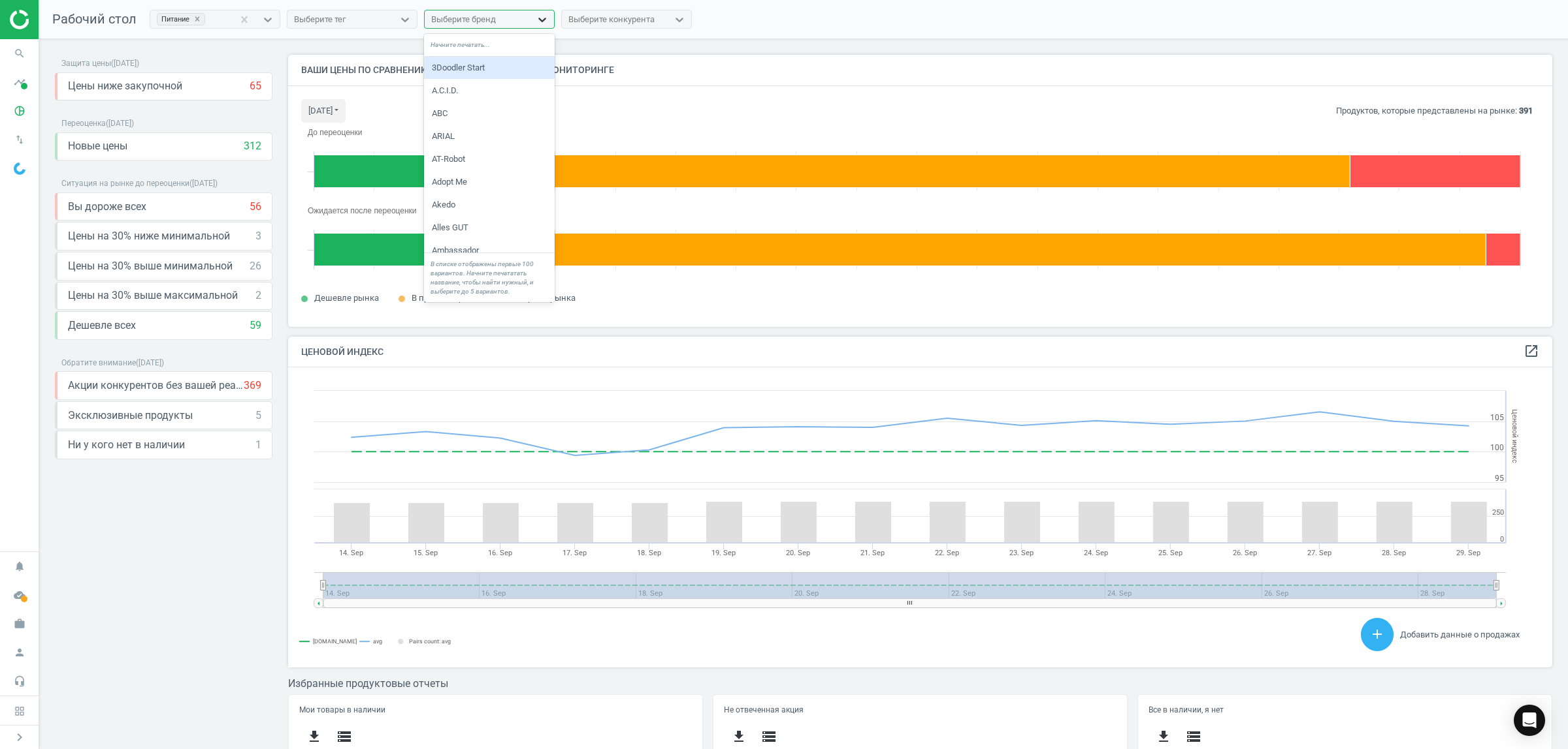
click at [545, 20] on icon at bounding box center [541, 18] width 13 height 13
type input "nu"
click at [470, 134] on div "Nutrilon" at bounding box center [490, 136] width 130 height 22
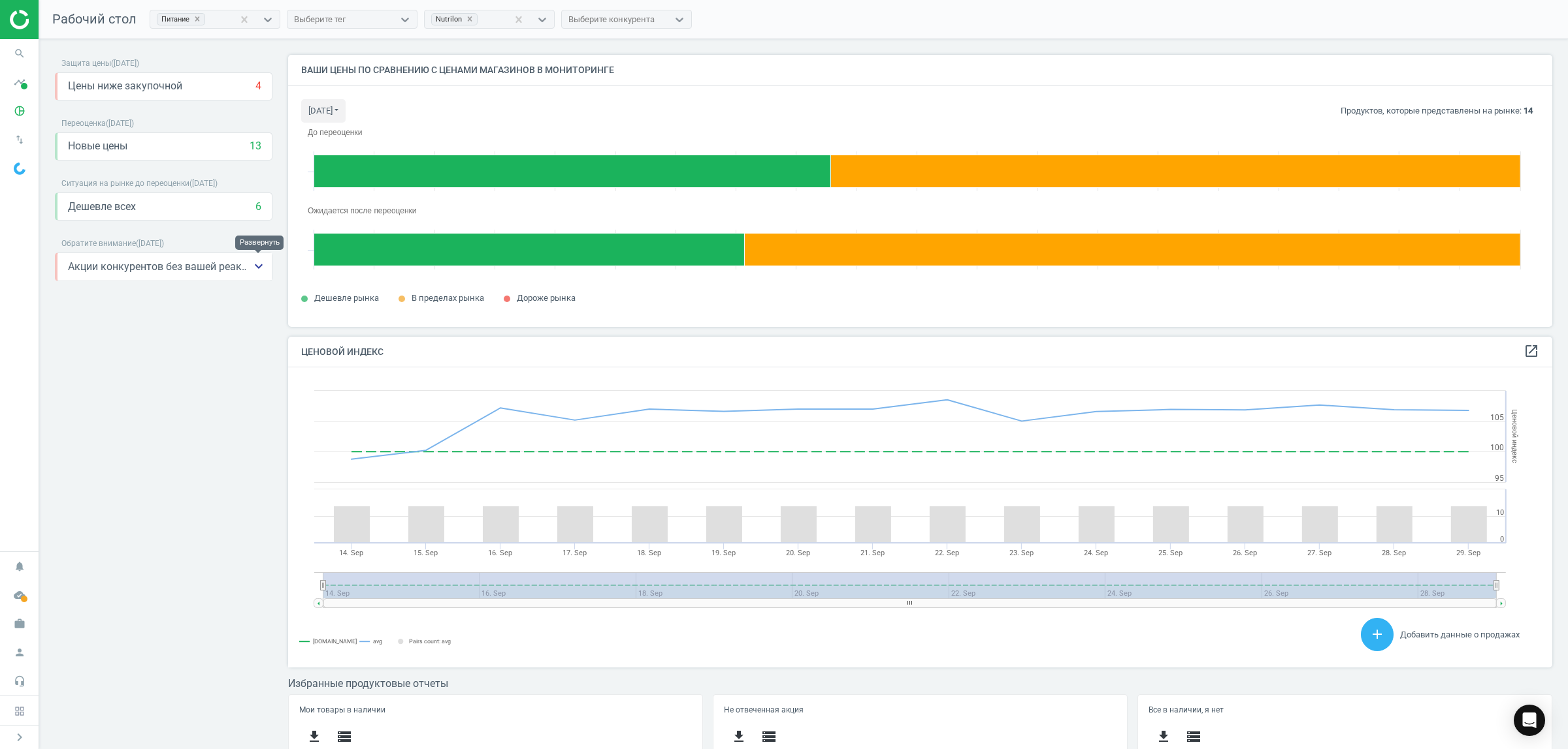
click at [263, 266] on icon "keyboard_arrow_down" at bounding box center [259, 267] width 16 height 16
click at [263, 266] on icon "keyboard_arrow_up" at bounding box center [259, 267] width 16 height 16
click at [220, 410] on div "Защита цены ( 29.09.25 ) Цены ниже закупочной 4 keyboard_arrow_down get_app sto…" at bounding box center [163, 397] width 217 height 686
click at [253, 83] on icon "keyboard_arrow_down" at bounding box center [259, 87] width 16 height 16
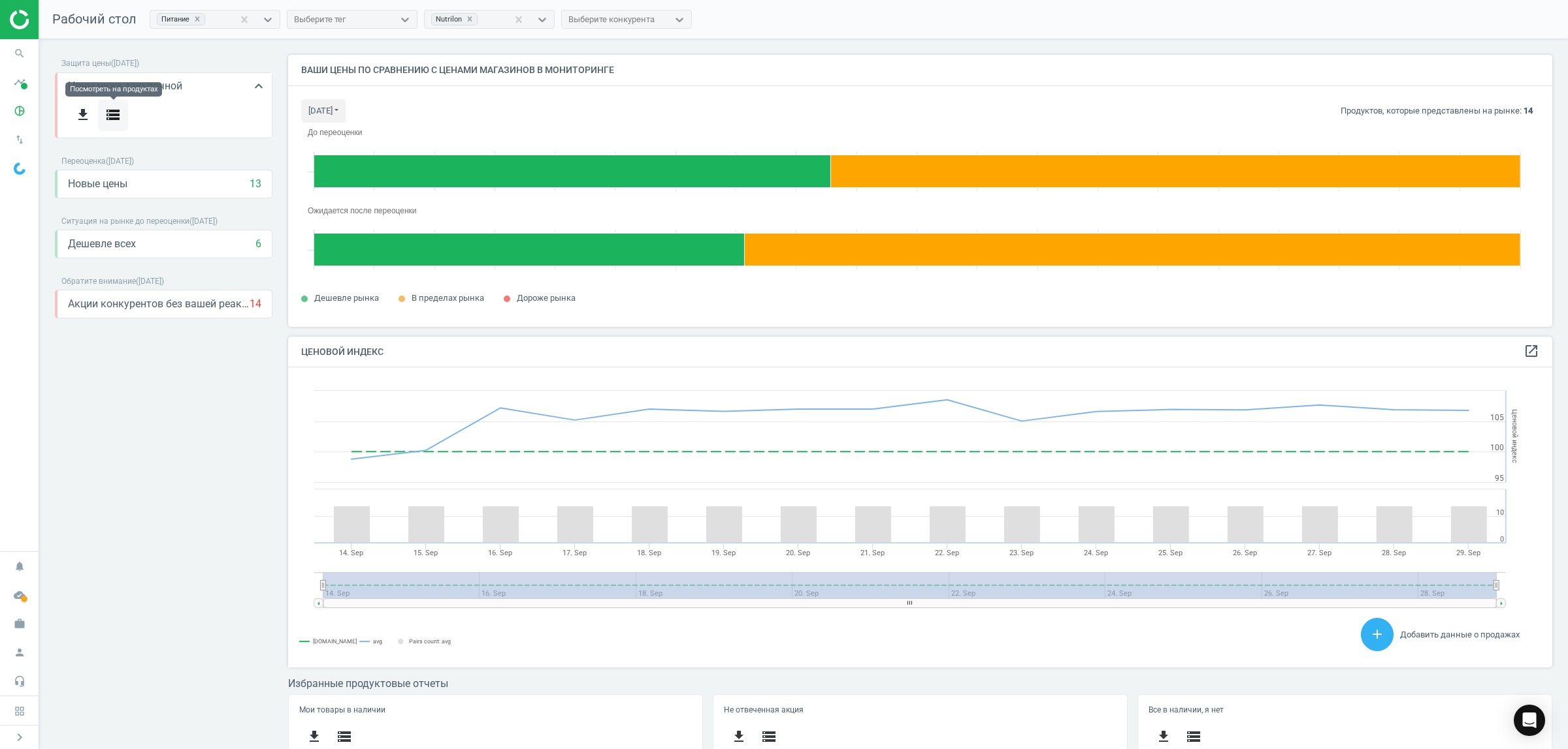
click at [118, 112] on icon "storage" at bounding box center [113, 115] width 16 height 16
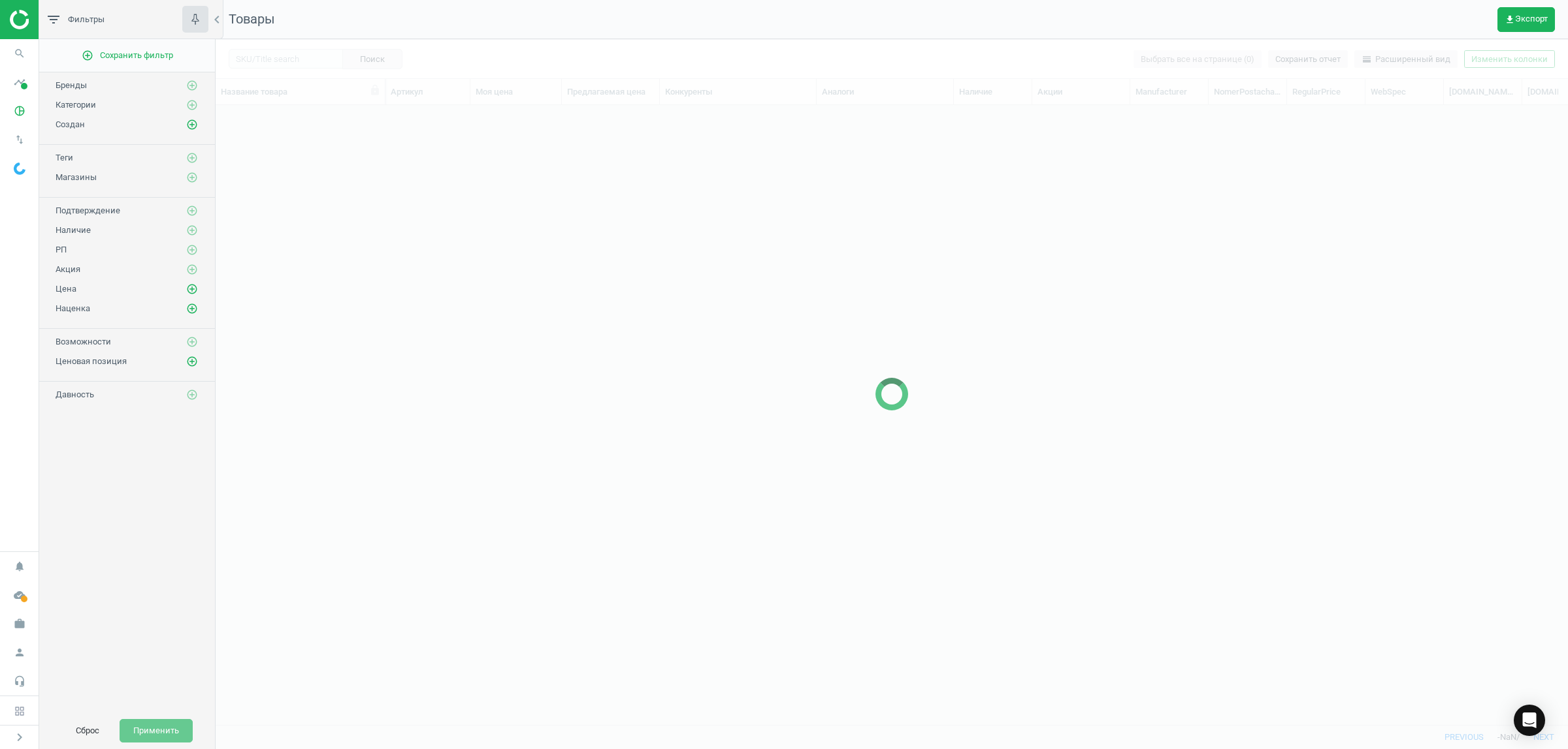
scroll to position [594, 1339]
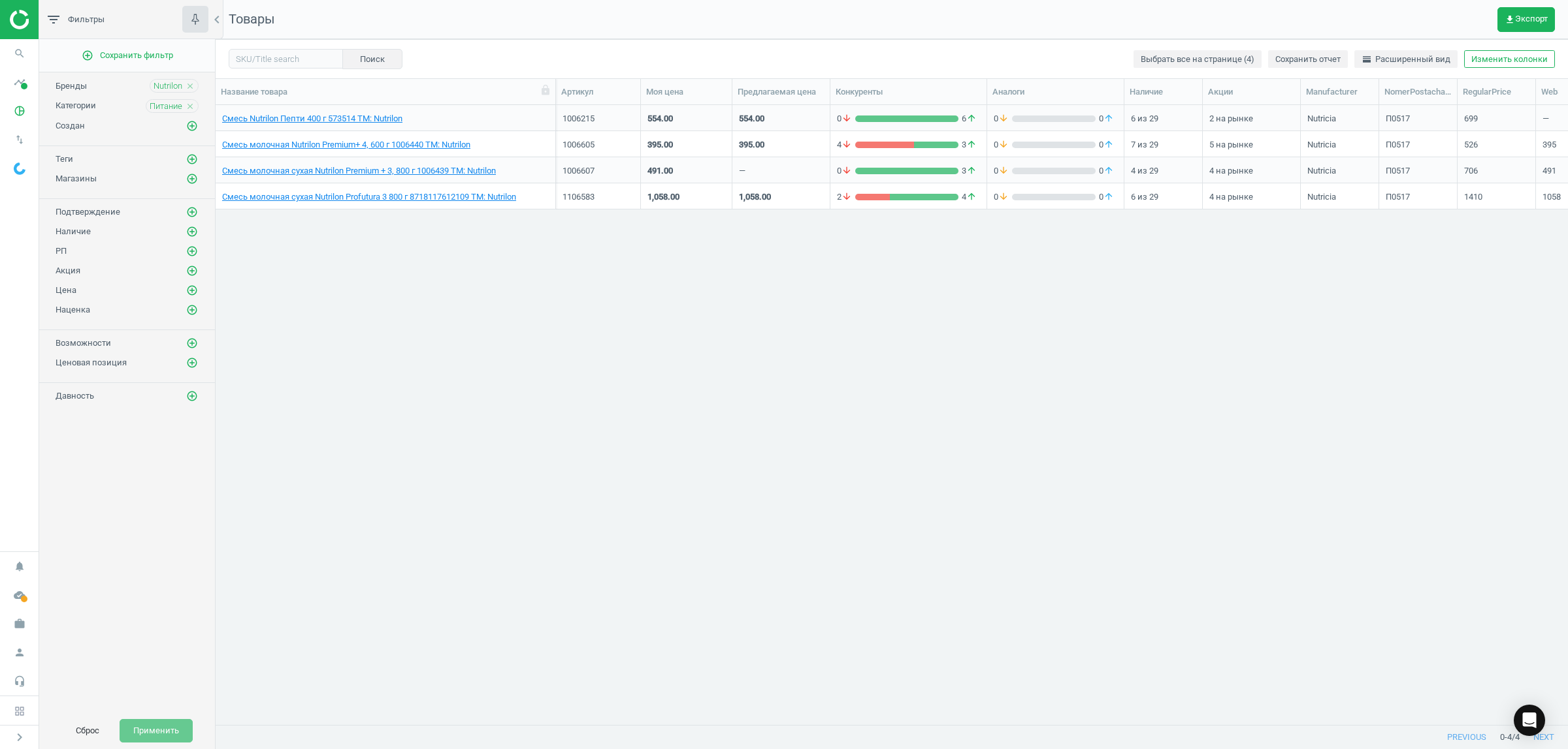
drag, startPoint x: 386, startPoint y: 93, endPoint x: 557, endPoint y: 98, distance: 171.1
click at [557, 98] on div at bounding box center [555, 91] width 13 height 25
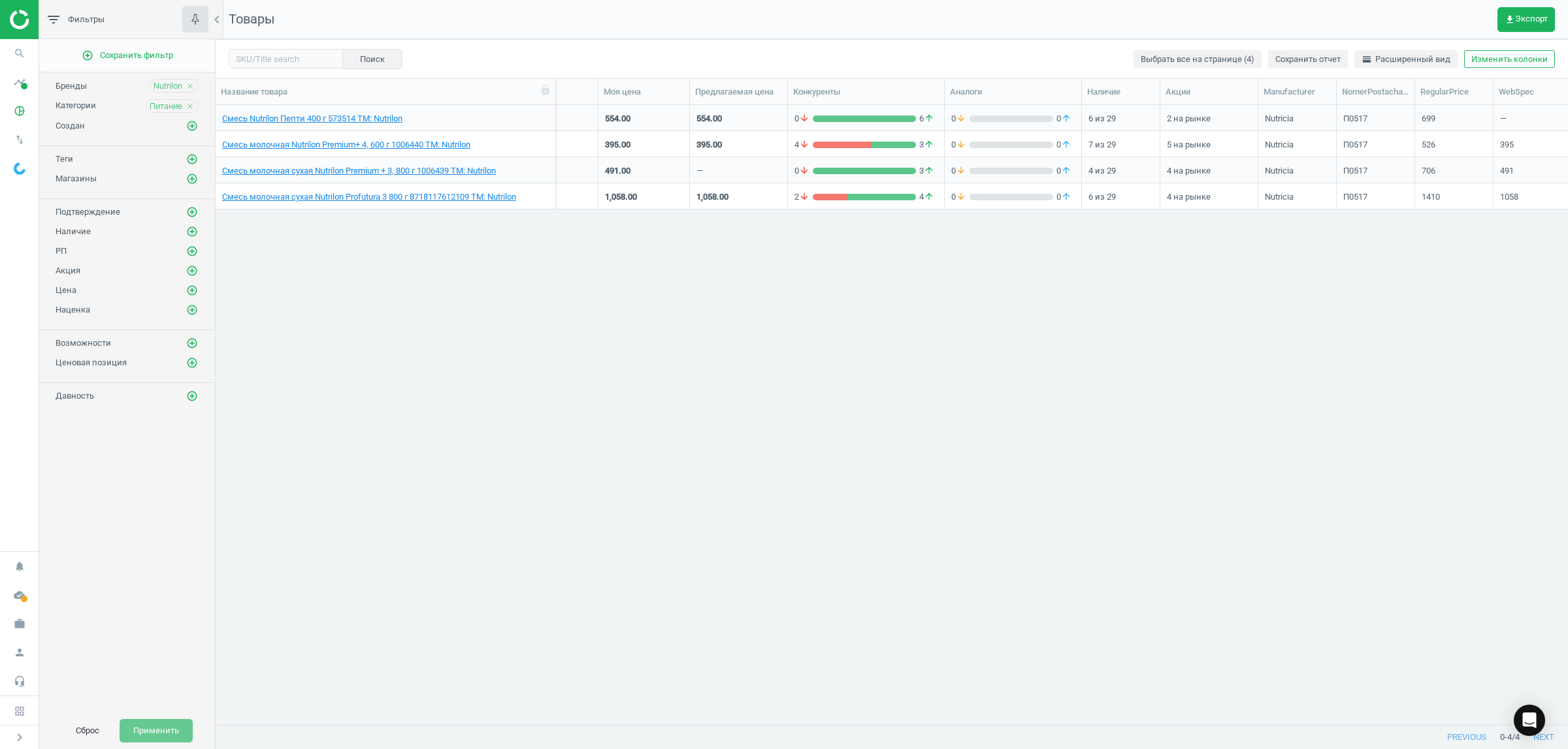
scroll to position [0, 43]
